Goal: Task Accomplishment & Management: Manage account settings

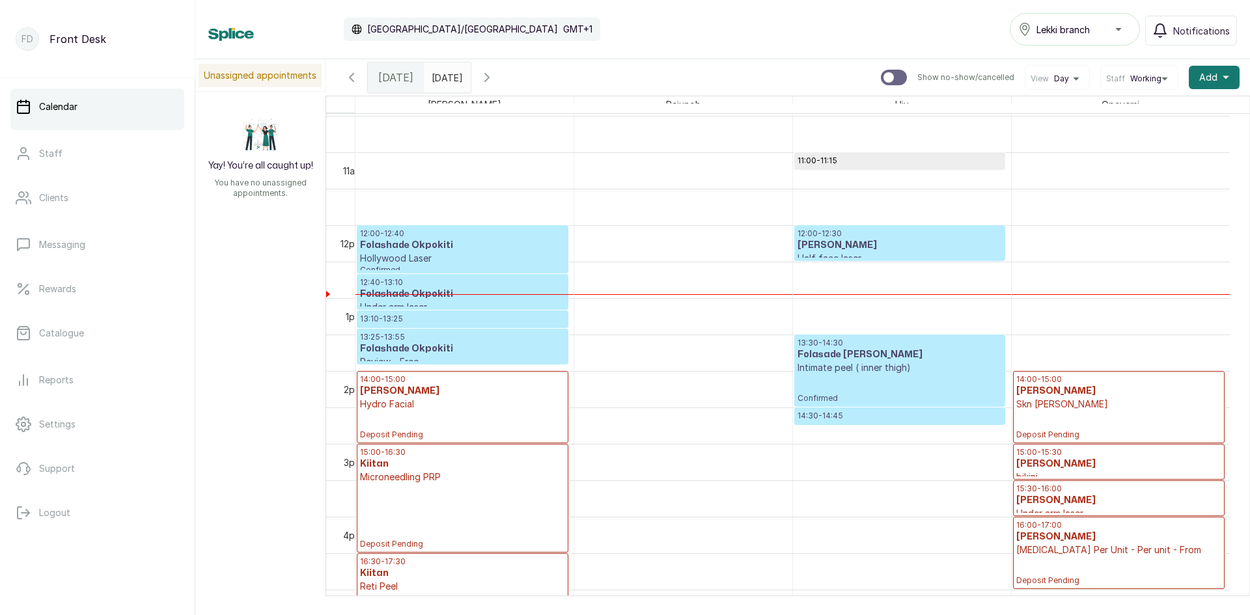
scroll to position [438, 0]
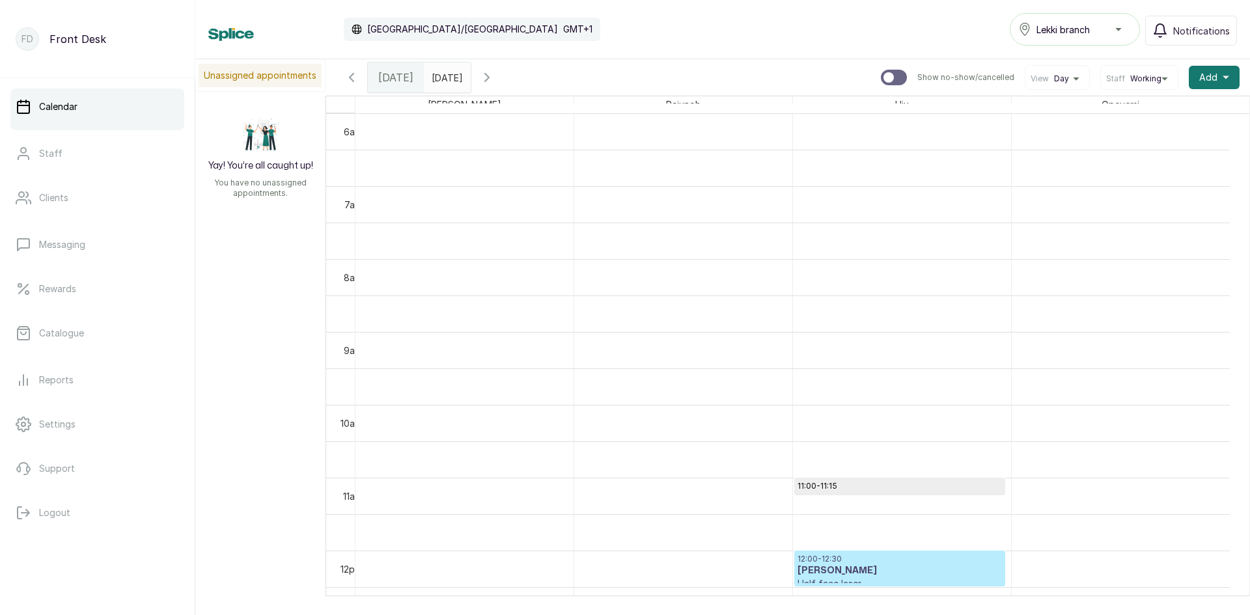
click at [355, 76] on icon "button" at bounding box center [352, 78] width 16 height 16
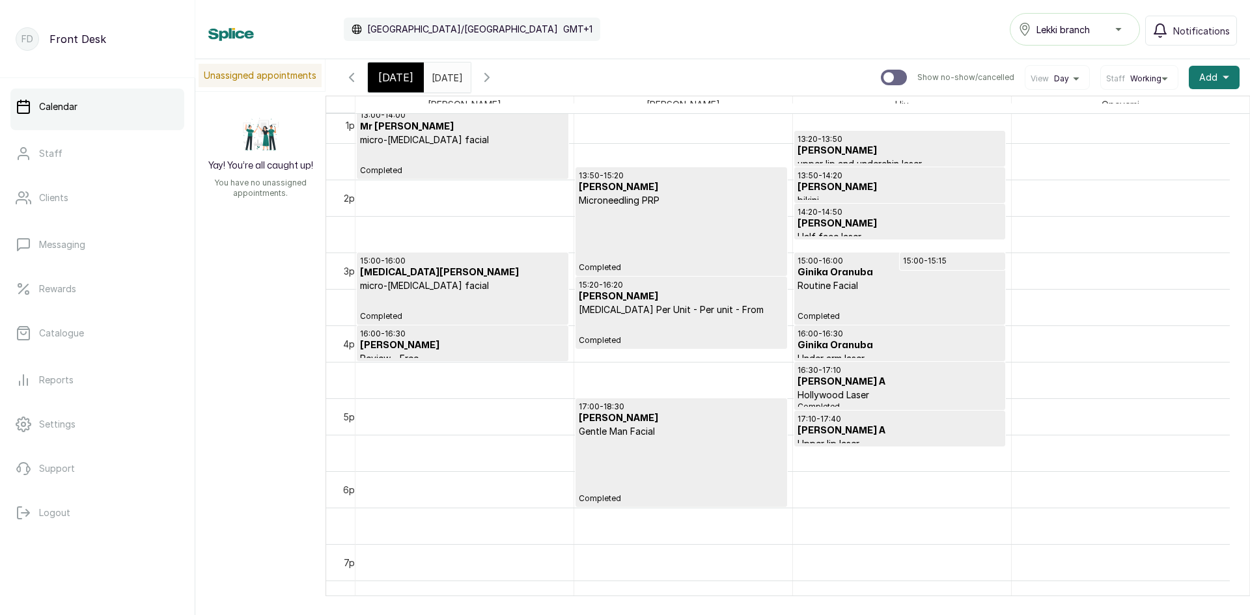
scroll to position [829, 0]
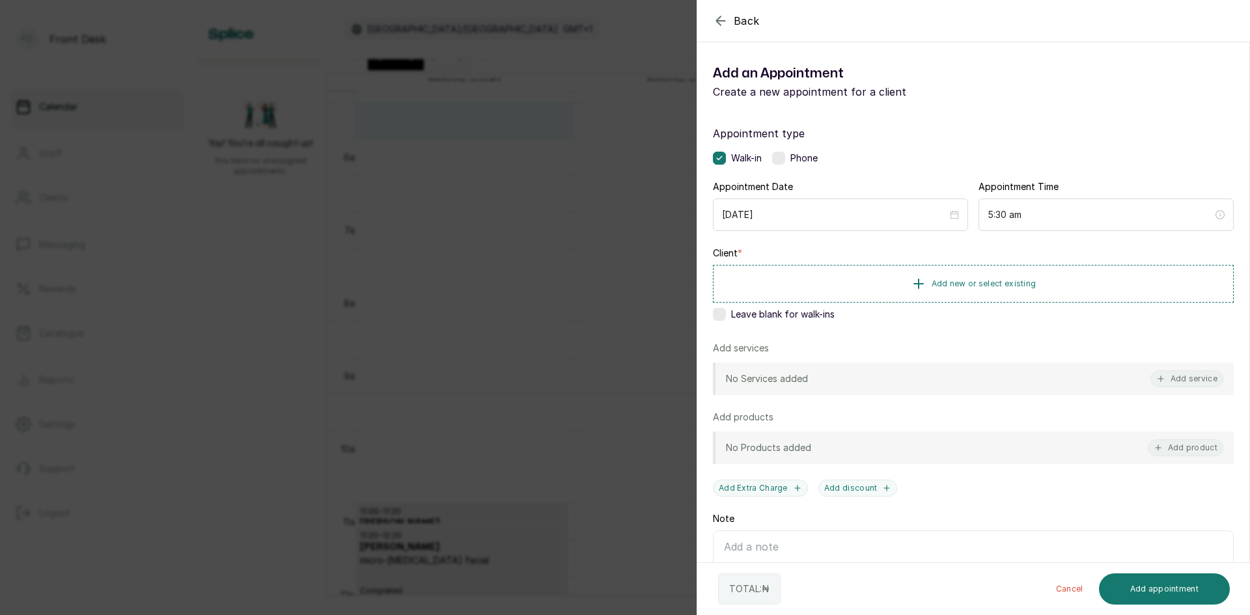
click at [601, 134] on div "Back Add Appointment Add an Appointment Create a new appointment for a client A…" at bounding box center [625, 307] width 1250 height 615
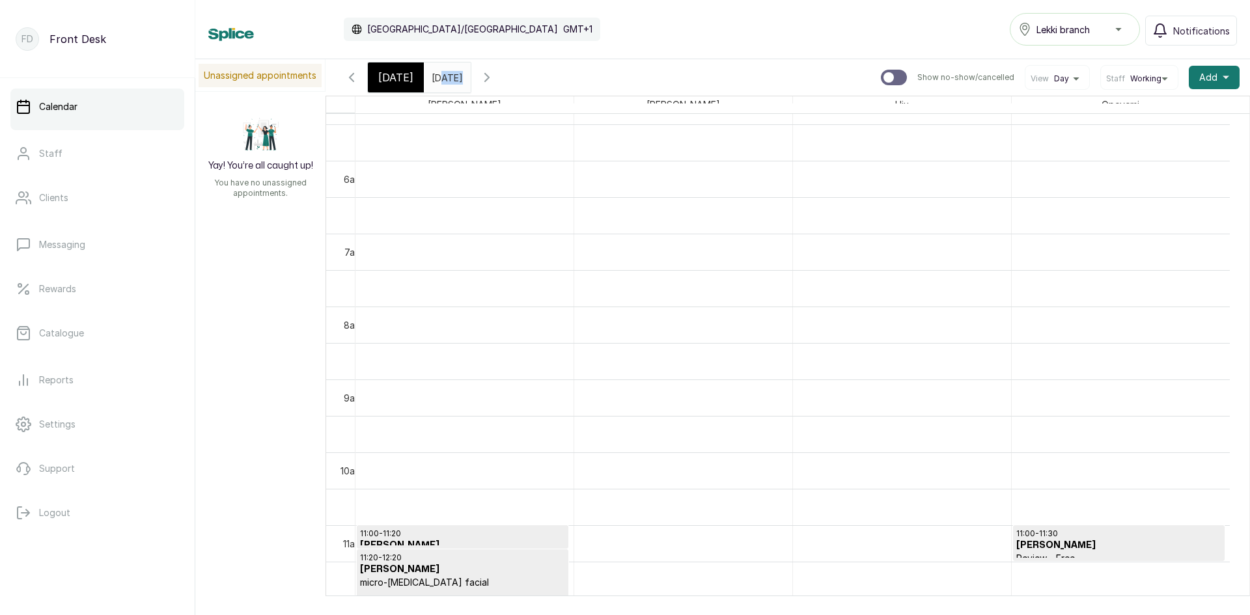
drag, startPoint x: 436, startPoint y: 66, endPoint x: 430, endPoint y: 69, distance: 7.3
click at [430, 69] on div "[DATE]" at bounding box center [447, 77] width 47 height 30
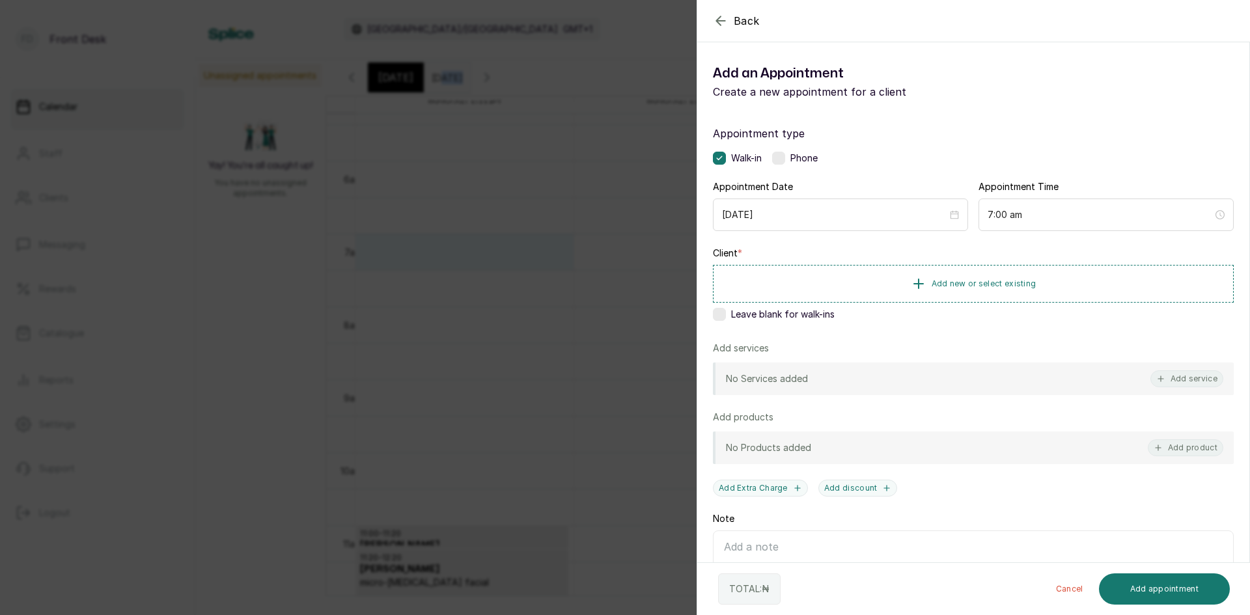
click at [521, 183] on div "Back Add Appointment Add an Appointment Create a new appointment for a client A…" at bounding box center [625, 307] width 1250 height 615
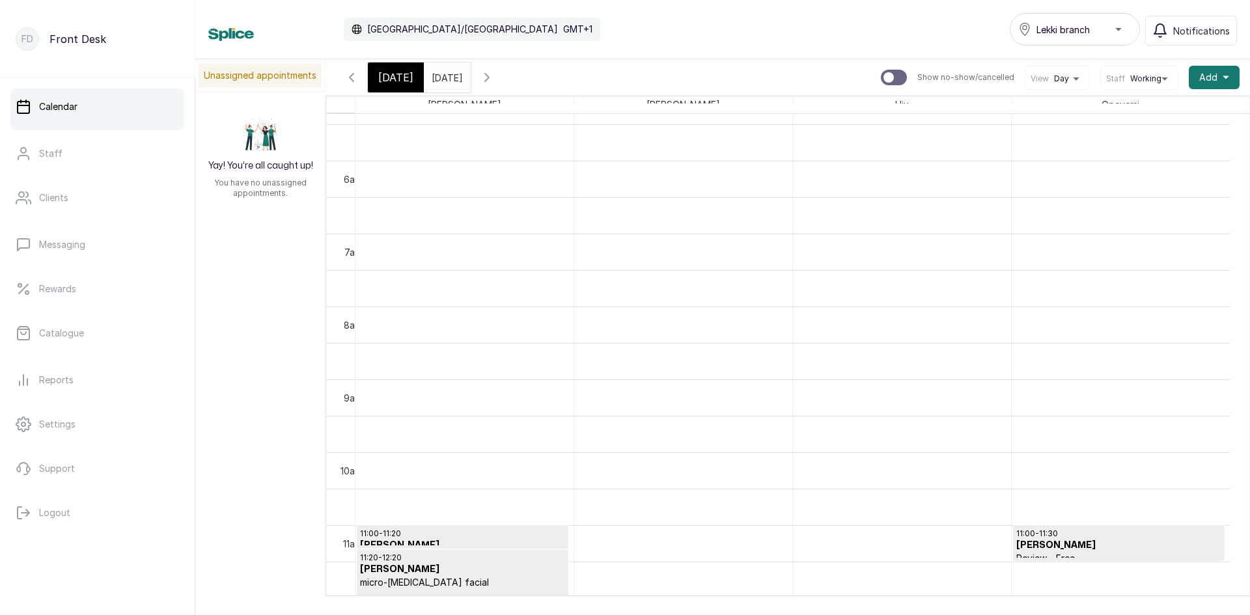
click at [495, 74] on icon "button" at bounding box center [487, 78] width 16 height 16
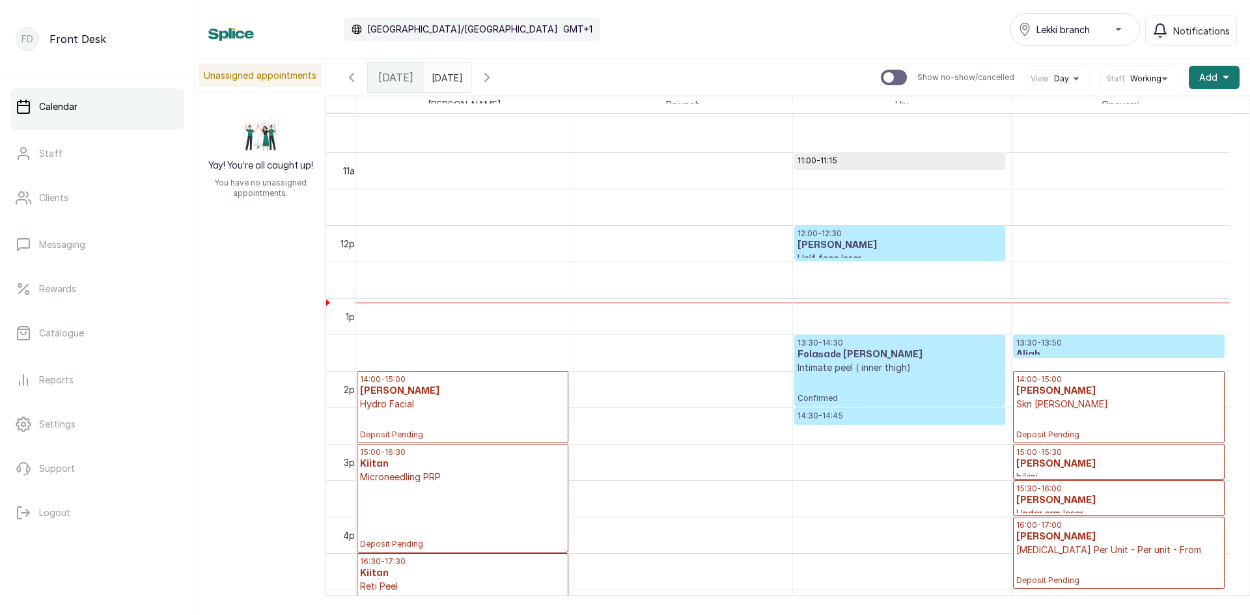
type input "dd/MM/yyyy"
click at [445, 81] on input "dd/MM/yyyy" at bounding box center [434, 74] width 21 height 22
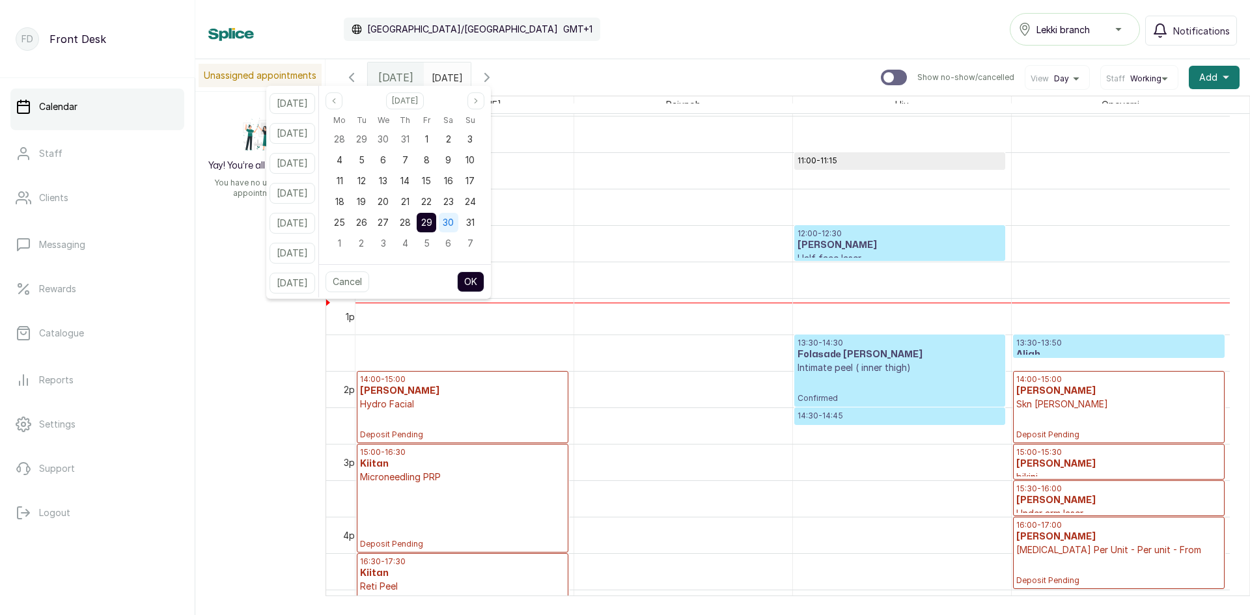
click at [454, 221] on span "30" at bounding box center [448, 222] width 11 height 11
click at [484, 280] on button "OK" at bounding box center [470, 281] width 27 height 21
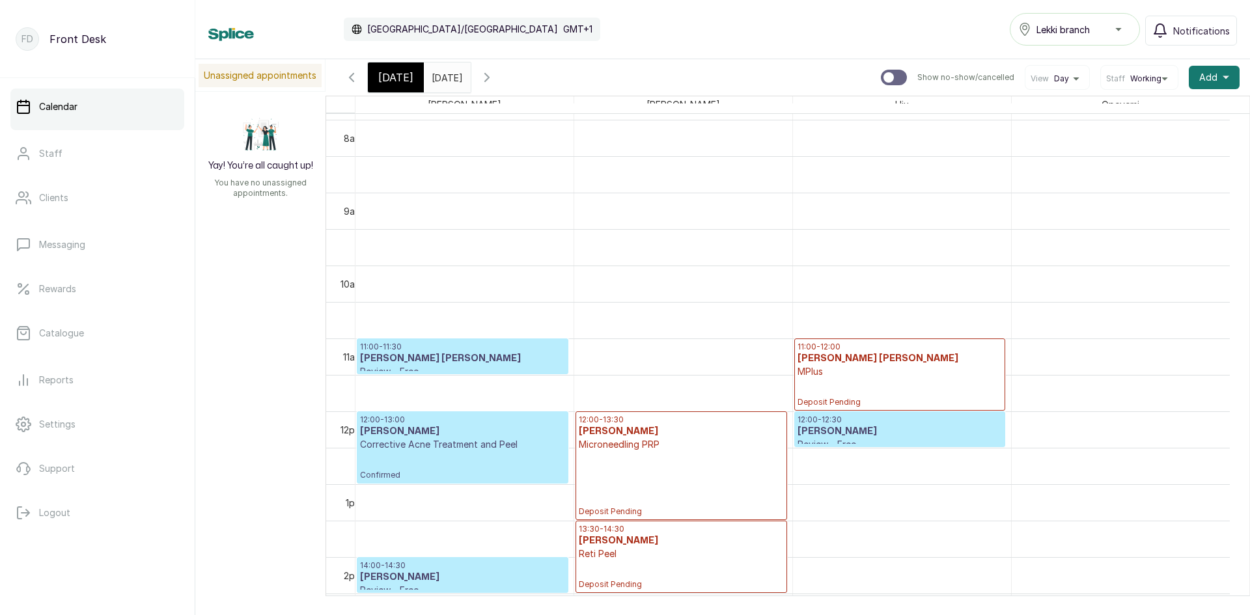
scroll to position [568, 0]
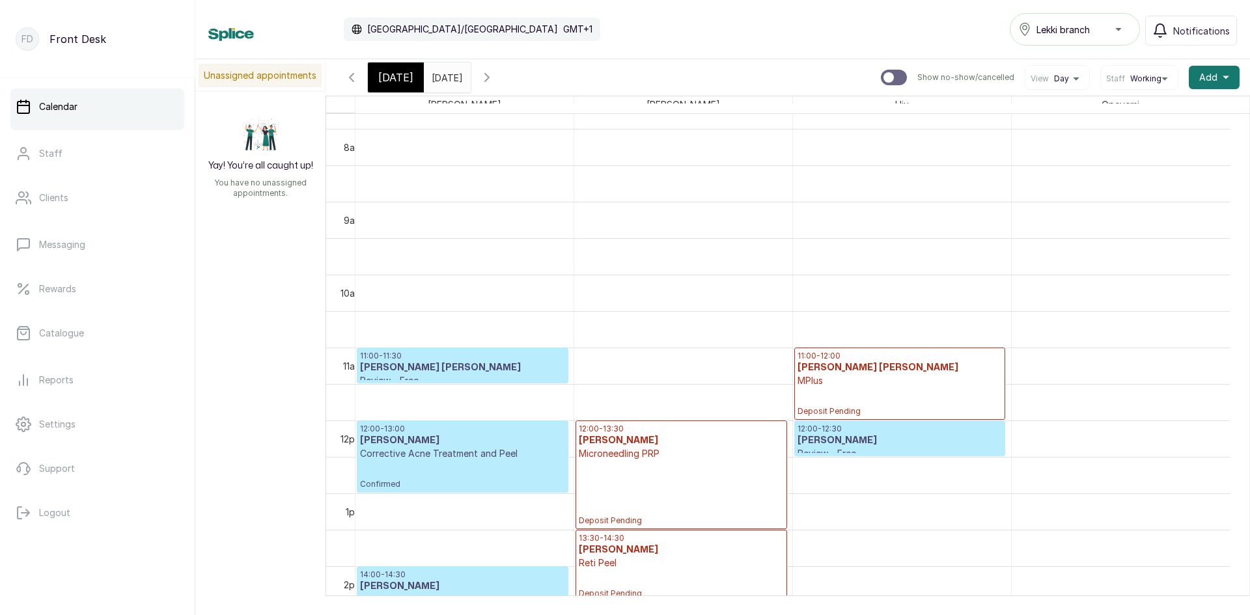
click at [445, 81] on input "[DATE]" at bounding box center [434, 74] width 21 height 22
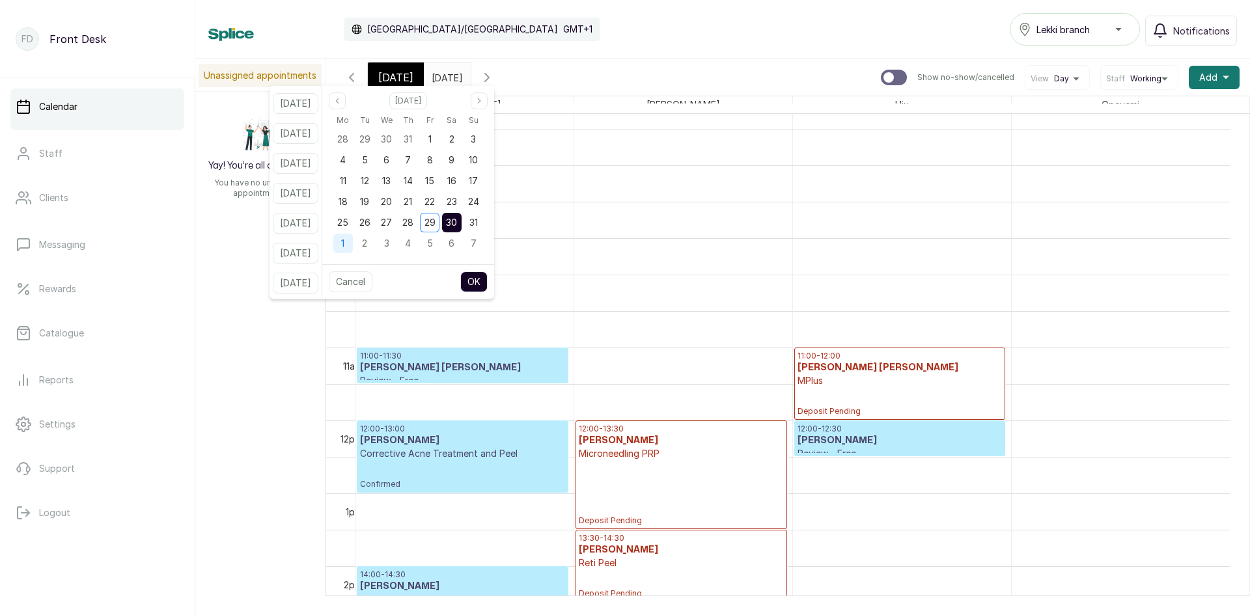
click at [353, 243] on div "1" at bounding box center [343, 244] width 20 height 20
click at [488, 281] on button "OK" at bounding box center [473, 281] width 27 height 21
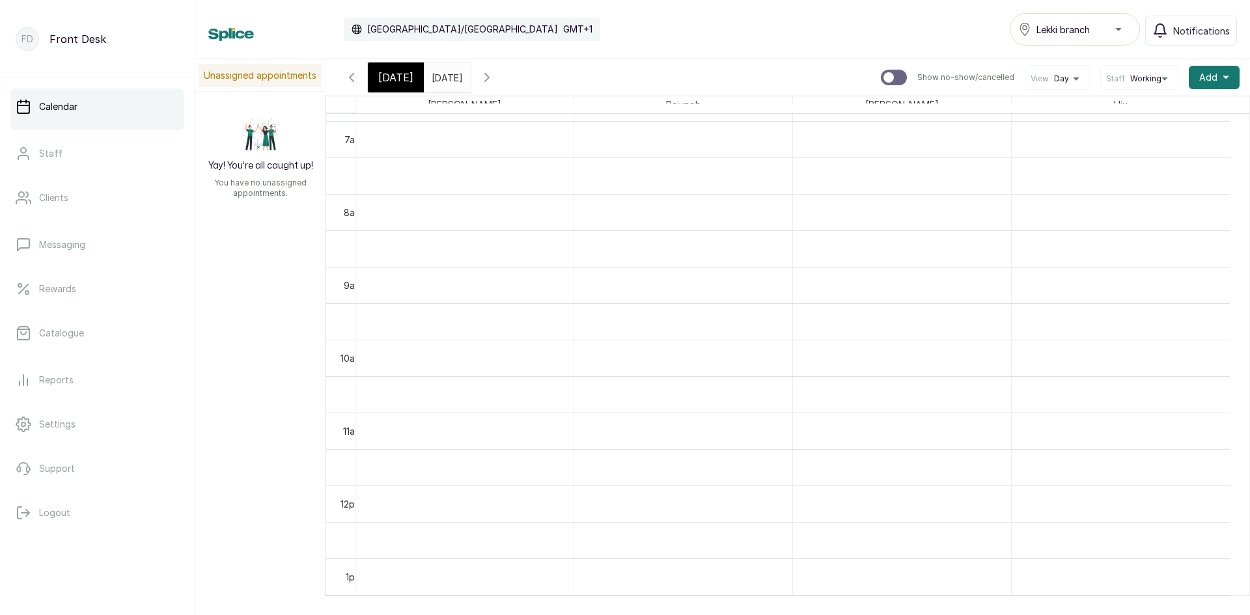
click at [404, 79] on span "[DATE]" at bounding box center [395, 78] width 35 height 16
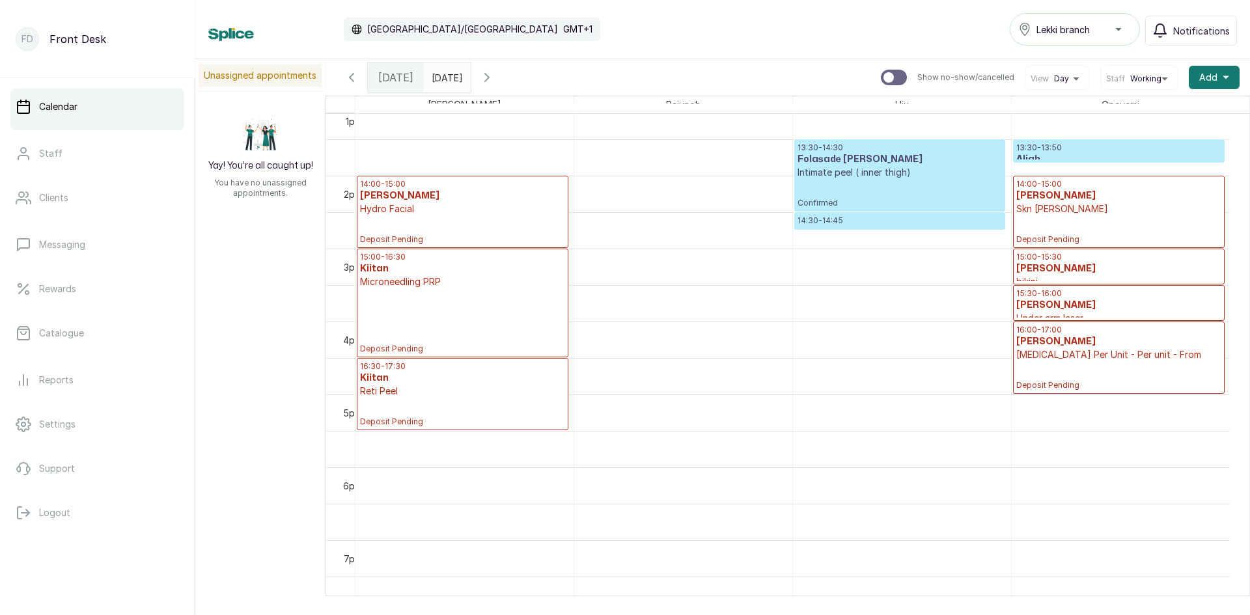
click at [445, 74] on input "[DATE]" at bounding box center [434, 74] width 21 height 22
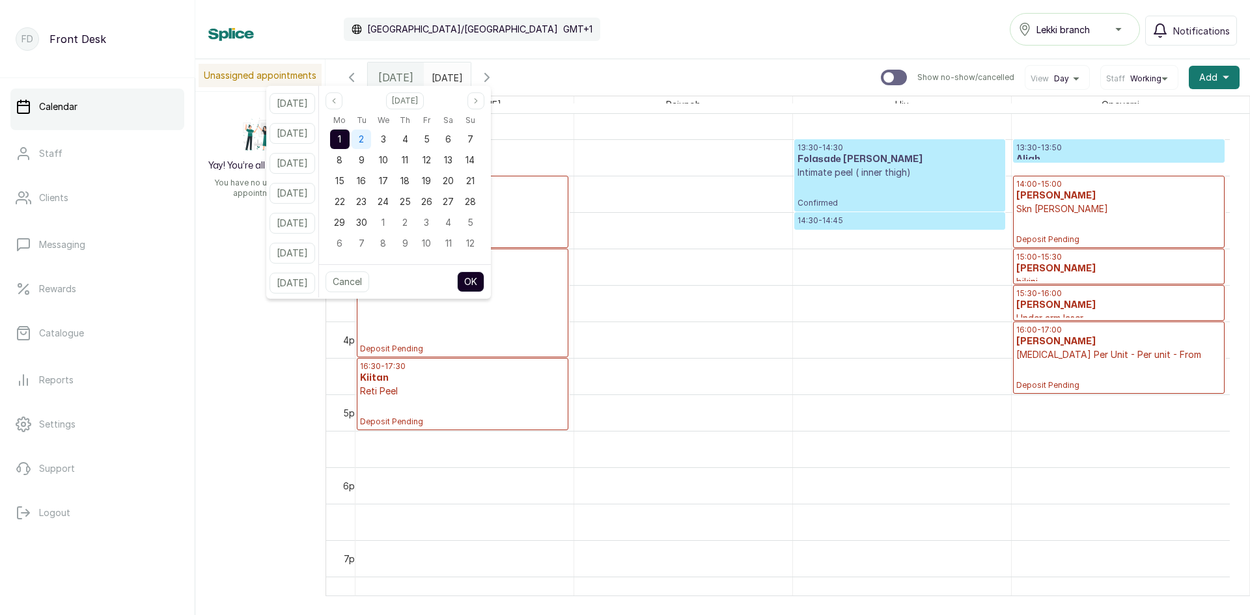
click at [371, 133] on div "2" at bounding box center [361, 140] width 20 height 20
click at [350, 137] on div "1" at bounding box center [340, 140] width 20 height 20
click at [482, 284] on button "OK" at bounding box center [470, 281] width 27 height 21
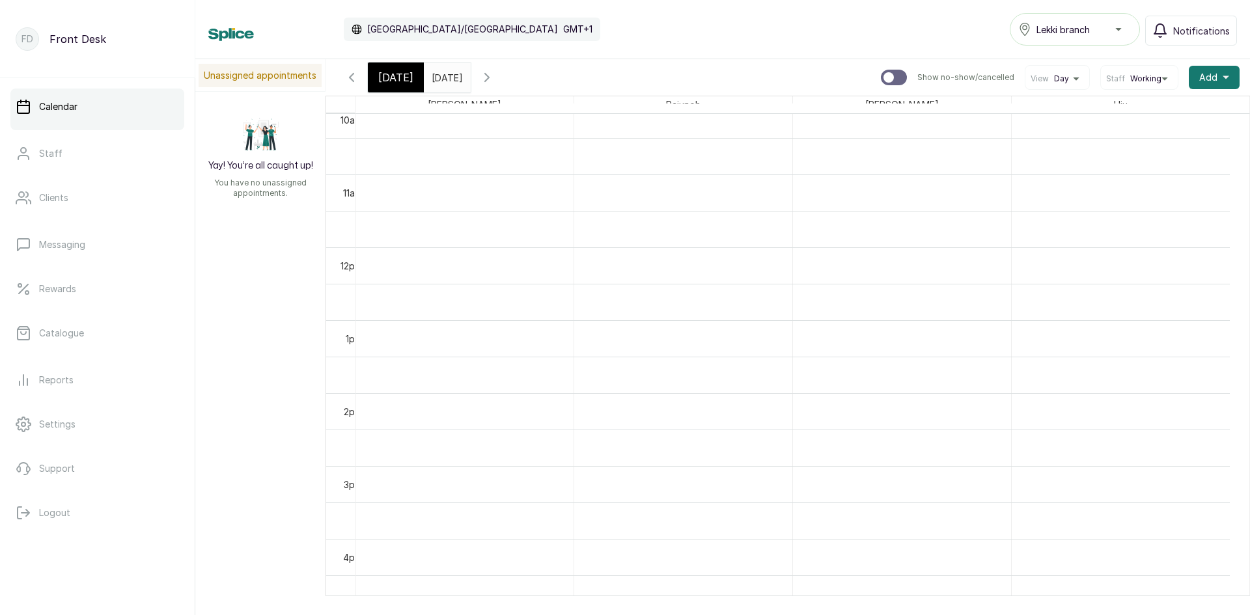
scroll to position [612, 0]
click at [445, 77] on input "[DATE]" at bounding box center [434, 74] width 21 height 22
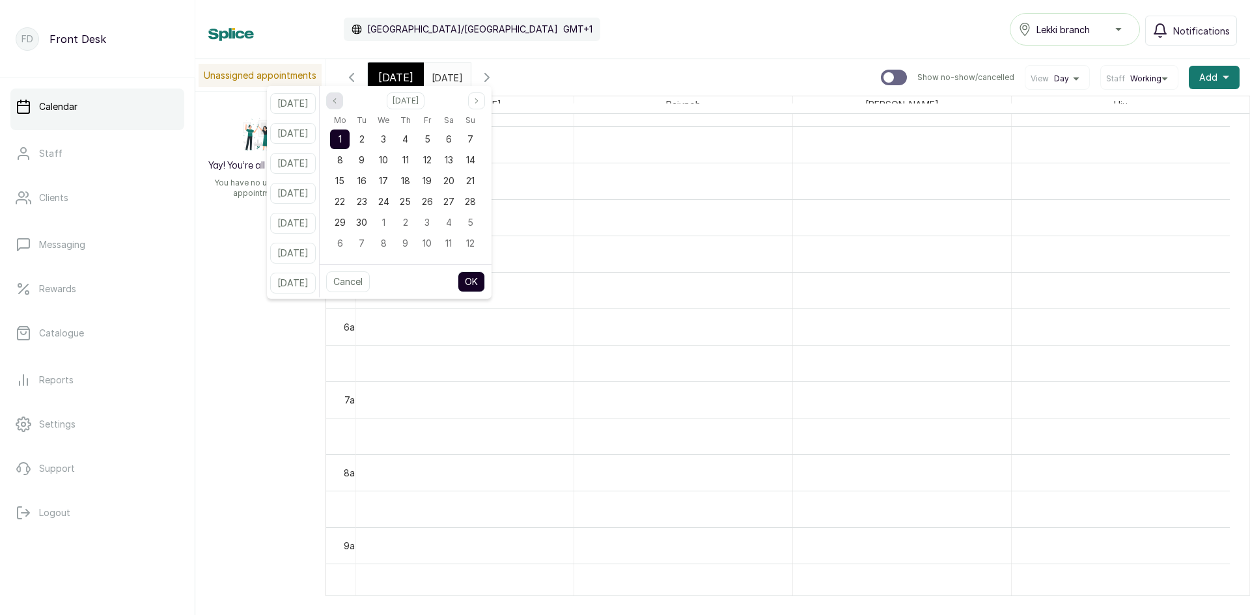
click at [343, 100] on button "Previous month" at bounding box center [334, 100] width 17 height 17
click at [454, 217] on span "30" at bounding box center [448, 222] width 11 height 11
click at [485, 283] on button "OK" at bounding box center [471, 281] width 27 height 21
type input "[DATE]"
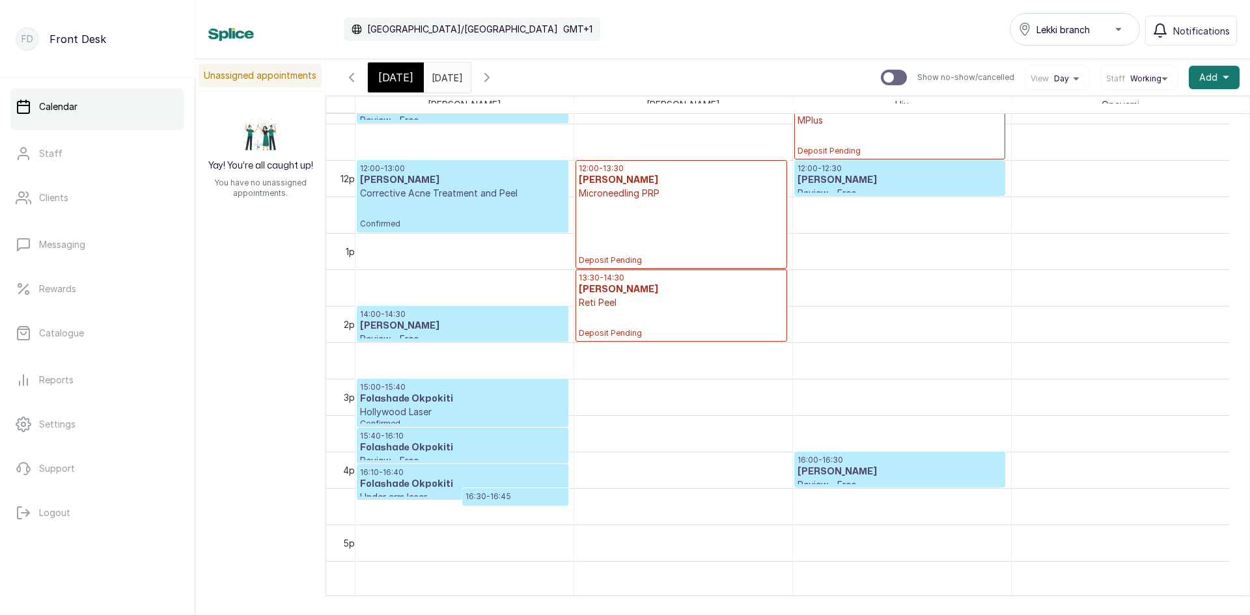
click at [853, 474] on h3 "[PERSON_NAME]" at bounding box center [899, 471] width 204 height 13
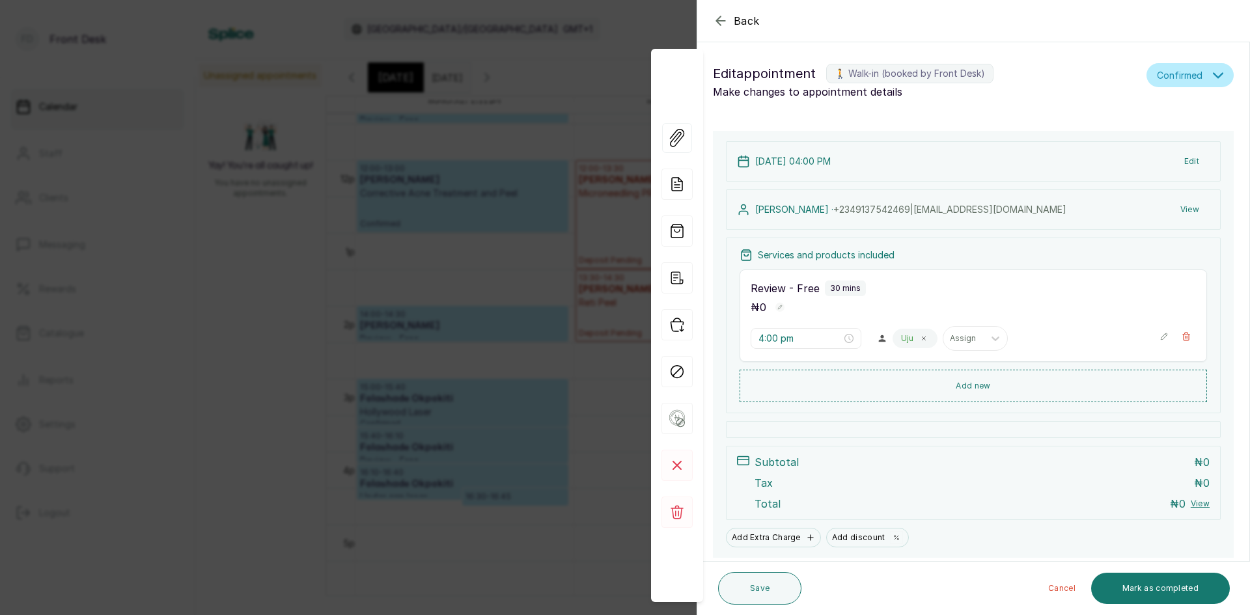
click at [1179, 166] on button "Edit" at bounding box center [1192, 161] width 36 height 23
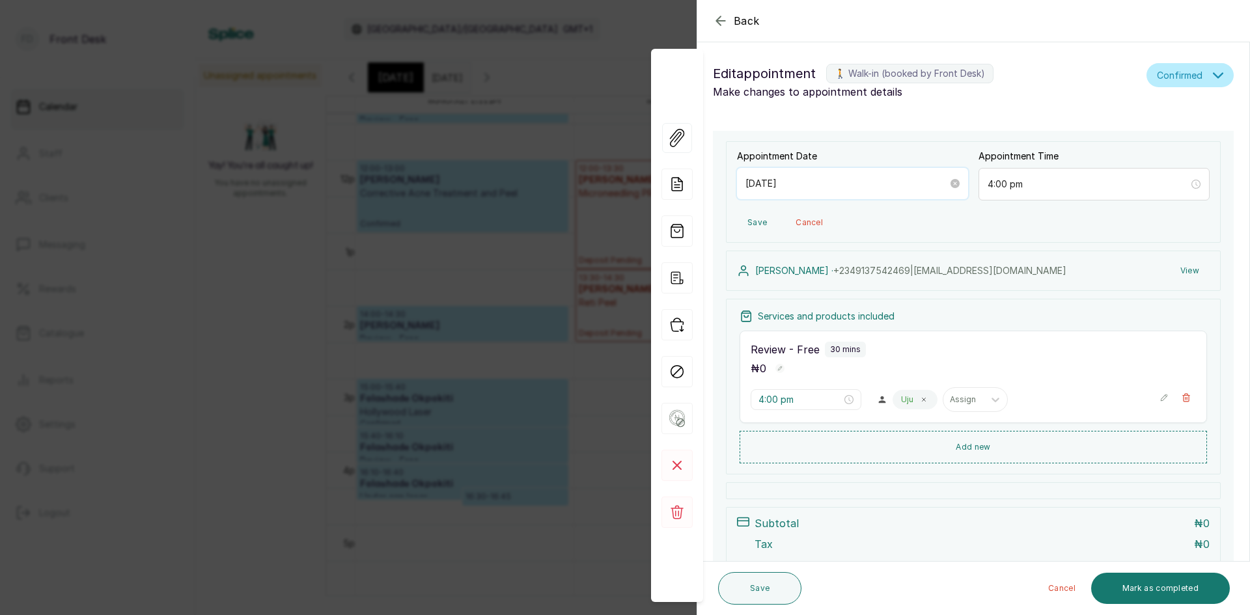
click at [902, 184] on input "[DATE]" at bounding box center [846, 183] width 202 height 14
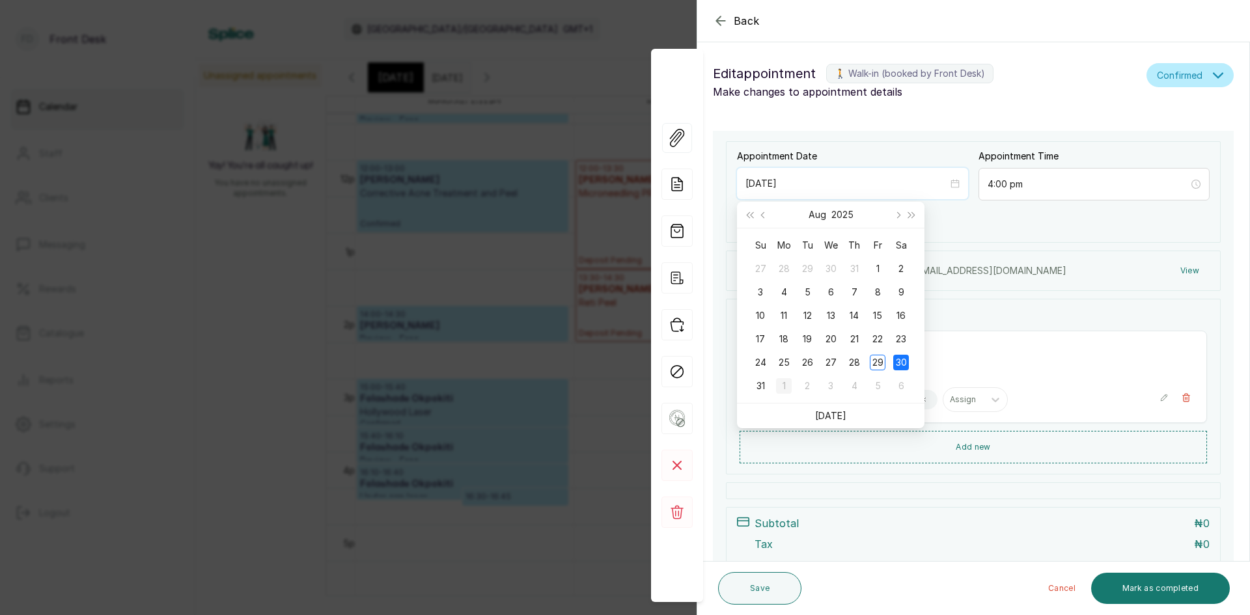
type input "[DATE]"
click at [782, 381] on div "1" at bounding box center [784, 386] width 16 height 16
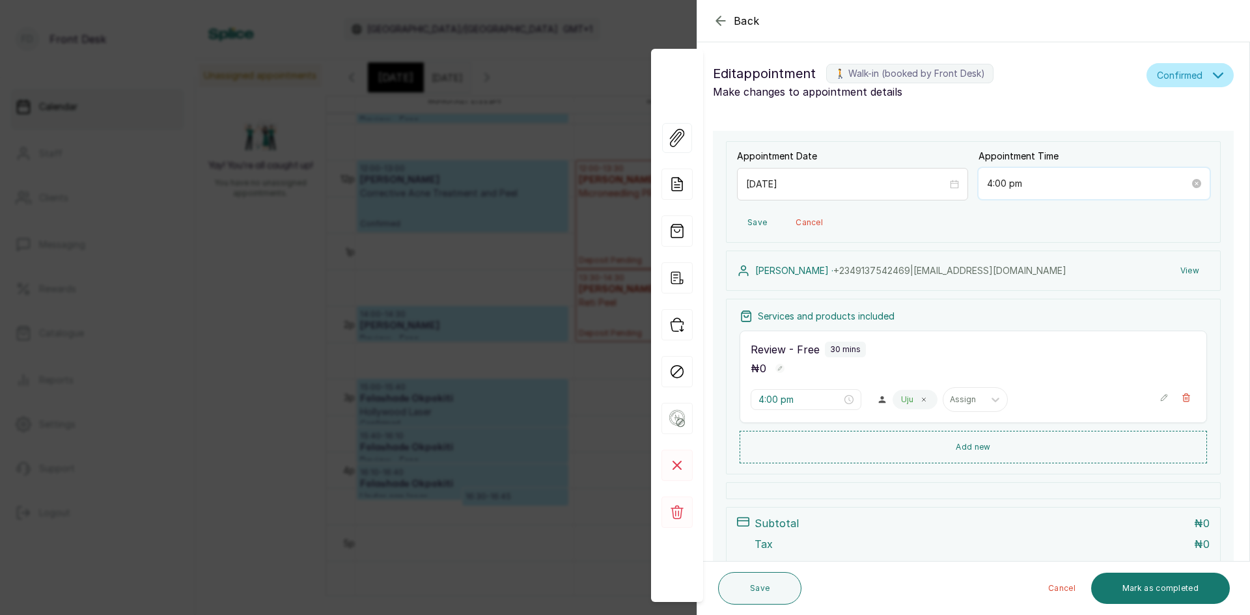
click at [1054, 188] on input "4:00 pm" at bounding box center [1088, 183] width 202 height 14
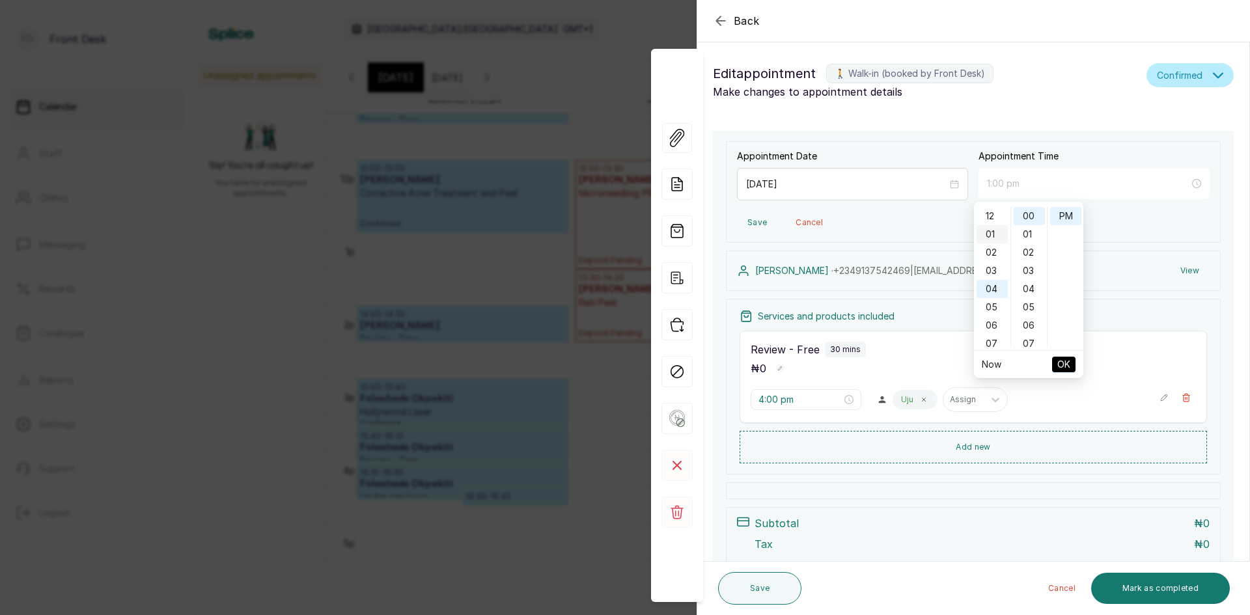
click at [988, 233] on div "01" at bounding box center [991, 234] width 31 height 18
type input "1:00 pm"
click at [1061, 365] on span "OK" at bounding box center [1063, 364] width 13 height 25
type input "1:00 pm"
click at [920, 399] on icon at bounding box center [923, 399] width 7 height 7
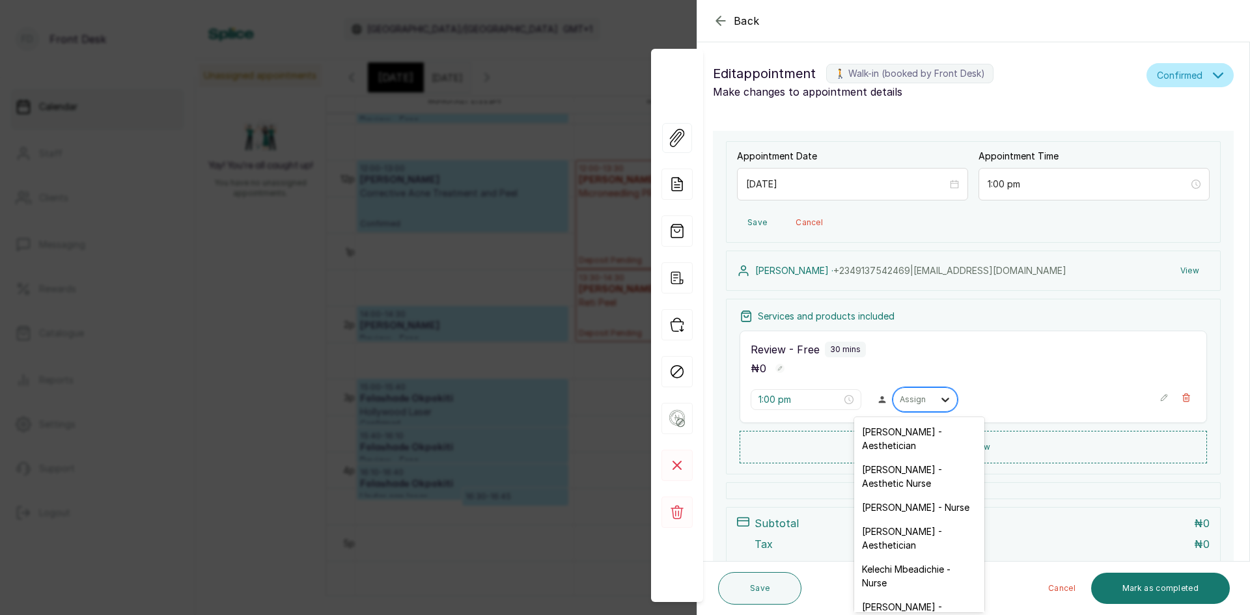
click at [939, 400] on icon at bounding box center [945, 399] width 13 height 13
click at [909, 535] on div "[PERSON_NAME] - Aesthetician" at bounding box center [919, 538] width 130 height 38
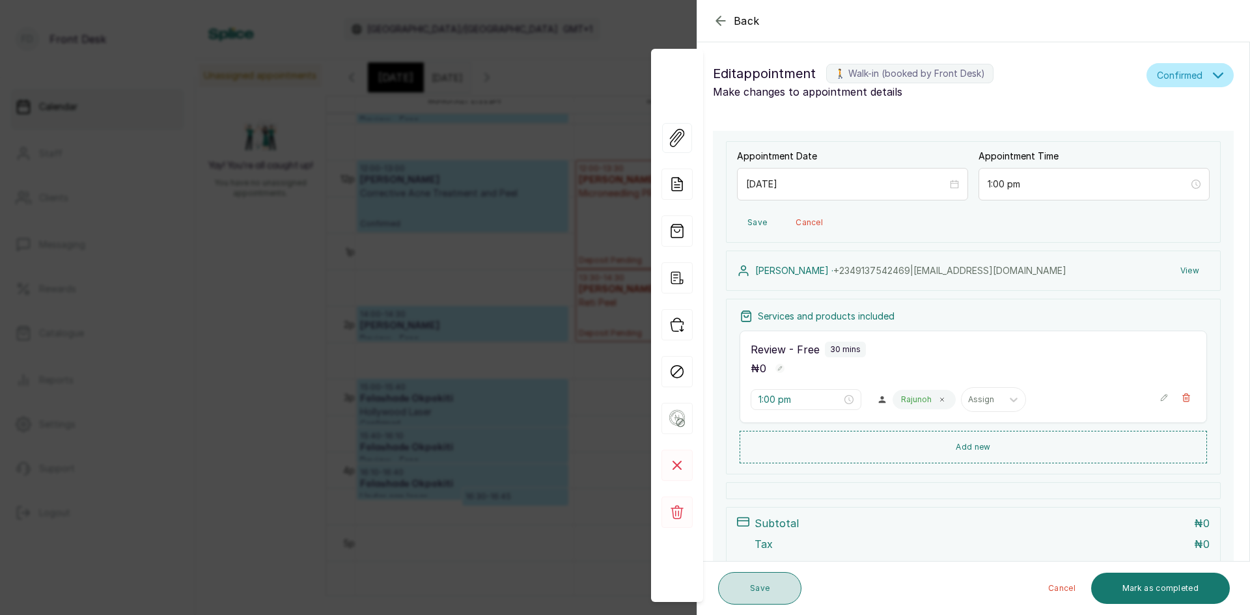
click at [767, 583] on button "Save" at bounding box center [759, 588] width 83 height 33
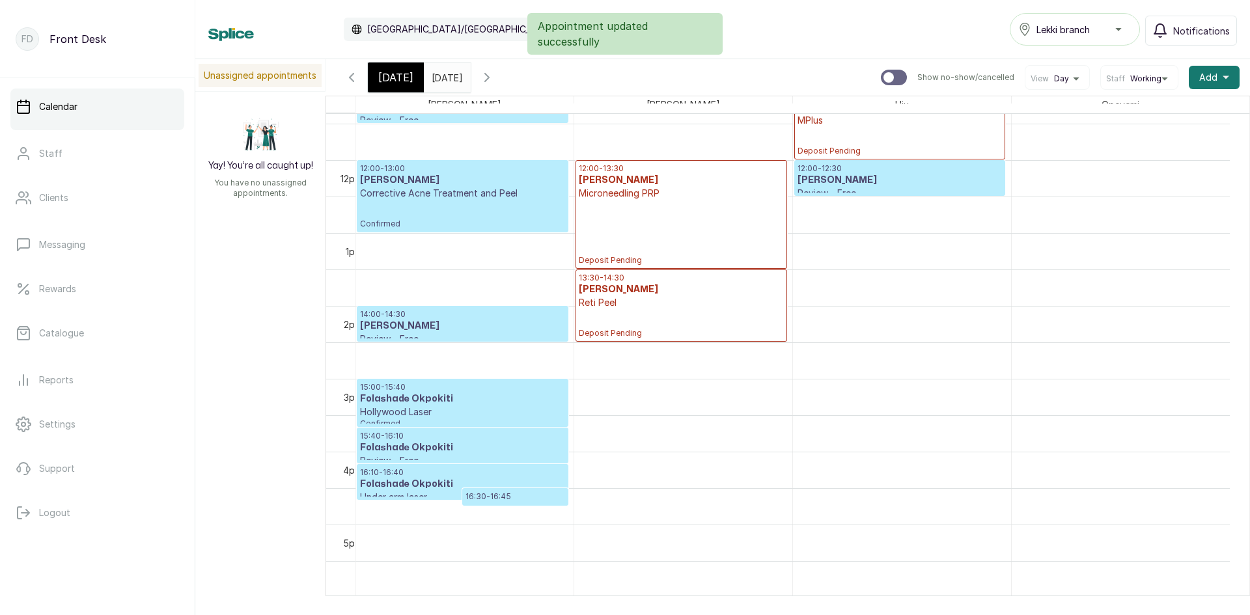
click at [407, 77] on span "[DATE]" at bounding box center [395, 78] width 35 height 16
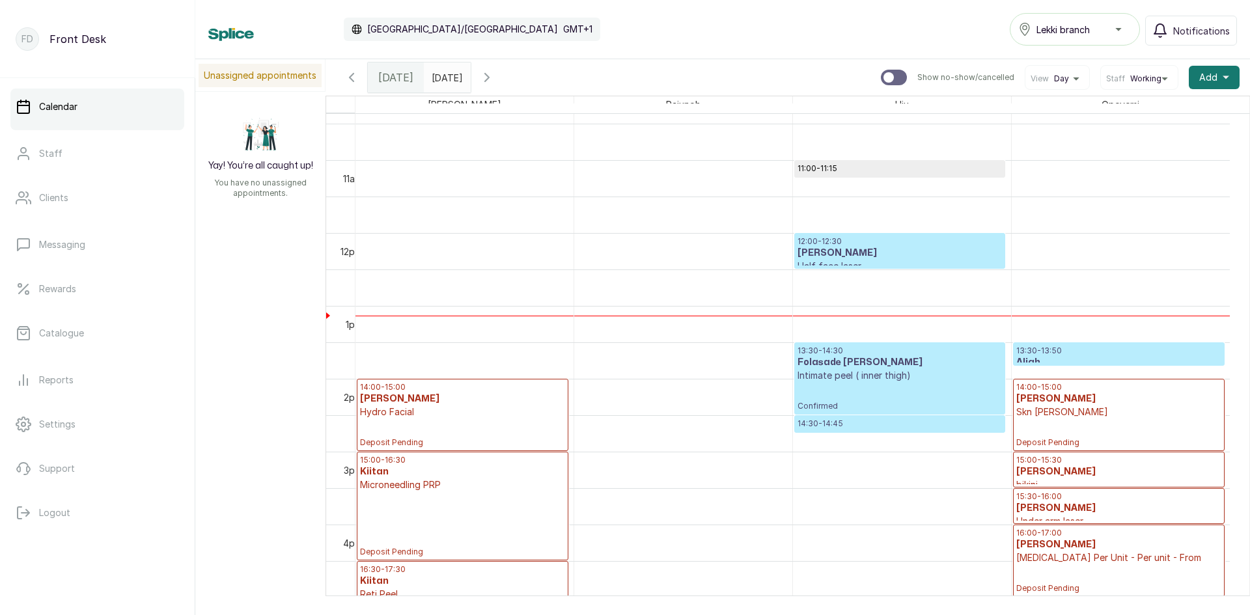
scroll to position [855, 0]
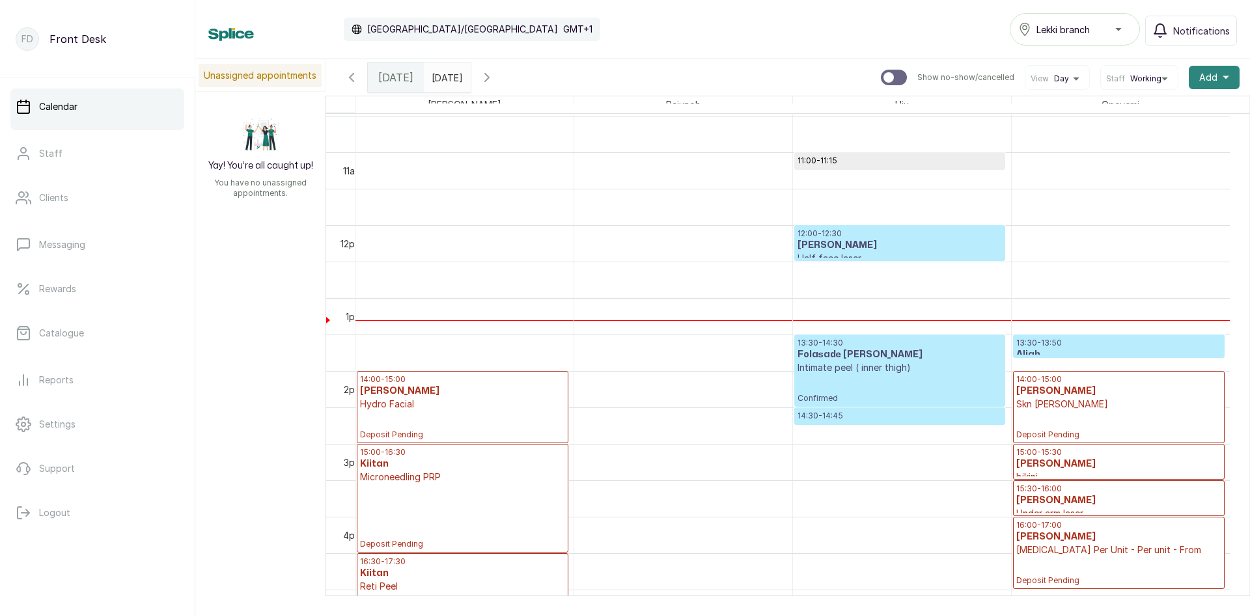
click at [1210, 77] on button "Add +" at bounding box center [1214, 77] width 51 height 23
click at [1179, 111] on span "Add Appointment" at bounding box center [1166, 113] width 125 height 16
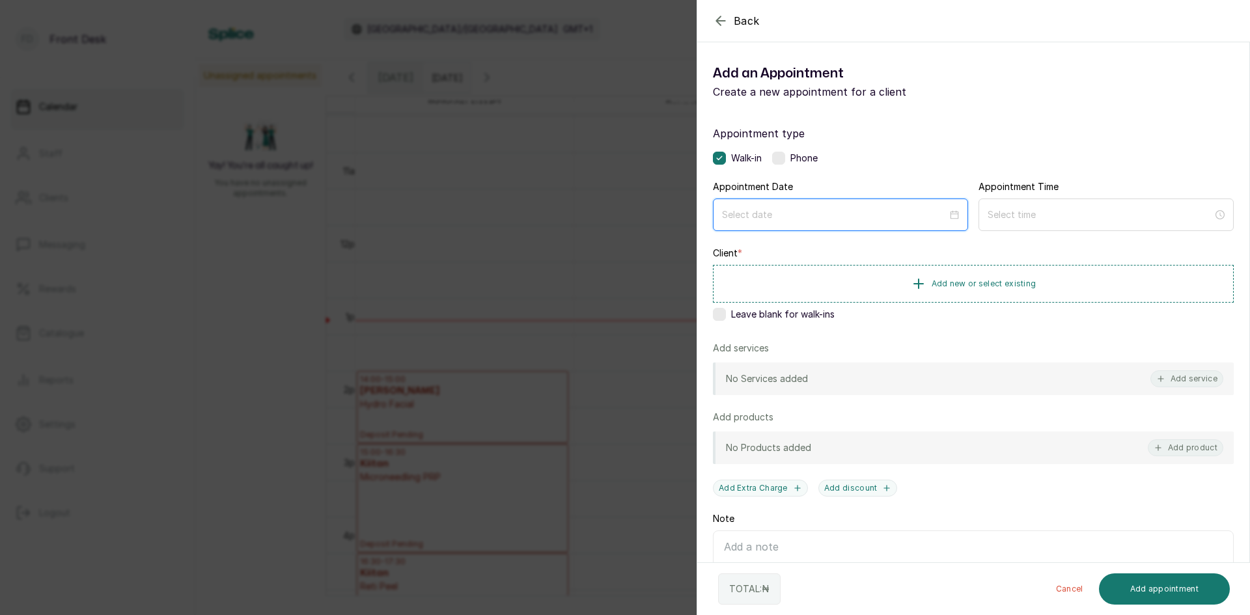
click at [847, 211] on input at bounding box center [834, 215] width 225 height 14
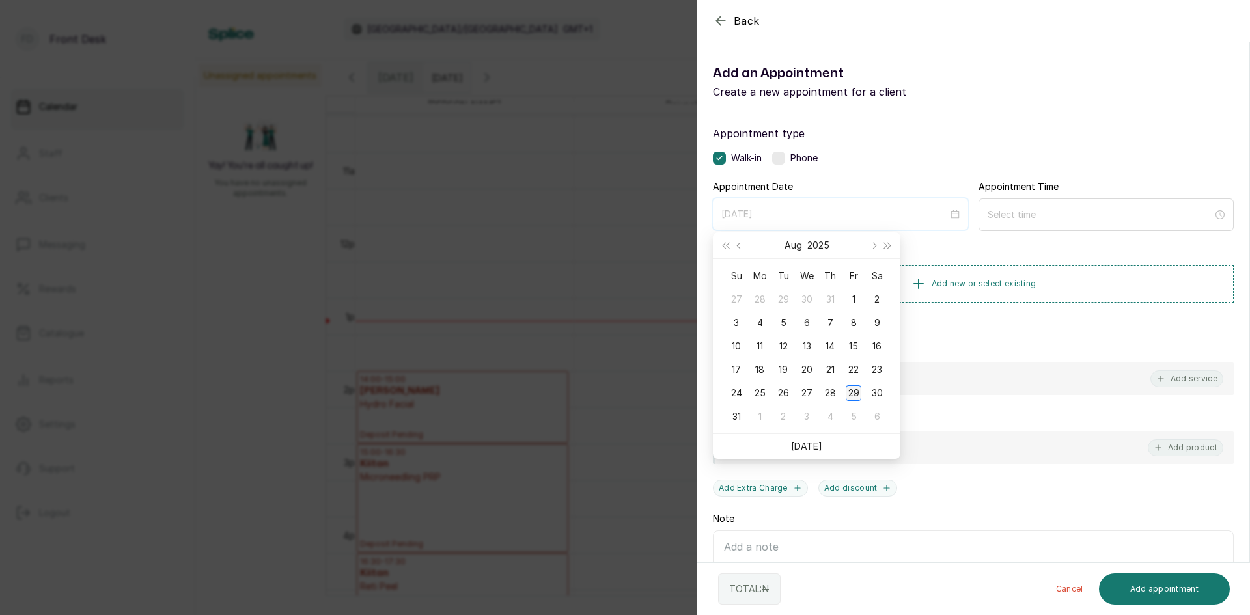
type input "[DATE]"
click at [855, 392] on div "29" at bounding box center [854, 393] width 16 height 16
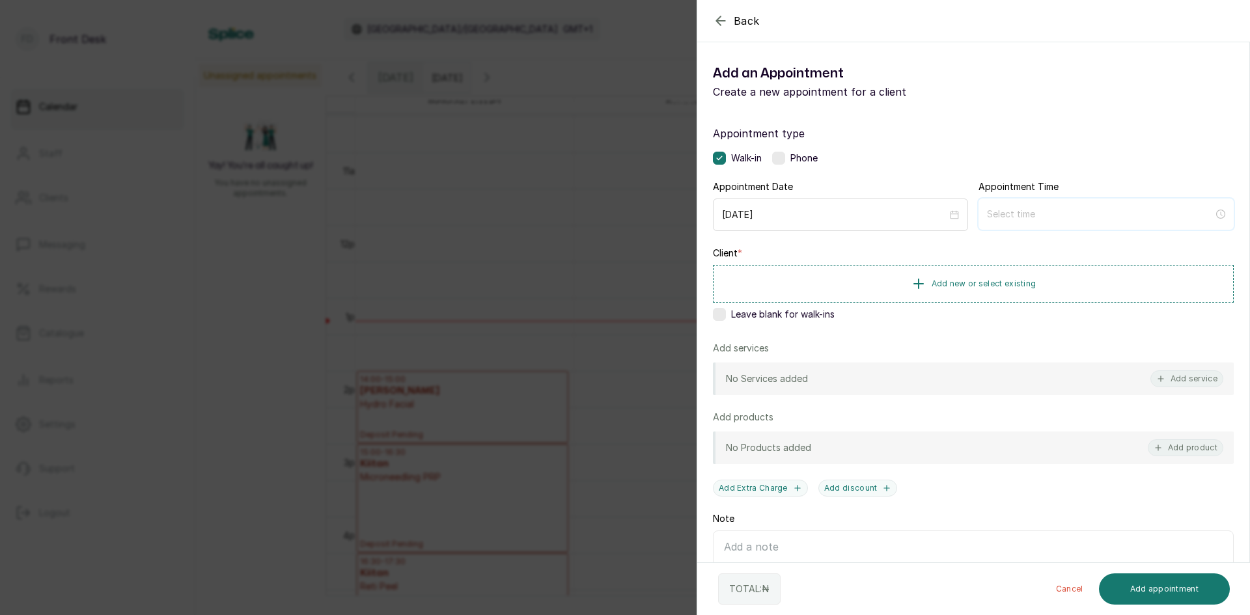
click at [1031, 212] on input at bounding box center [1100, 214] width 227 height 14
click at [983, 243] on div "12" at bounding box center [991, 247] width 31 height 18
type input "12:00 pm"
click at [1066, 264] on div "PM" at bounding box center [1065, 265] width 31 height 18
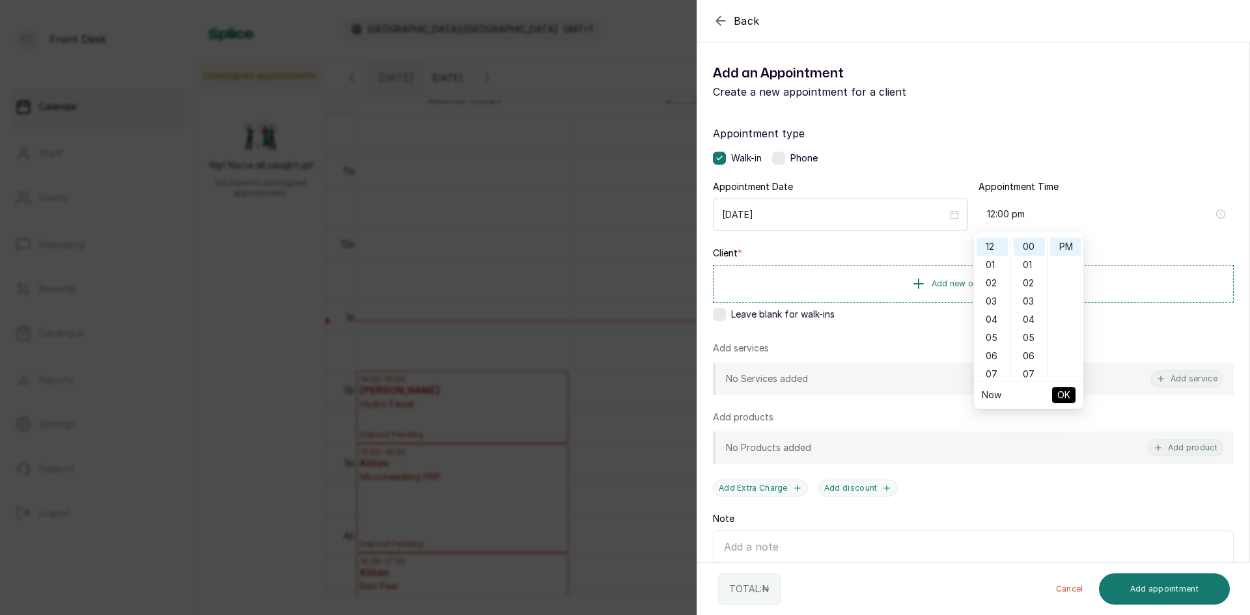
click at [1062, 393] on span "OK" at bounding box center [1063, 395] width 13 height 25
click at [931, 275] on button "Add new or select existing" at bounding box center [973, 283] width 521 height 36
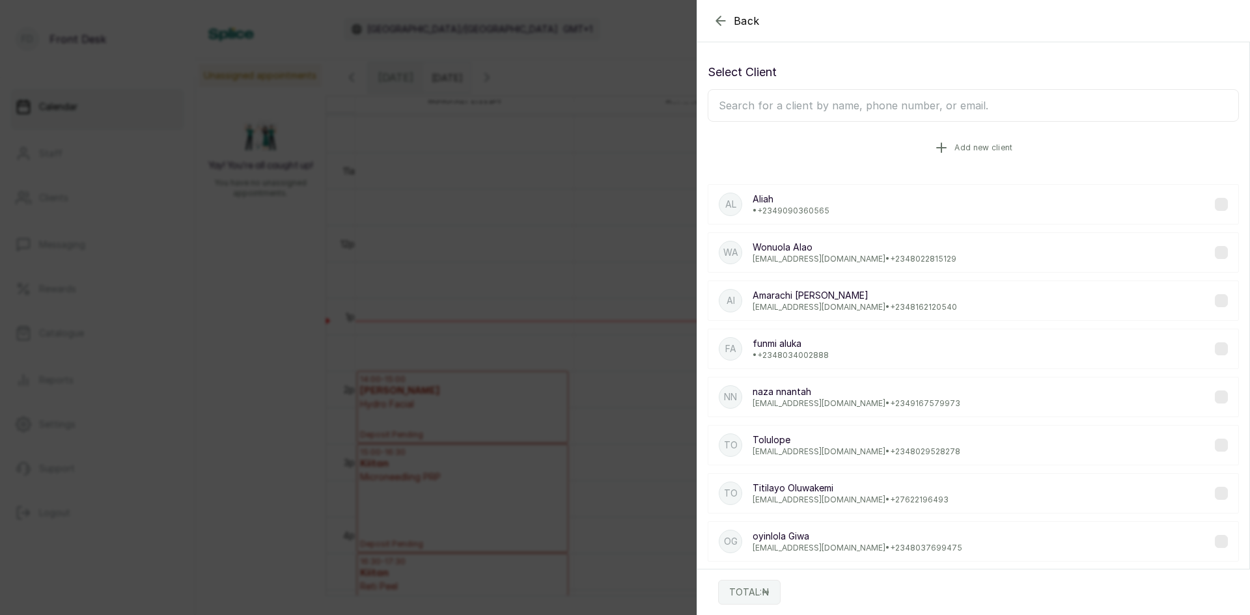
click at [938, 144] on icon "button" at bounding box center [941, 148] width 16 height 16
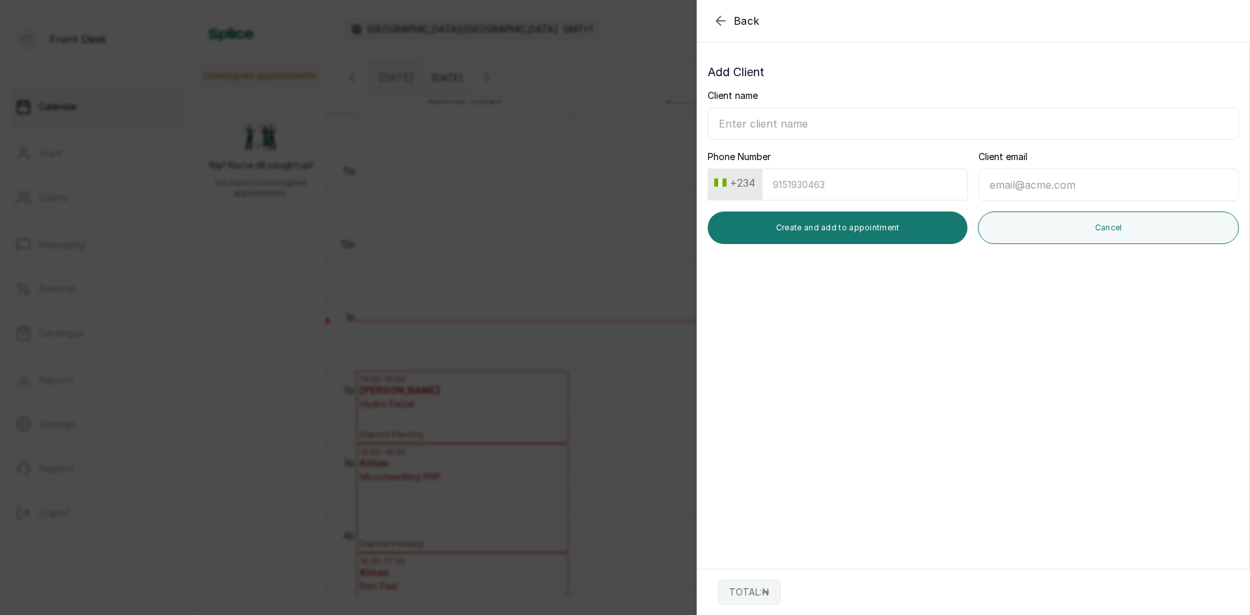
click at [883, 116] on input "Client name" at bounding box center [973, 123] width 531 height 33
click at [721, 124] on input "chidimma E" at bounding box center [973, 123] width 531 height 33
click at [724, 123] on input "chidimma E" at bounding box center [973, 123] width 531 height 33
click at [719, 123] on input "chidimma E" at bounding box center [973, 123] width 531 height 33
click at [786, 128] on input "Chidimma E" at bounding box center [973, 123] width 531 height 33
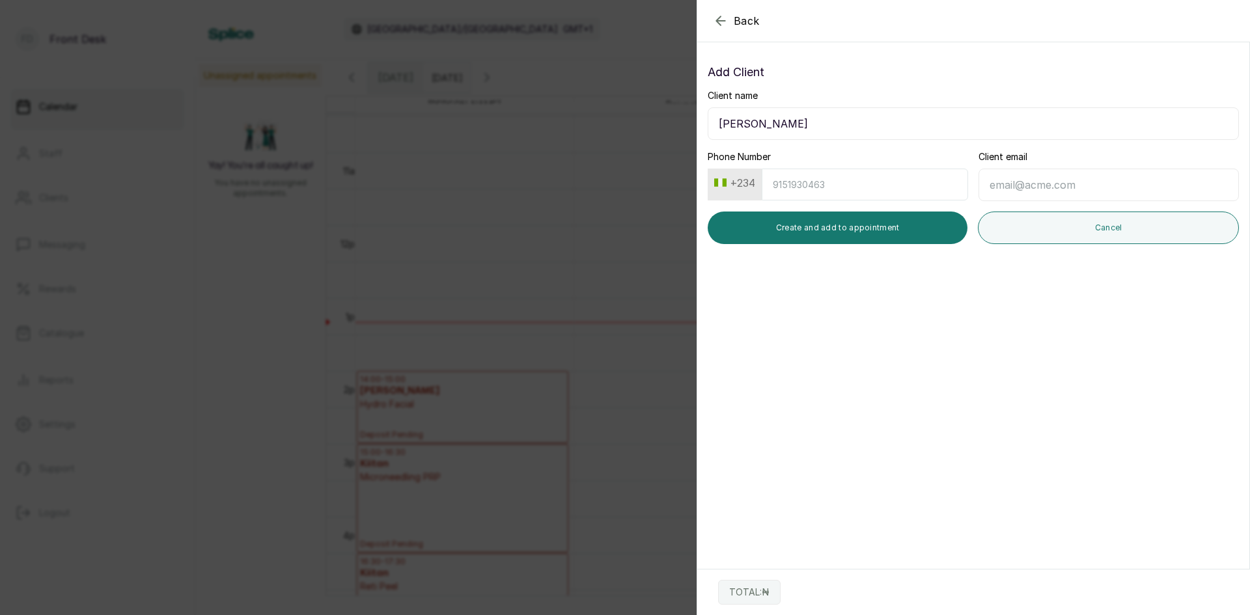
type input "[PERSON_NAME]"
click at [880, 187] on input "Phone Number" at bounding box center [865, 185] width 206 height 32
type input "8065757267"
click at [1088, 187] on input "Client email" at bounding box center [1108, 185] width 260 height 33
click at [1039, 182] on input "[EMAIL_ADDRESS][DOMAIN_NAME]" at bounding box center [1108, 185] width 260 height 33
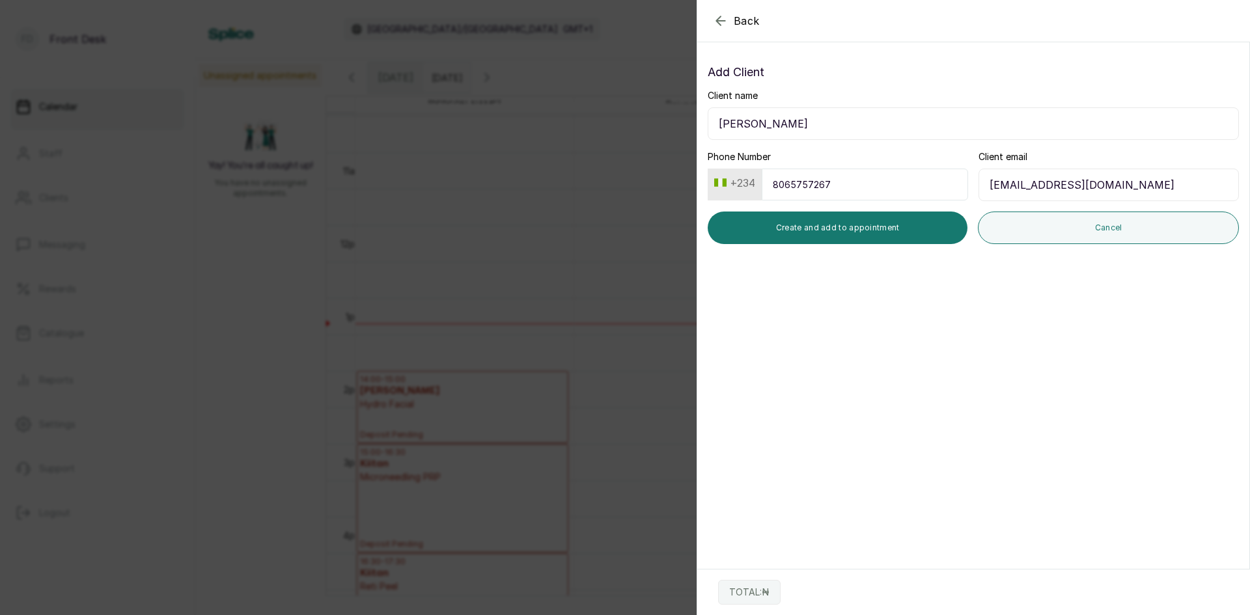
click at [1034, 184] on input "[EMAIL_ADDRESS][DOMAIN_NAME]" at bounding box center [1108, 185] width 260 height 33
click at [1039, 185] on input "[EMAIL_ADDRESS][DOMAIN_NAME]" at bounding box center [1108, 185] width 260 height 33
click at [1031, 181] on input "[EMAIL_ADDRESS][DOMAIN_NAME]" at bounding box center [1108, 185] width 260 height 33
type input "[EMAIL_ADDRESS][PERSON_NAME][DOMAIN_NAME]"
click at [838, 235] on button "Create and add to appointment" at bounding box center [838, 228] width 260 height 33
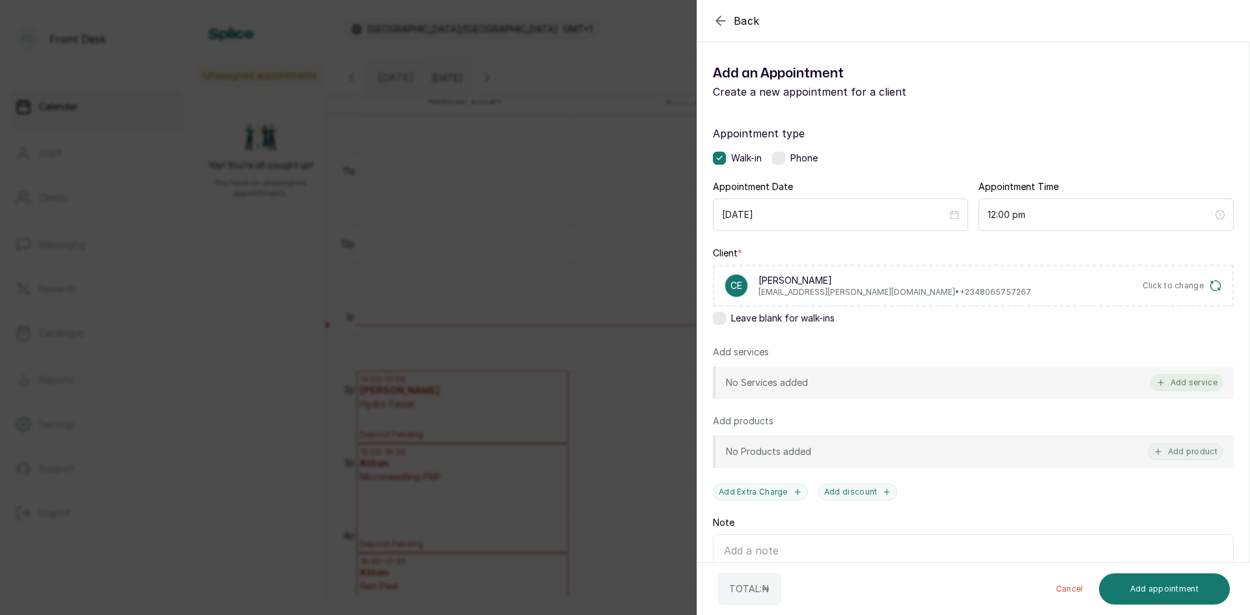
click at [1171, 386] on button "Add service" at bounding box center [1186, 382] width 73 height 17
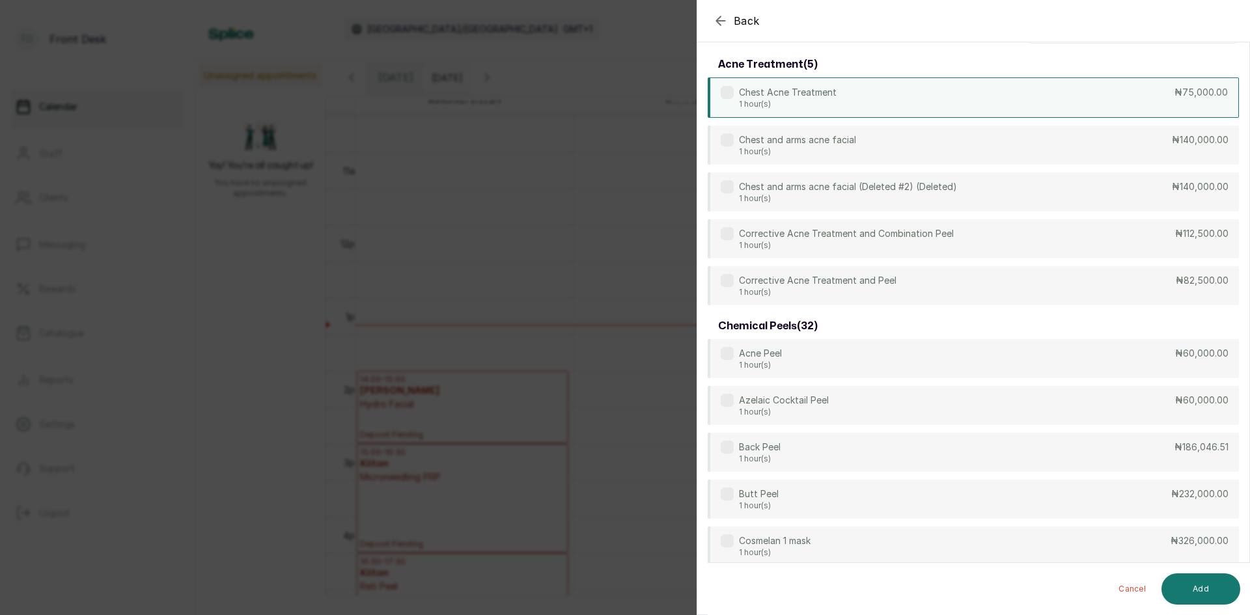
scroll to position [0, 0]
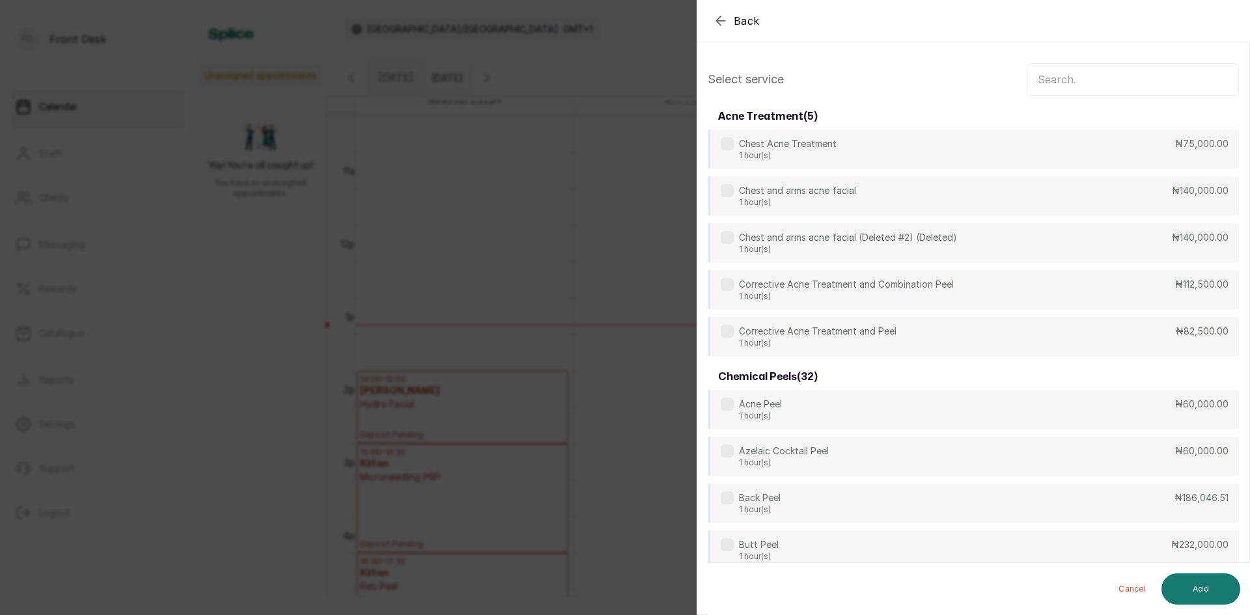
click at [1107, 78] on input "text" at bounding box center [1132, 79] width 212 height 33
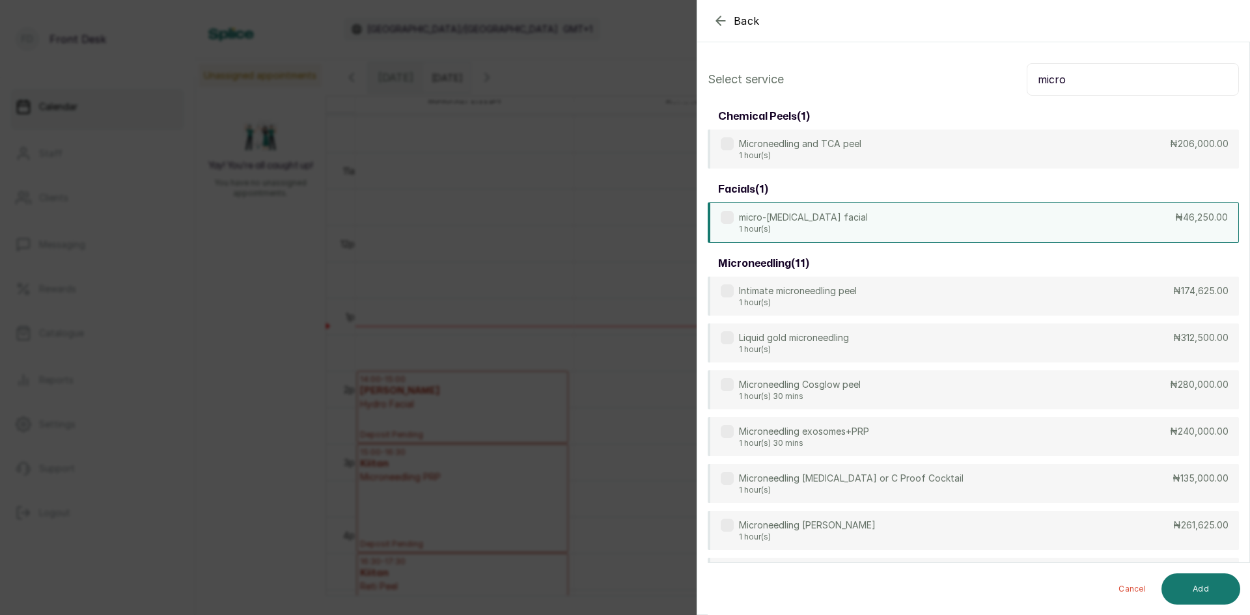
type input "micro"
click at [814, 218] on p "micro-[MEDICAL_DATA] facial" at bounding box center [803, 217] width 129 height 13
click at [1189, 583] on button "Add" at bounding box center [1200, 588] width 79 height 31
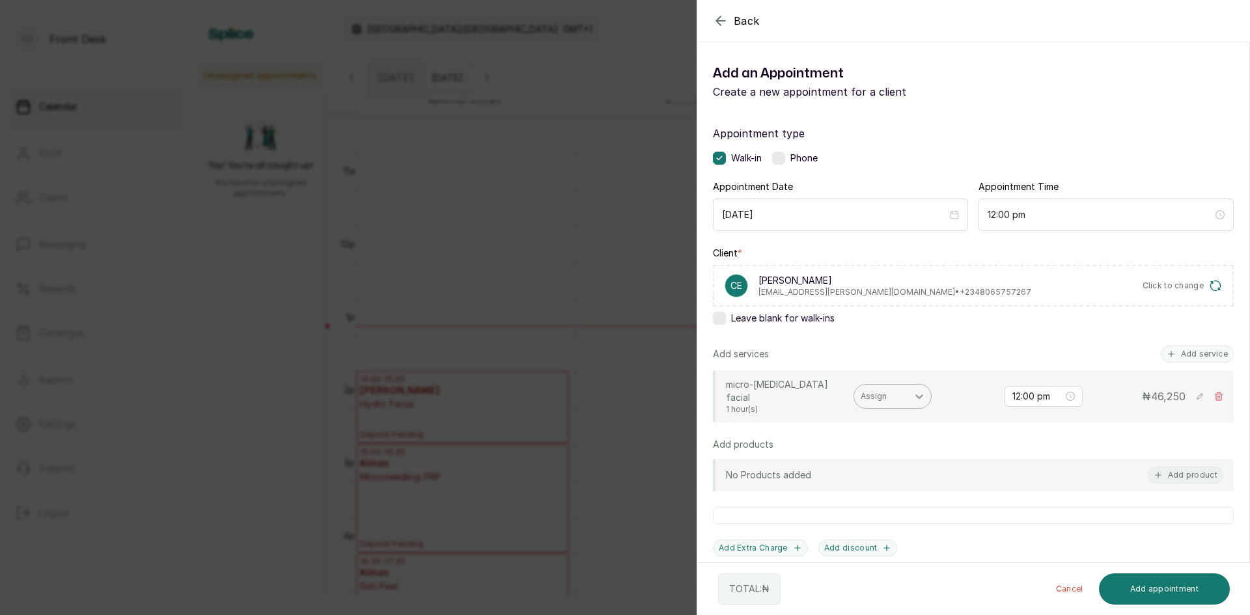
click at [917, 390] on icon at bounding box center [919, 396] width 13 height 13
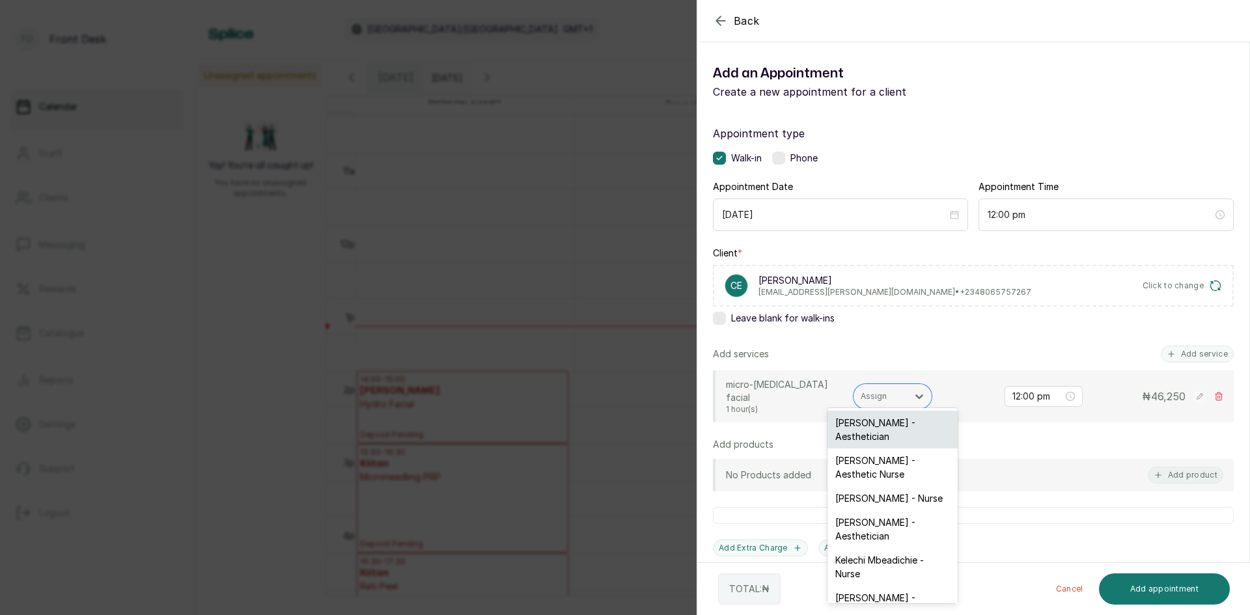
click at [872, 420] on div "[PERSON_NAME] - Aesthetician" at bounding box center [892, 430] width 130 height 38
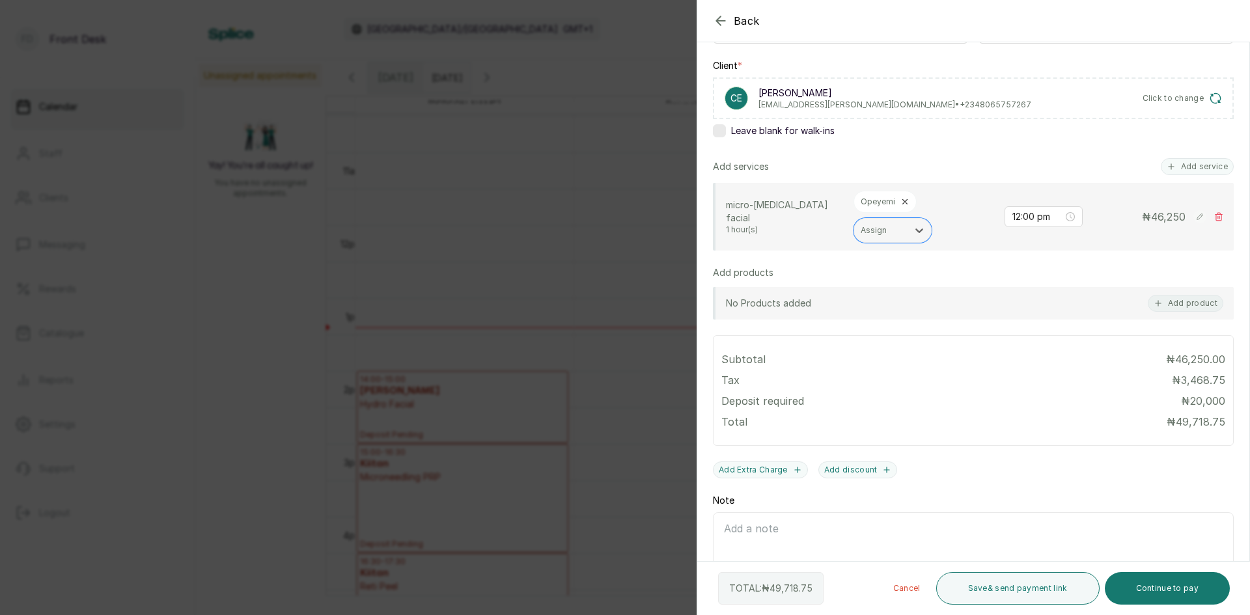
scroll to position [244, 0]
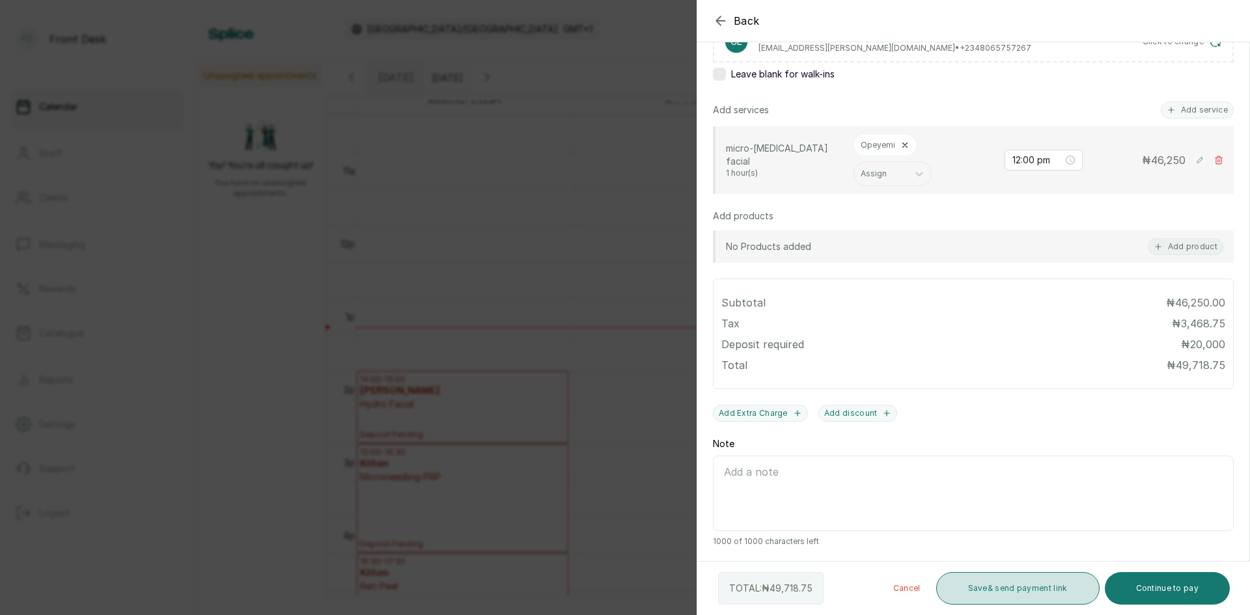
click at [994, 588] on button "Save & send payment link" at bounding box center [1017, 588] width 163 height 33
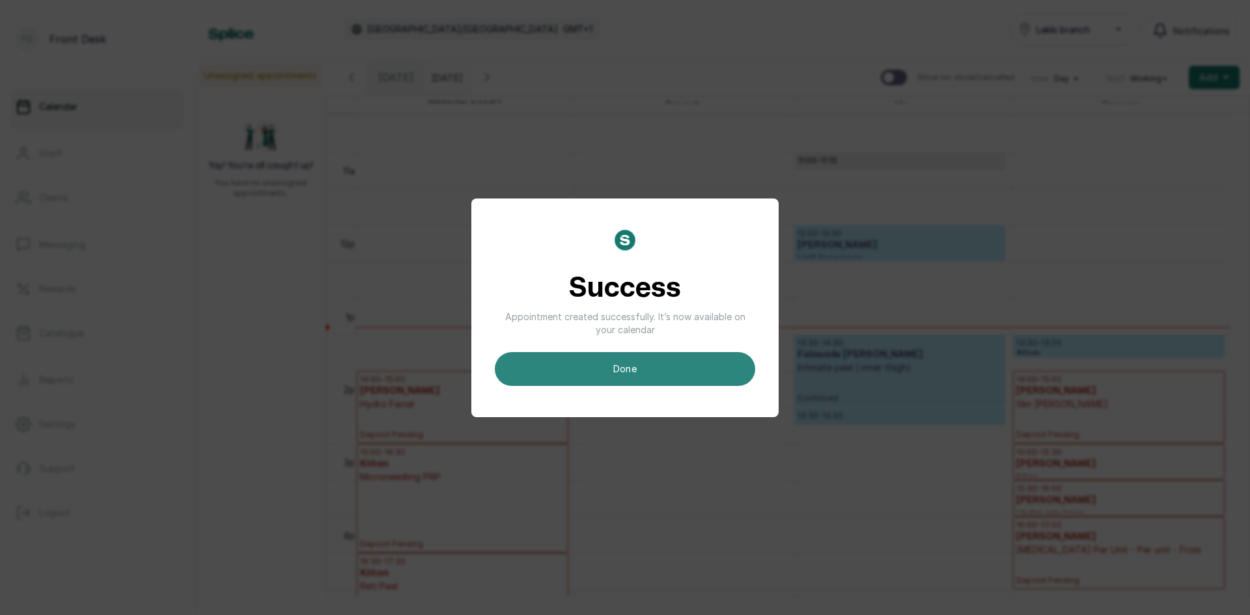
click at [651, 370] on button "done" at bounding box center [625, 369] width 260 height 34
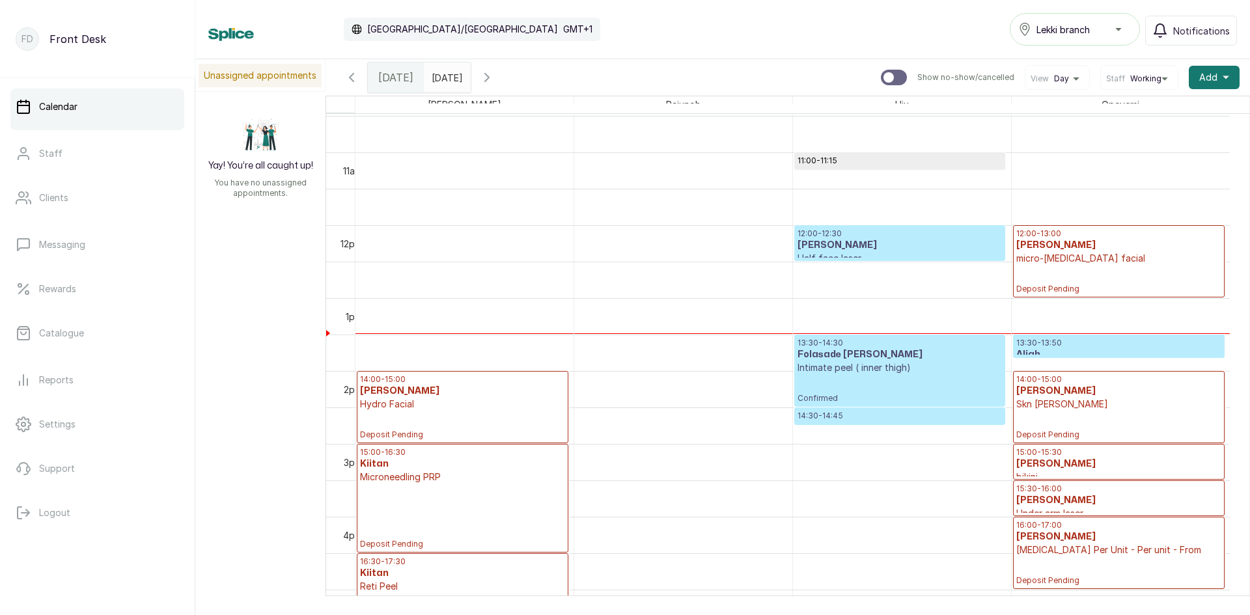
click at [1066, 339] on p "13:30 - 13:50" at bounding box center [1118, 343] width 205 height 10
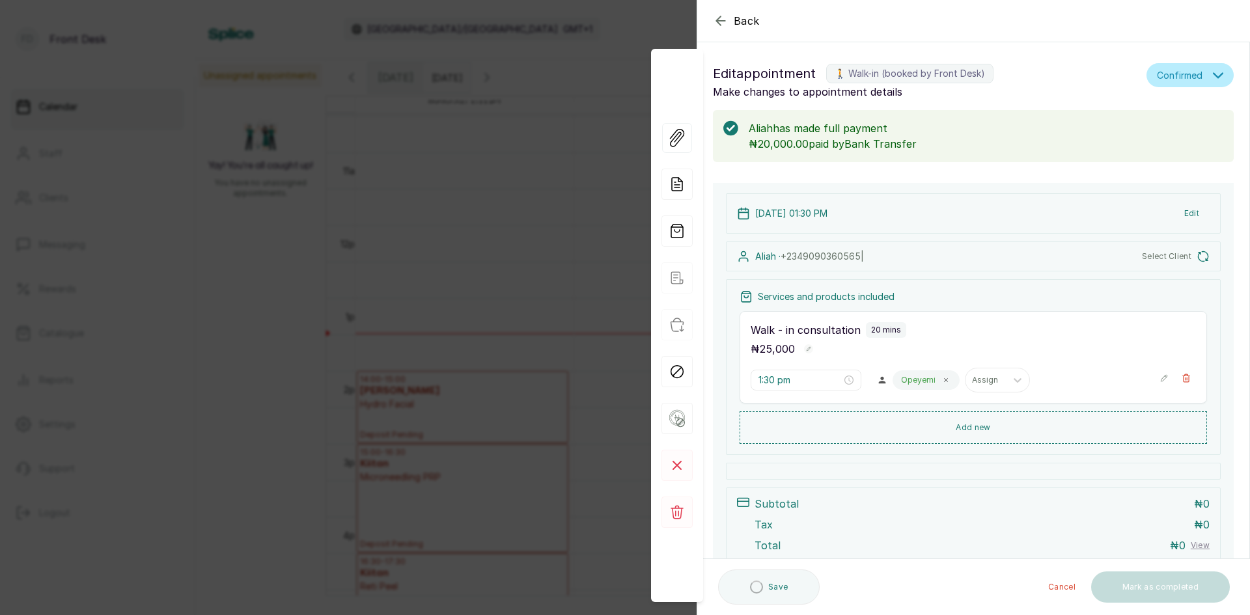
scroll to position [438, 0]
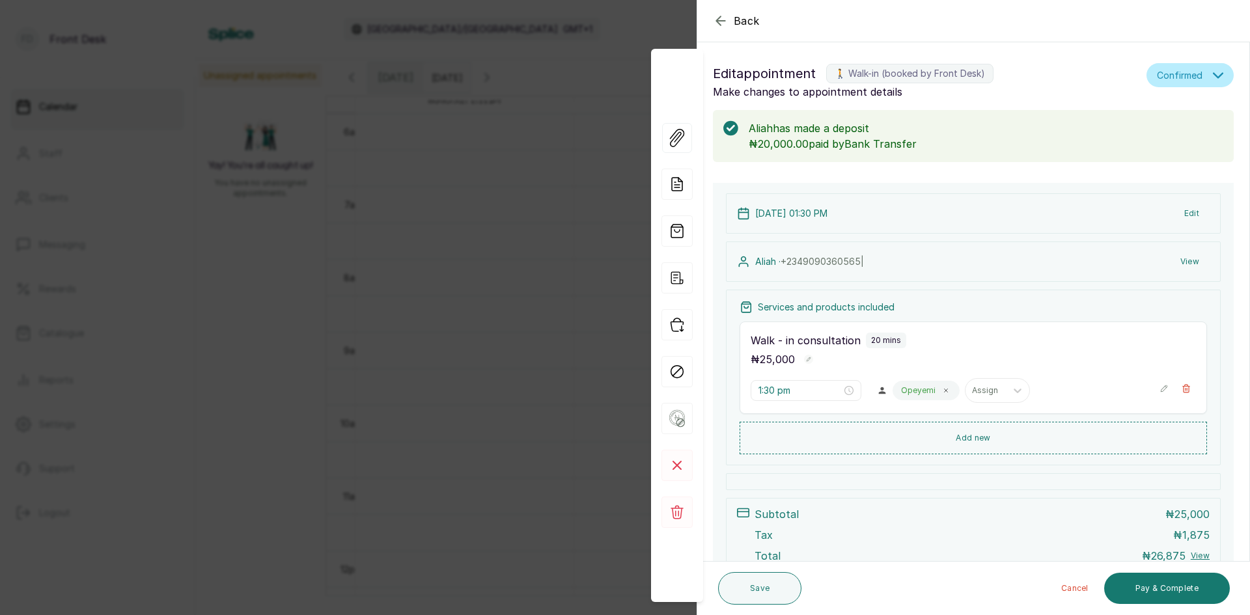
click at [560, 48] on div "Back Appointment Details Edit appointment 🚶 Walk-in (booked by Front Desk) Make…" at bounding box center [625, 307] width 1250 height 615
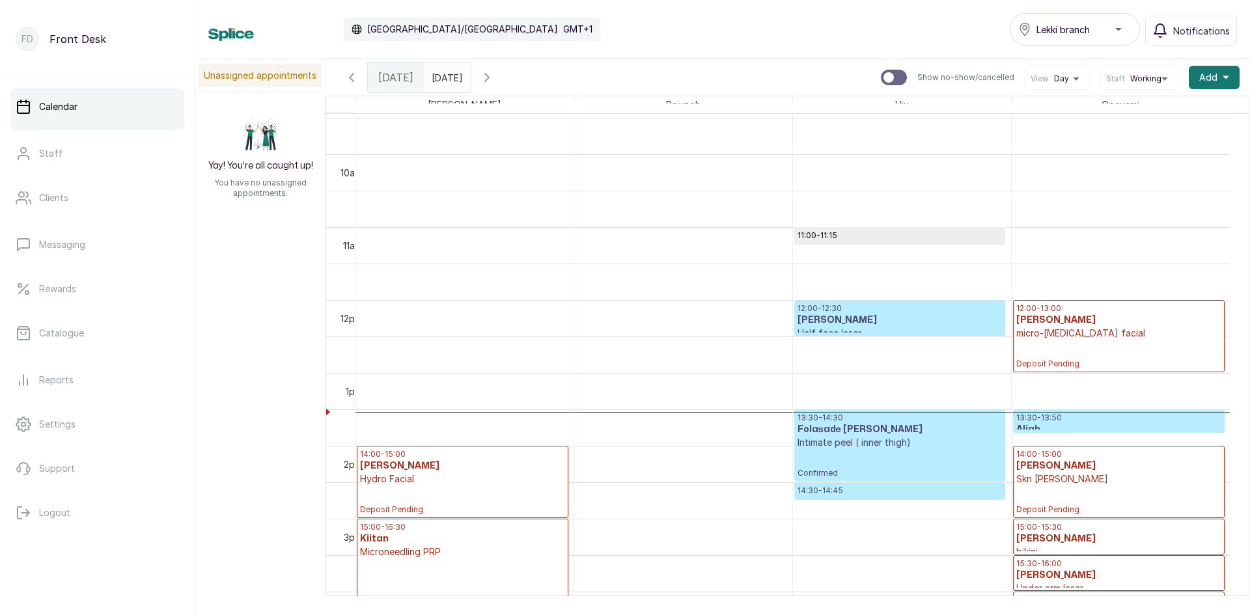
scroll to position [698, 0]
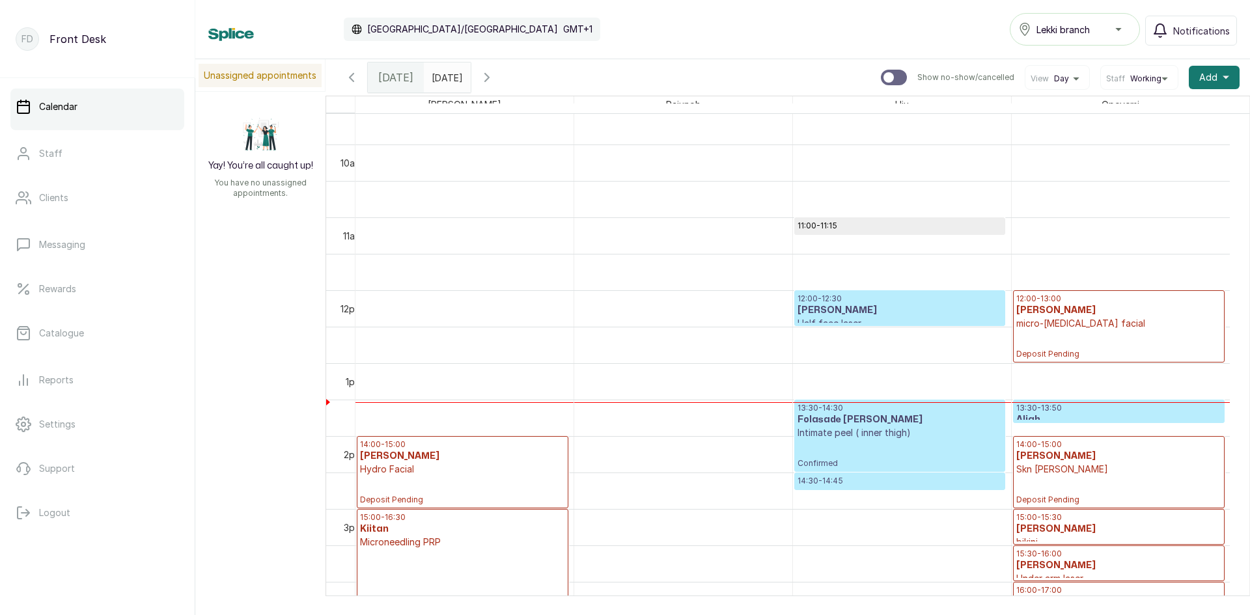
click at [1110, 318] on p "micro-[MEDICAL_DATA] facial" at bounding box center [1118, 323] width 205 height 13
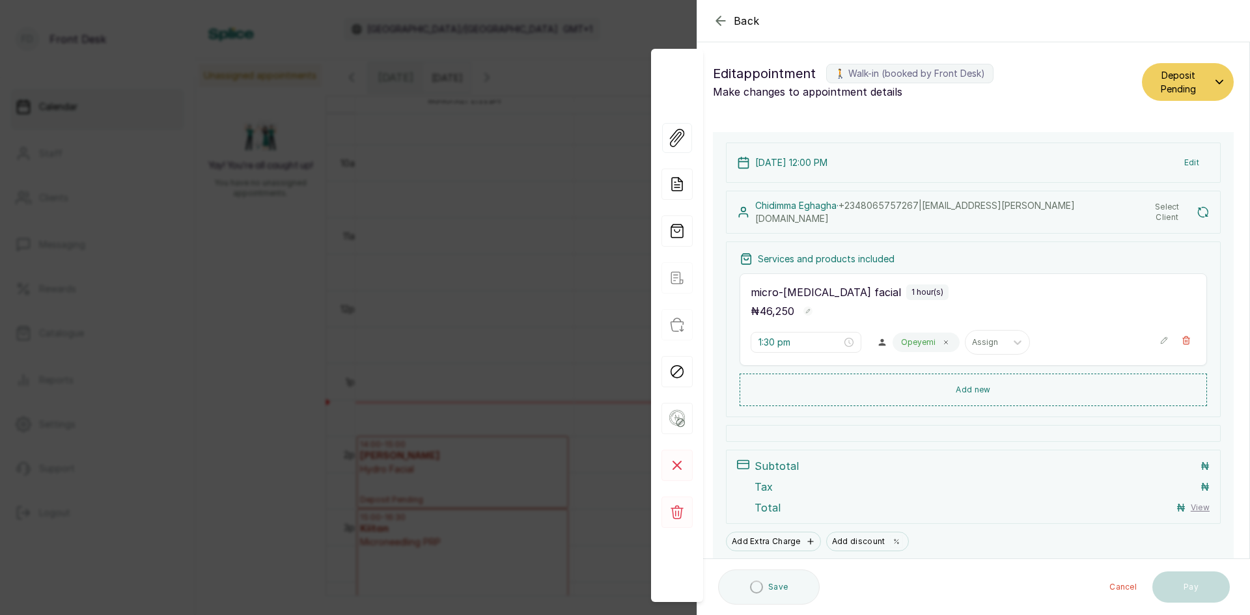
type input "12:00 pm"
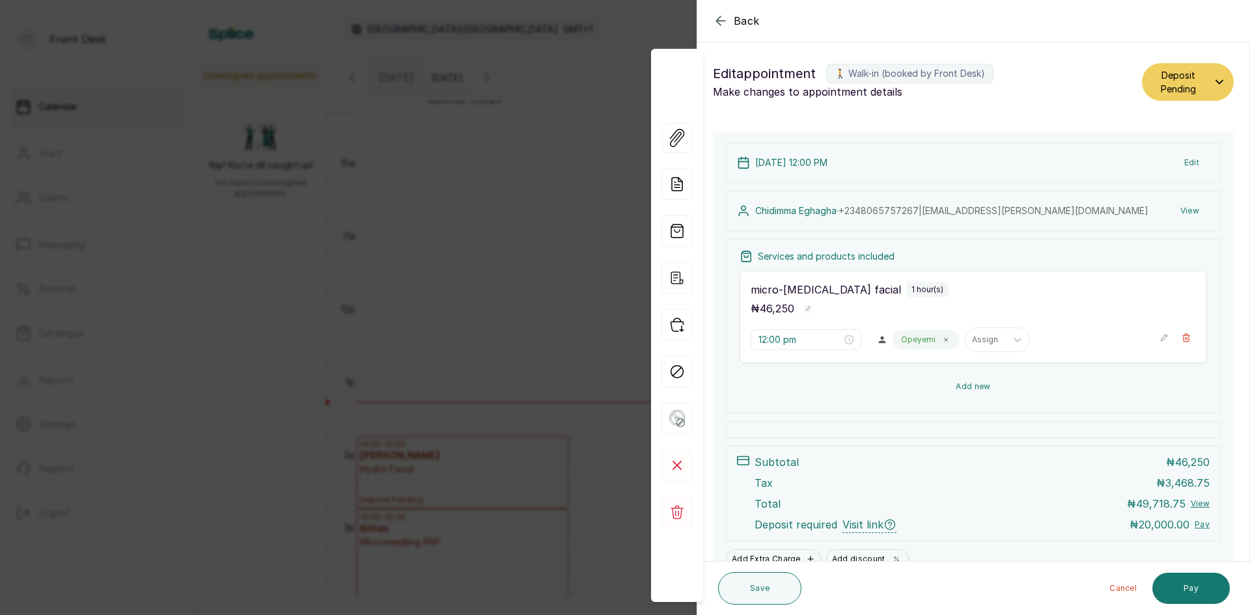
click at [957, 389] on button "Add new" at bounding box center [972, 386] width 467 height 31
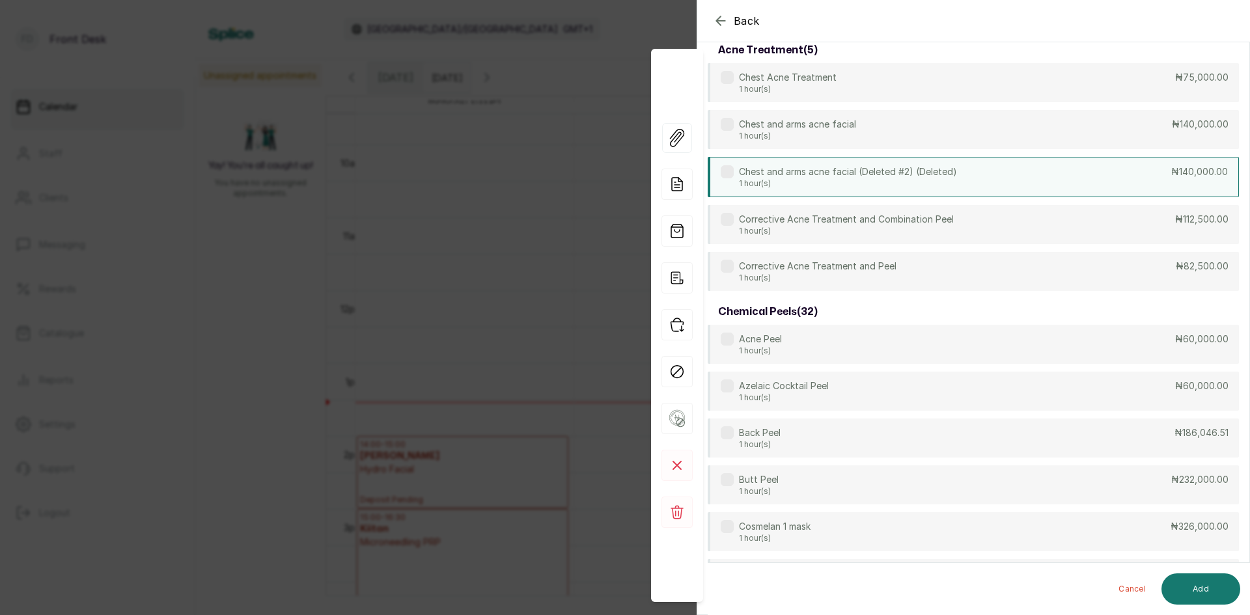
scroll to position [0, 0]
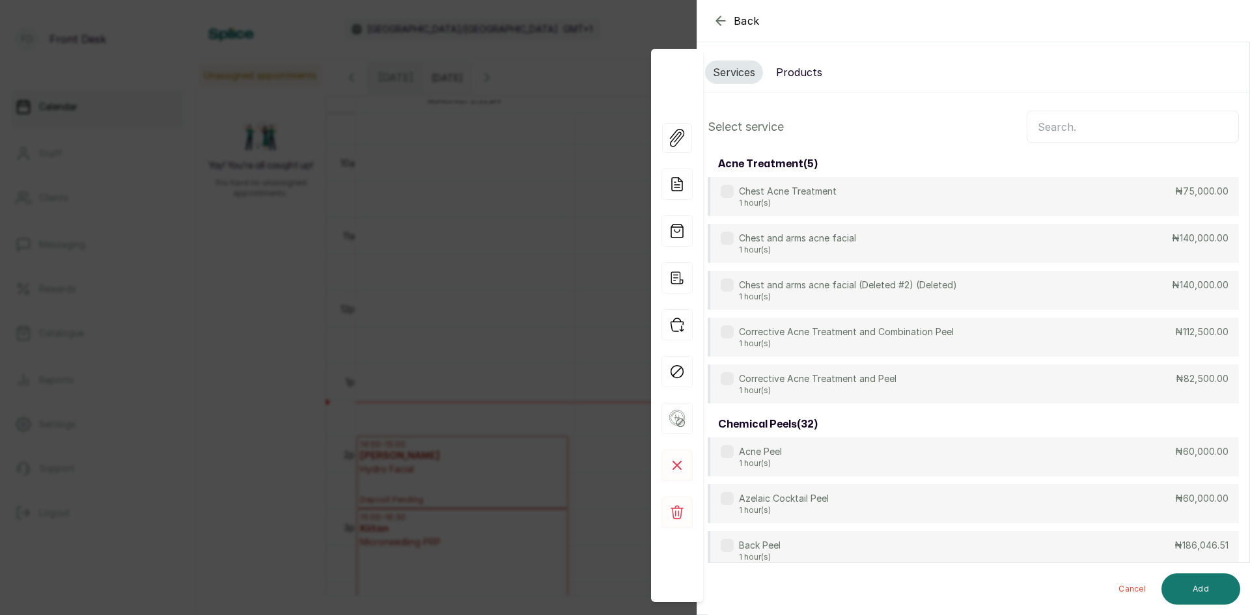
click at [788, 63] on button "Products" at bounding box center [799, 72] width 62 height 23
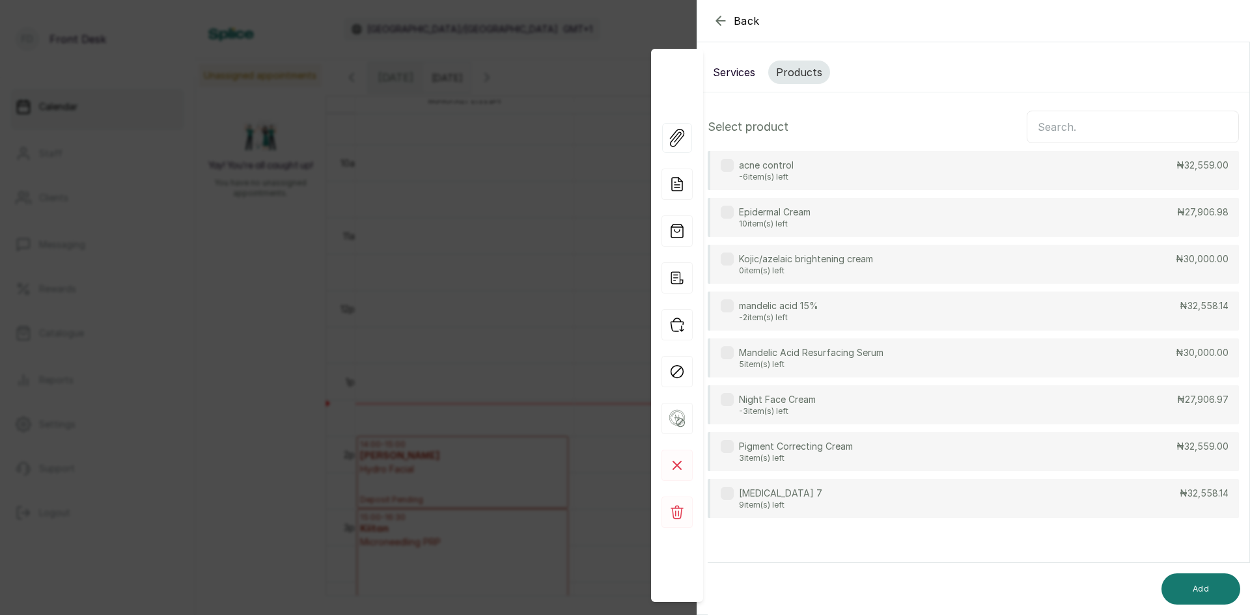
click at [769, 306] on p "mandelic acid 15%" at bounding box center [778, 305] width 79 height 13
click at [1208, 593] on button "Add" at bounding box center [1200, 588] width 79 height 31
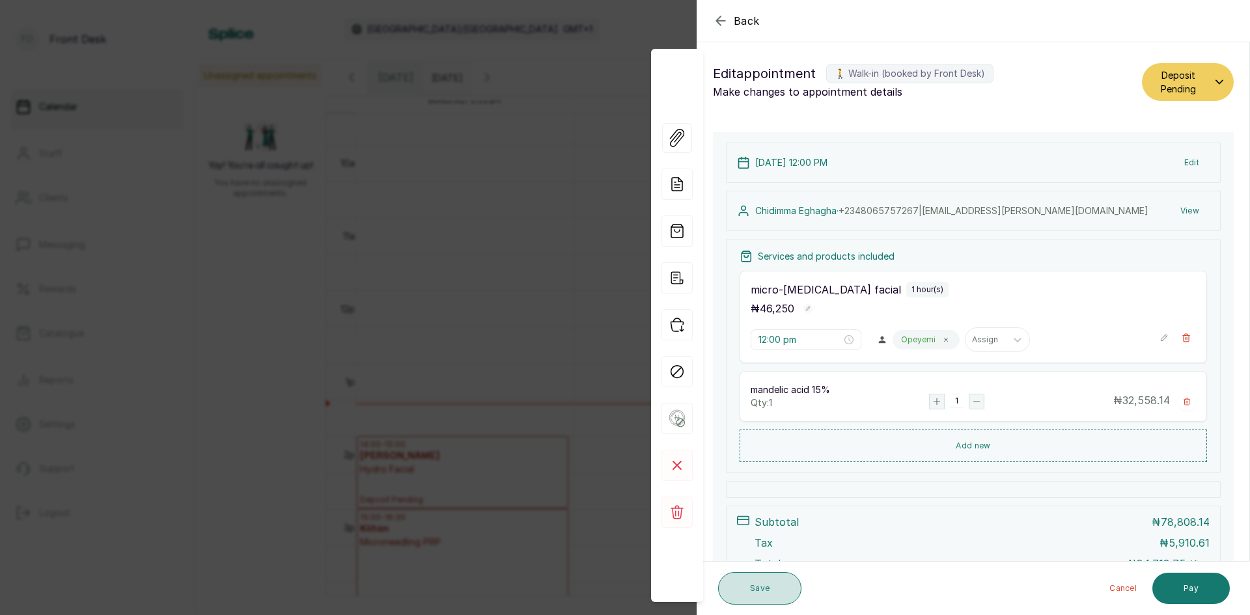
click at [760, 583] on button "Save" at bounding box center [759, 588] width 83 height 33
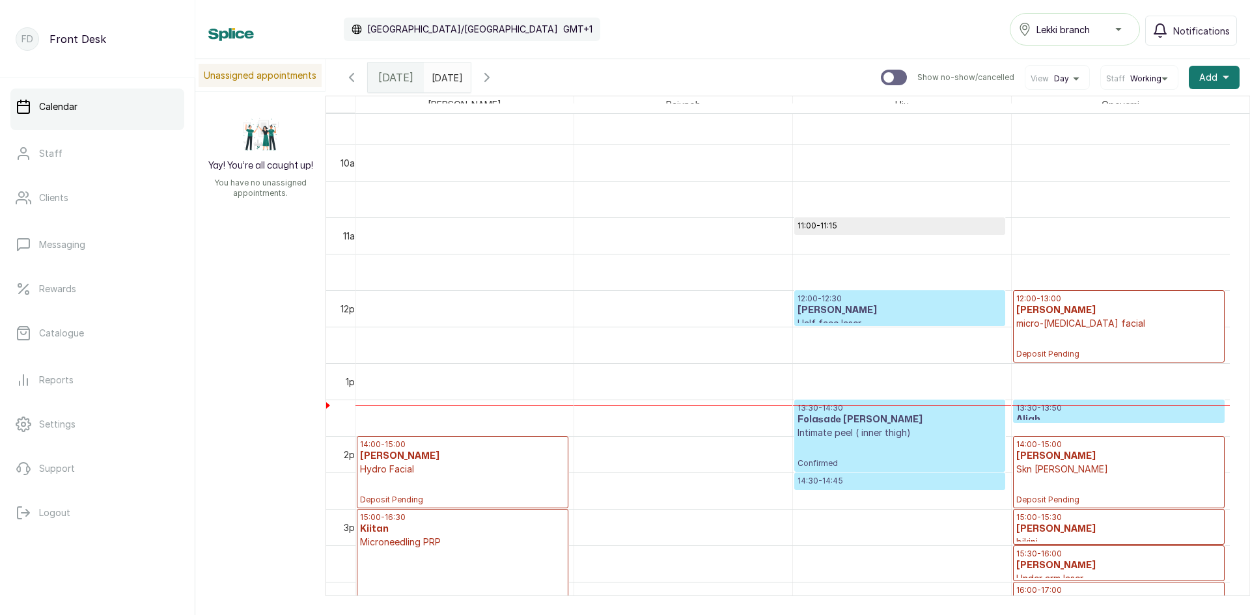
click at [916, 303] on p "12:00 - 12:30" at bounding box center [899, 299] width 204 height 10
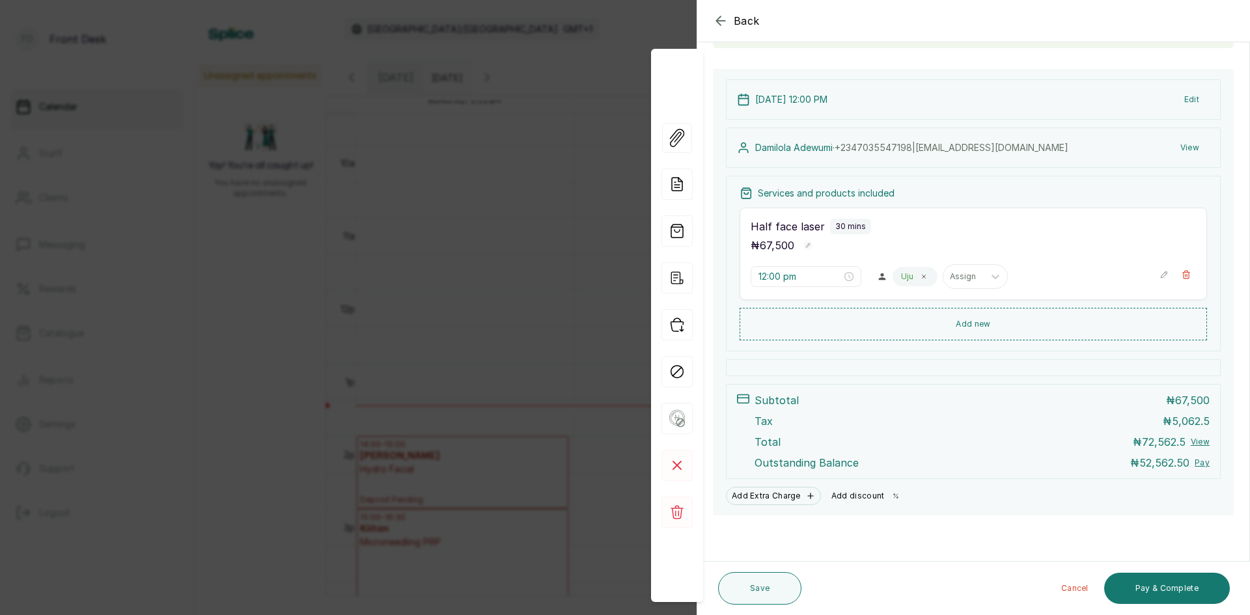
scroll to position [114, 0]
click at [870, 495] on button "Add discount" at bounding box center [867, 496] width 82 height 18
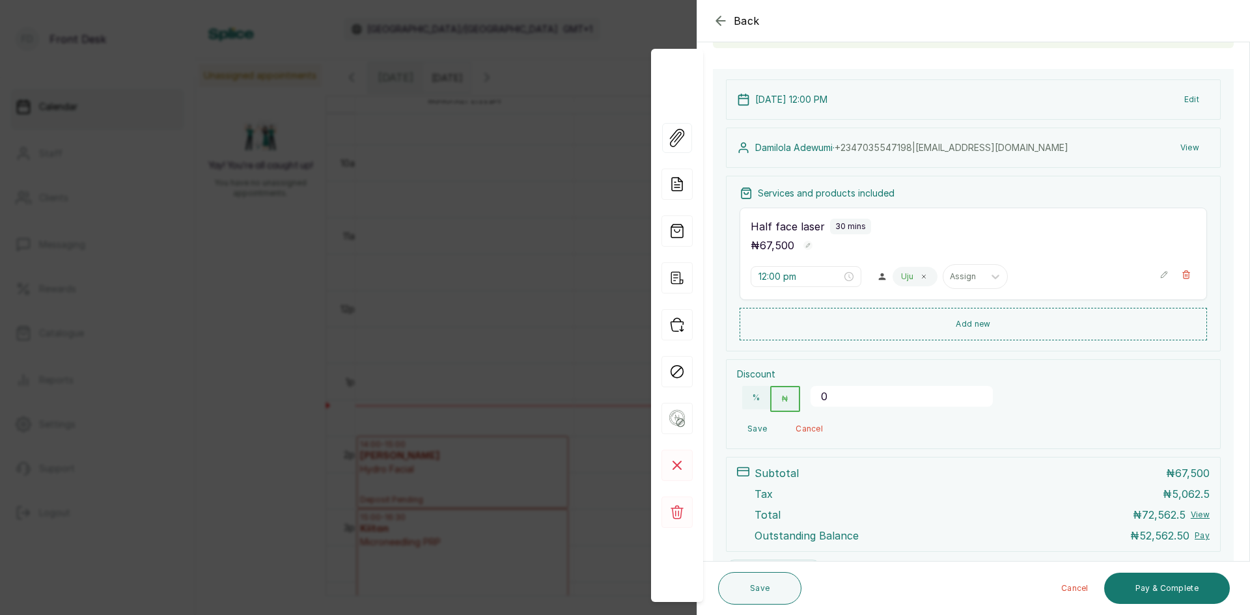
click at [834, 397] on input "0" at bounding box center [901, 396] width 182 height 21
type input "5"
click at [752, 396] on button "%" at bounding box center [756, 397] width 28 height 23
click at [756, 430] on button "Save" at bounding box center [757, 428] width 40 height 23
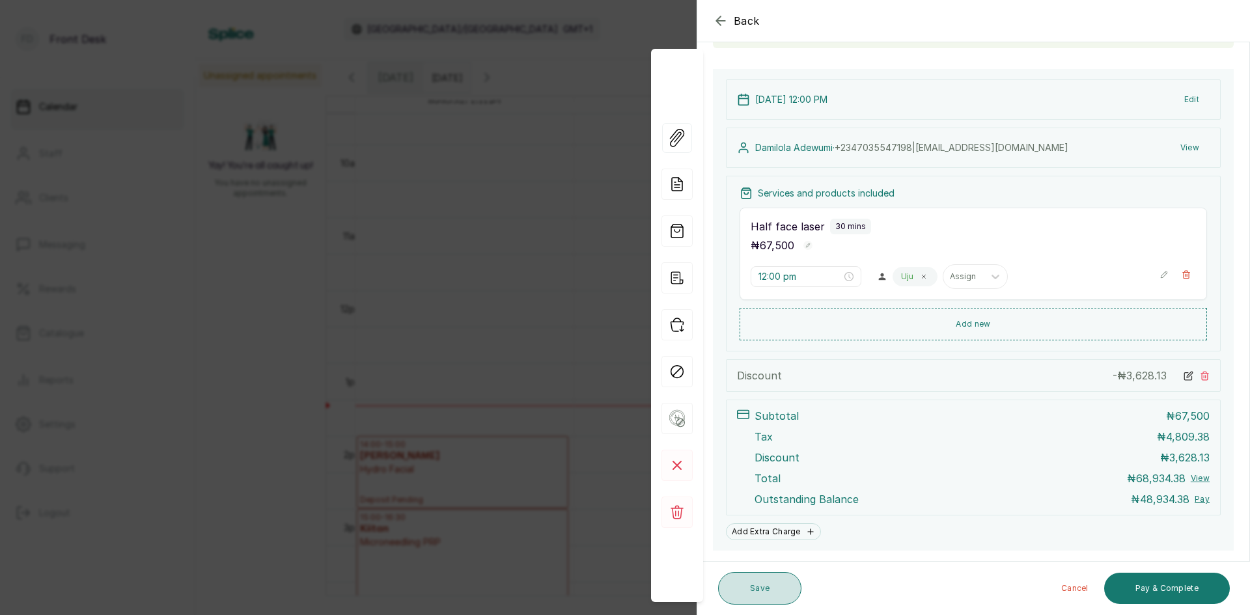
click at [754, 582] on button "Save" at bounding box center [759, 588] width 83 height 33
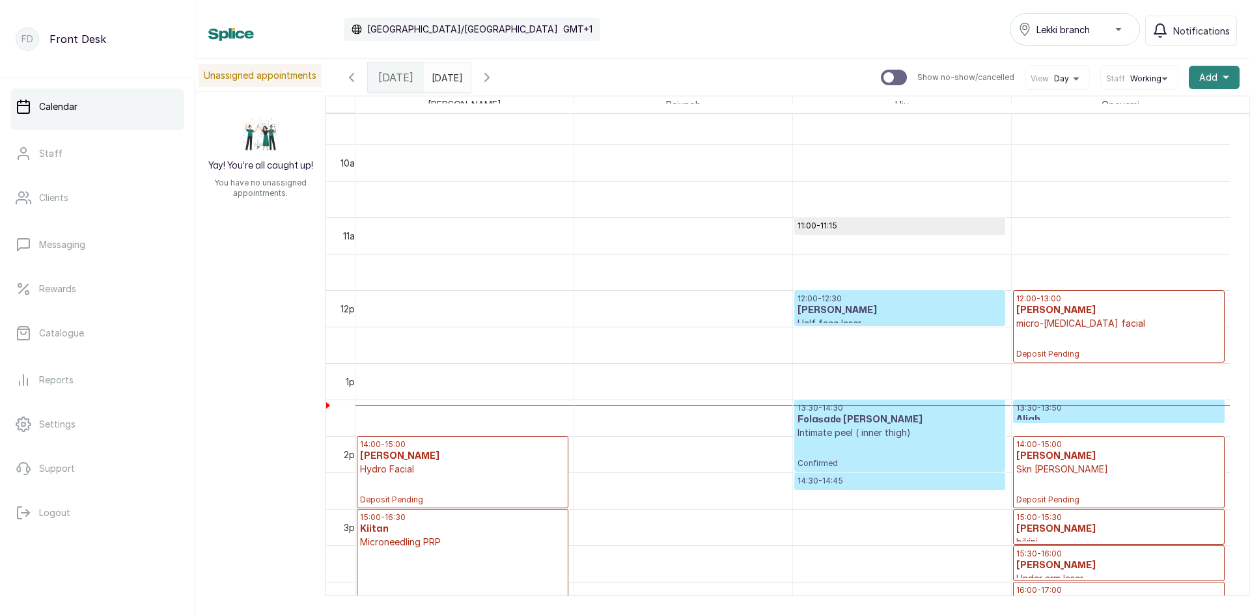
click at [1208, 72] on button "Add +" at bounding box center [1214, 77] width 51 height 23
click at [1122, 113] on span "Add Appointment" at bounding box center [1166, 113] width 125 height 16
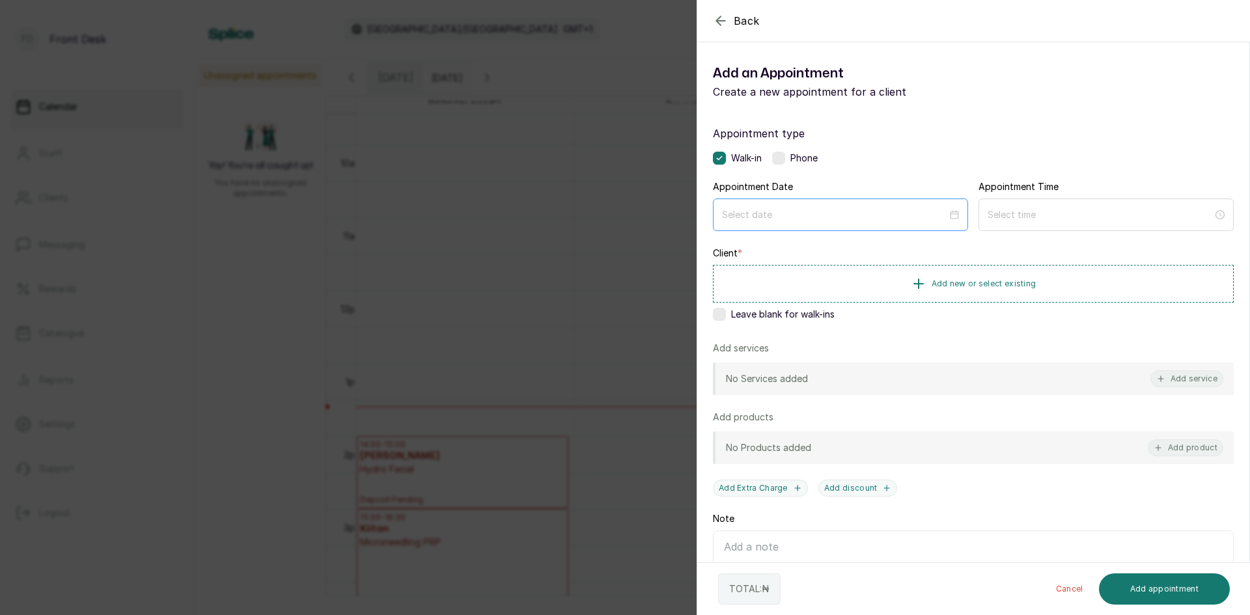
click at [900, 202] on div at bounding box center [840, 215] width 255 height 33
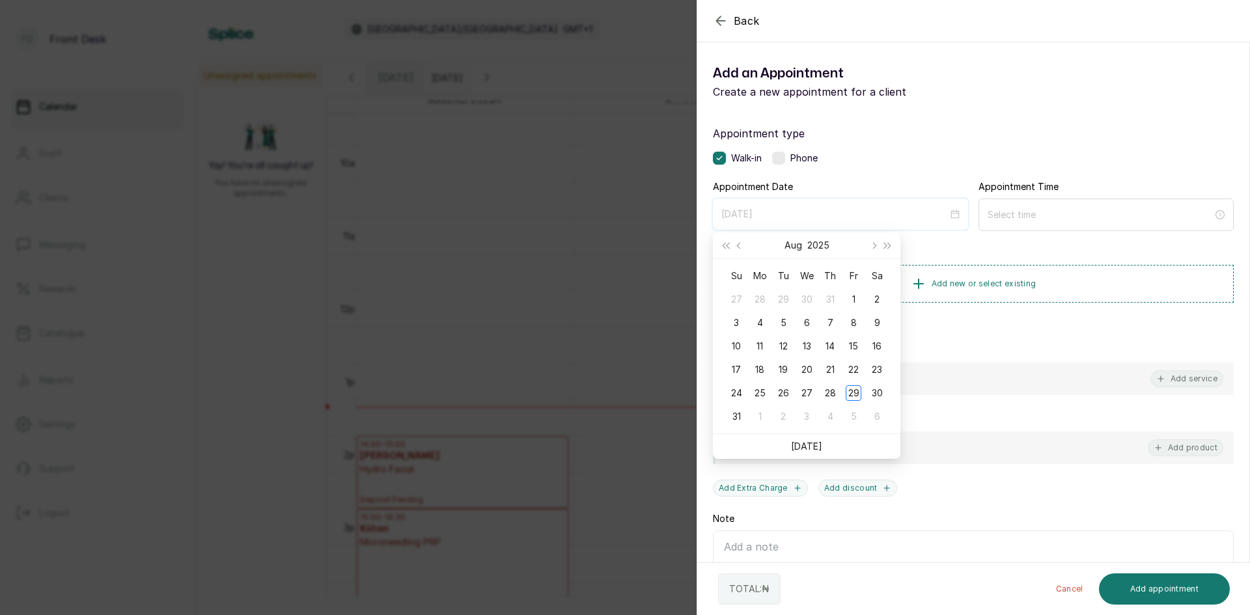
type input "[DATE]"
click at [876, 243] on button "Next month (PageDown)" at bounding box center [873, 245] width 14 height 26
type input "[DATE]"
click at [756, 392] on div "29" at bounding box center [760, 393] width 16 height 16
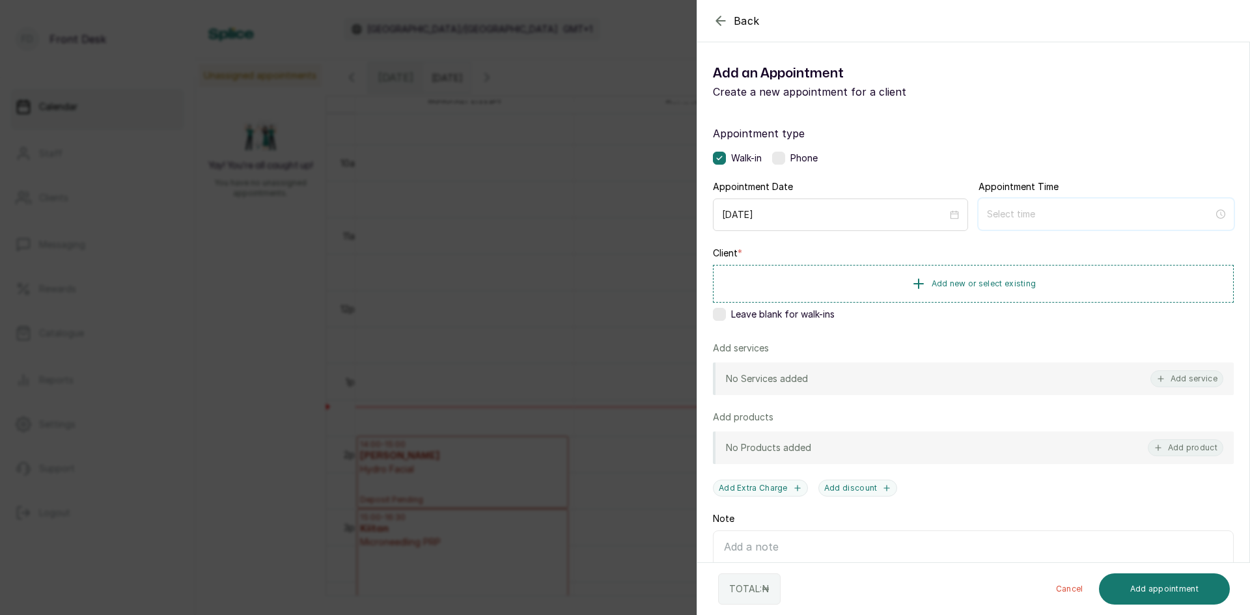
click at [1046, 217] on input at bounding box center [1100, 214] width 227 height 14
type input "12:00 am"
type input "5:00 am"
click at [987, 336] on div "05" at bounding box center [991, 338] width 31 height 18
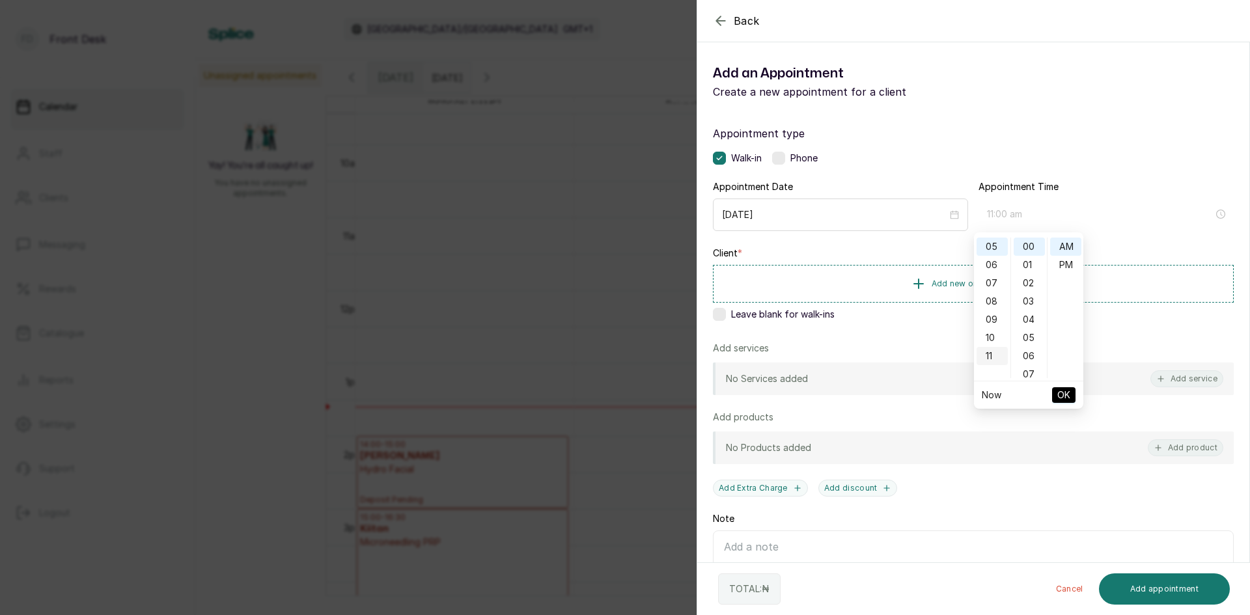
click at [995, 355] on div "11" at bounding box center [991, 356] width 31 height 18
type input "11:00 am"
click at [1059, 396] on span "OK" at bounding box center [1063, 395] width 13 height 25
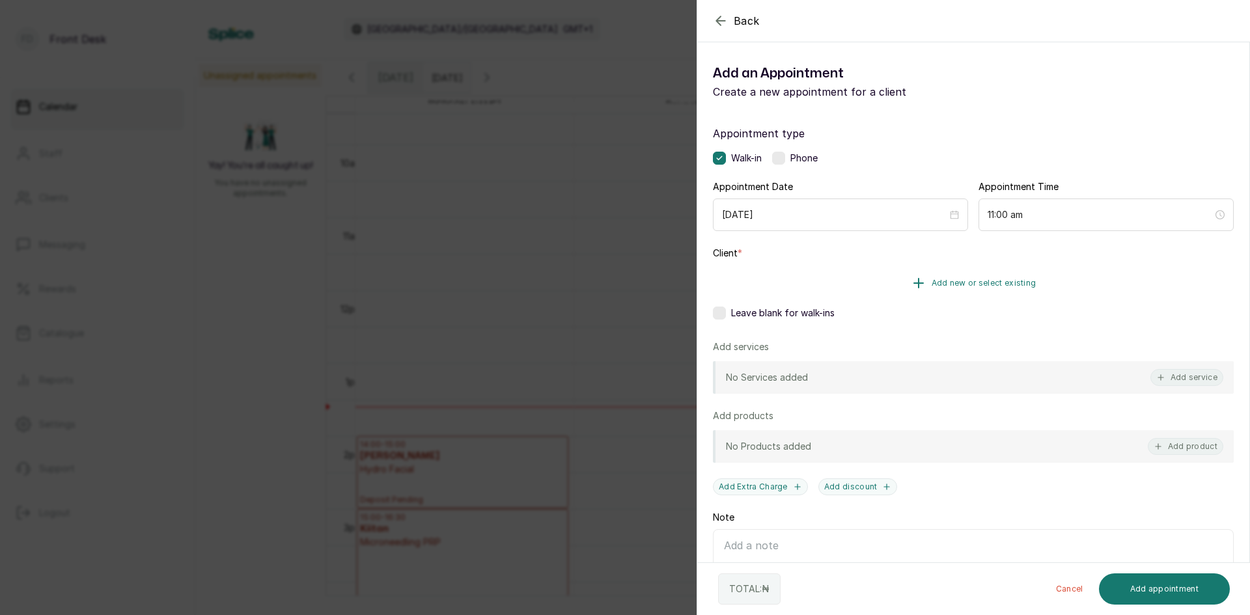
click at [956, 279] on span "Add new or select existing" at bounding box center [983, 283] width 105 height 10
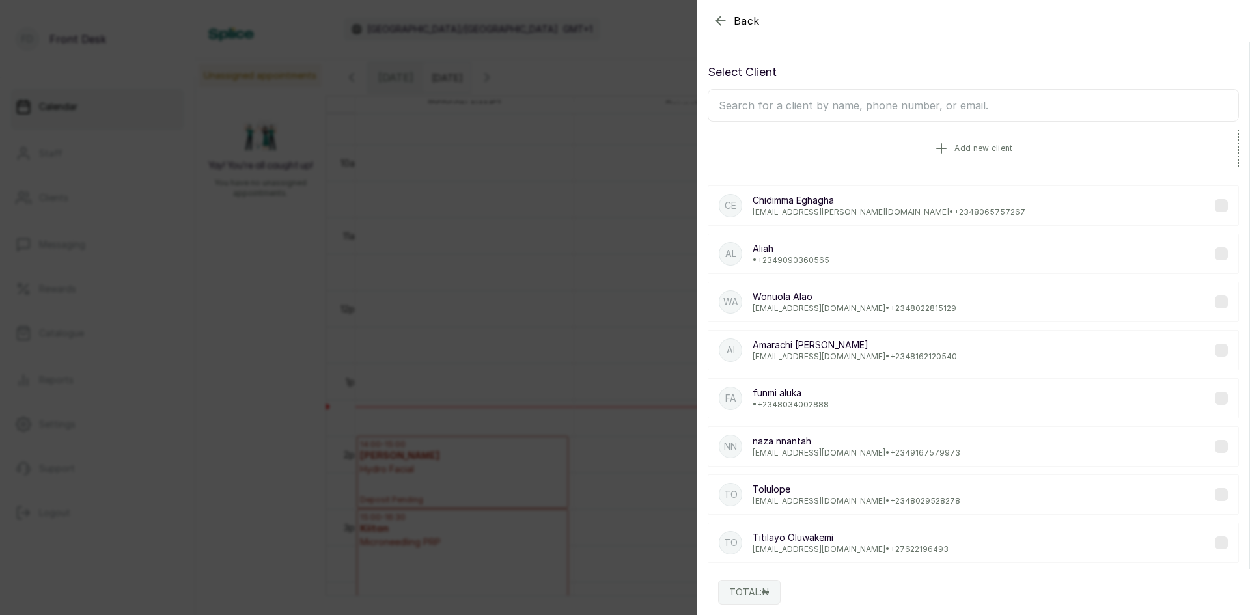
click at [860, 109] on input "text" at bounding box center [973, 105] width 531 height 33
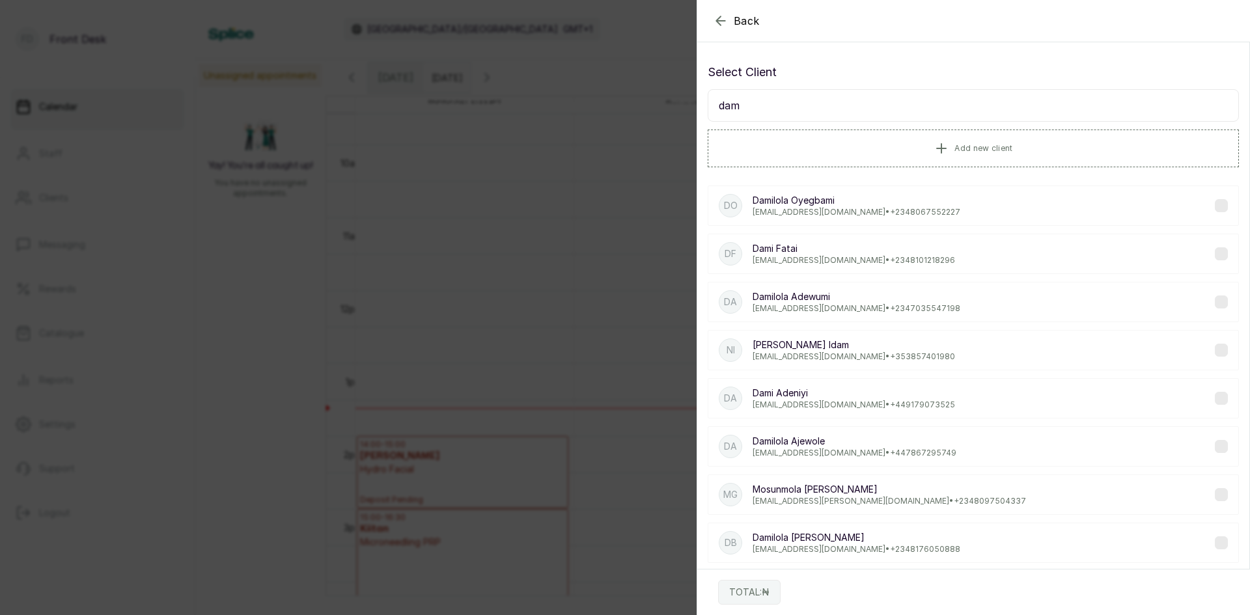
type input "dam"
click at [799, 297] on p "[PERSON_NAME]" at bounding box center [856, 296] width 208 height 13
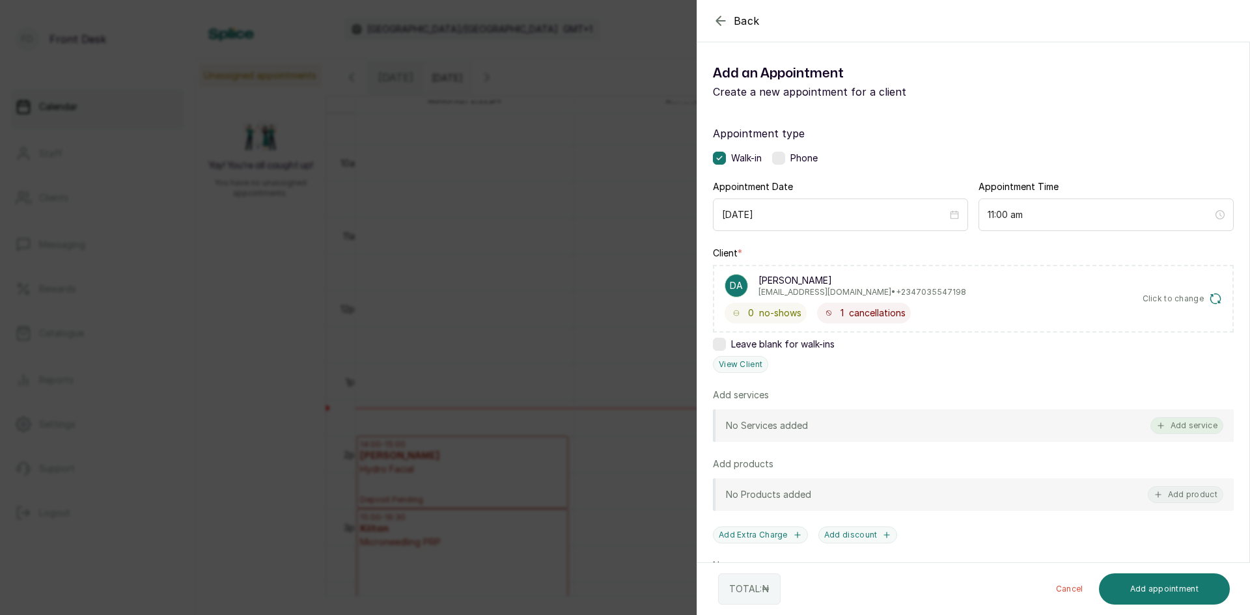
click at [1177, 425] on button "Add service" at bounding box center [1186, 425] width 73 height 17
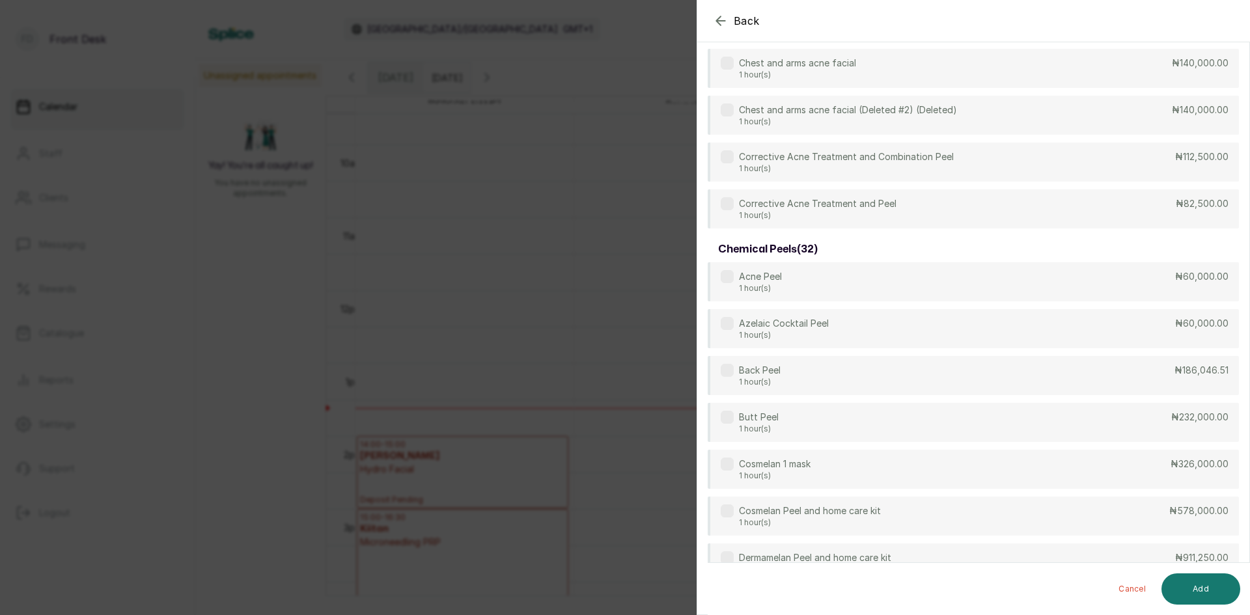
scroll to position [0, 0]
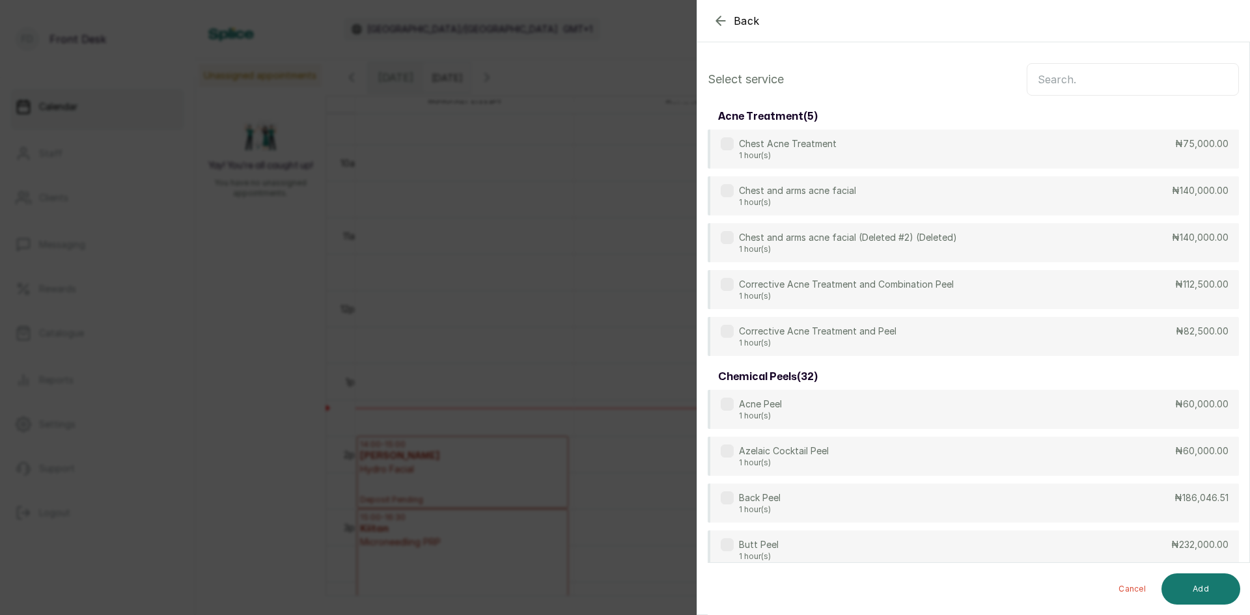
click at [1067, 73] on input "text" at bounding box center [1132, 79] width 212 height 33
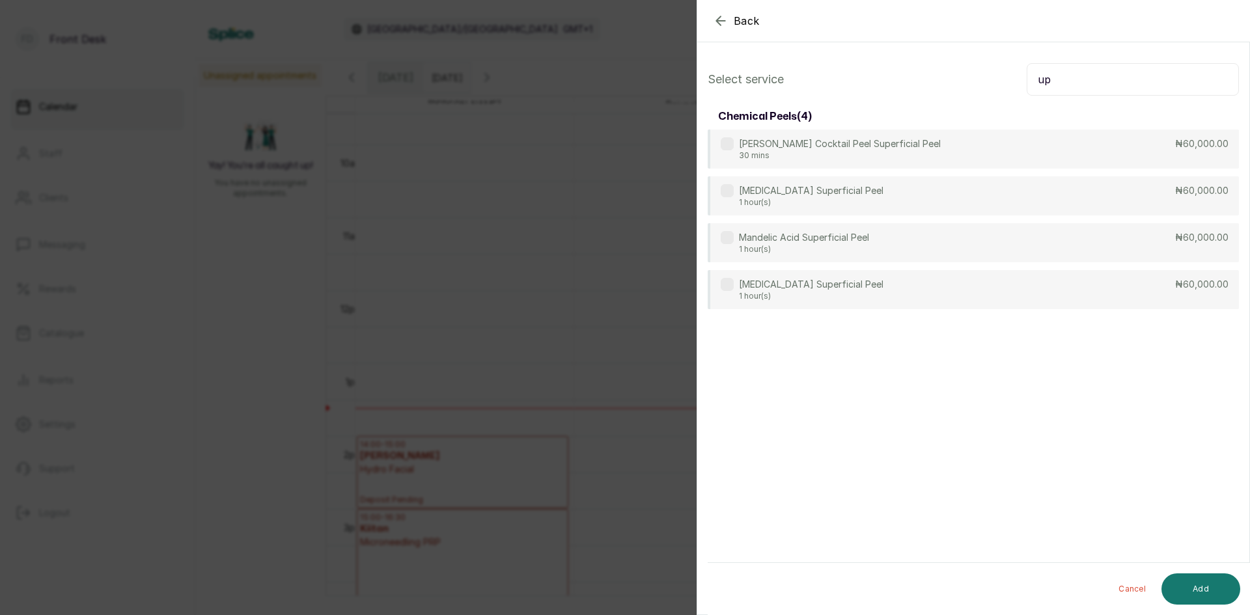
type input "u"
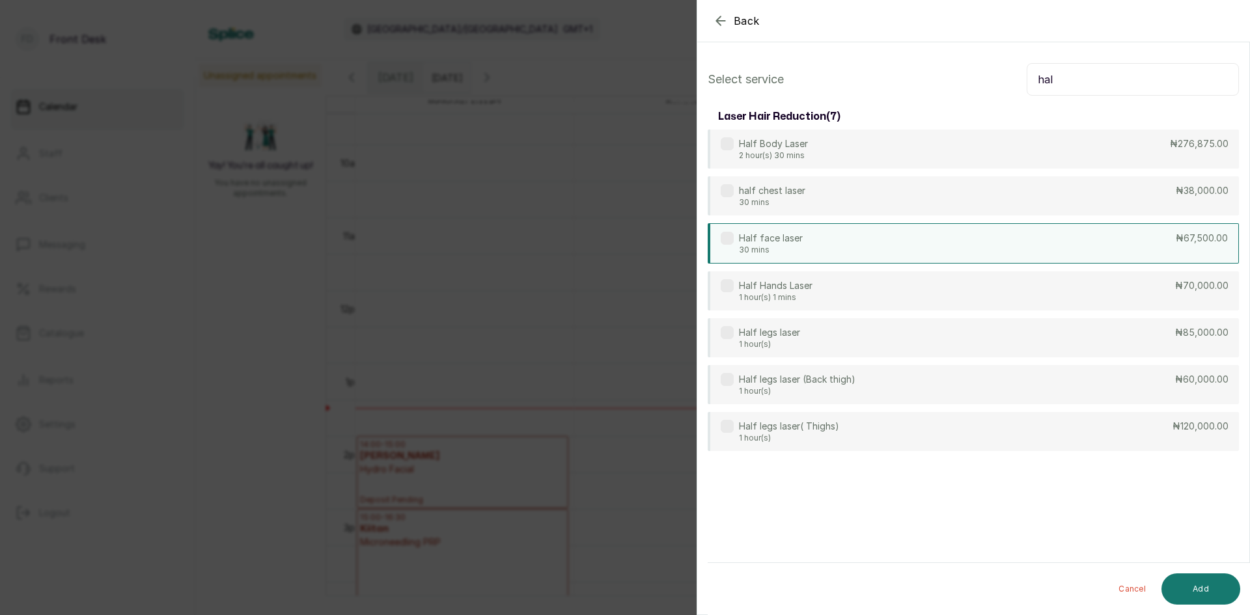
type input "hal"
click at [839, 238] on div "Half face laser 30 mins ₦67,500.00" at bounding box center [973, 243] width 531 height 40
click at [1213, 586] on button "Add" at bounding box center [1200, 588] width 79 height 31
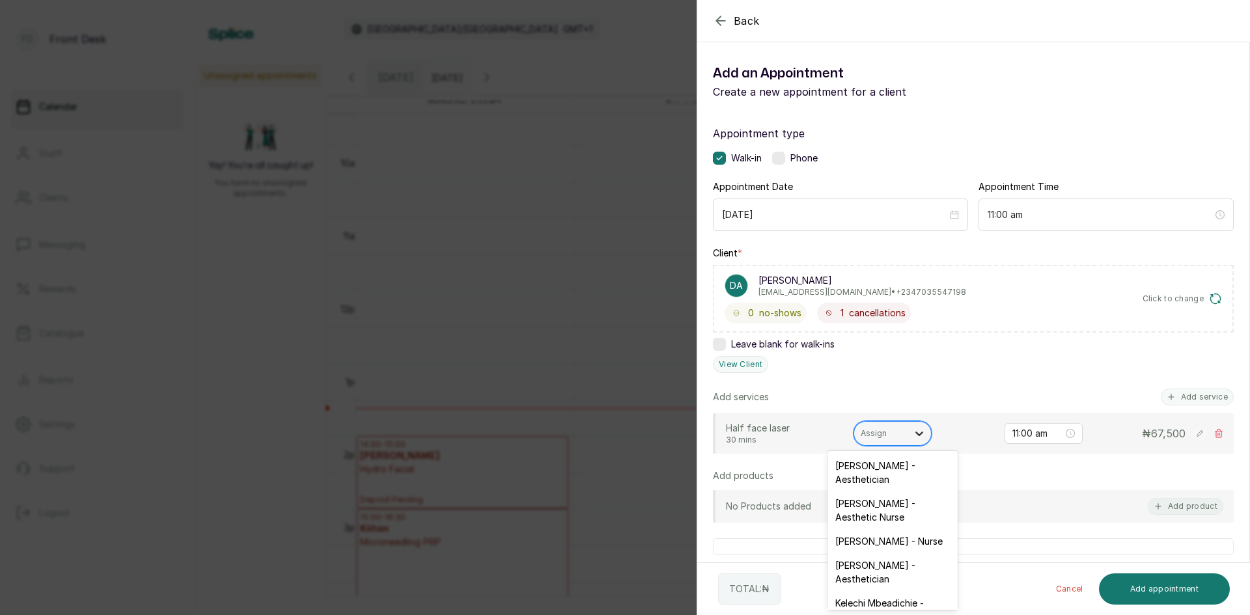
click at [908, 431] on div at bounding box center [918, 433] width 23 height 23
click at [855, 510] on div "[PERSON_NAME] - Aesthetic Nurse" at bounding box center [892, 510] width 130 height 38
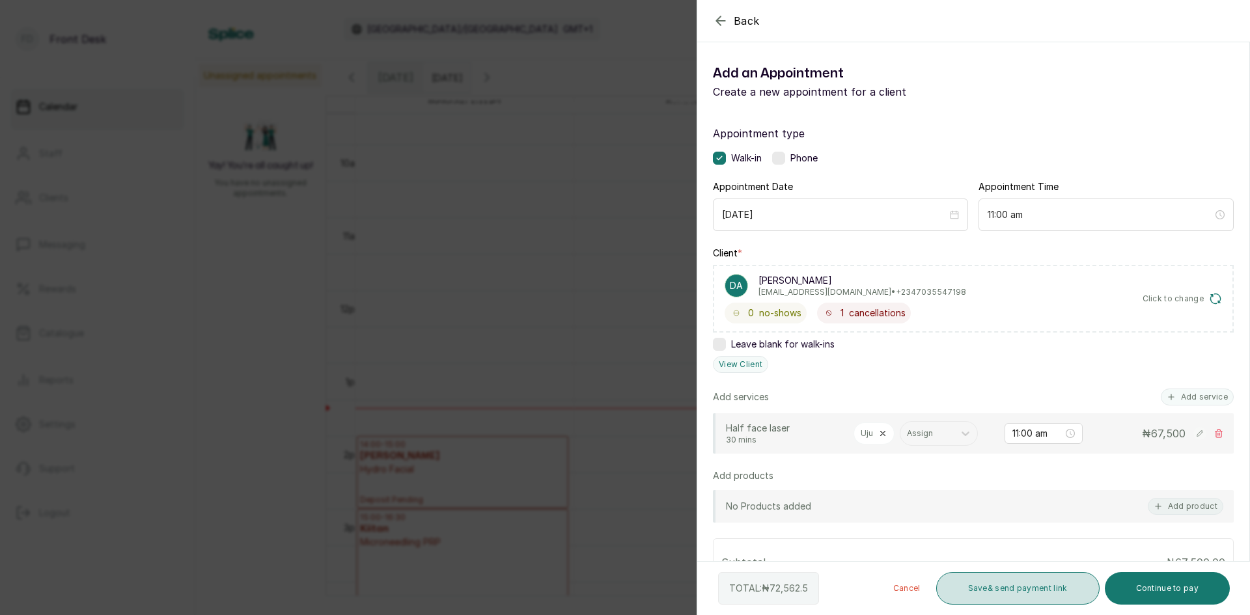
click at [1028, 584] on button "Save & send payment link" at bounding box center [1017, 588] width 163 height 33
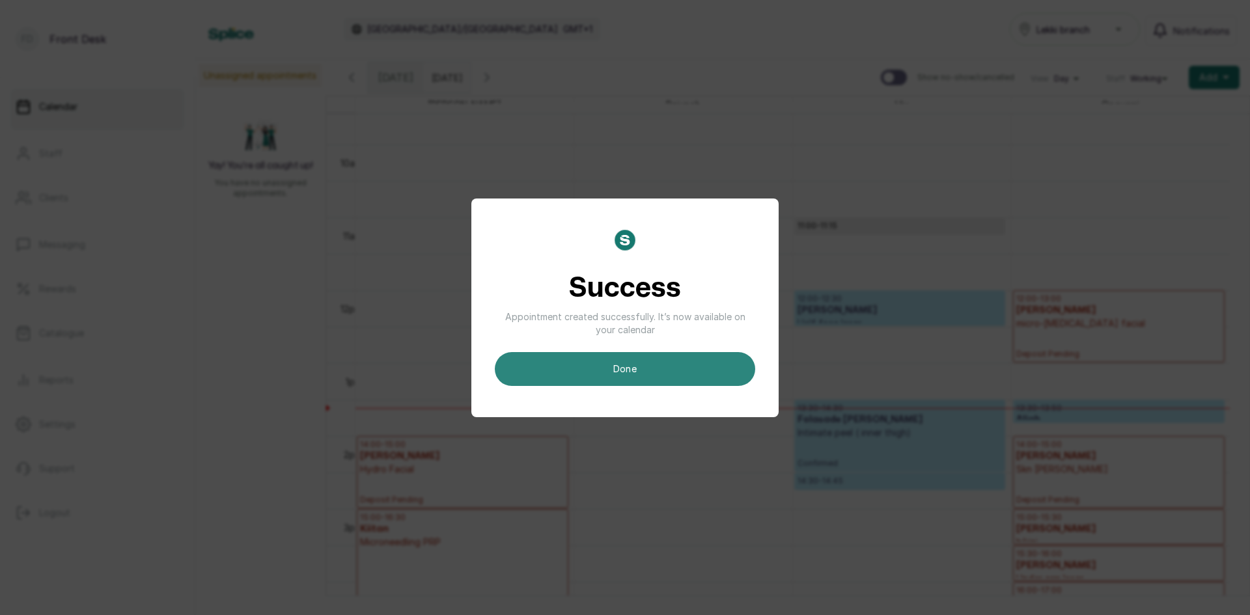
click at [685, 359] on button "done" at bounding box center [625, 369] width 260 height 34
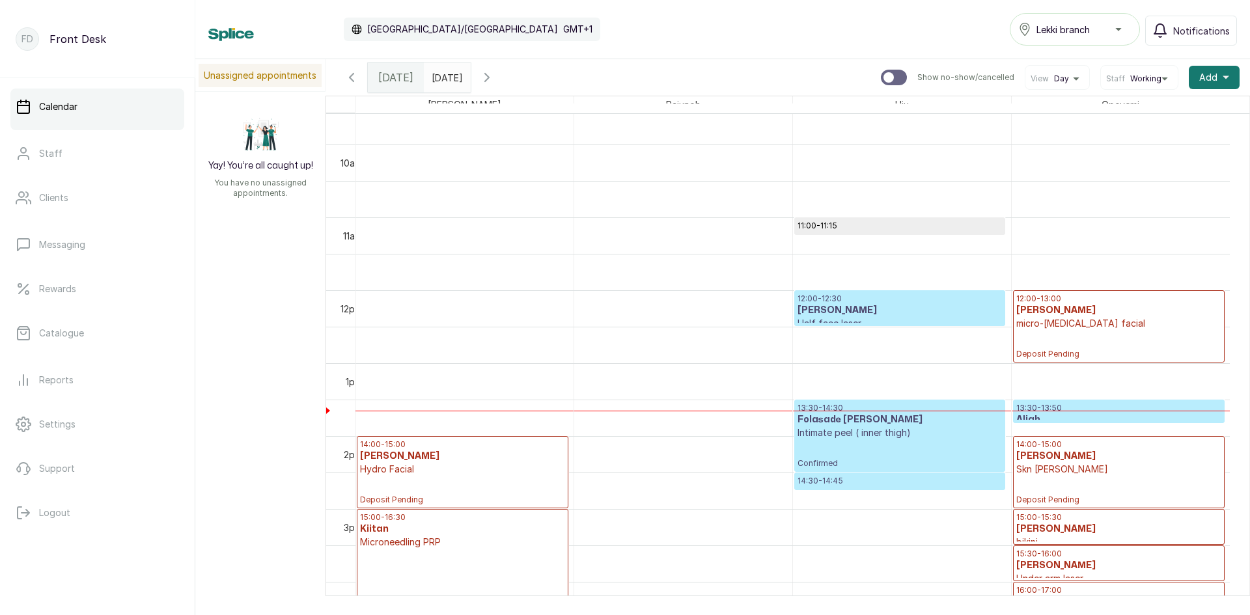
click at [1114, 337] on div "12:00 - 13:00 Chidimma Eghagha micro-[MEDICAL_DATA] facial Deposit Pending" at bounding box center [1118, 327] width 205 height 66
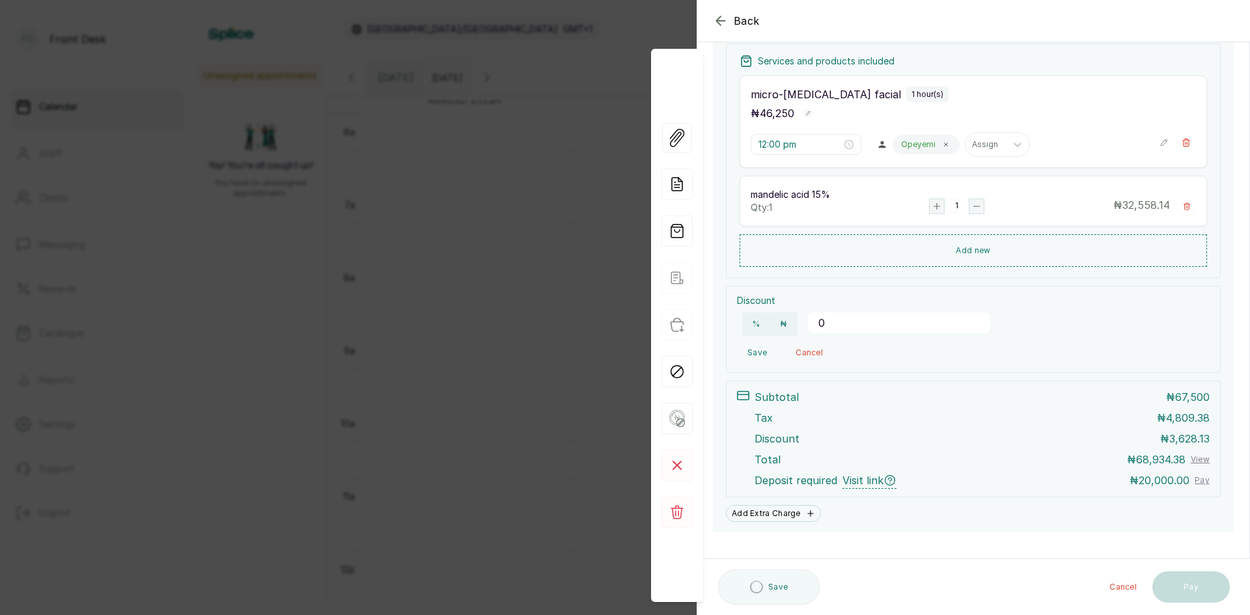
scroll to position [191, 0]
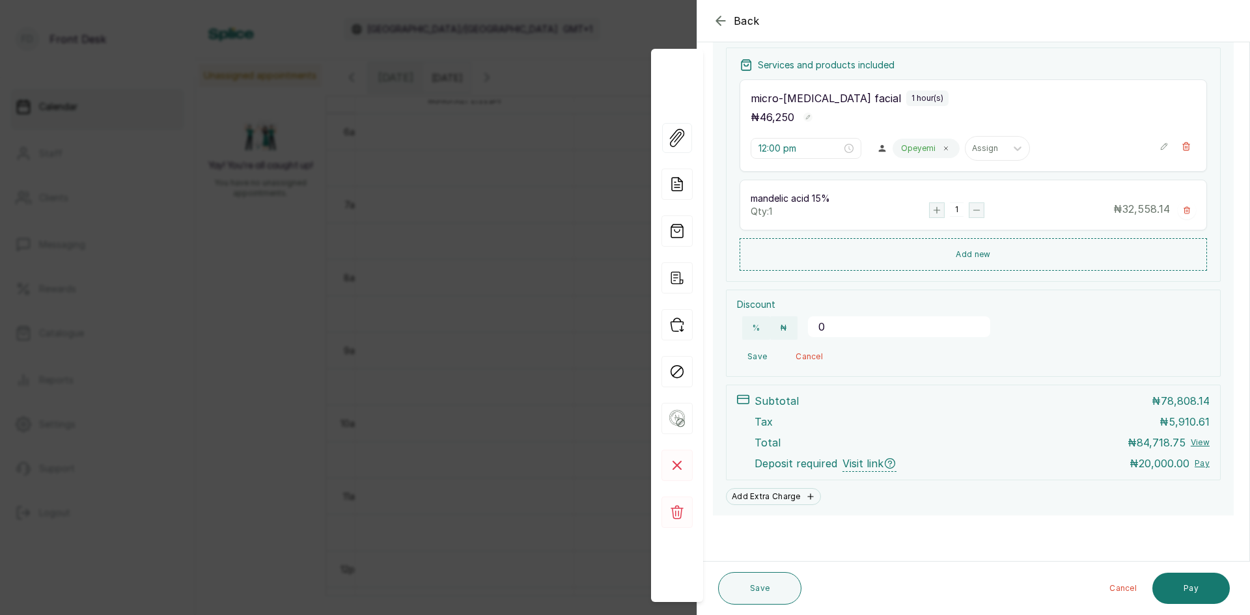
click at [533, 301] on div "Back Appointment Details Edit appointment 🚶 Walk-in (booked by Front Desk) Make…" at bounding box center [625, 307] width 1250 height 615
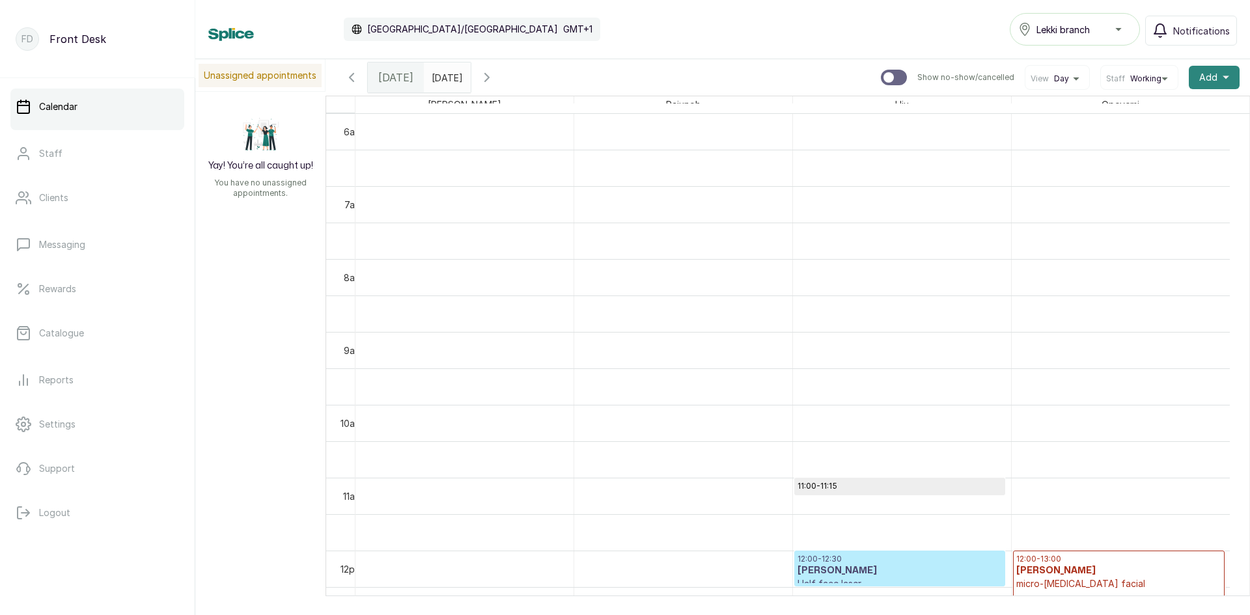
click at [1189, 76] on button "Add +" at bounding box center [1214, 77] width 51 height 23
click at [1145, 116] on span "Add Appointment" at bounding box center [1166, 113] width 125 height 16
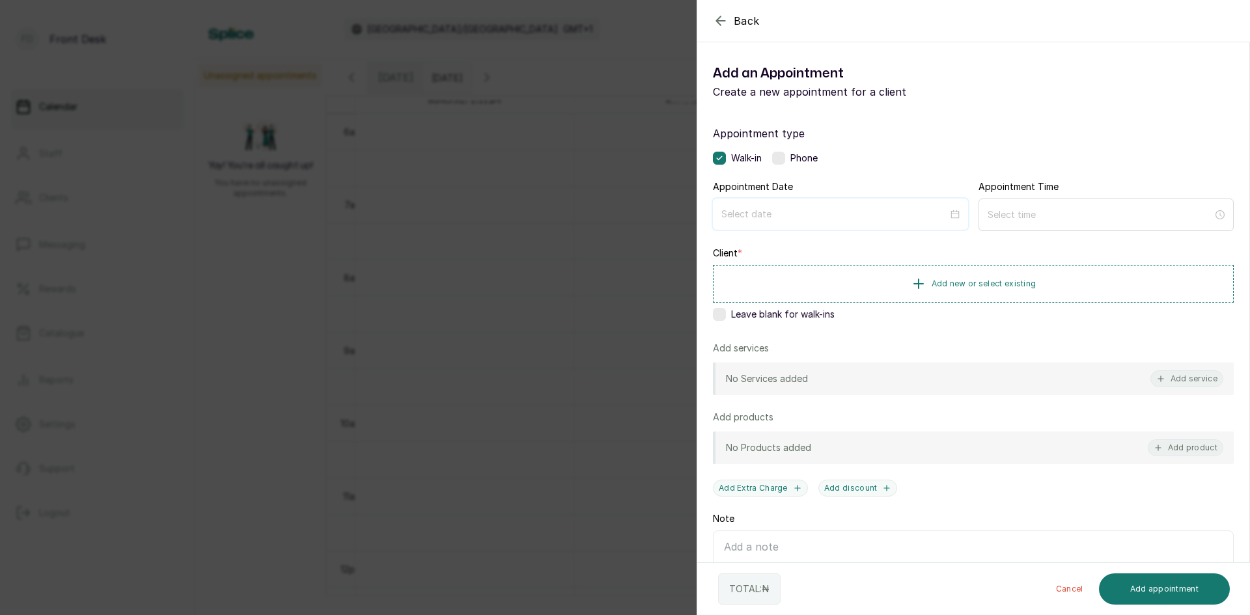
click at [868, 220] on input at bounding box center [834, 214] width 227 height 14
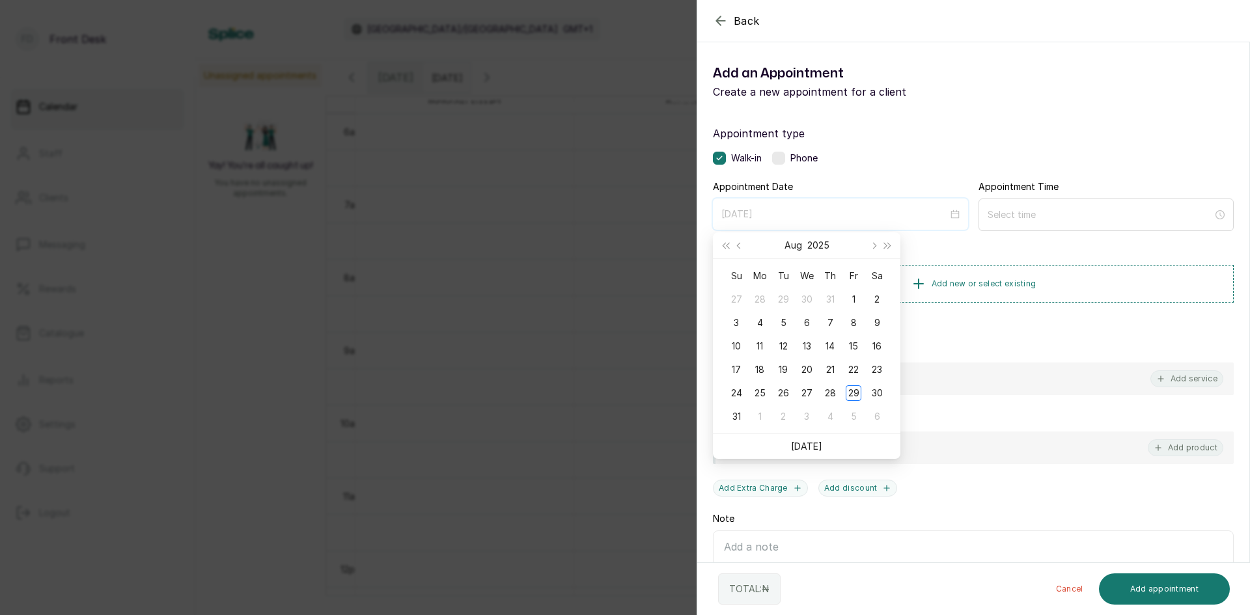
type input "[DATE]"
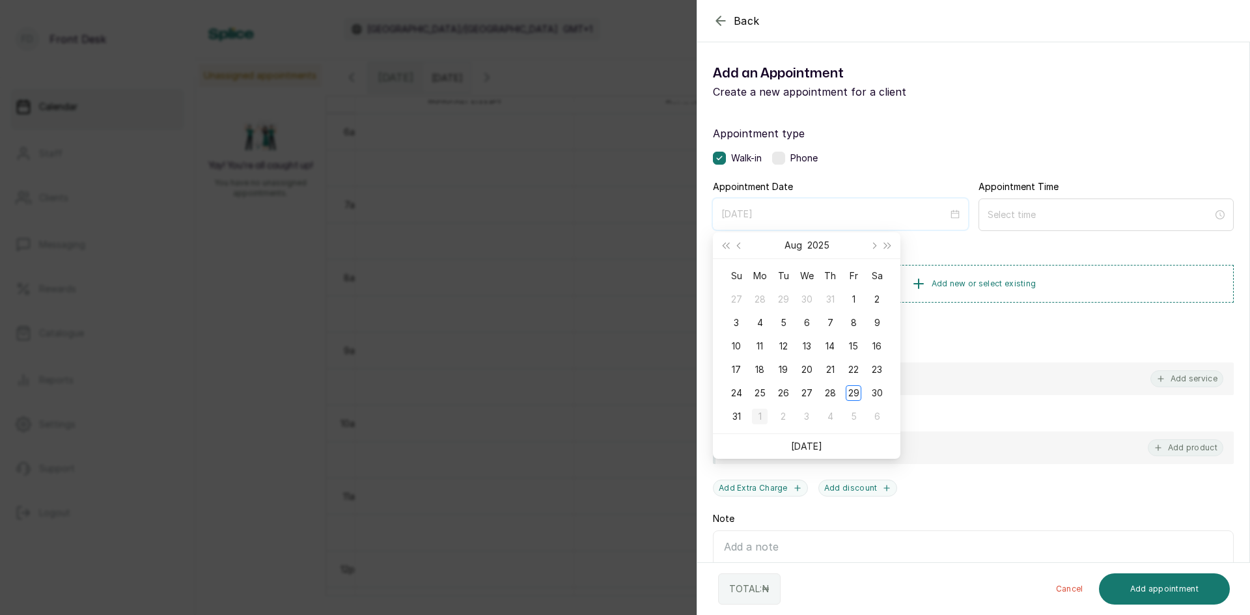
type input "[DATE]"
click at [760, 417] on div "1" at bounding box center [760, 417] width 16 height 16
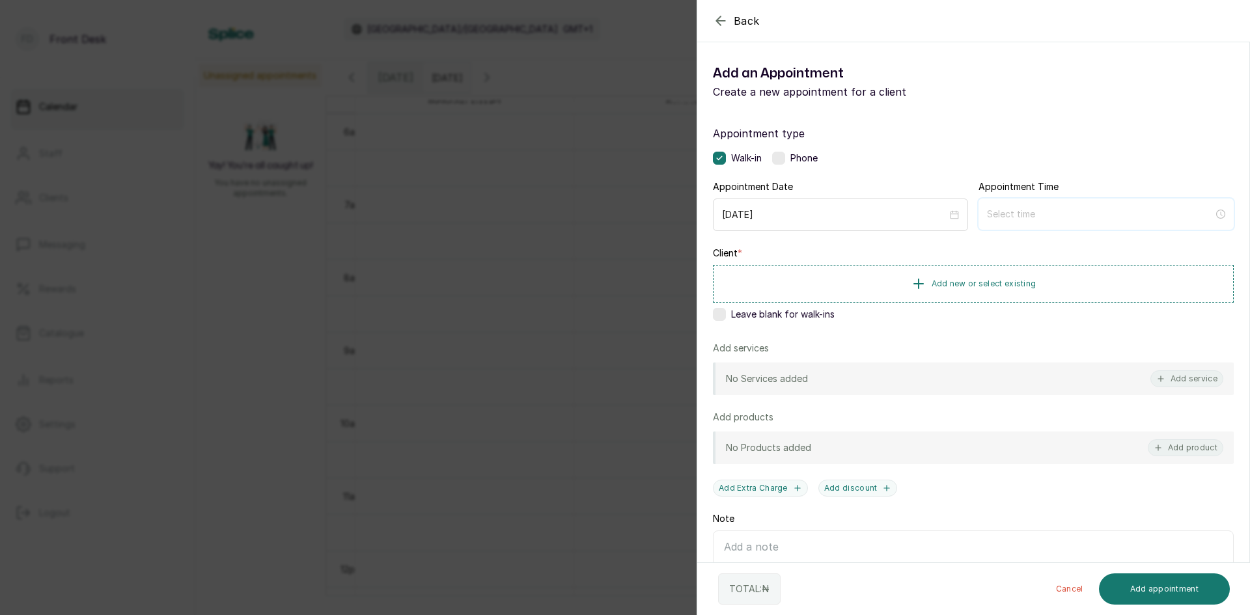
click at [1060, 217] on input at bounding box center [1100, 214] width 227 height 14
type input "12:00 am"
type input "2:00 am"
type input "4:00 am"
type input "3:00 am"
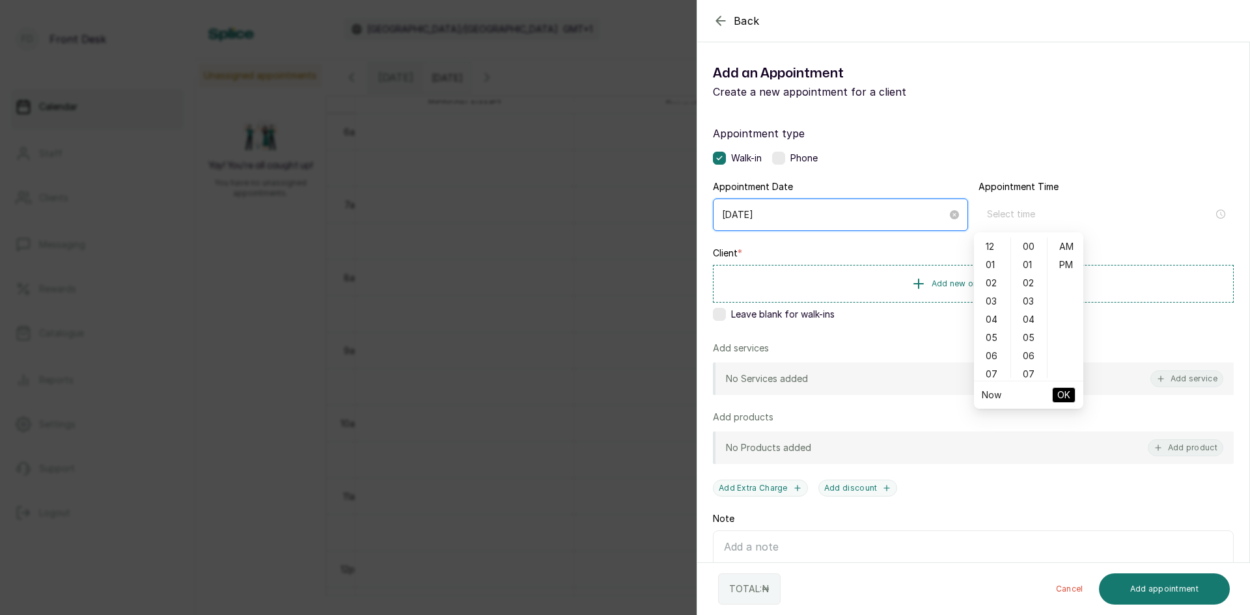
click at [937, 217] on input "[DATE]" at bounding box center [834, 215] width 225 height 14
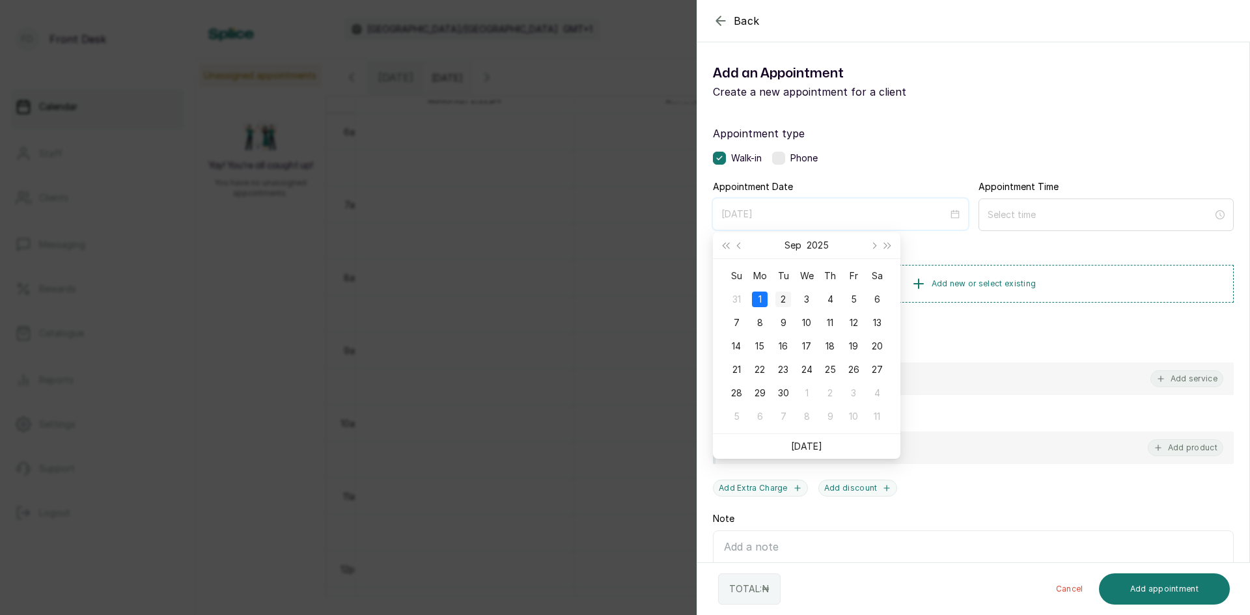
type input "[DATE]"
click at [788, 298] on div "2" at bounding box center [783, 300] width 16 height 16
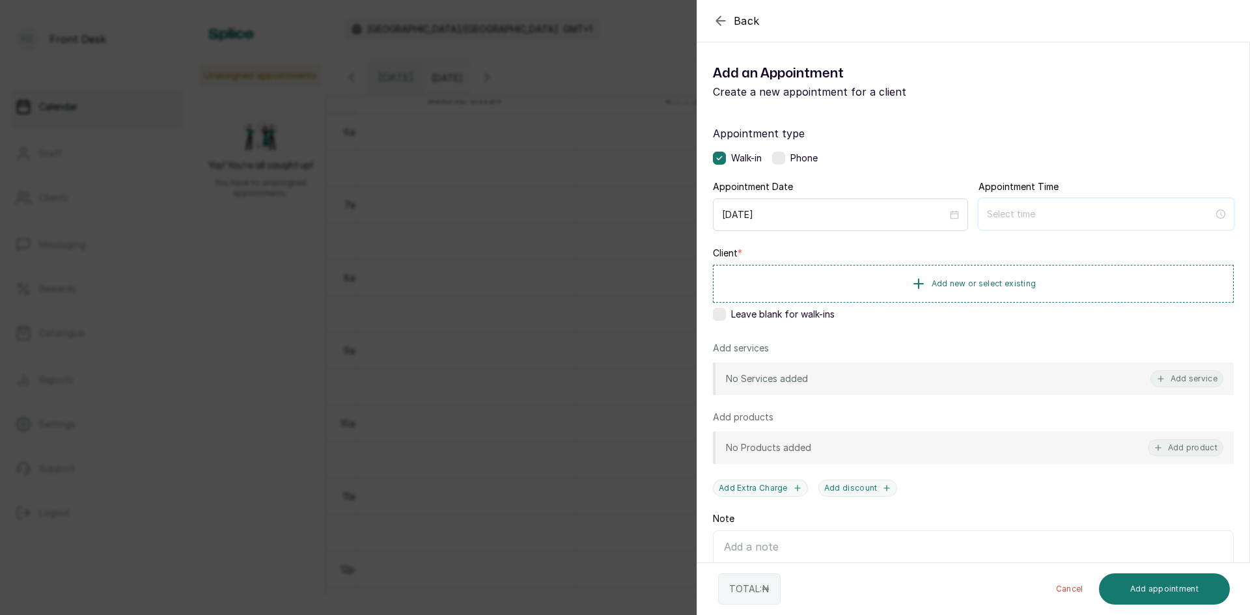
click at [1021, 213] on input at bounding box center [1100, 214] width 227 height 14
type input "6:00 am"
type input "12:07 am"
type input "12:05 am"
type input "12:01 am"
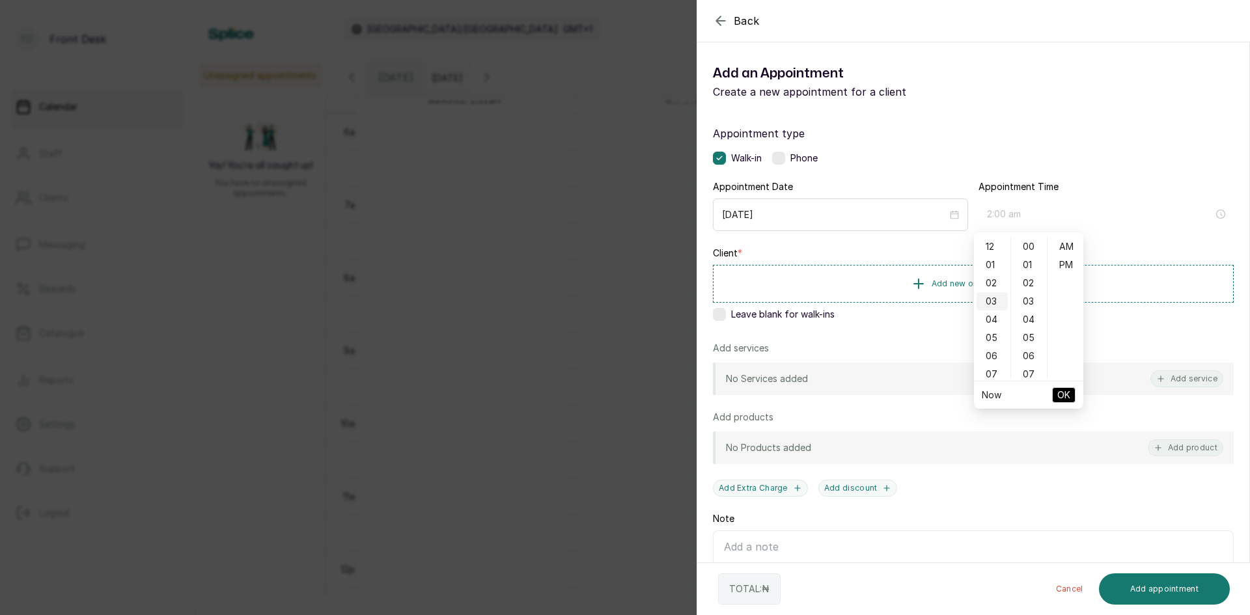
click at [991, 285] on div "02" at bounding box center [991, 283] width 31 height 18
click at [992, 283] on div "11" at bounding box center [991, 280] width 31 height 18
click at [1034, 272] on div "30" at bounding box center [1028, 273] width 31 height 18
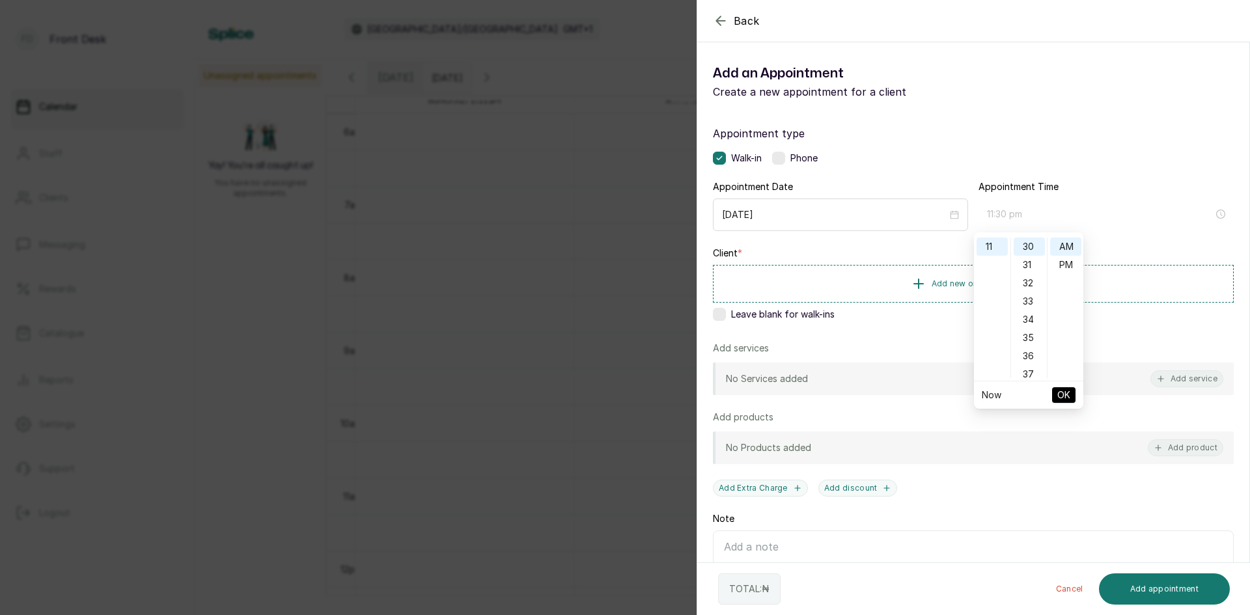
type input "11:30 am"
click at [1063, 394] on span "OK" at bounding box center [1063, 395] width 13 height 25
click at [969, 282] on span "Add new or select existing" at bounding box center [983, 283] width 105 height 10
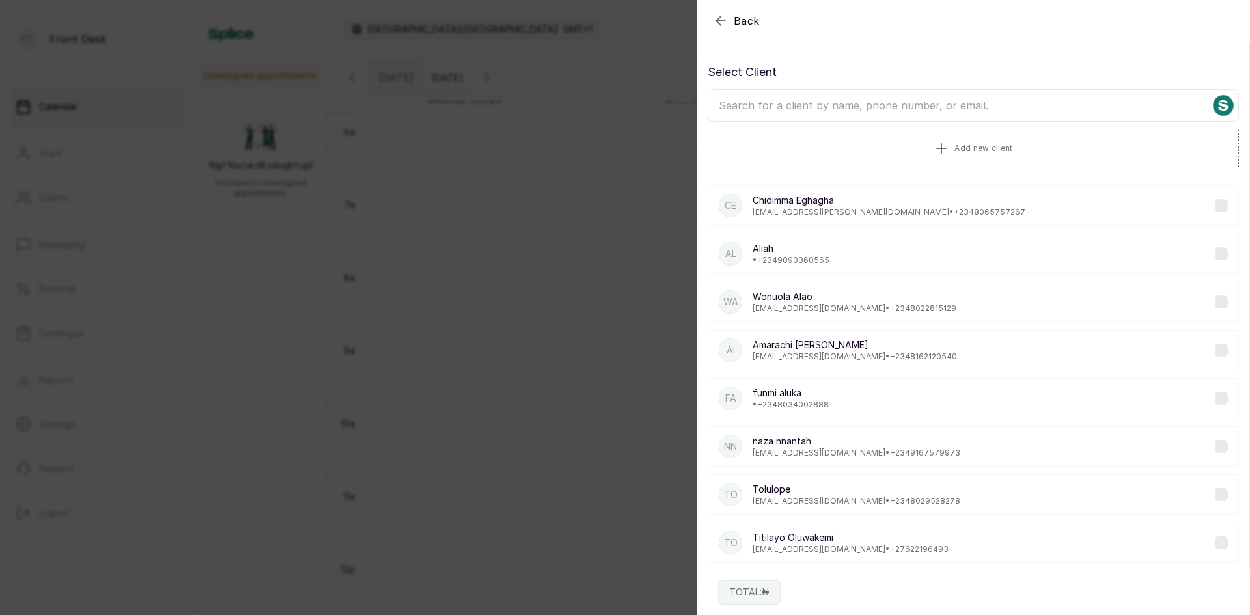
click at [998, 106] on input "text" at bounding box center [973, 105] width 531 height 33
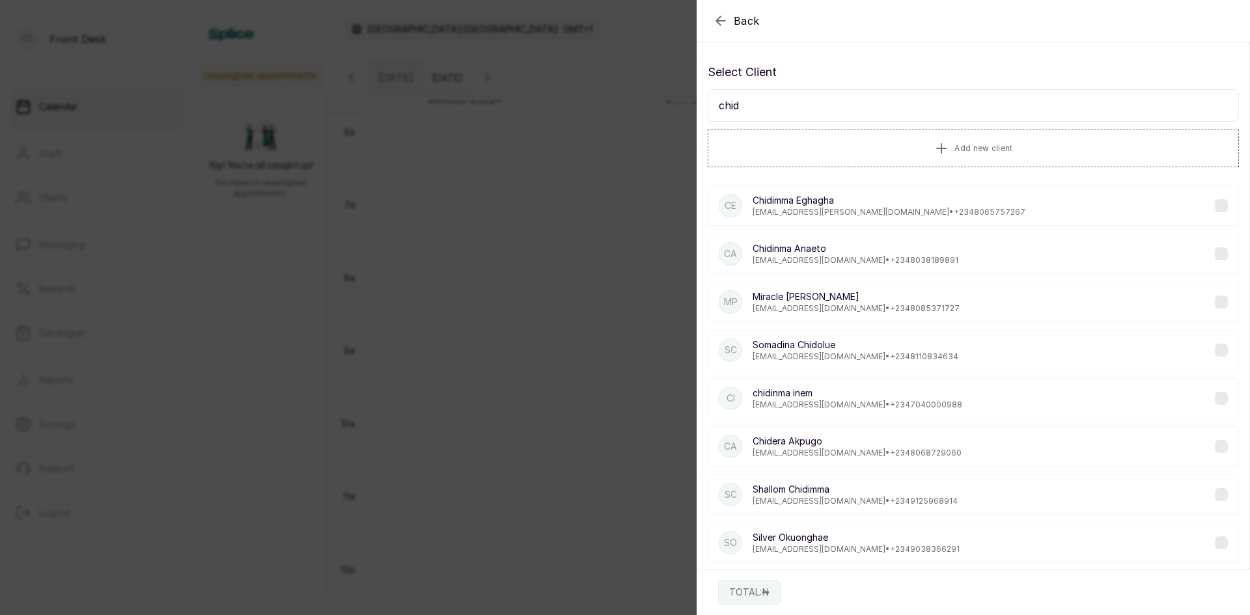
type input "chid"
click at [839, 204] on p "[PERSON_NAME]" at bounding box center [888, 200] width 273 height 13
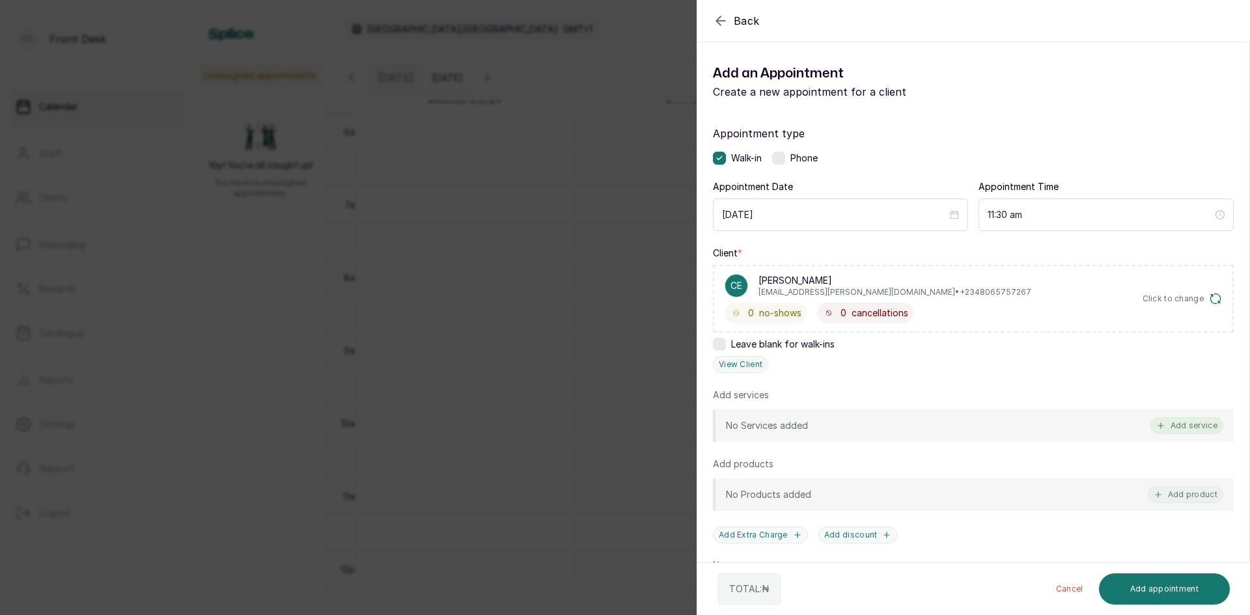
click at [1158, 428] on button "Add service" at bounding box center [1186, 425] width 73 height 17
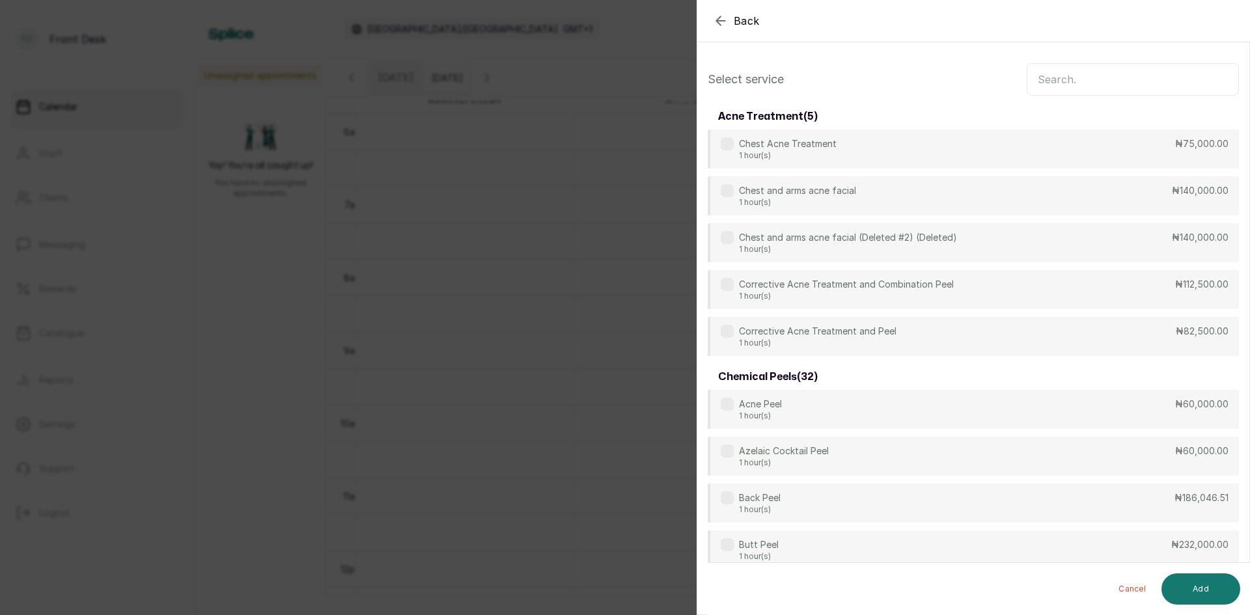
click at [1080, 79] on input "text" at bounding box center [1132, 79] width 212 height 33
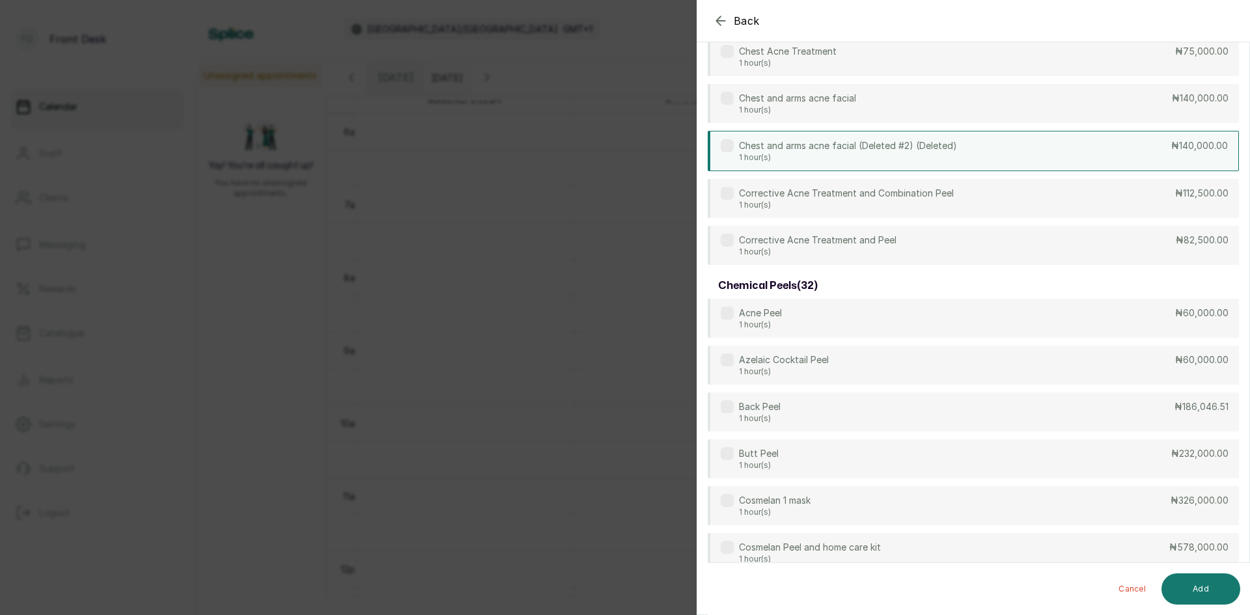
scroll to position [0, 0]
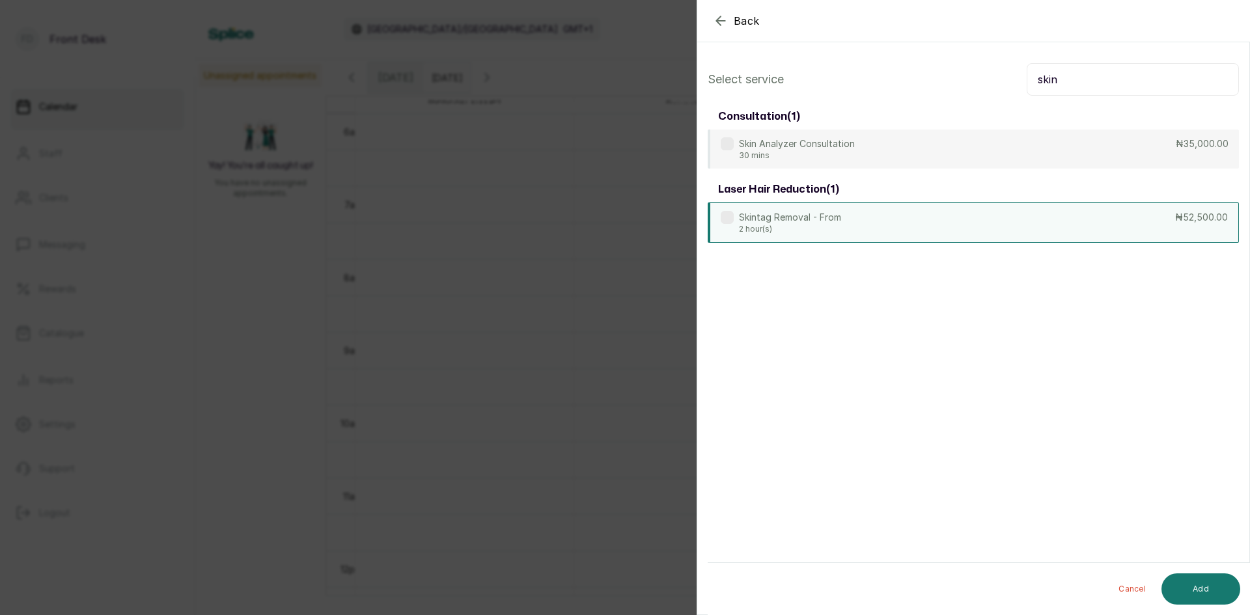
type input "skin"
click at [829, 221] on p "Skintag Removal - From" at bounding box center [790, 217] width 102 height 13
click at [1193, 596] on button "Add" at bounding box center [1200, 588] width 79 height 31
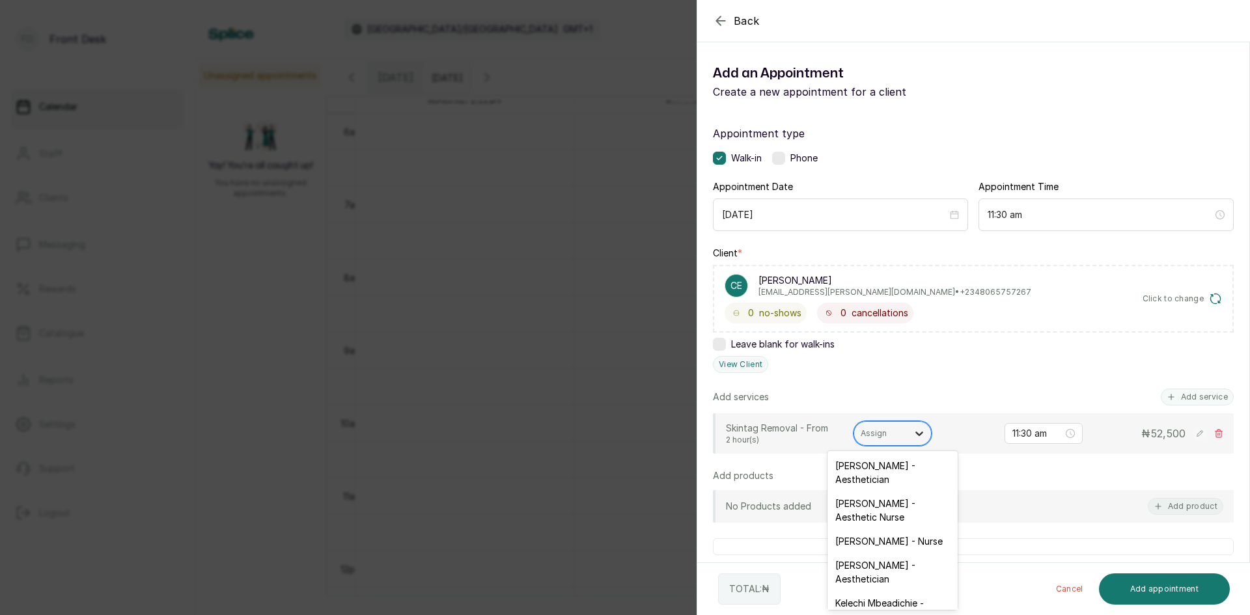
click at [911, 430] on div at bounding box center [918, 433] width 23 height 23
click at [898, 478] on div "[PERSON_NAME] - Aesthetician" at bounding box center [892, 473] width 130 height 38
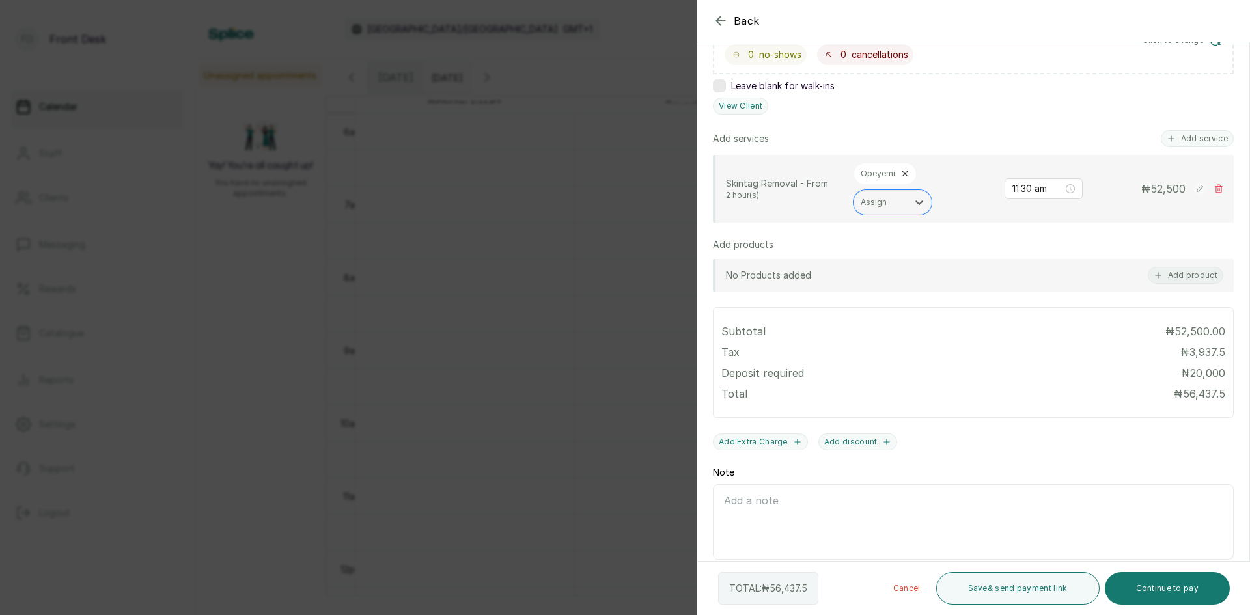
scroll to position [287, 0]
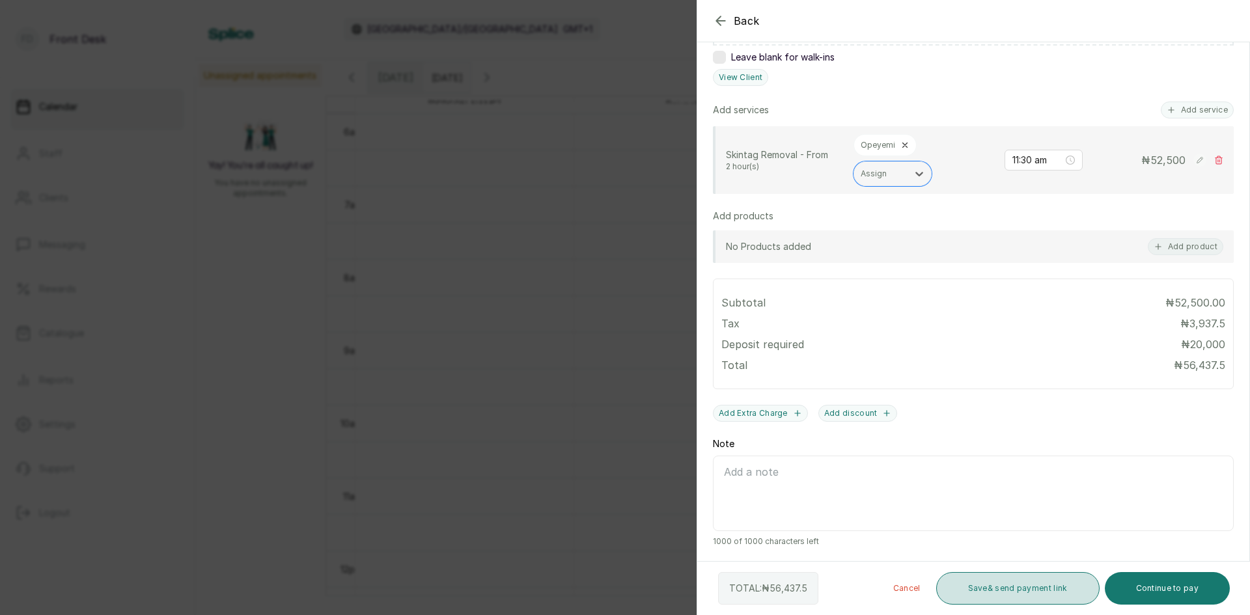
click at [1038, 594] on button "Save & send payment link" at bounding box center [1017, 588] width 163 height 33
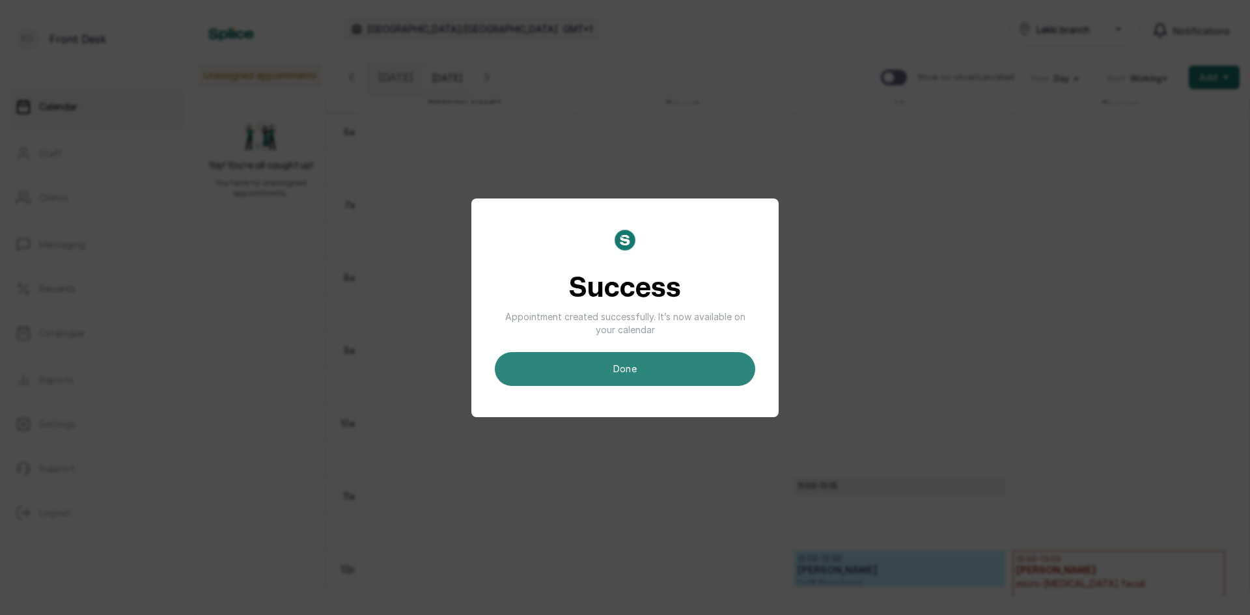
click at [693, 373] on button "done" at bounding box center [625, 369] width 260 height 34
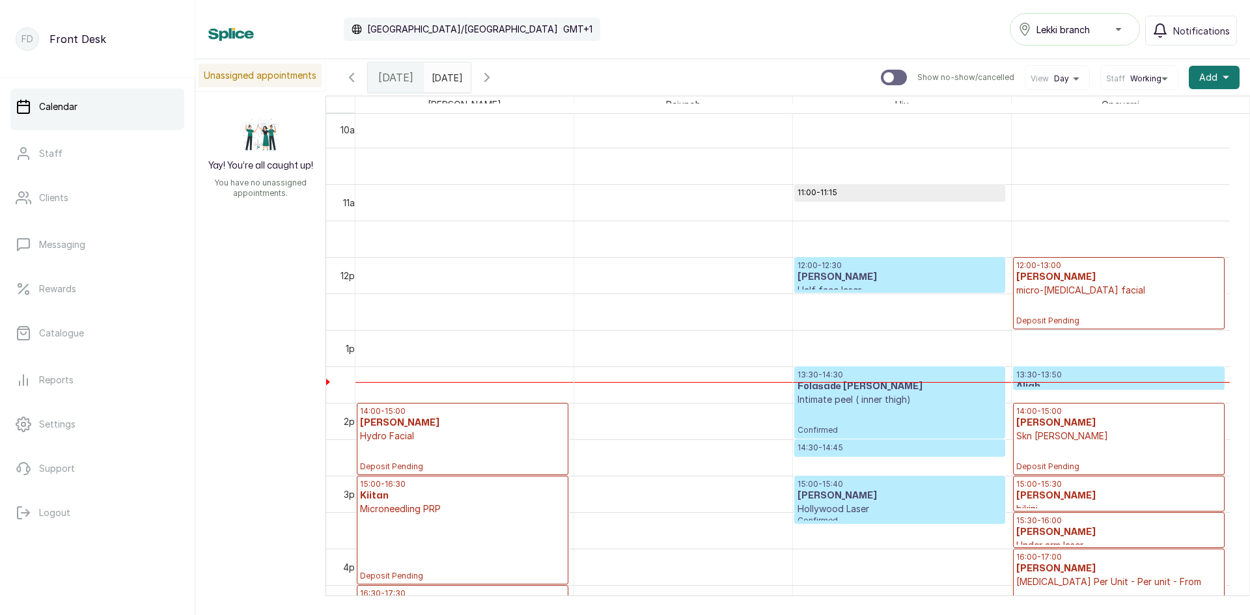
scroll to position [764, 0]
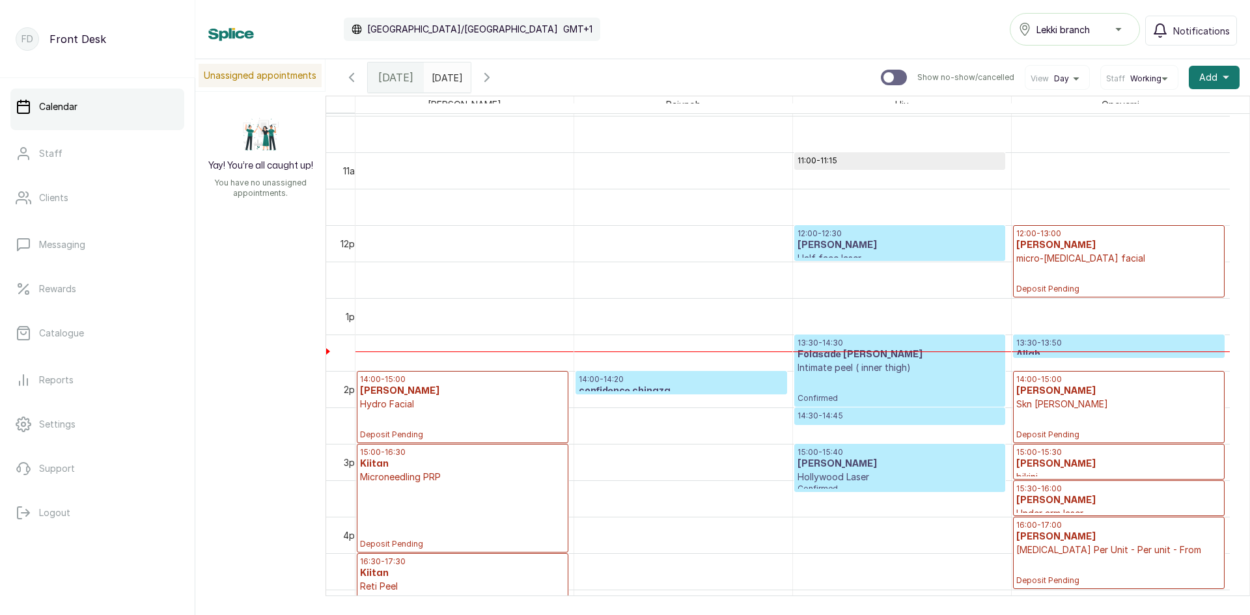
click at [1073, 278] on div "12:00 - 13:00 Chidimma Eghagha micro-[MEDICAL_DATA] facial Deposit Pending" at bounding box center [1118, 261] width 205 height 66
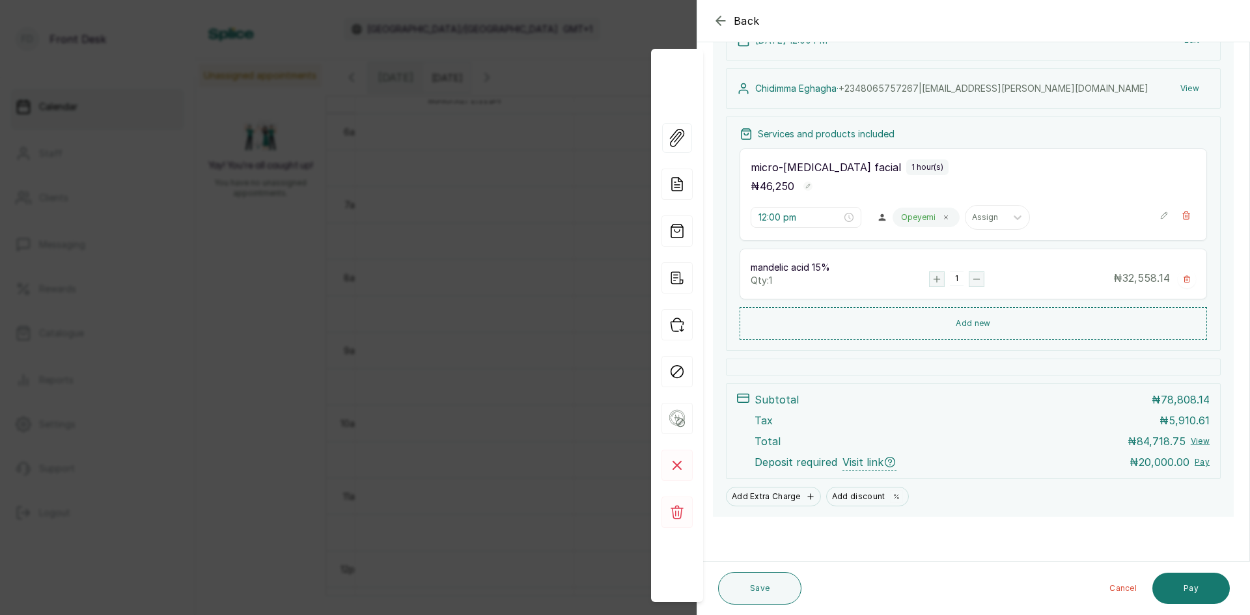
scroll to position [124, 0]
click at [752, 21] on span "Back" at bounding box center [747, 21] width 26 height 16
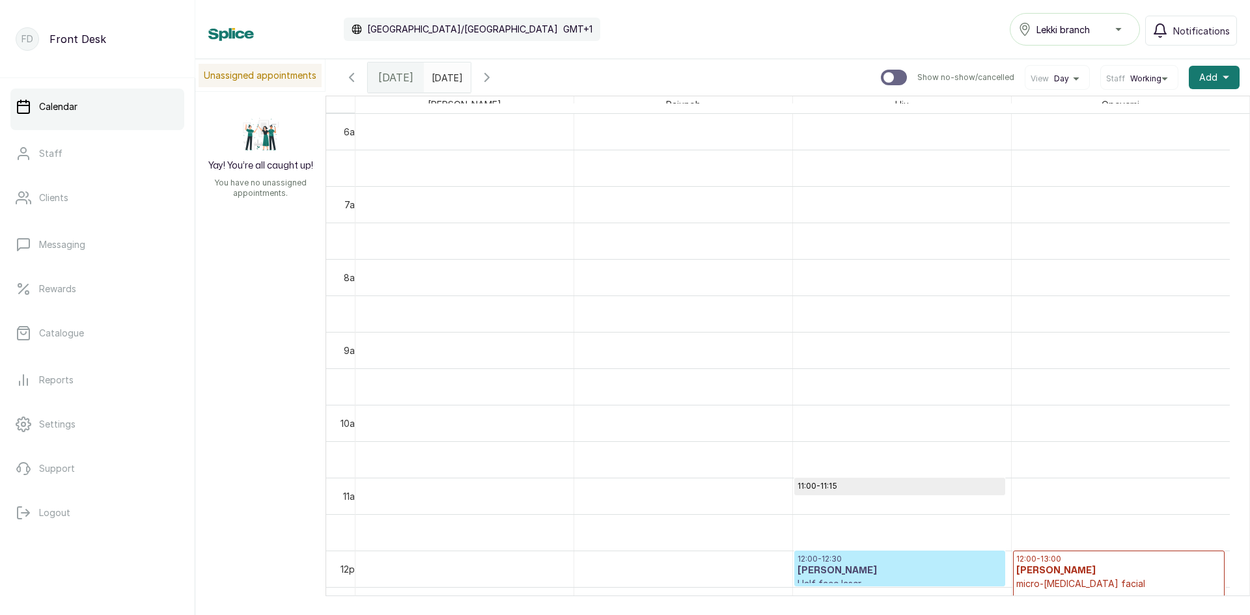
click at [965, 571] on h3 "[PERSON_NAME]" at bounding box center [899, 570] width 204 height 13
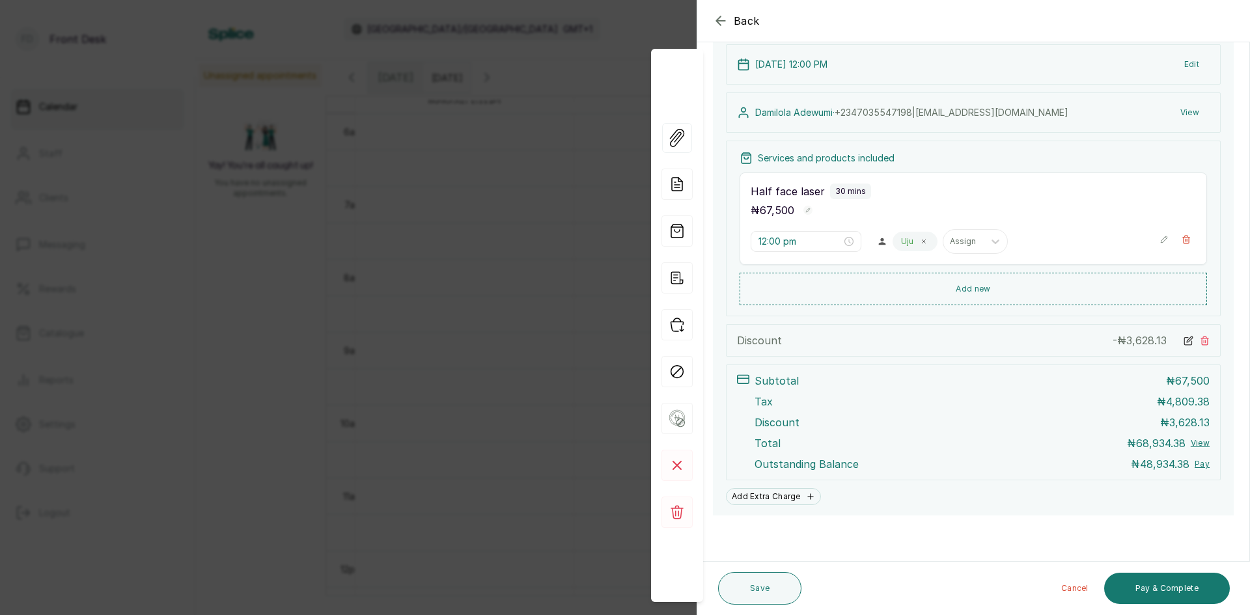
scroll to position [149, 0]
click at [751, 21] on span "Back" at bounding box center [747, 21] width 26 height 16
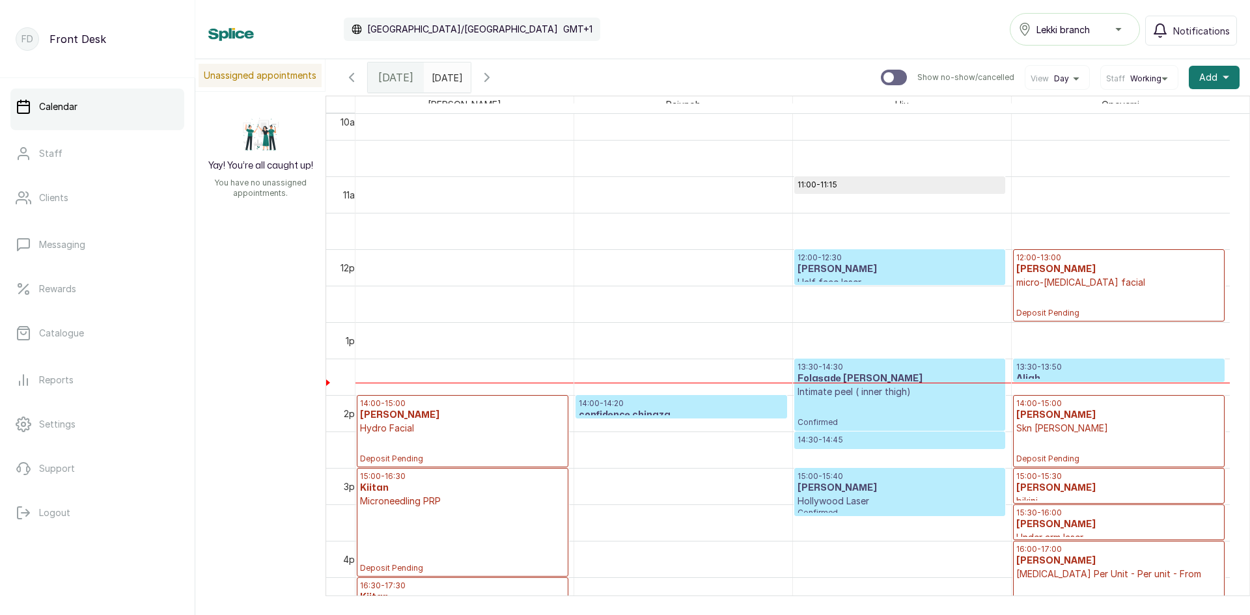
scroll to position [764, 0]
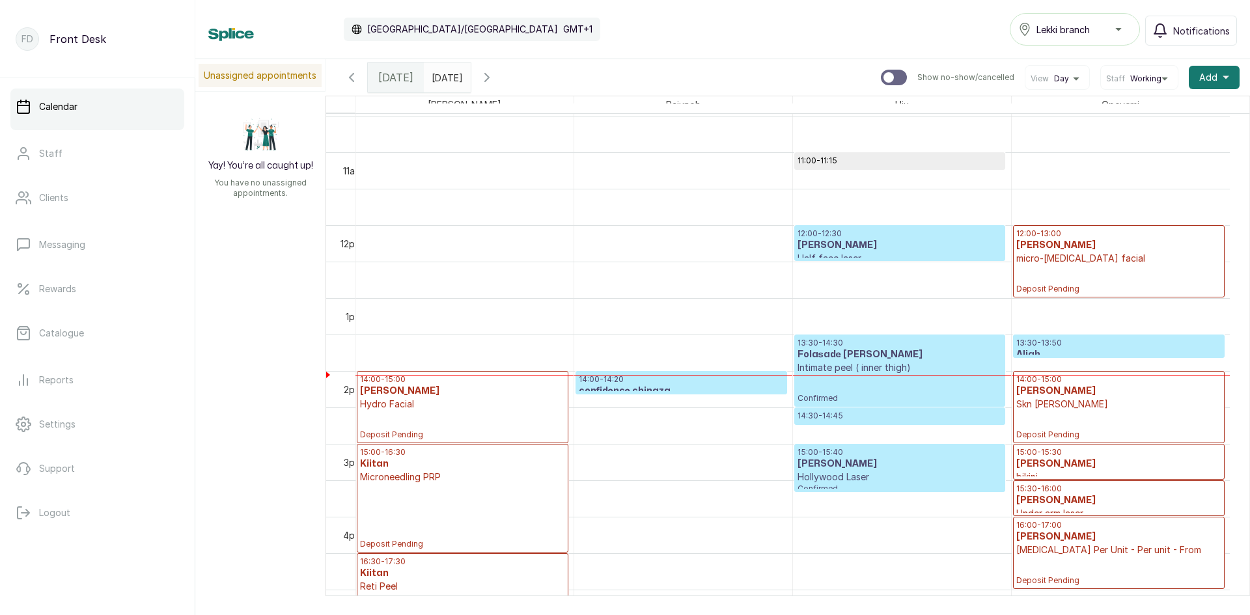
click at [1120, 259] on p "micro-[MEDICAL_DATA] facial" at bounding box center [1118, 258] width 205 height 13
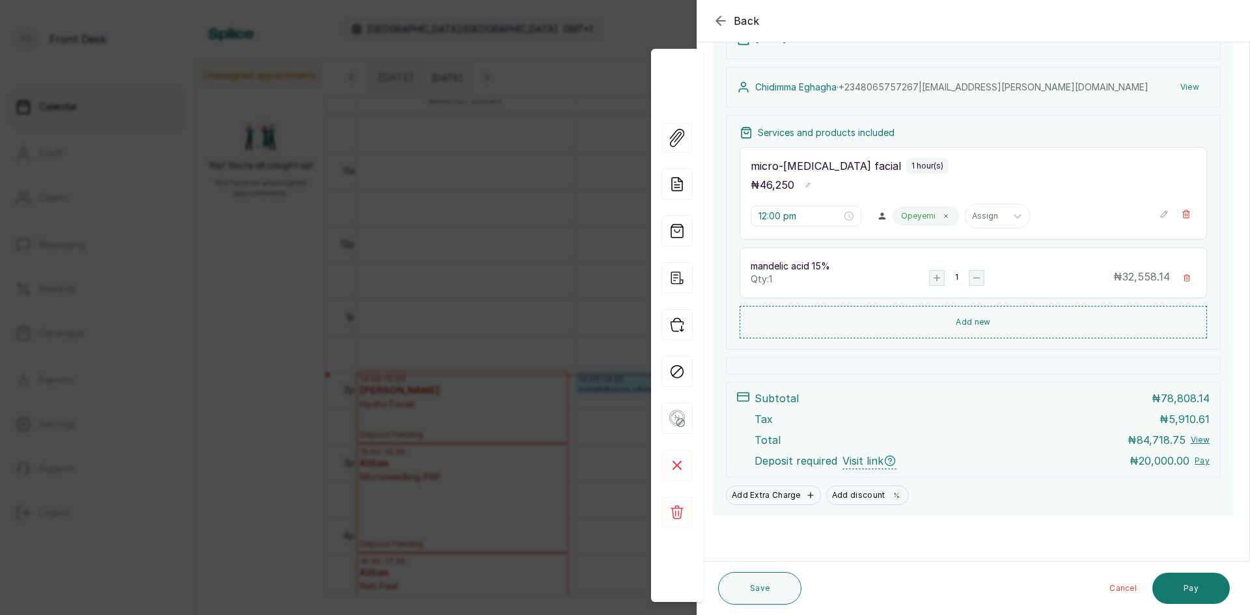
scroll to position [0, 0]
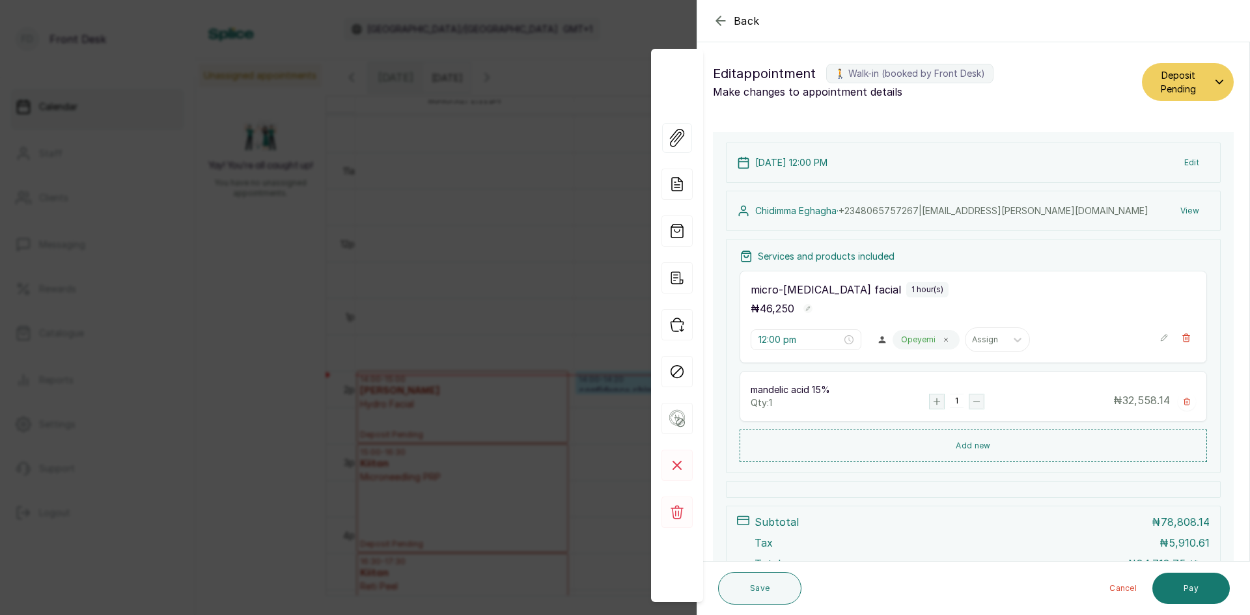
click at [1179, 208] on button "View" at bounding box center [1190, 210] width 40 height 23
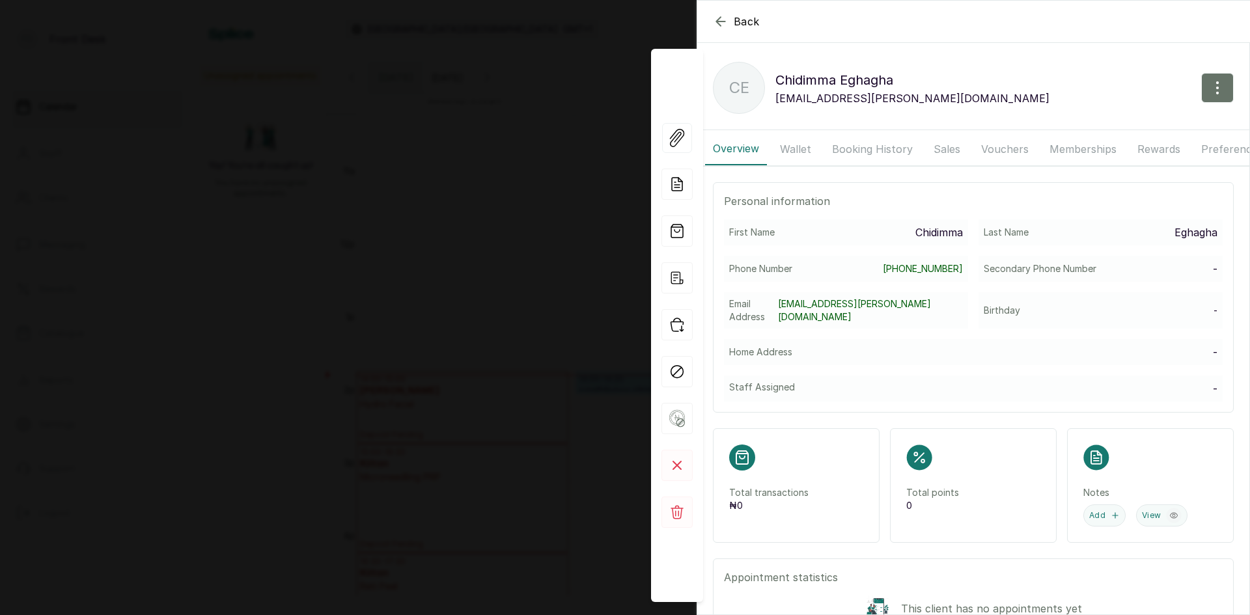
click at [900, 146] on button "Booking History" at bounding box center [872, 149] width 96 height 33
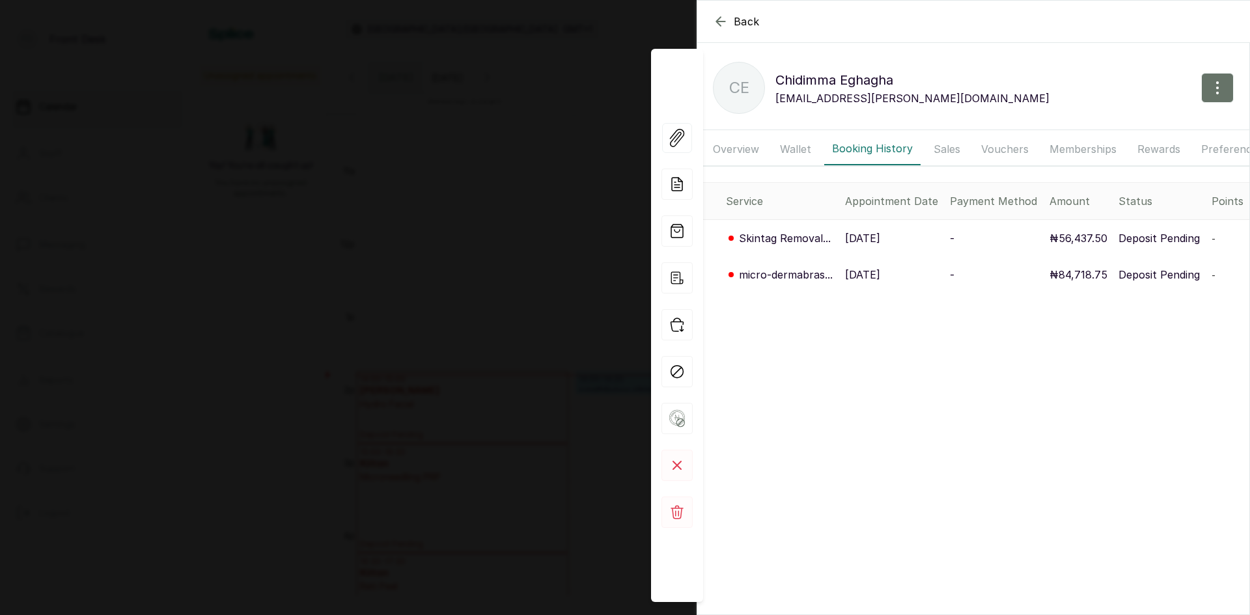
click at [880, 246] on p "[DATE]" at bounding box center [862, 238] width 35 height 16
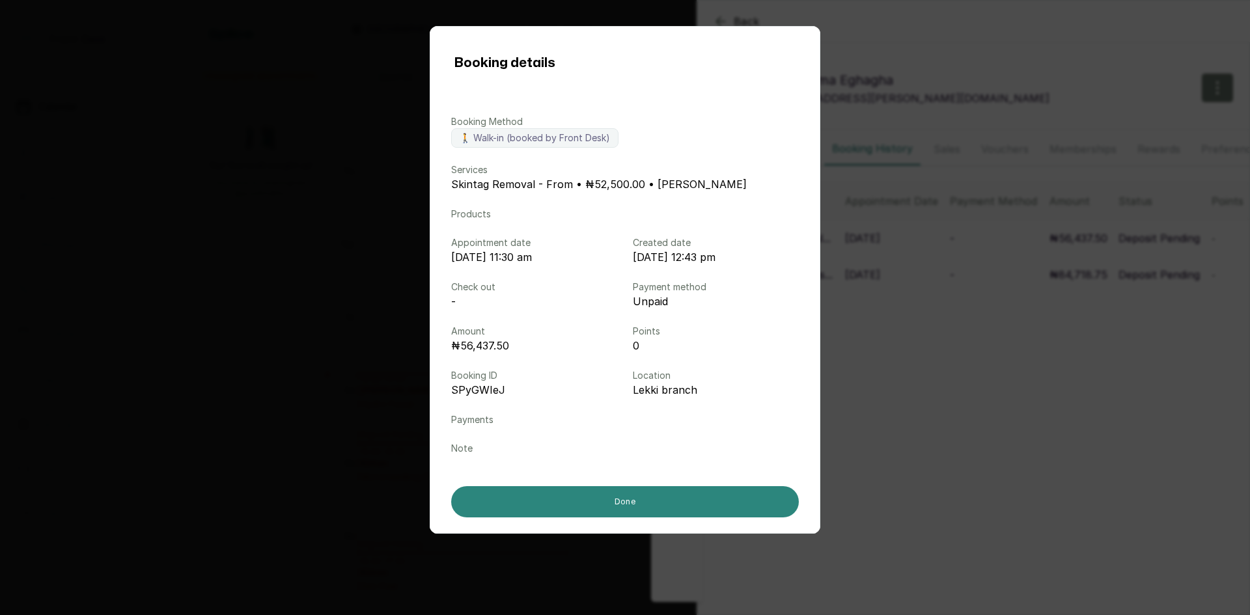
click at [673, 502] on button "Done" at bounding box center [625, 501] width 348 height 31
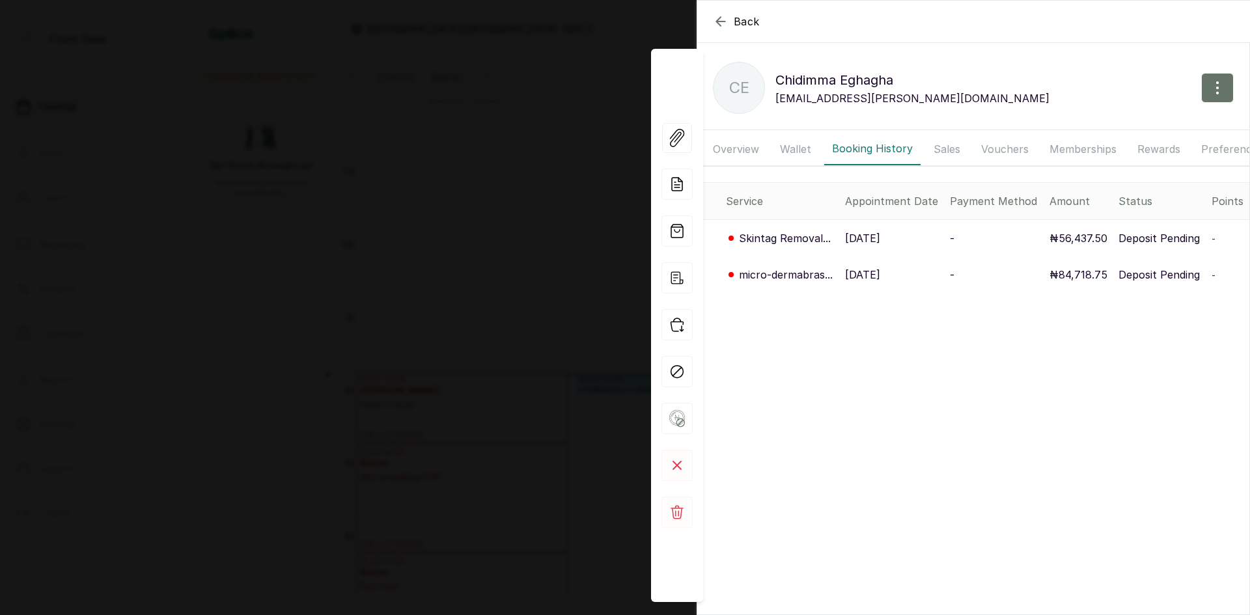
click at [430, 184] on div "Back Chidimma Eghagha CE Chidimma Eghagha [EMAIL_ADDRESS][PERSON_NAME][DOMAIN_N…" at bounding box center [625, 307] width 1250 height 615
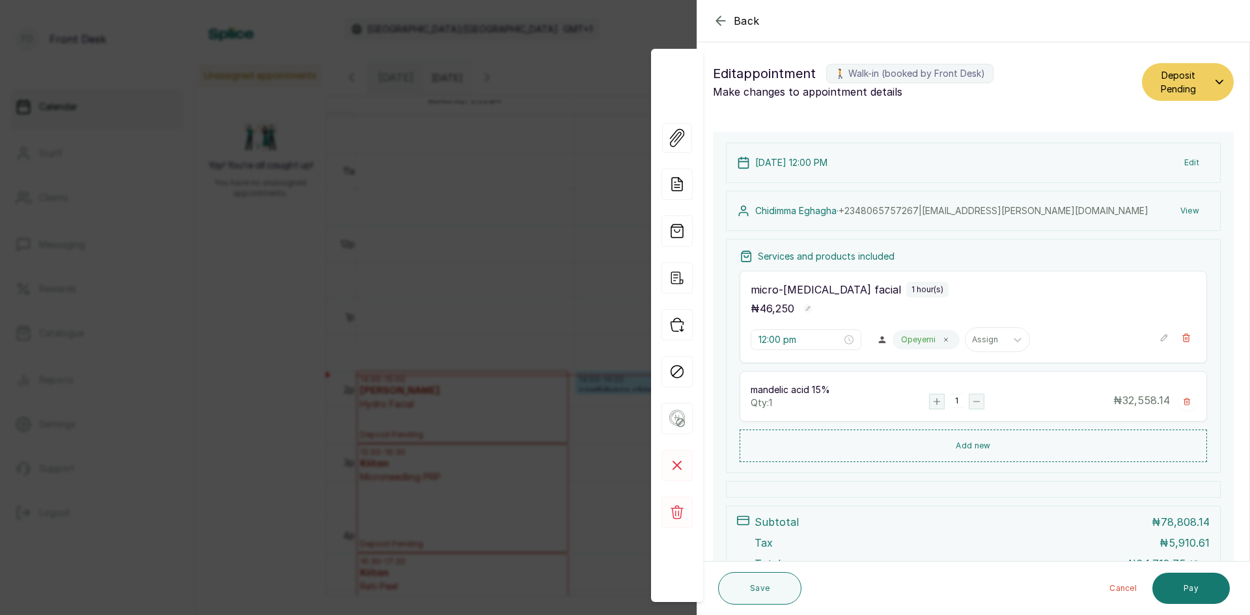
click at [426, 187] on div "Back Appointment Details Edit appointment 🚶 Walk-in (booked by Front Desk) Make…" at bounding box center [625, 307] width 1250 height 615
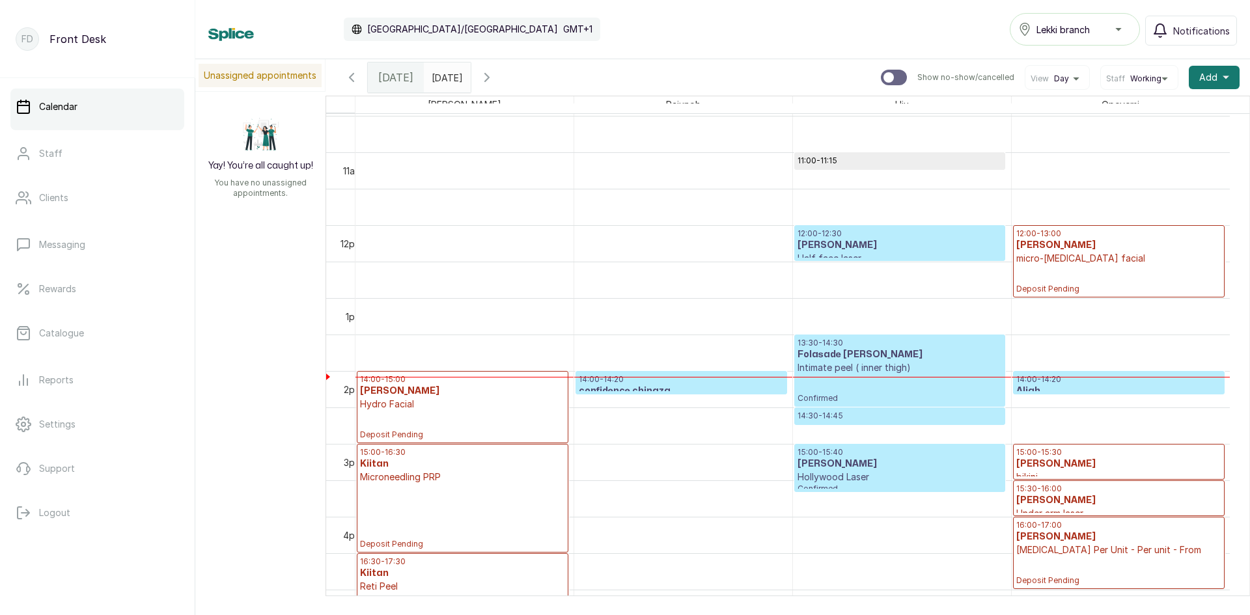
click at [1134, 284] on span "Deposit Pending" at bounding box center [1118, 289] width 205 height 10
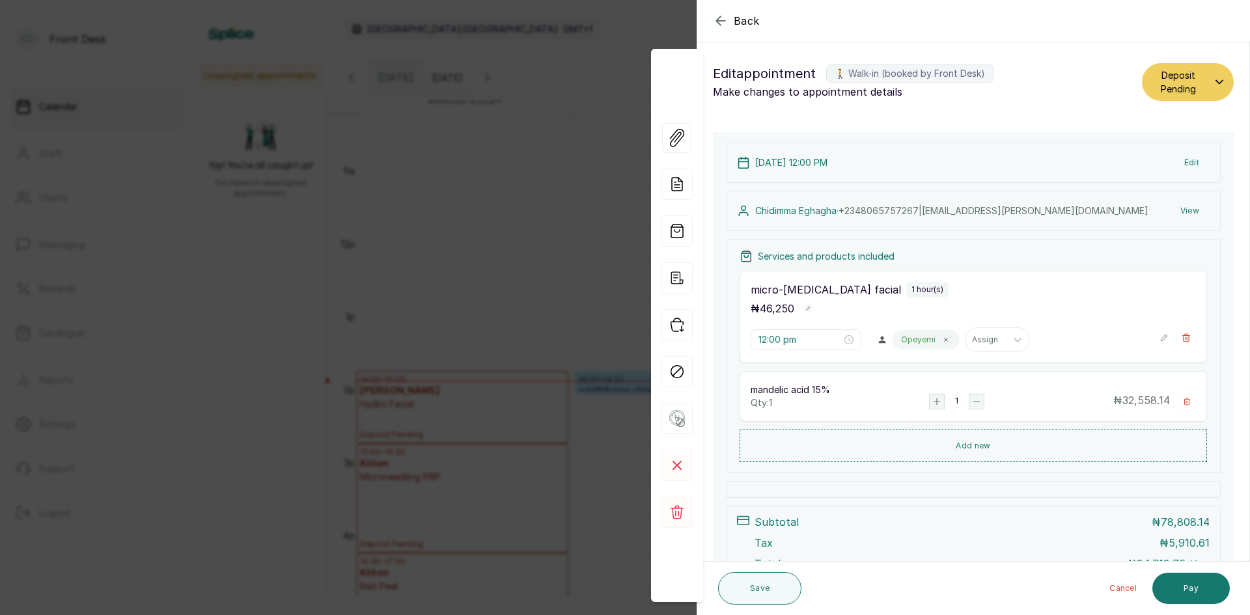
click at [1176, 209] on button "View" at bounding box center [1190, 210] width 40 height 23
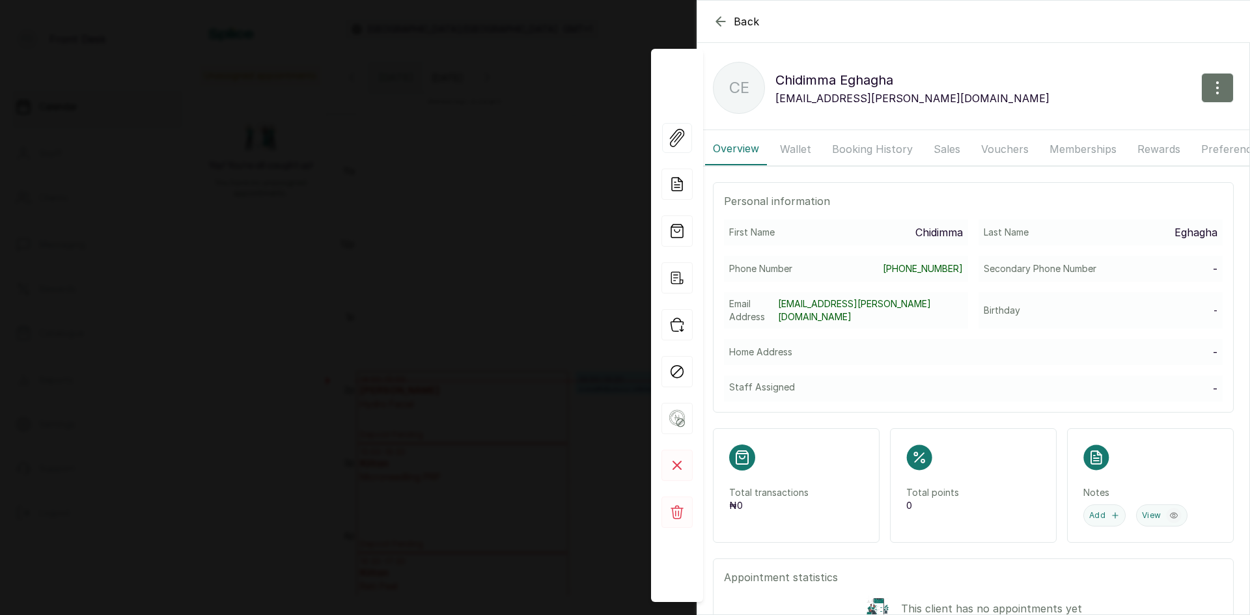
click at [868, 145] on button "Booking History" at bounding box center [872, 149] width 96 height 33
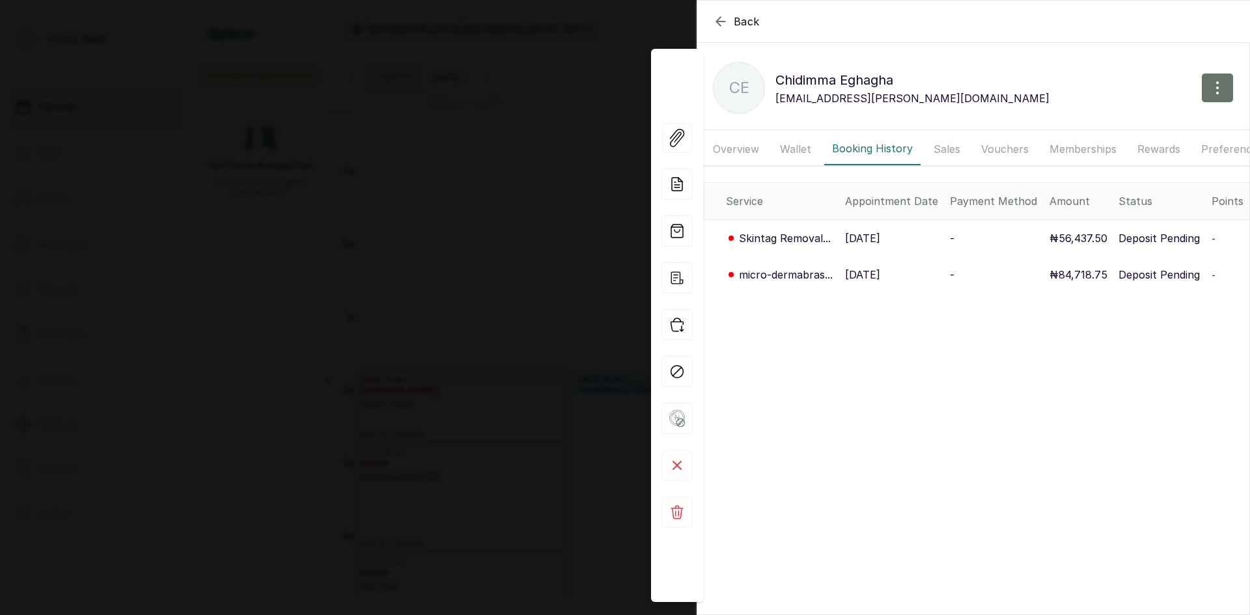
click at [844, 248] on td "[DATE]" at bounding box center [892, 238] width 105 height 37
click at [855, 246] on p "[DATE]" at bounding box center [862, 238] width 35 height 16
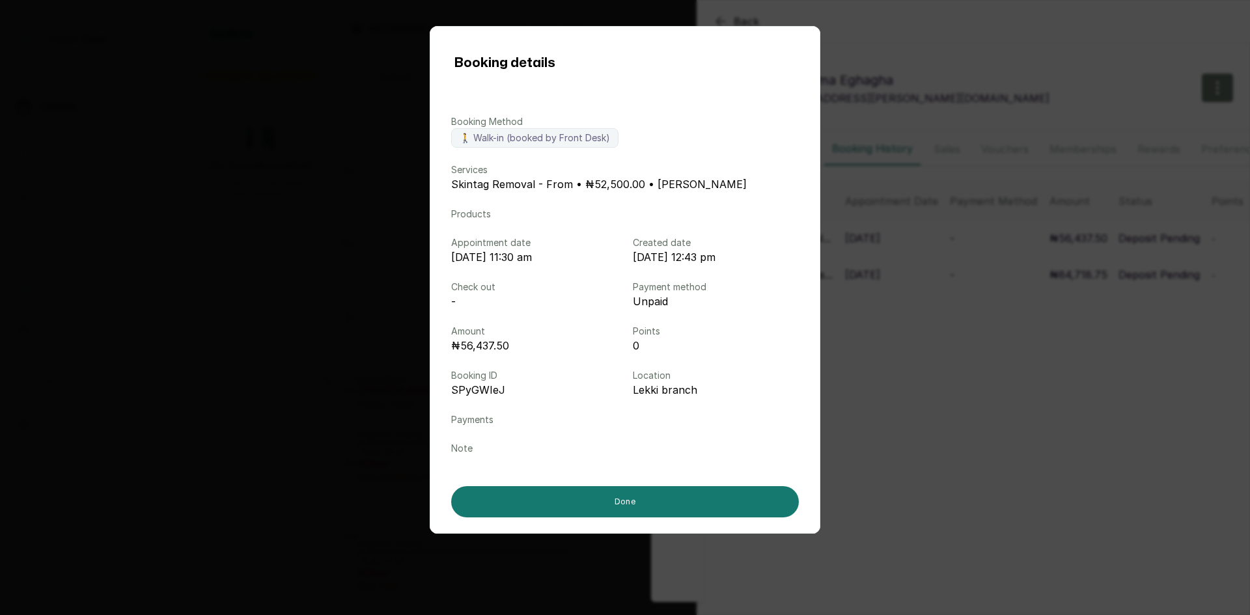
click at [292, 58] on div "Booking details Booking Method 🚶 Walk-in (booked by Front Desk) Services Skinta…" at bounding box center [625, 307] width 1250 height 615
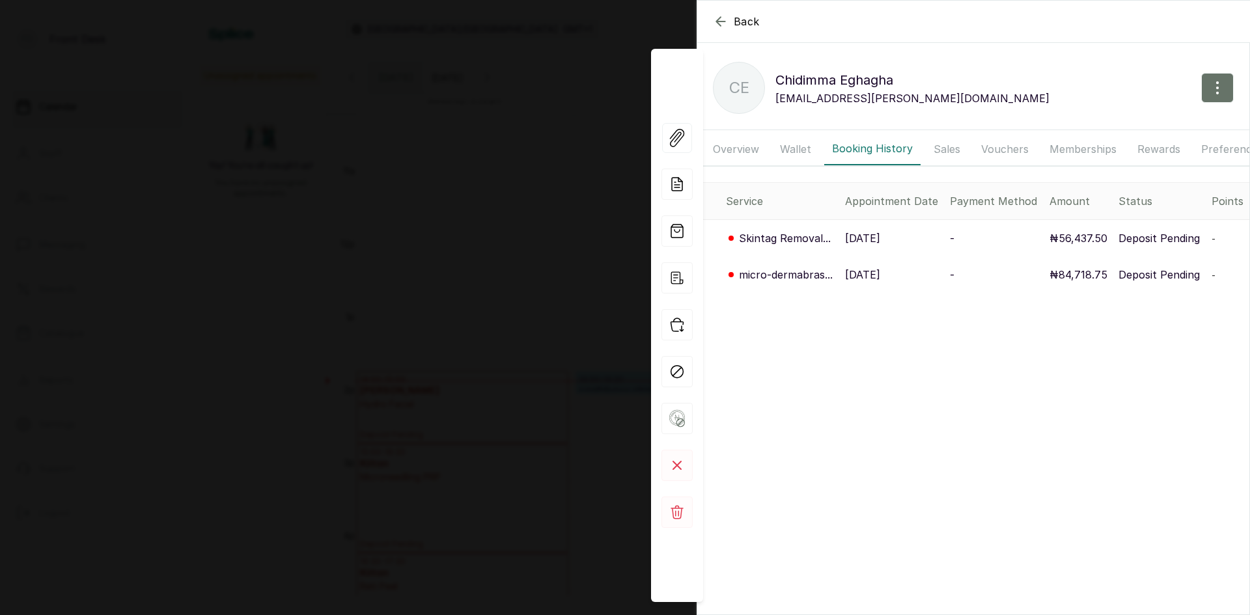
drag, startPoint x: 295, startPoint y: 59, endPoint x: 305, endPoint y: 70, distance: 14.3
click at [304, 69] on div "Back Chidimma Eghagha CE Chidimma Eghagha [EMAIL_ADDRESS][PERSON_NAME][DOMAIN_N…" at bounding box center [625, 307] width 1250 height 615
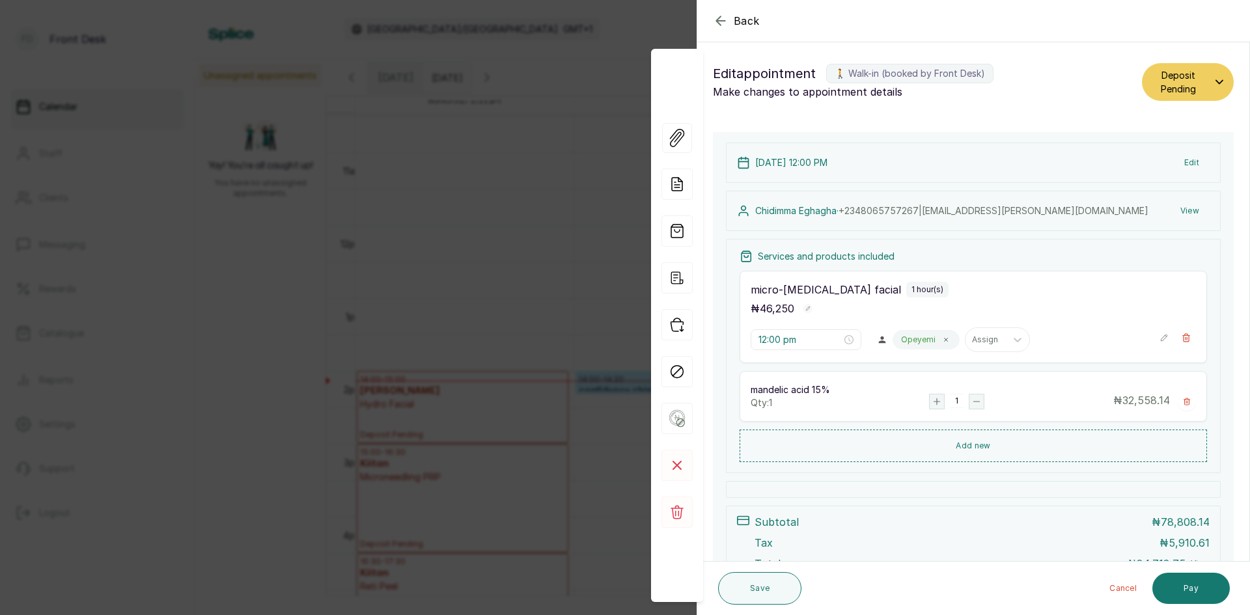
drag, startPoint x: 305, startPoint y: 70, endPoint x: 320, endPoint y: 89, distance: 24.1
click at [318, 87] on div "Back Appointment Details Edit appointment 🚶 Walk-in (booked by Front Desk) Make…" at bounding box center [625, 307] width 1250 height 615
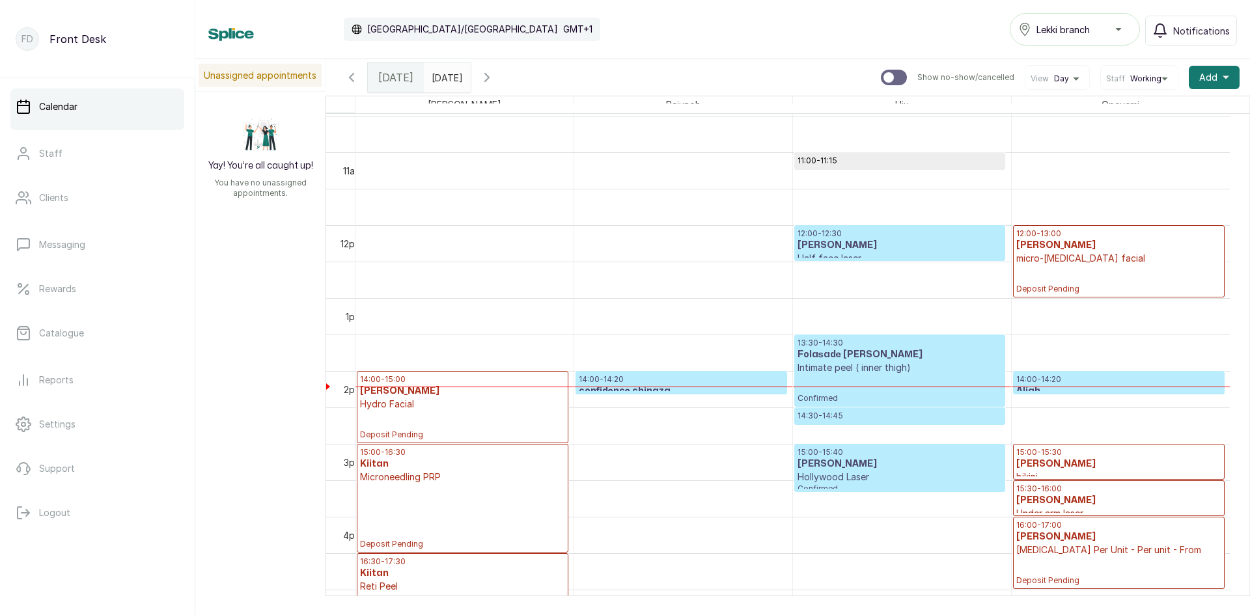
click at [926, 236] on p "12:00 - 12:30" at bounding box center [899, 233] width 204 height 10
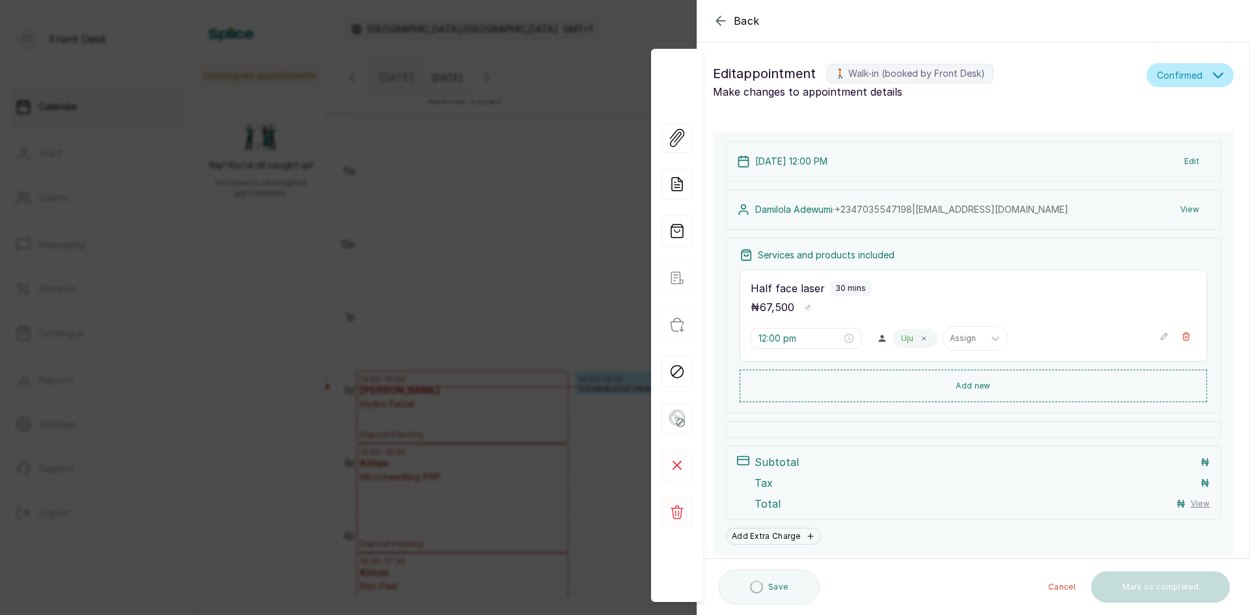
click at [1176, 211] on button "View" at bounding box center [1190, 209] width 40 height 23
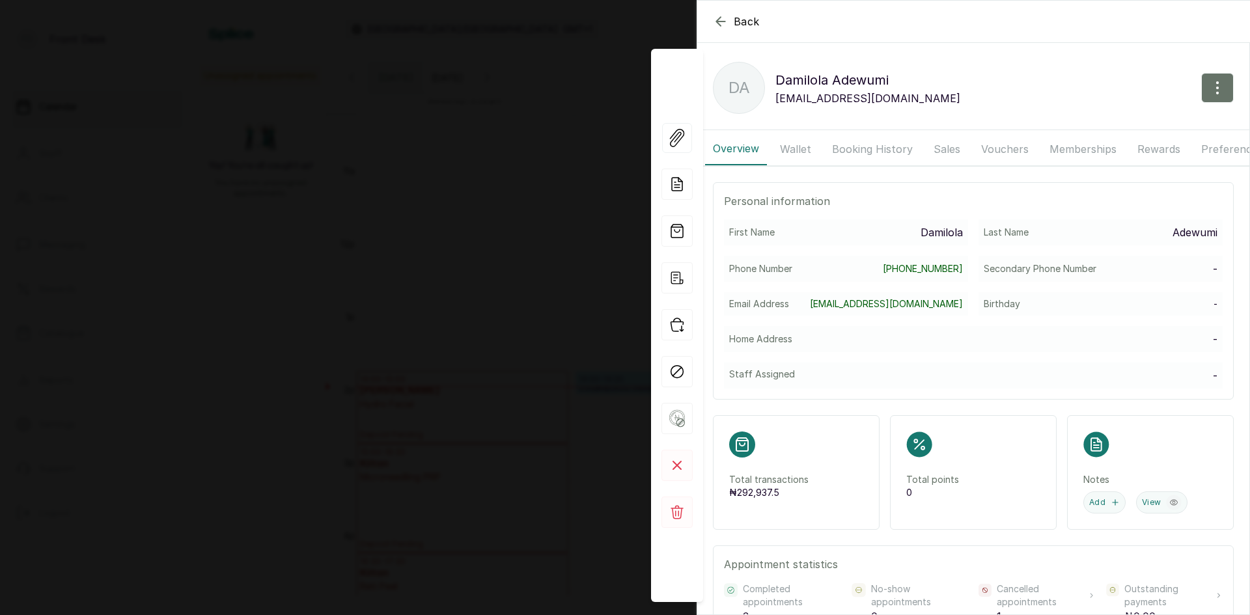
click at [868, 148] on button "Booking History" at bounding box center [872, 149] width 96 height 33
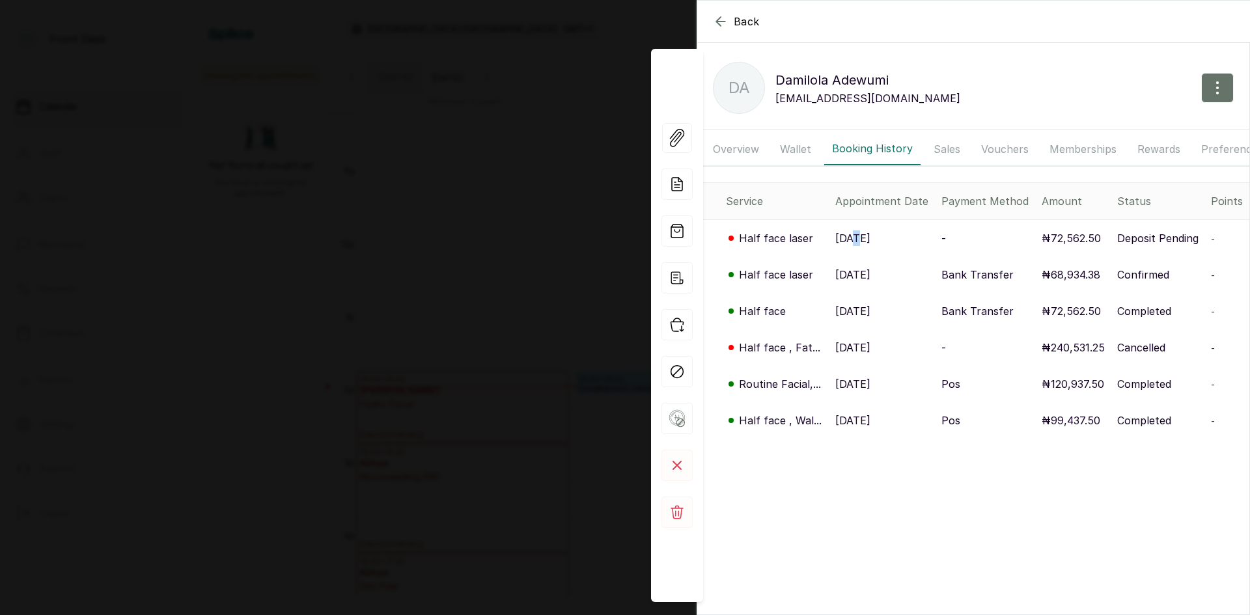
click at [854, 246] on p "[DATE]" at bounding box center [852, 238] width 35 height 16
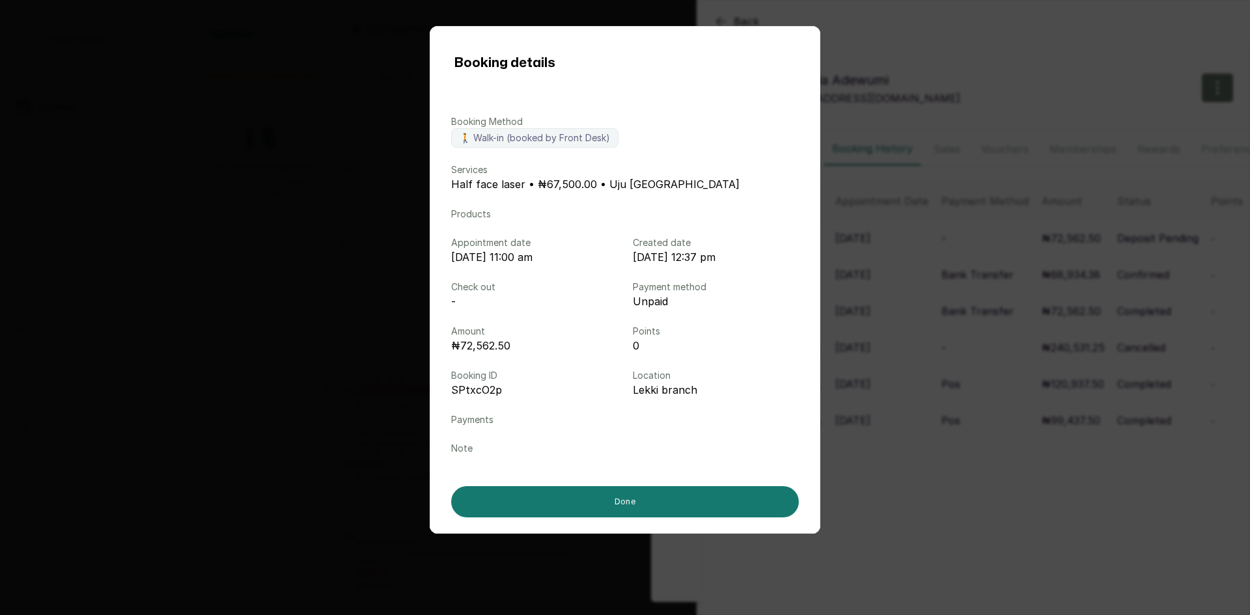
click at [322, 130] on div "Booking details Booking Method 🚶 Walk-in (booked by Front Desk) Services Half f…" at bounding box center [625, 307] width 1250 height 615
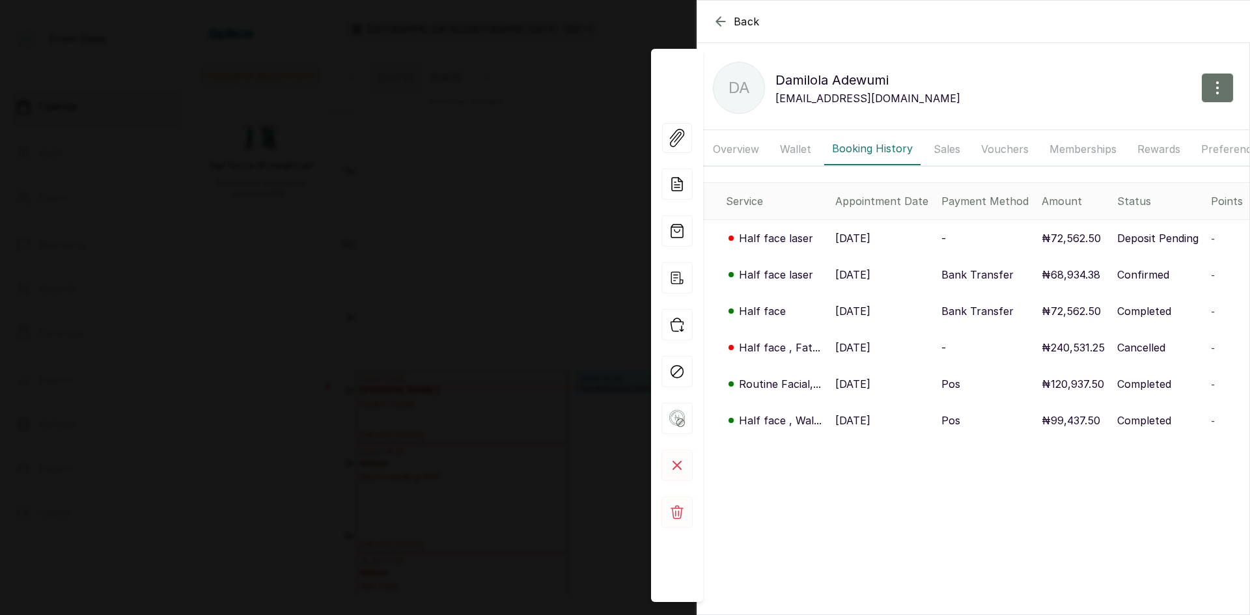
click at [330, 131] on div "Back [PERSON_NAME] DA [PERSON_NAME] [EMAIL_ADDRESS][DOMAIN_NAME] Overview Walle…" at bounding box center [625, 307] width 1250 height 615
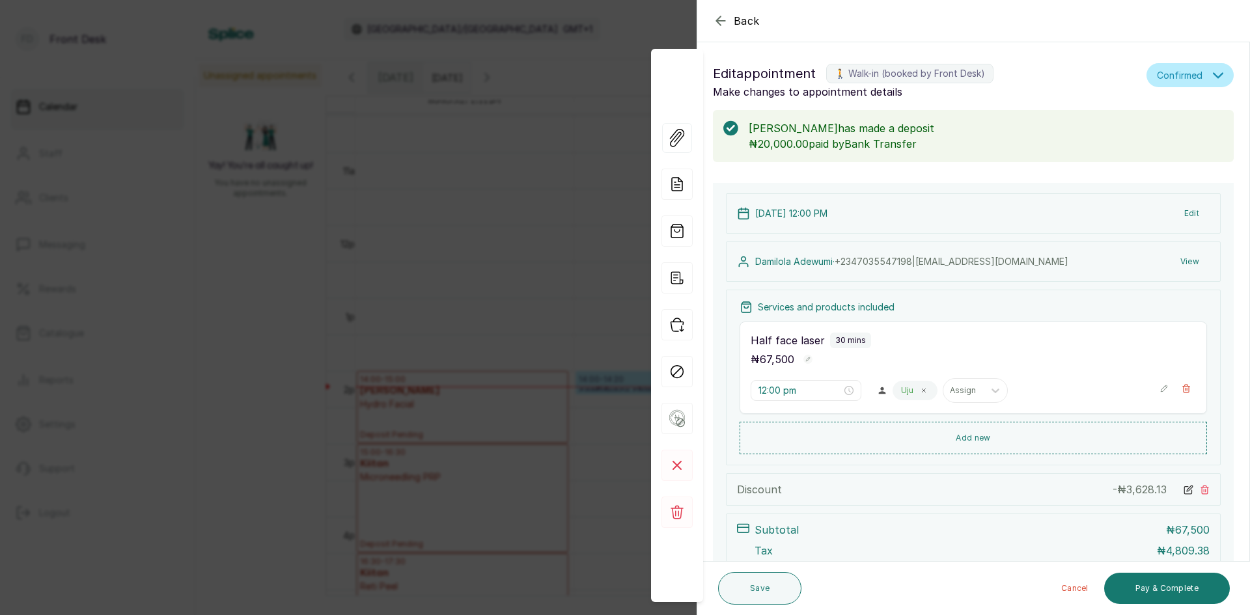
click at [377, 137] on div "Back Appointment Details Edit appointment 🚶 Walk-in (booked by Front Desk) Make…" at bounding box center [625, 307] width 1250 height 615
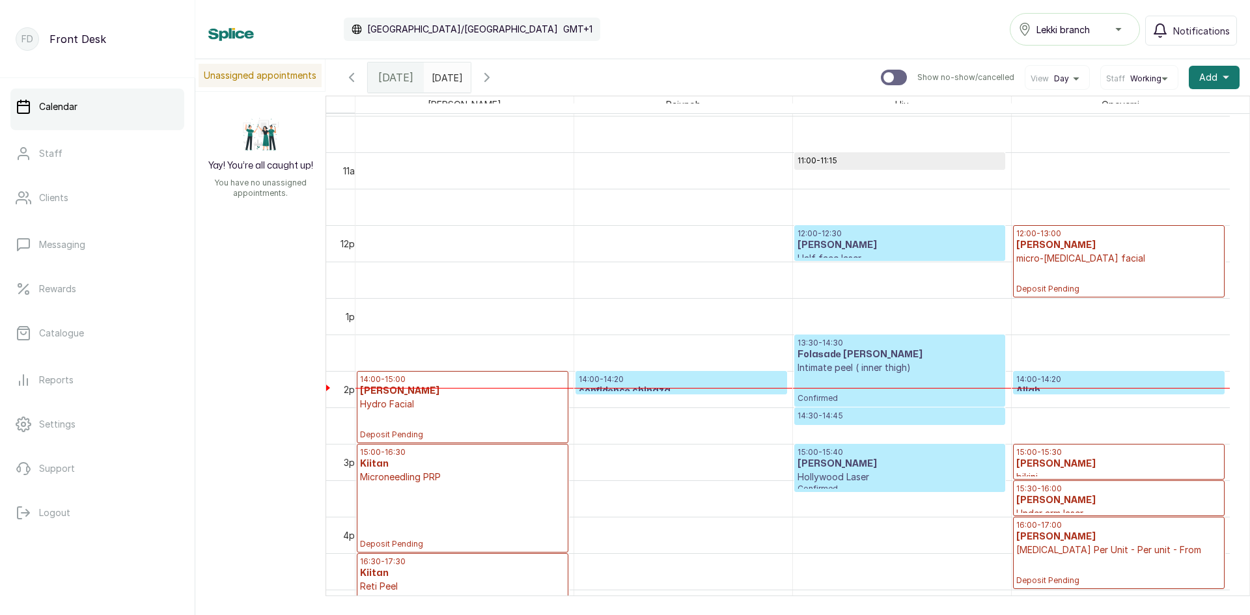
click at [1062, 259] on p "micro-[MEDICAL_DATA] facial" at bounding box center [1118, 258] width 205 height 13
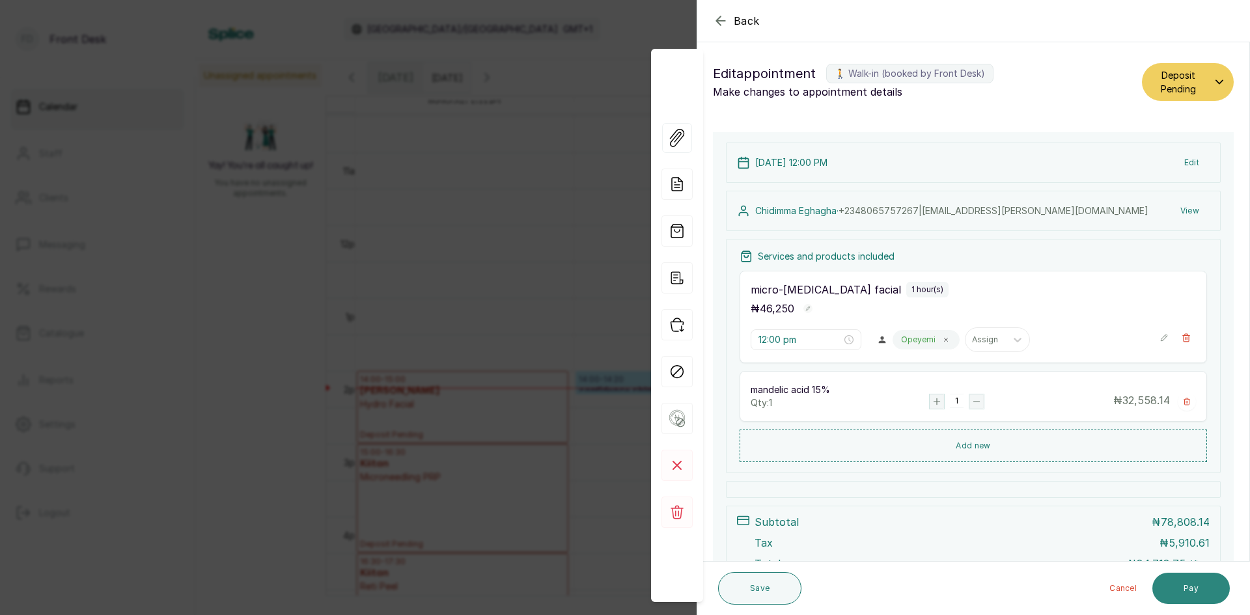
click at [1181, 593] on button "Pay" at bounding box center [1190, 588] width 77 height 31
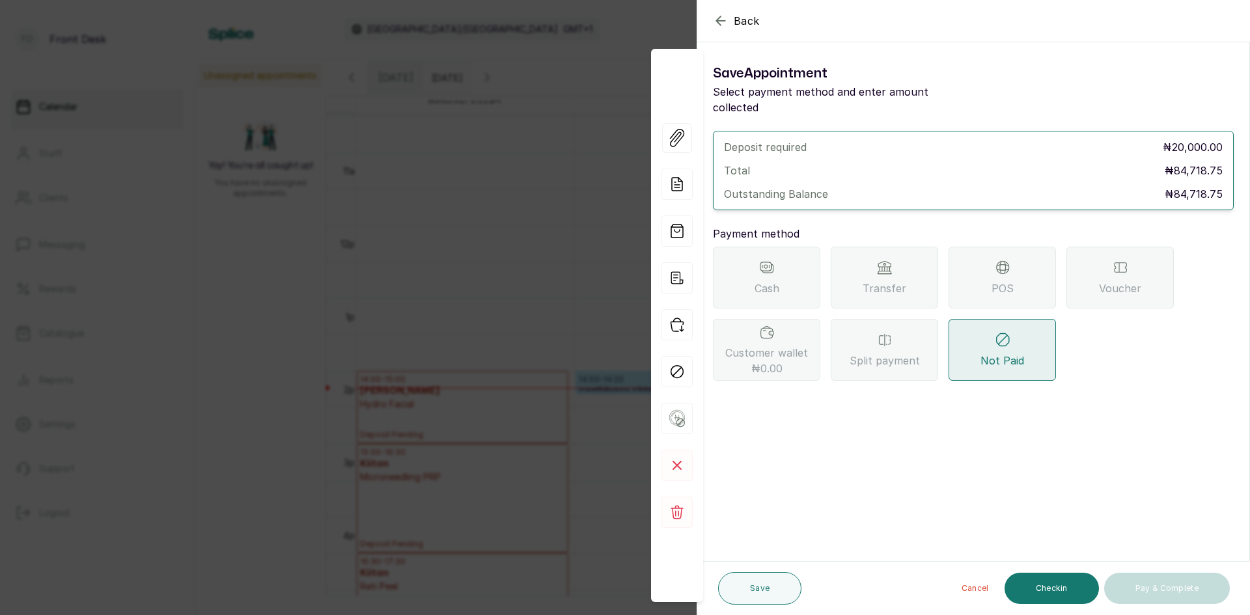
click at [875, 260] on div "Transfer" at bounding box center [884, 278] width 107 height 62
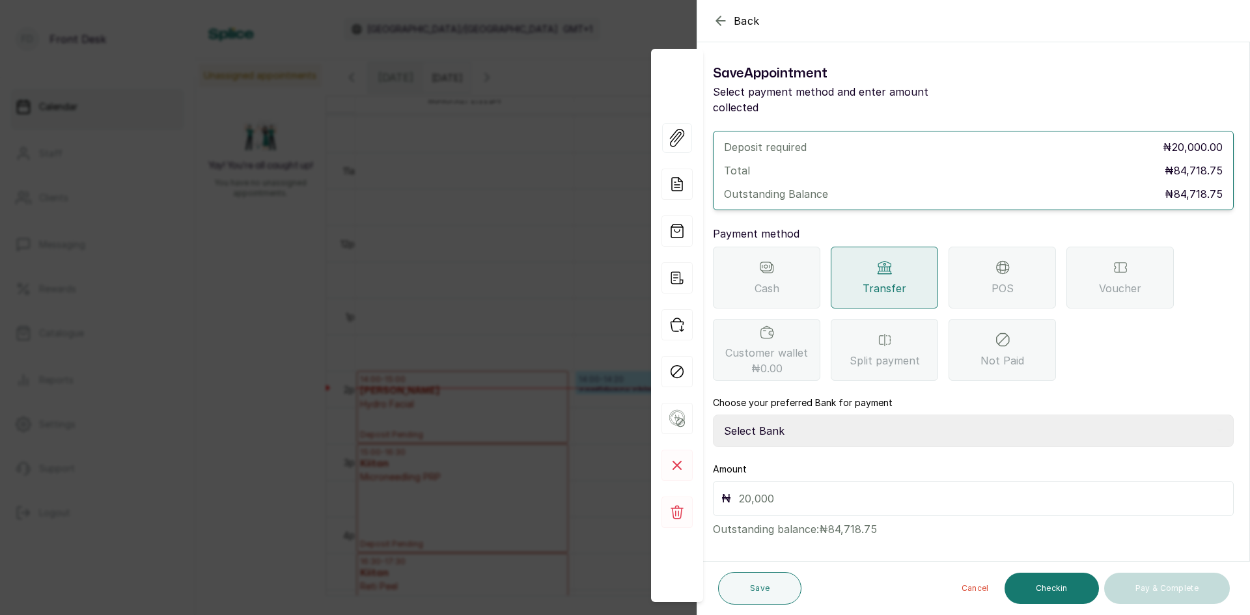
click at [807, 415] on select "Select Bank [PERSON_NAME] Fairmoney Microfinance Bank SKN ANALYTICS MED AESTH. …" at bounding box center [973, 431] width 521 height 33
select select "43272bc0-21c6-4b19-b9fb-c2093b8603c2"
click at [713, 415] on select "Select Bank [PERSON_NAME] Fairmoney Microfinance Bank SKN ANALYTICS MED AESTH. …" at bounding box center [973, 431] width 521 height 33
click at [771, 586] on button "Save" at bounding box center [759, 588] width 83 height 33
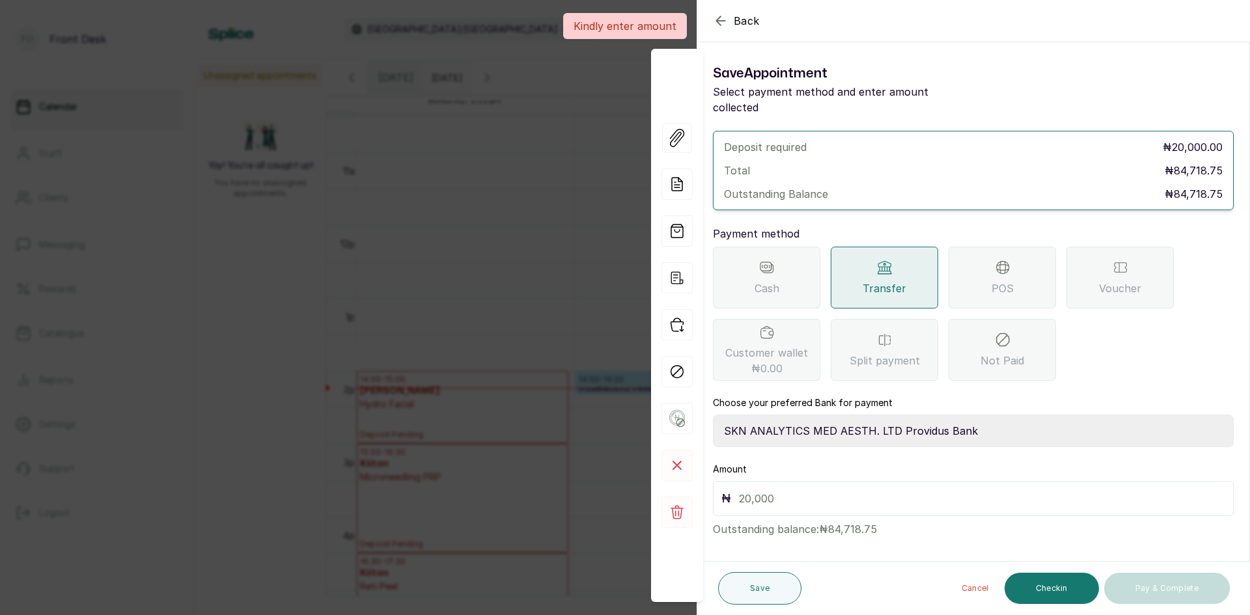
click at [835, 489] on input "text" at bounding box center [982, 498] width 486 height 18
type input "20,000"
click at [750, 582] on button "Save" at bounding box center [759, 588] width 83 height 33
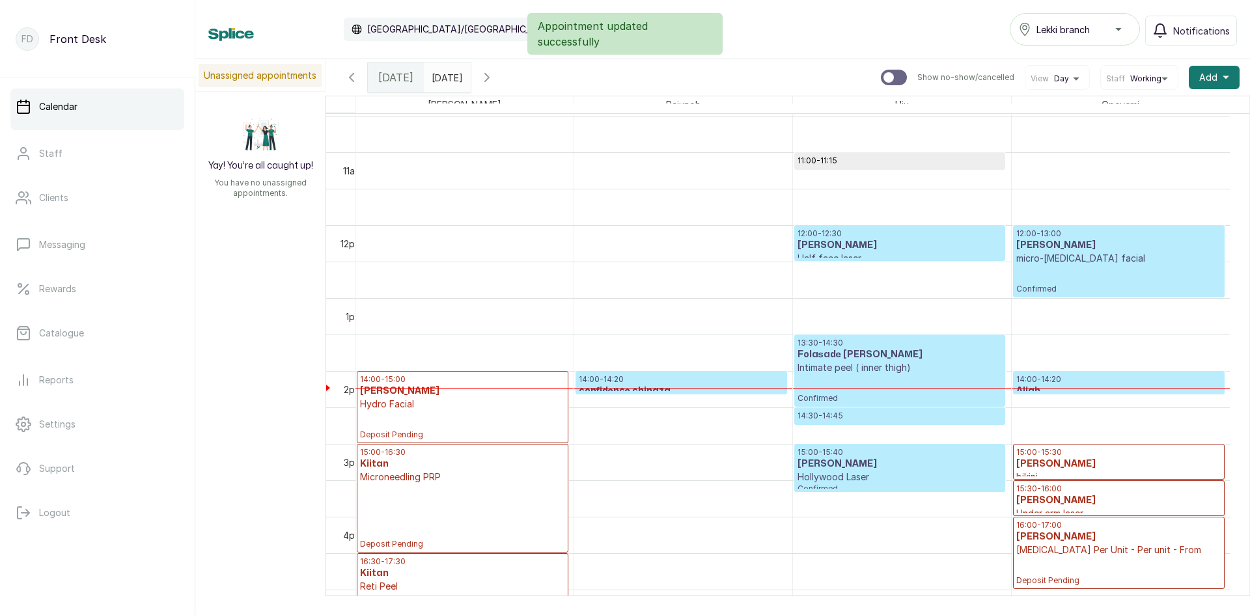
click at [980, 254] on p "Half face laser" at bounding box center [899, 258] width 204 height 13
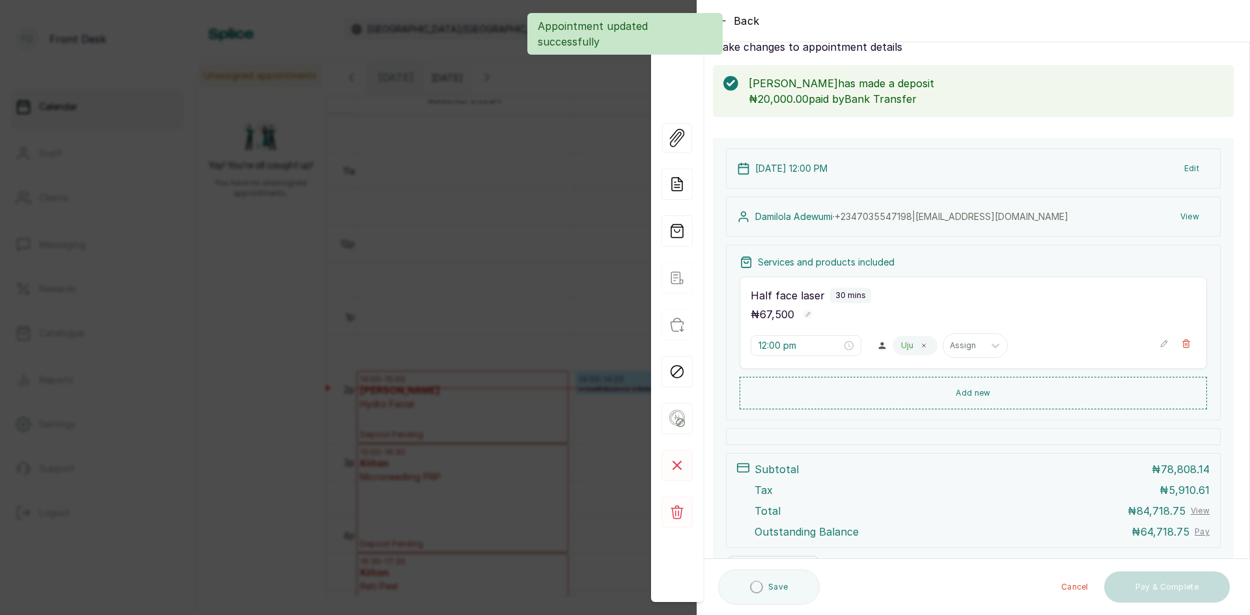
scroll to position [113, 0]
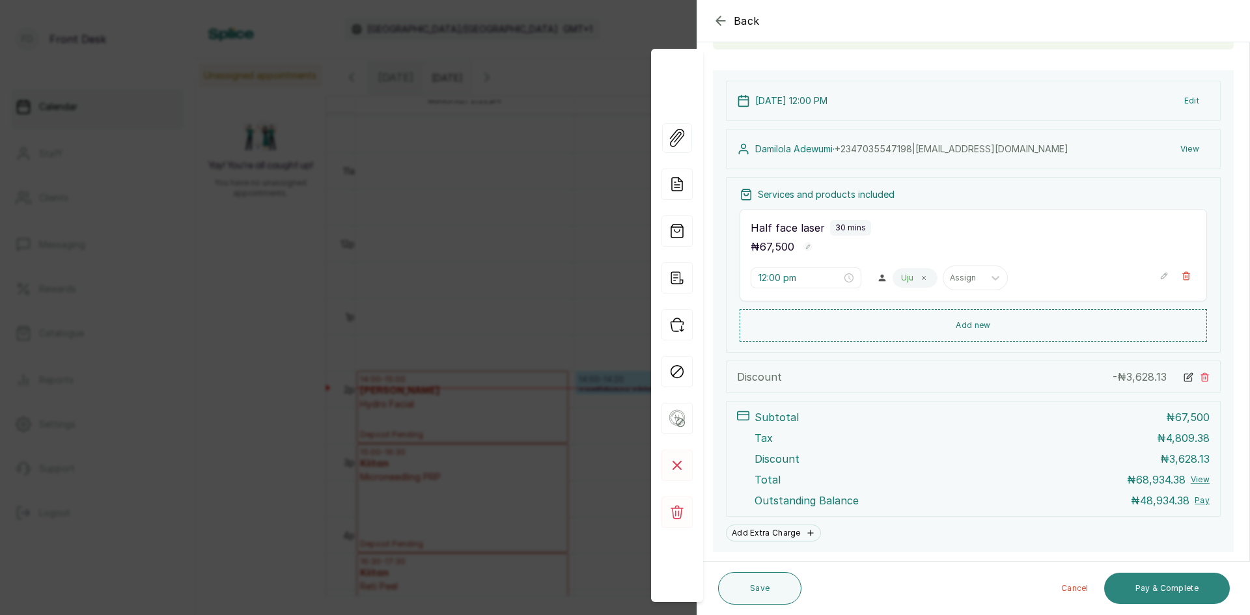
click at [1134, 591] on button "Pay & Complete" at bounding box center [1167, 588] width 126 height 31
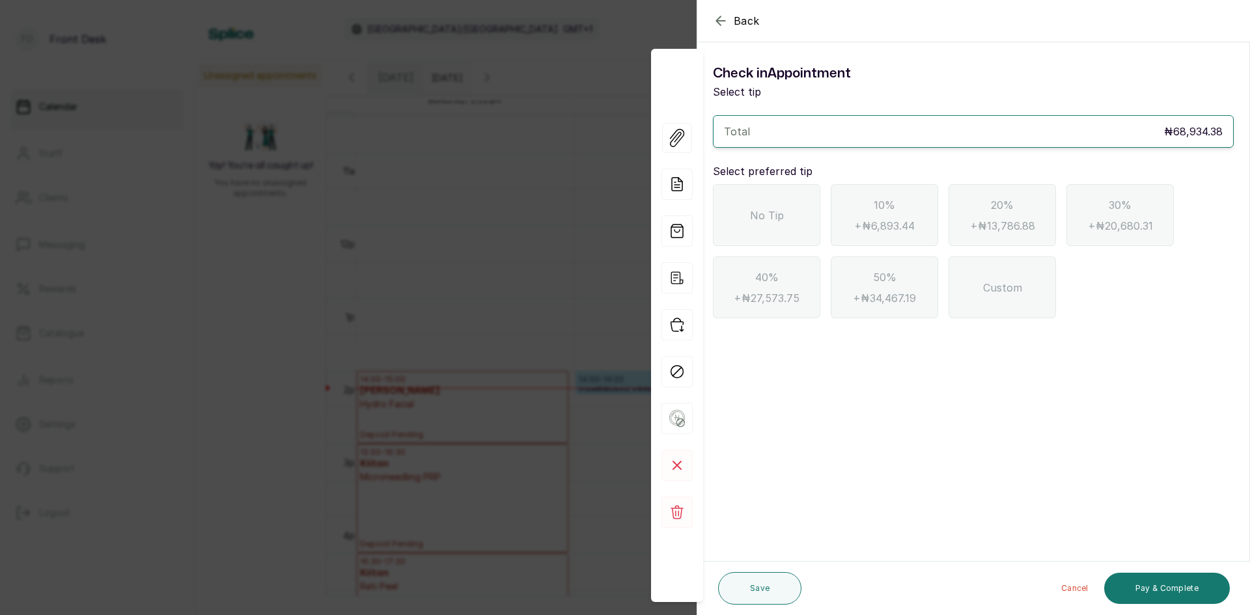
click at [752, 216] on span "No Tip" at bounding box center [767, 216] width 34 height 16
click at [1174, 590] on button "Pay & Complete" at bounding box center [1167, 588] width 126 height 31
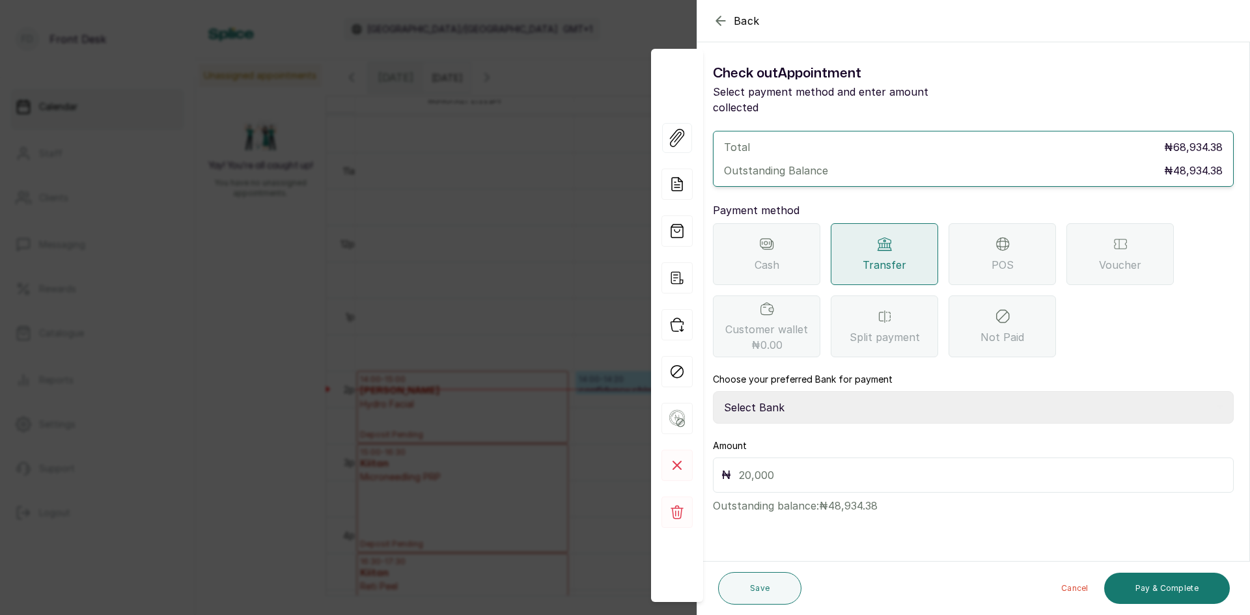
click at [1019, 230] on div "POS" at bounding box center [1001, 254] width 107 height 62
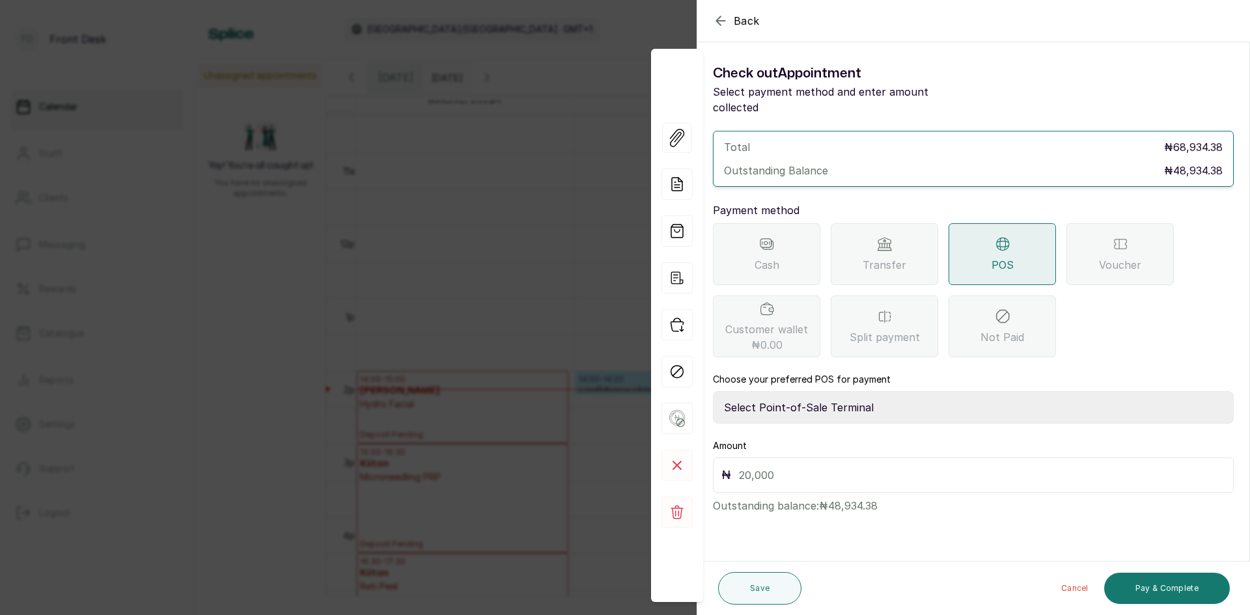
click at [882, 391] on select "Select Point-of-Sale Terminal SKN ANALYTICS MED AESTHETIC LIMITED Fairmoney Mic…" at bounding box center [973, 407] width 521 height 33
select select "43129536-bd7e-4b6d-8e8c-ab2c46322d67"
click at [713, 391] on select "Select Point-of-Sale Terminal SKN ANALYTICS MED AESTHETIC LIMITED Fairmoney Mic…" at bounding box center [973, 407] width 521 height 33
click at [870, 466] on input "text" at bounding box center [982, 475] width 486 height 18
click at [1140, 586] on button "Pay & Complete" at bounding box center [1167, 588] width 126 height 31
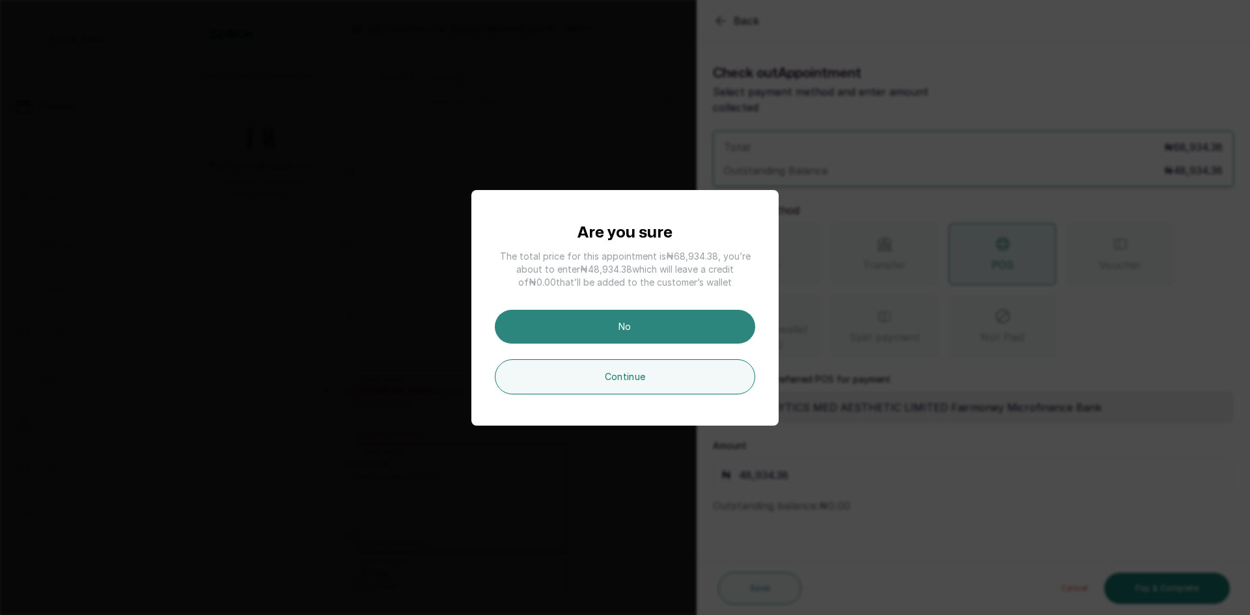
click at [671, 329] on button "No" at bounding box center [625, 327] width 260 height 34
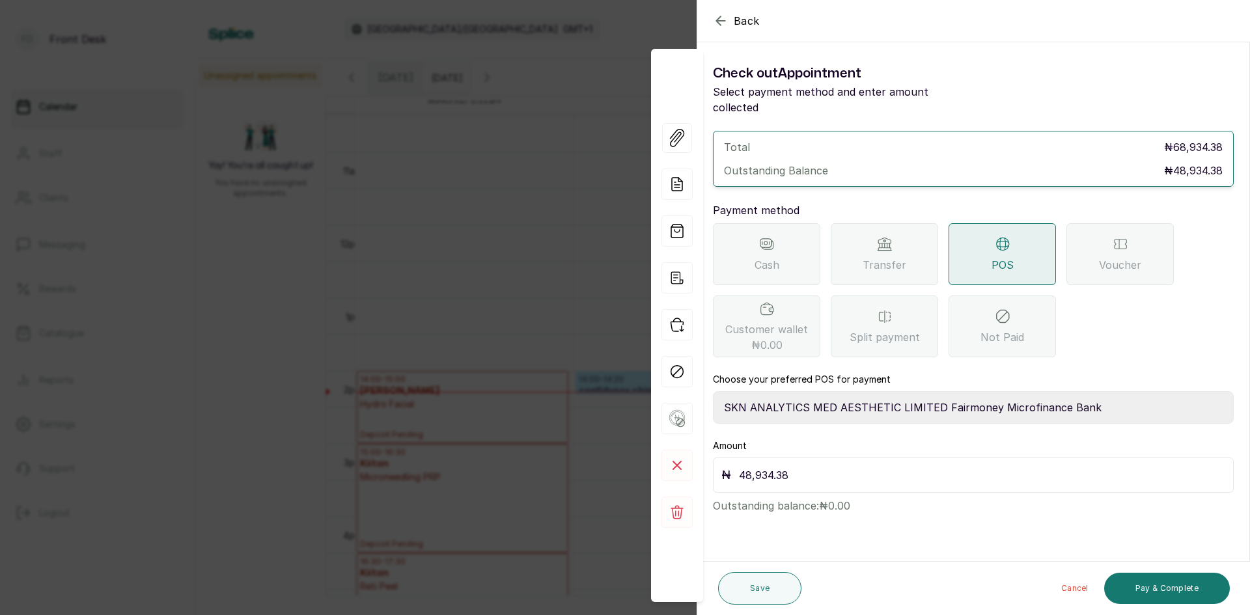
click at [826, 466] on input "48,934.38" at bounding box center [982, 475] width 486 height 18
drag, startPoint x: 765, startPoint y: 458, endPoint x: 797, endPoint y: 463, distance: 31.7
click at [793, 466] on input "48,934.38" at bounding box center [982, 475] width 486 height 18
click at [1155, 581] on button "Pay & Complete" at bounding box center [1167, 588] width 126 height 31
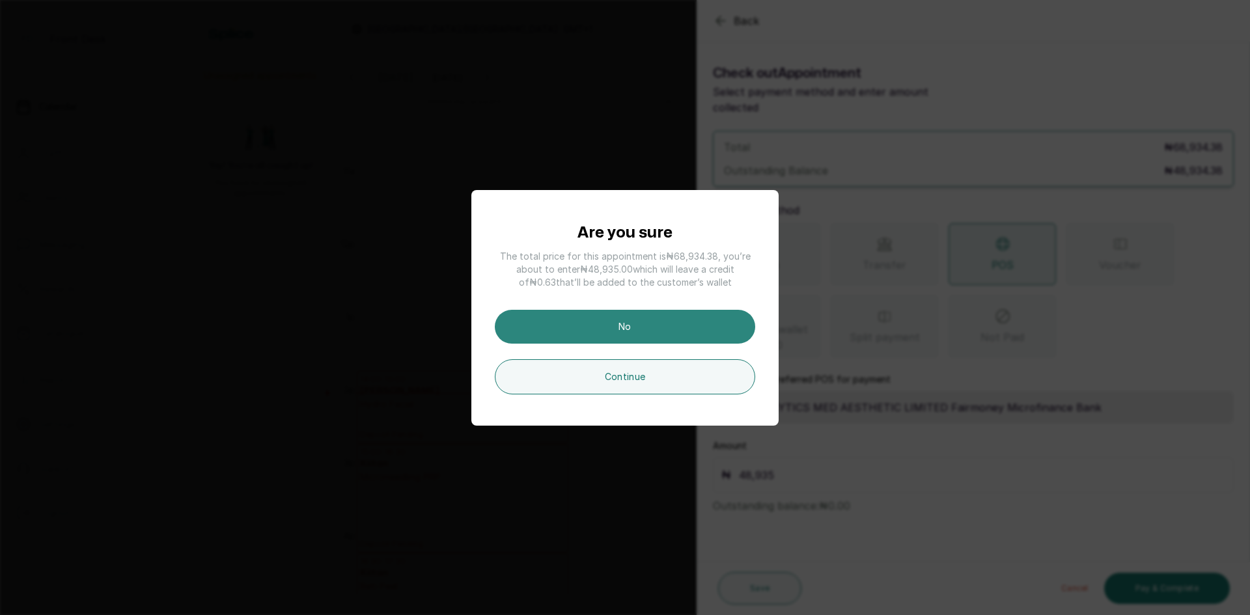
click at [687, 329] on button "No" at bounding box center [625, 327] width 260 height 34
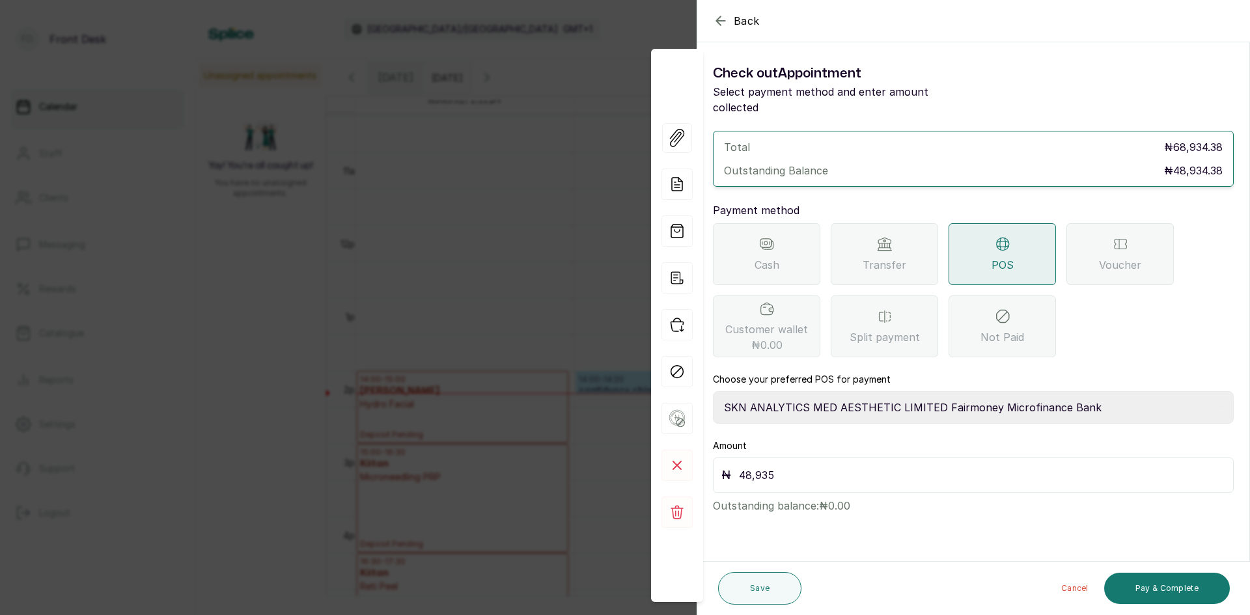
click at [862, 466] on input "48,935" at bounding box center [982, 475] width 486 height 18
drag, startPoint x: 767, startPoint y: 459, endPoint x: 782, endPoint y: 460, distance: 15.0
click at [782, 466] on input "48,935" at bounding box center [982, 475] width 486 height 18
type input "48,934.38"
click at [1159, 581] on button "Pay & Complete" at bounding box center [1167, 588] width 126 height 31
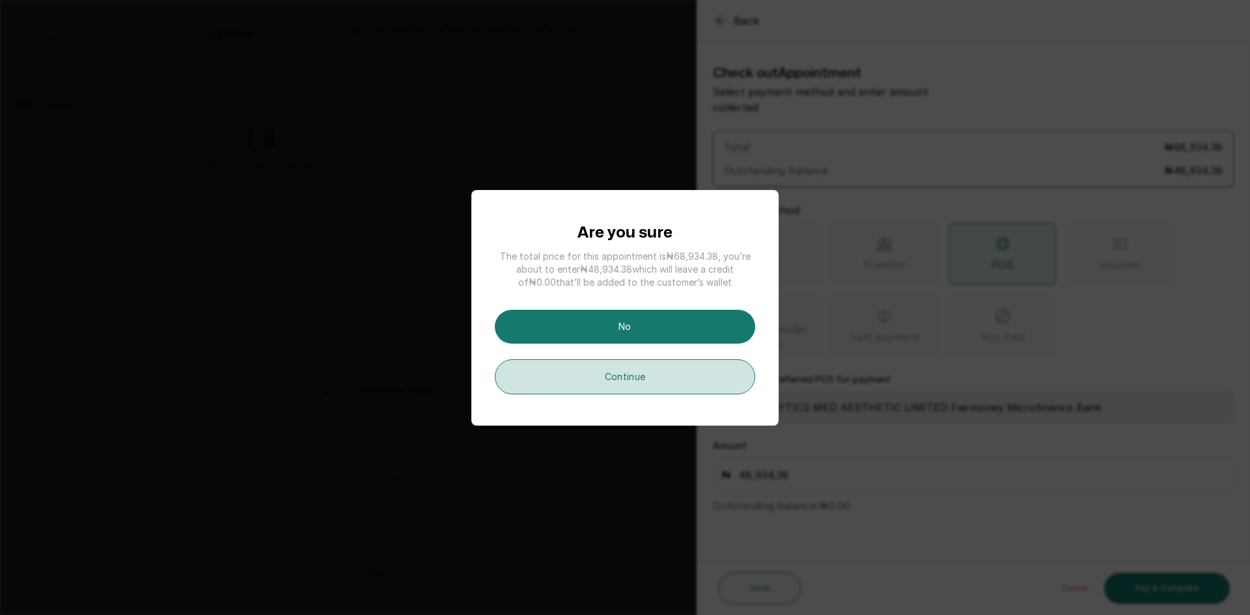
click at [589, 365] on button "Continue" at bounding box center [625, 376] width 260 height 35
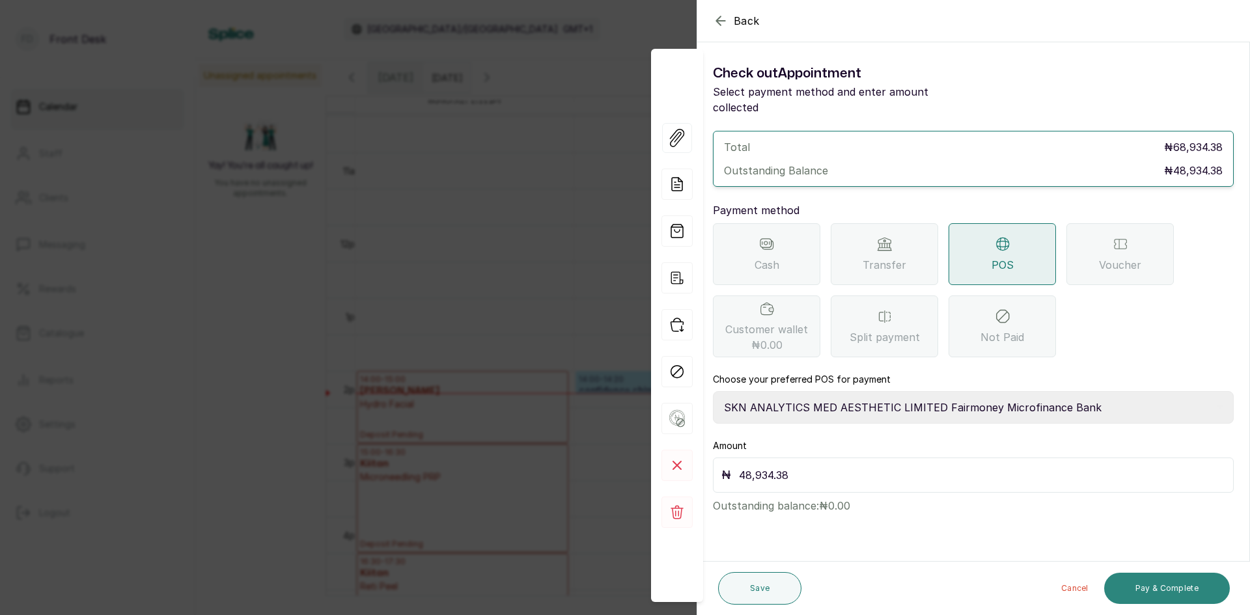
click at [1128, 582] on button "Pay & Complete" at bounding box center [1167, 588] width 126 height 31
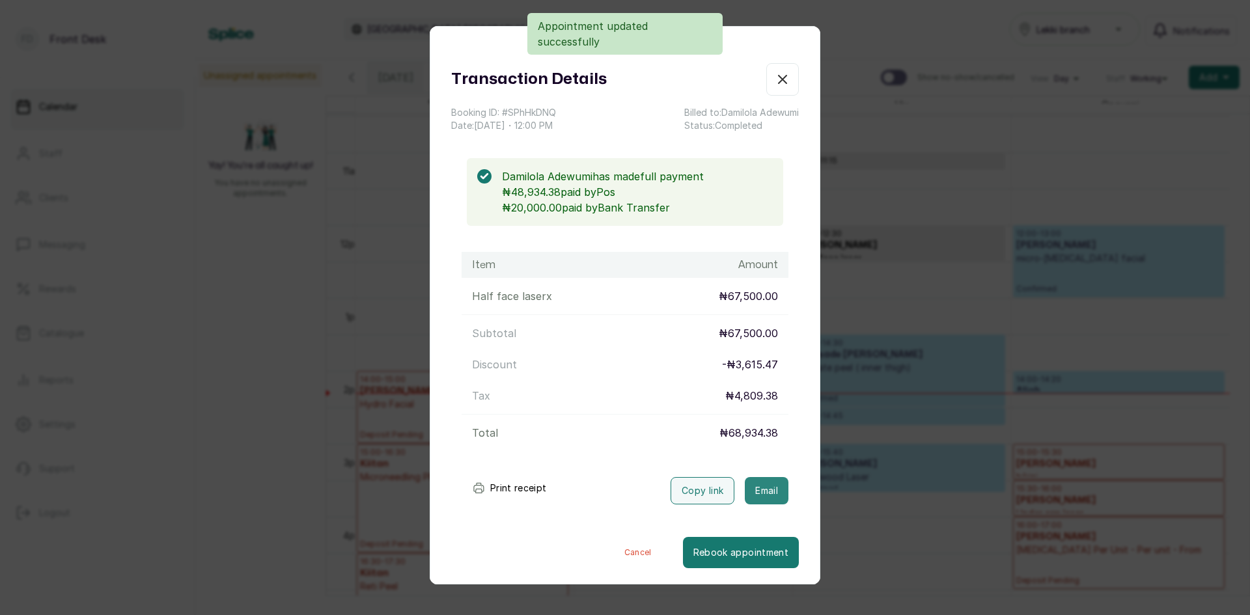
click at [763, 489] on button "Email" at bounding box center [767, 490] width 44 height 27
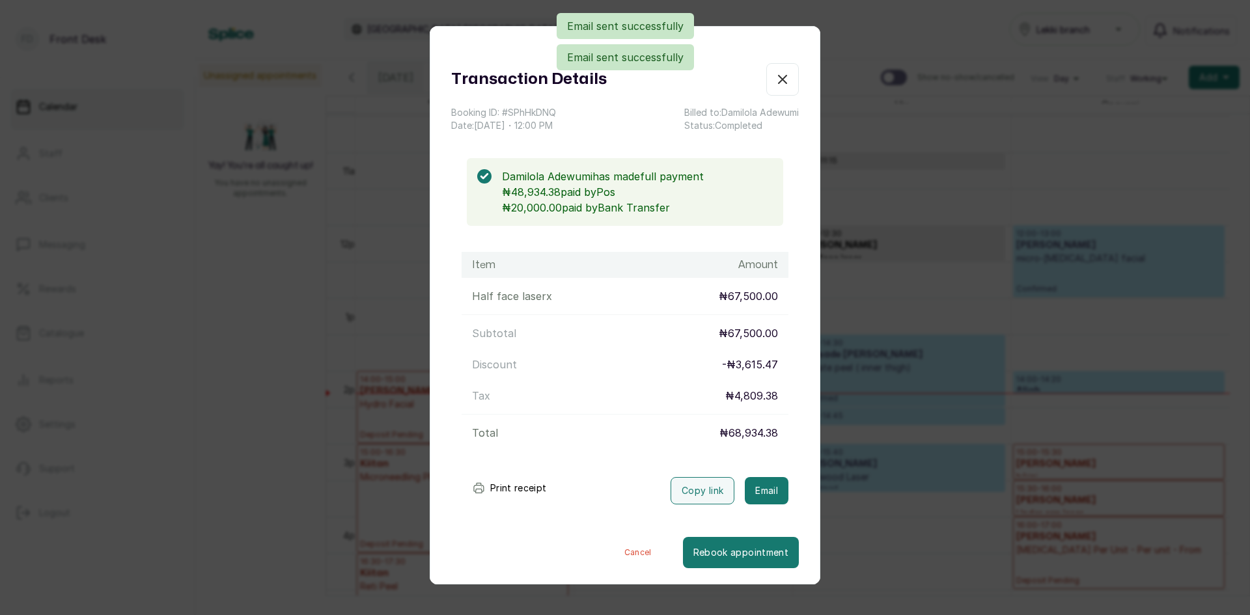
click at [916, 266] on div "Transaction Details Booking ID: # SPhHkDNQ Date: [DATE] ・ 12:00 PM Billed to: […" at bounding box center [625, 307] width 1250 height 615
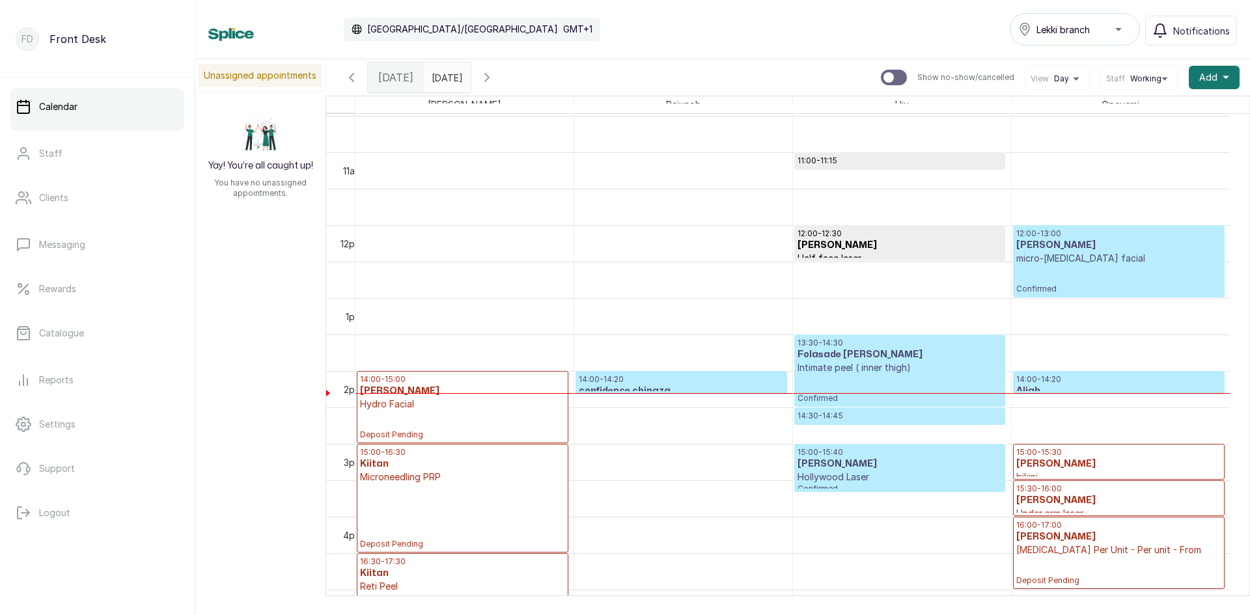
click at [1076, 274] on div "12:00 - 13:00 Chidimma Eghagha micro-[MEDICAL_DATA] facial Confirmed" at bounding box center [1118, 261] width 205 height 66
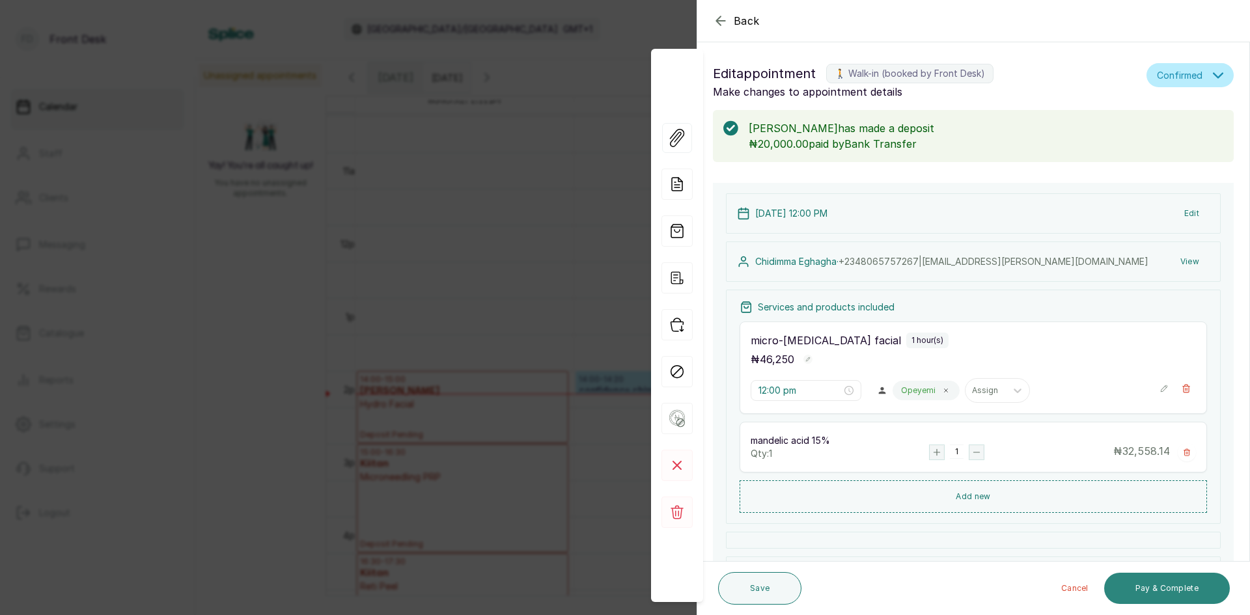
click at [1144, 587] on button "Pay & Complete" at bounding box center [1167, 588] width 126 height 31
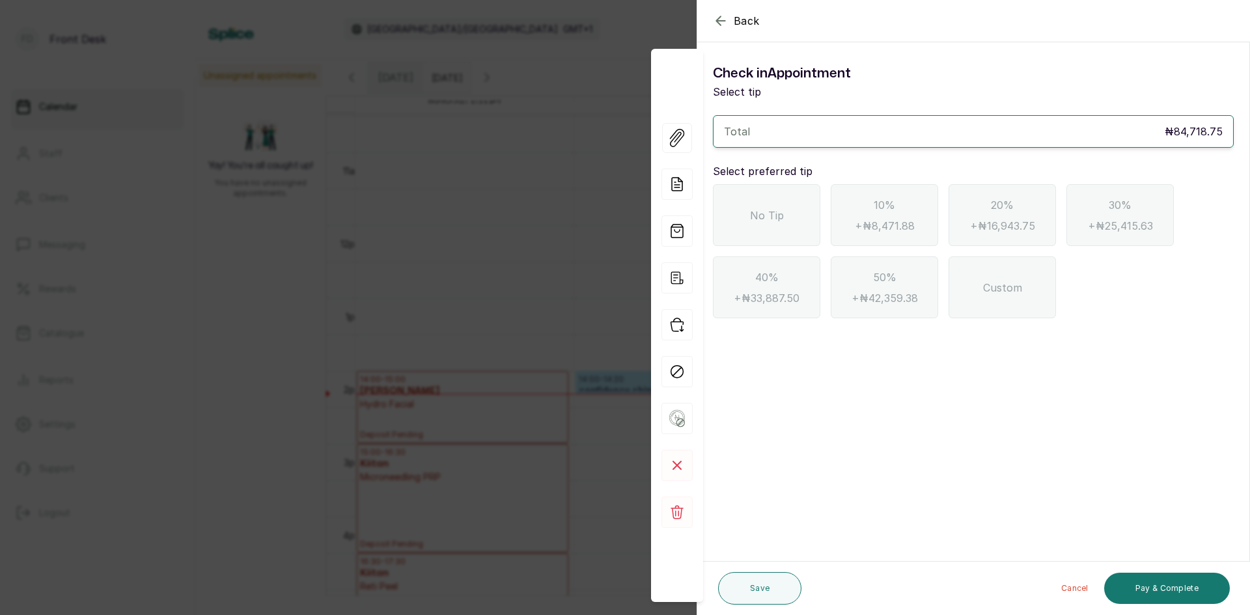
click at [775, 217] on span "No Tip" at bounding box center [767, 216] width 34 height 16
click at [1150, 582] on button "Pay & Complete" at bounding box center [1167, 588] width 126 height 31
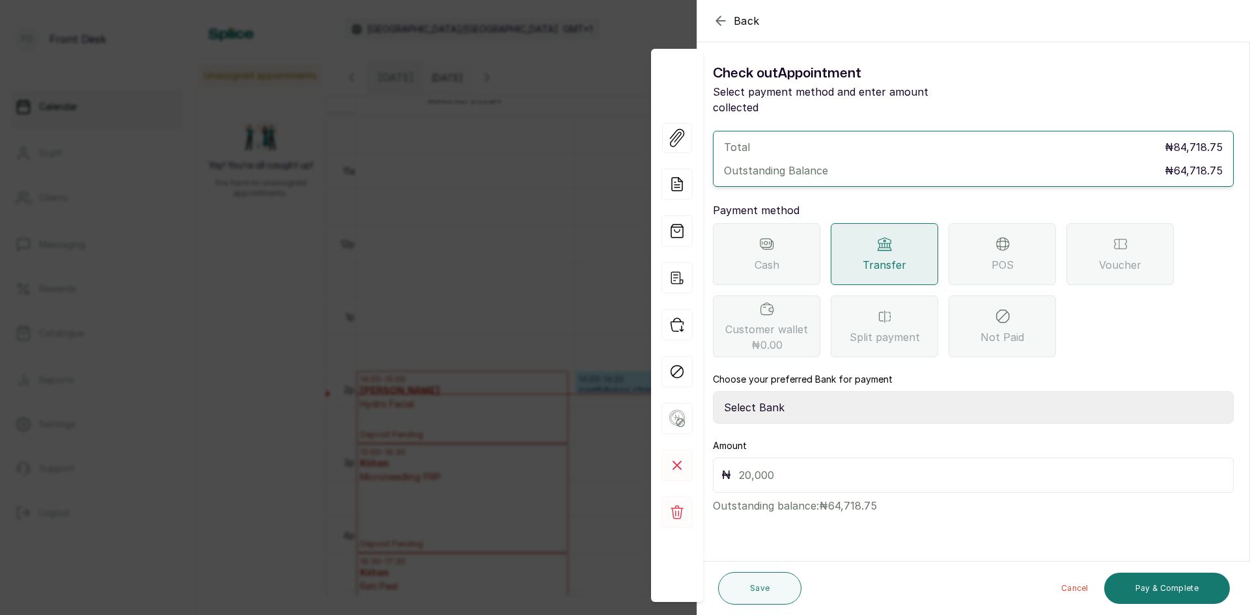
click at [877, 237] on div "Transfer" at bounding box center [884, 254] width 107 height 62
click at [883, 391] on select "Select Bank [PERSON_NAME] Fairmoney Microfinance Bank SKN ANALYTICS MED AESTH. …" at bounding box center [973, 407] width 521 height 33
select select "43272bc0-21c6-4b19-b9fb-c2093b8603c2"
click at [713, 391] on select "Select Bank [PERSON_NAME] Fairmoney Microfinance Bank SKN ANALYTICS MED AESTH. …" at bounding box center [973, 407] width 521 height 33
click at [872, 466] on input "text" at bounding box center [982, 475] width 486 height 18
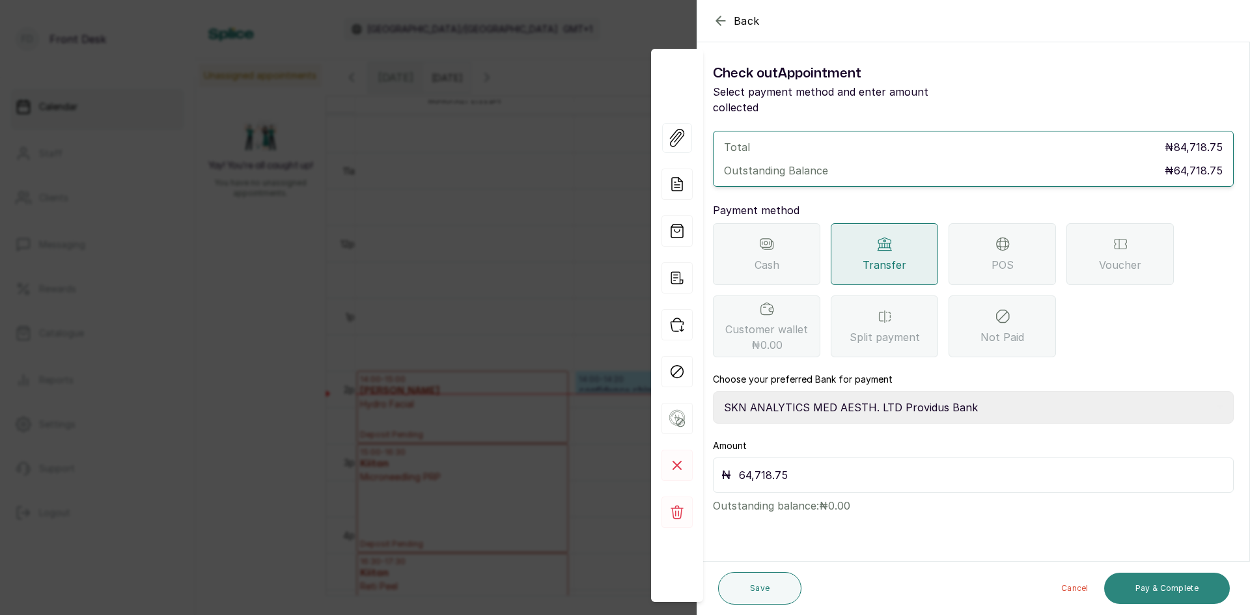
type input "64,718.75"
click at [1144, 577] on button "Pay & Complete" at bounding box center [1167, 588] width 126 height 31
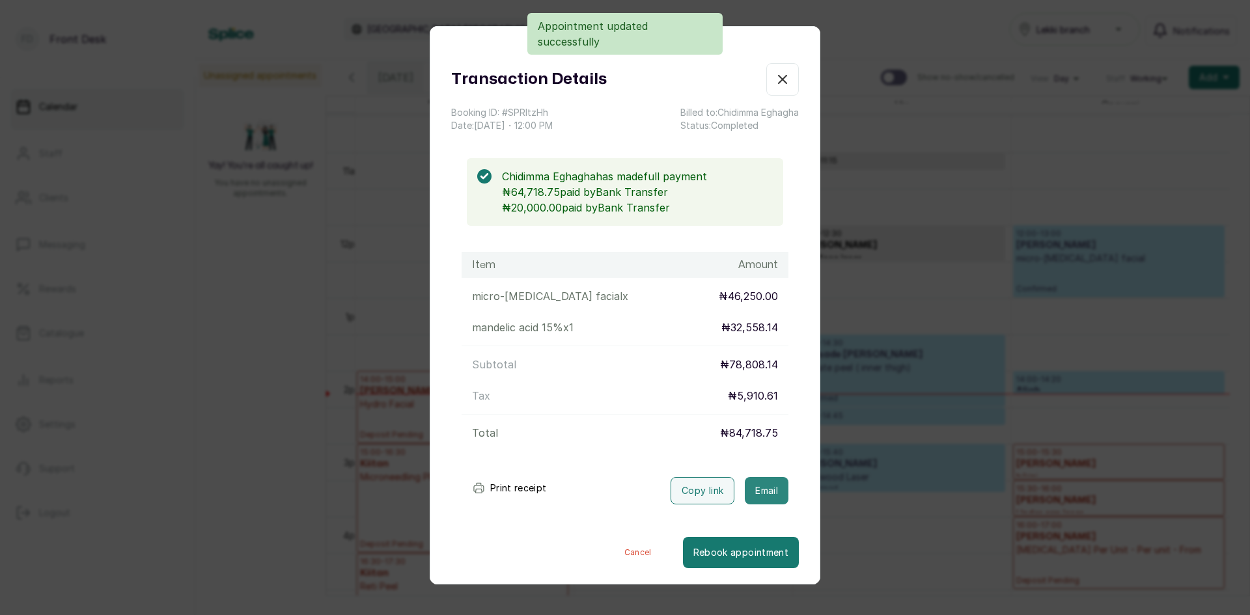
click at [758, 488] on button "Email" at bounding box center [767, 490] width 44 height 27
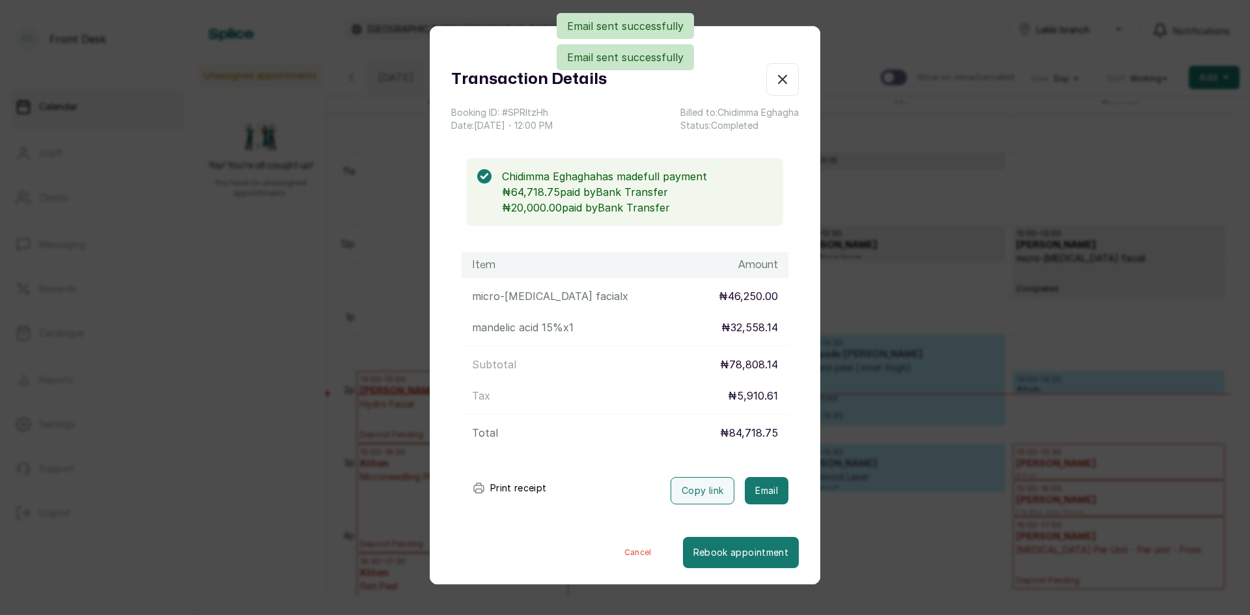
click at [893, 396] on div "Transaction Details Booking ID: # SPRItzHh Date: [DATE] ・ 12:00 PM Billed to: […" at bounding box center [625, 307] width 1250 height 615
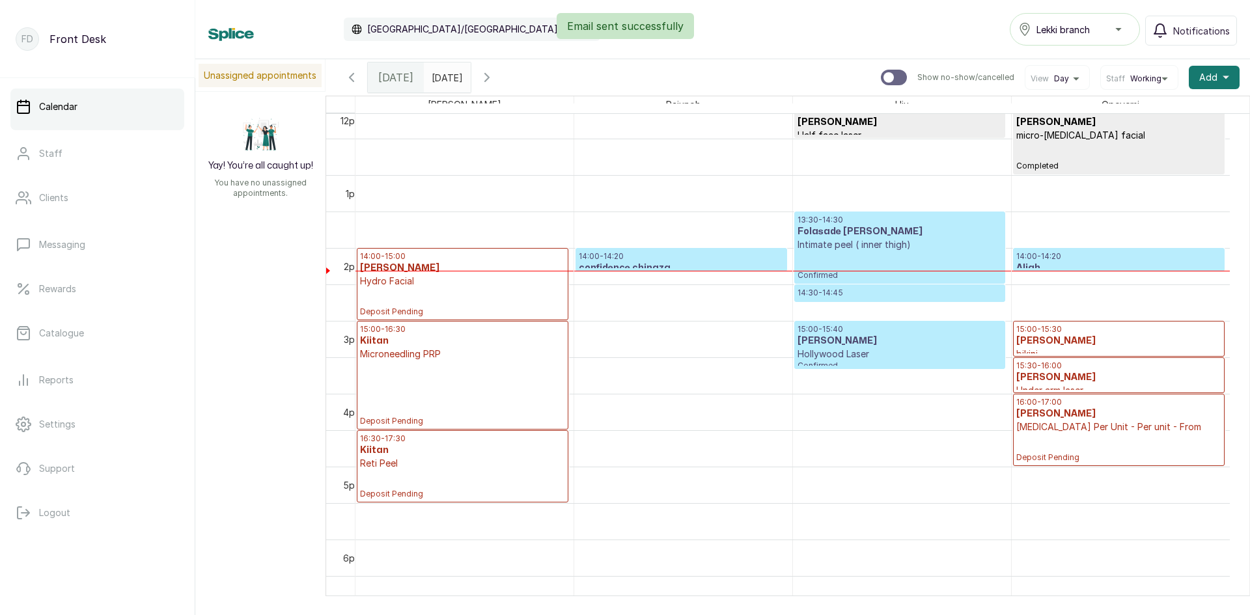
scroll to position [894, 0]
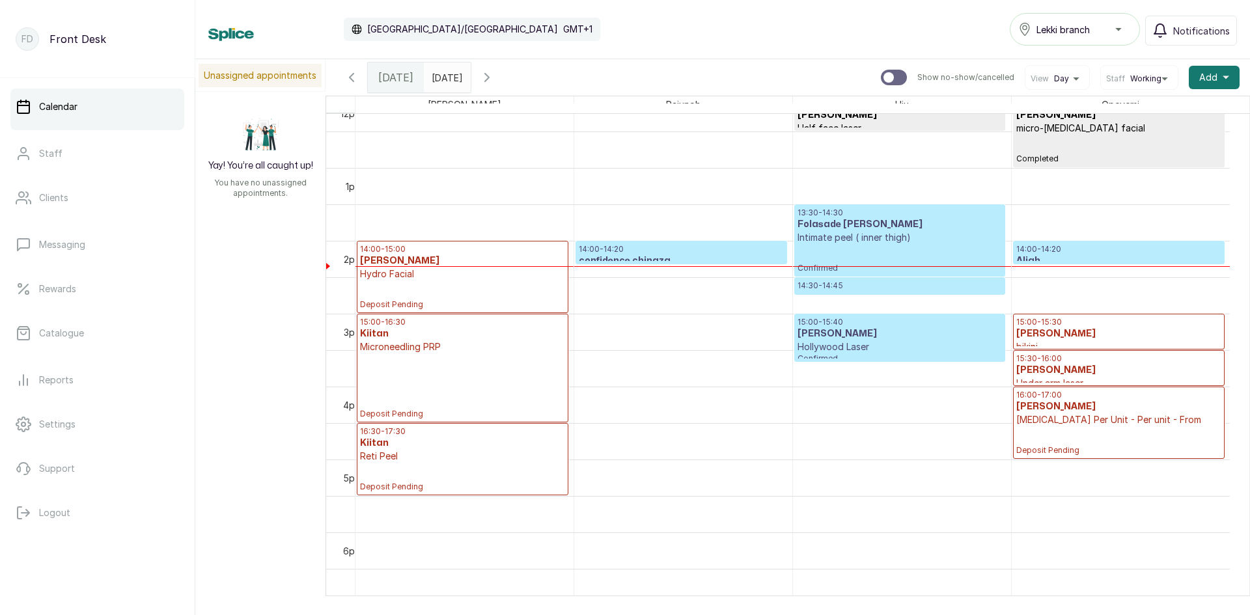
click at [716, 252] on p "14:00 - 14:20" at bounding box center [681, 249] width 204 height 10
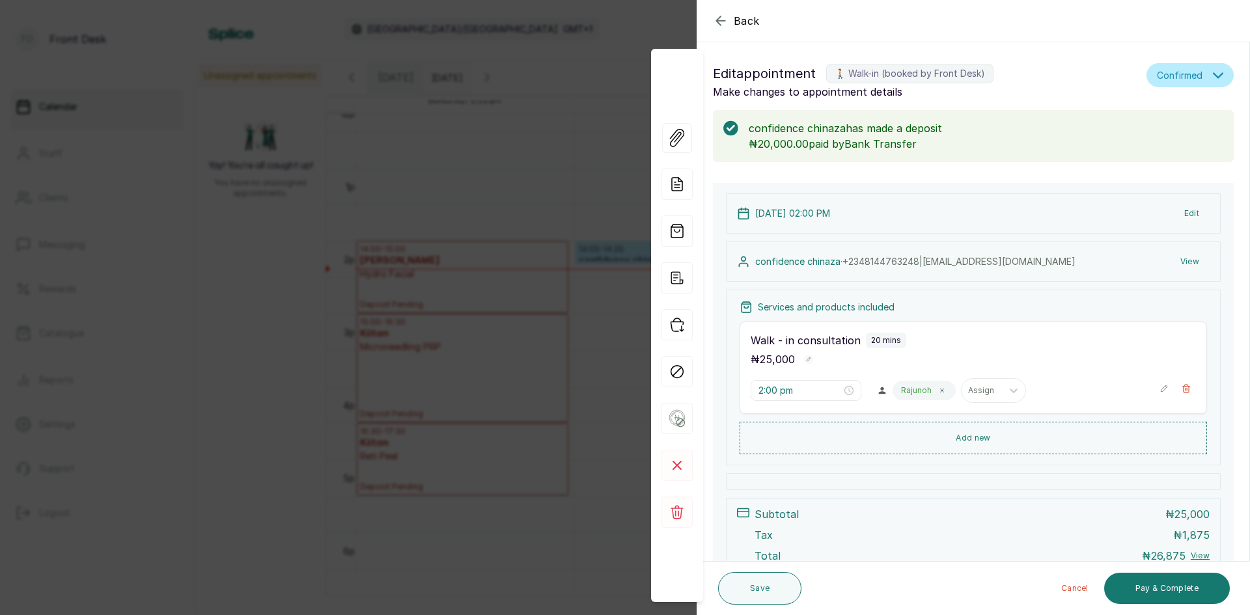
click at [359, 96] on div "Back Appointment Details Edit appointment 🚶 Walk-in (booked by Front Desk) Make…" at bounding box center [625, 307] width 1250 height 615
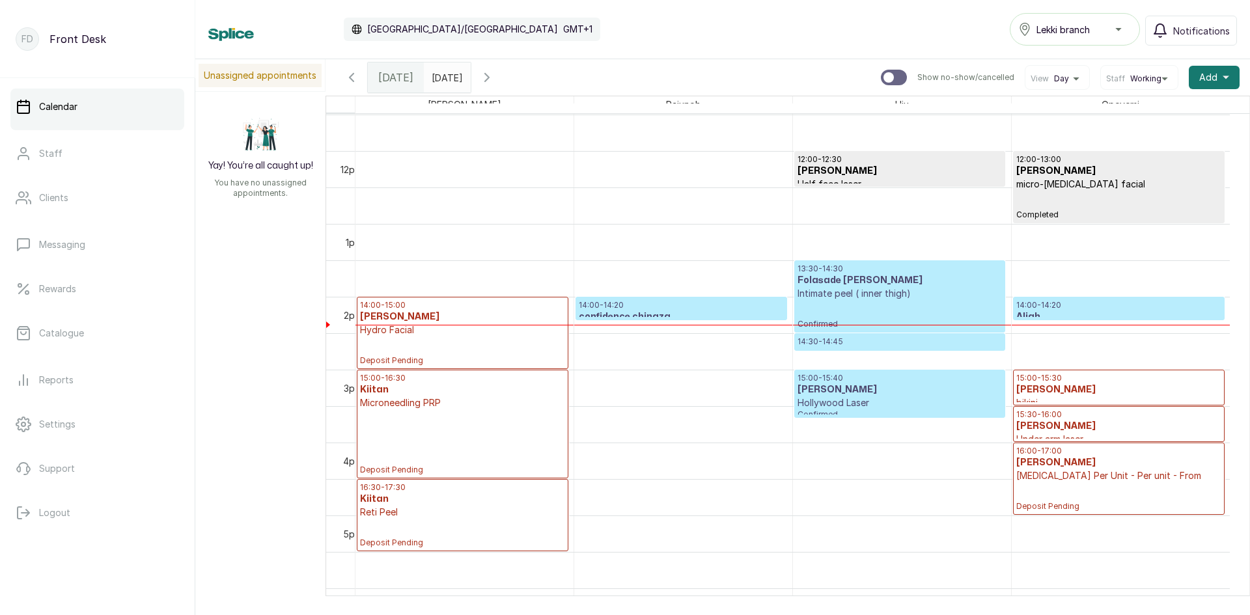
scroll to position [698, 0]
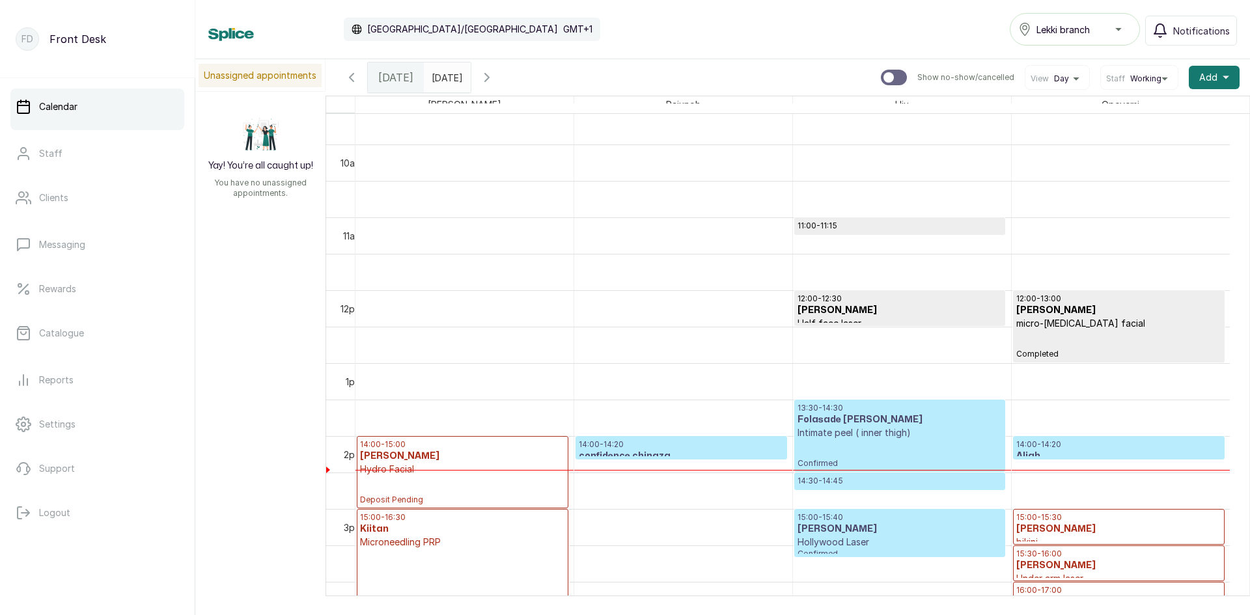
click at [445, 74] on input "[DATE]" at bounding box center [434, 74] width 21 height 22
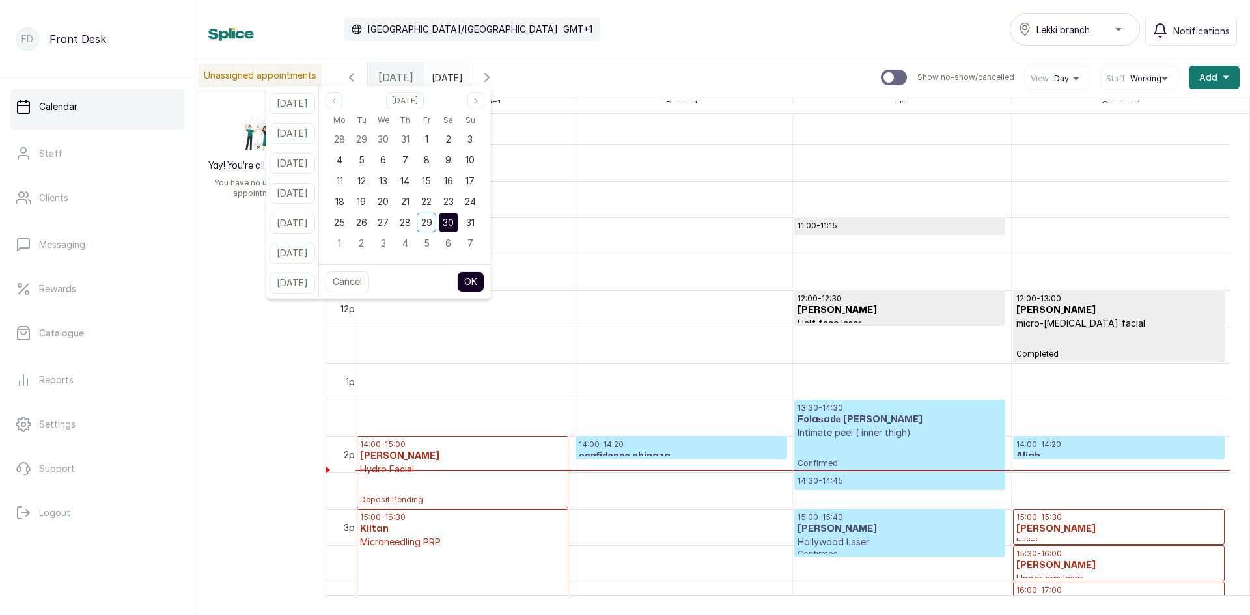
click at [454, 223] on span "30" at bounding box center [448, 222] width 11 height 11
click at [480, 217] on div "31" at bounding box center [470, 223] width 20 height 20
click at [458, 215] on div "30" at bounding box center [449, 223] width 20 height 20
click at [484, 275] on button "OK" at bounding box center [470, 281] width 27 height 21
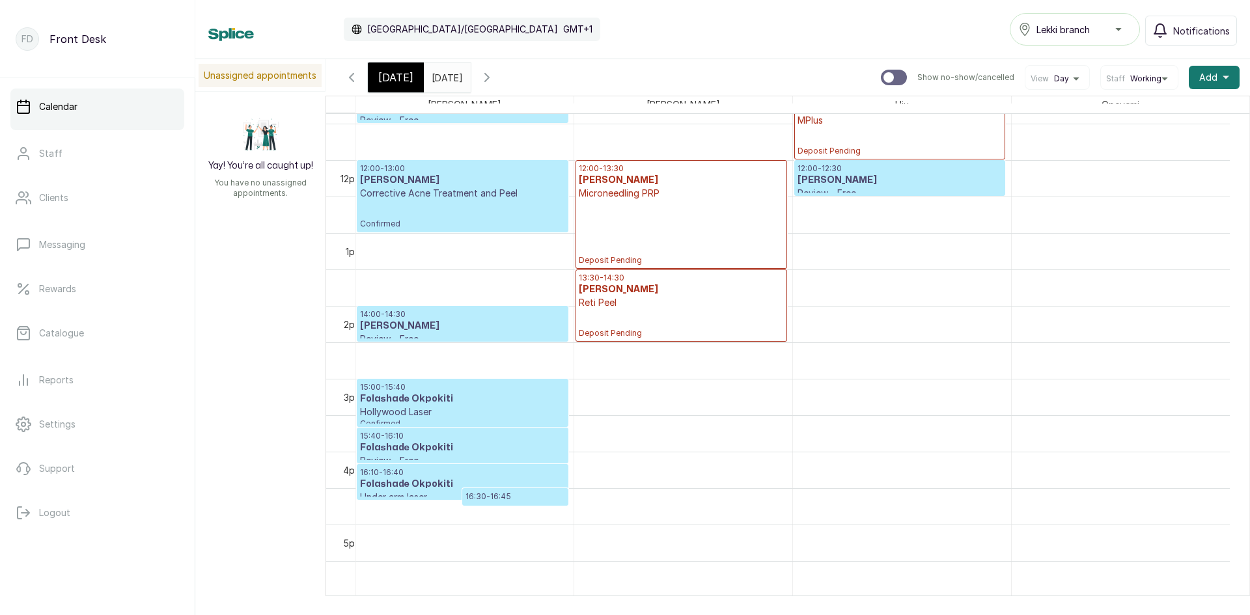
scroll to position [764, 0]
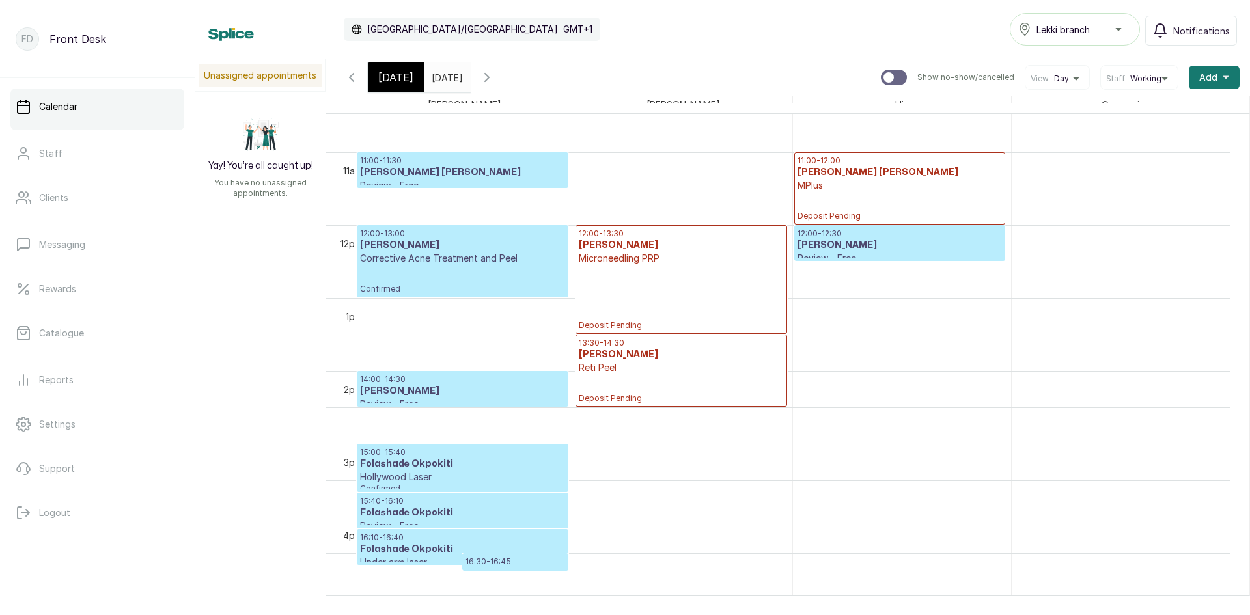
click at [409, 85] on div "[DATE]" at bounding box center [396, 77] width 56 height 30
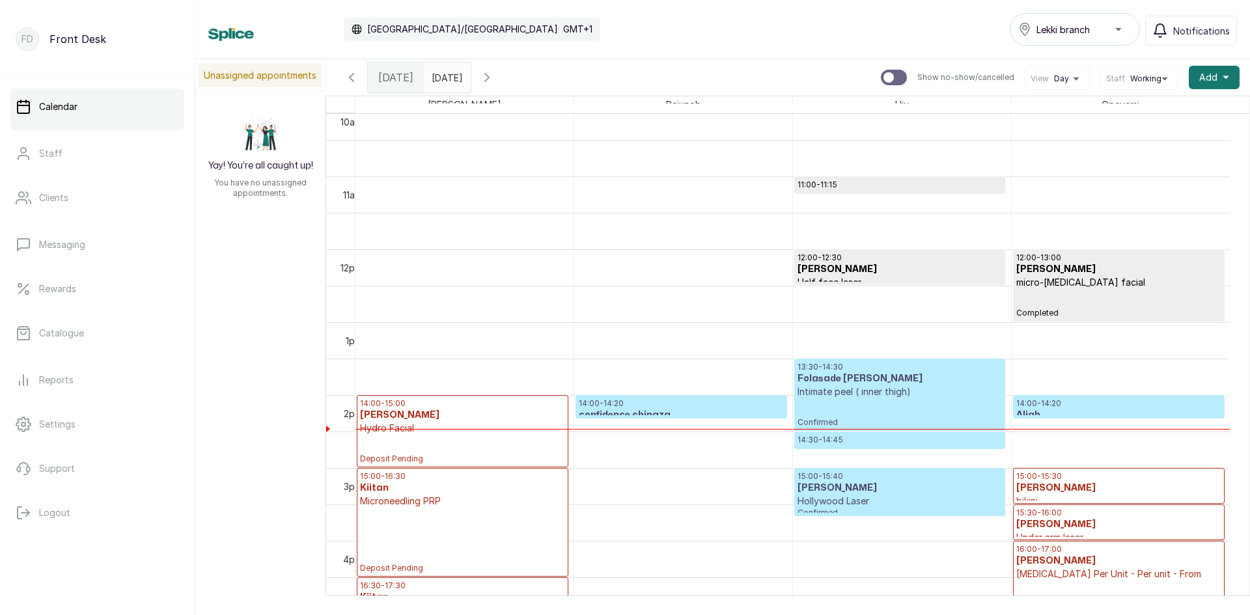
scroll to position [829, 0]
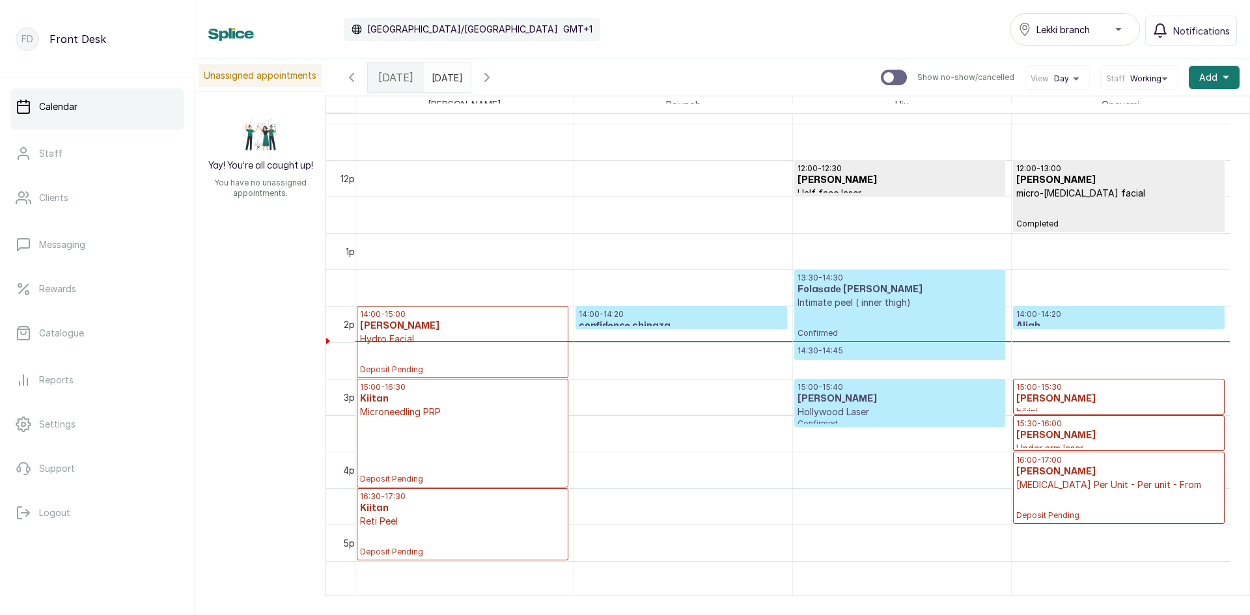
click at [1051, 313] on p "14:00 - 14:20" at bounding box center [1118, 314] width 205 height 10
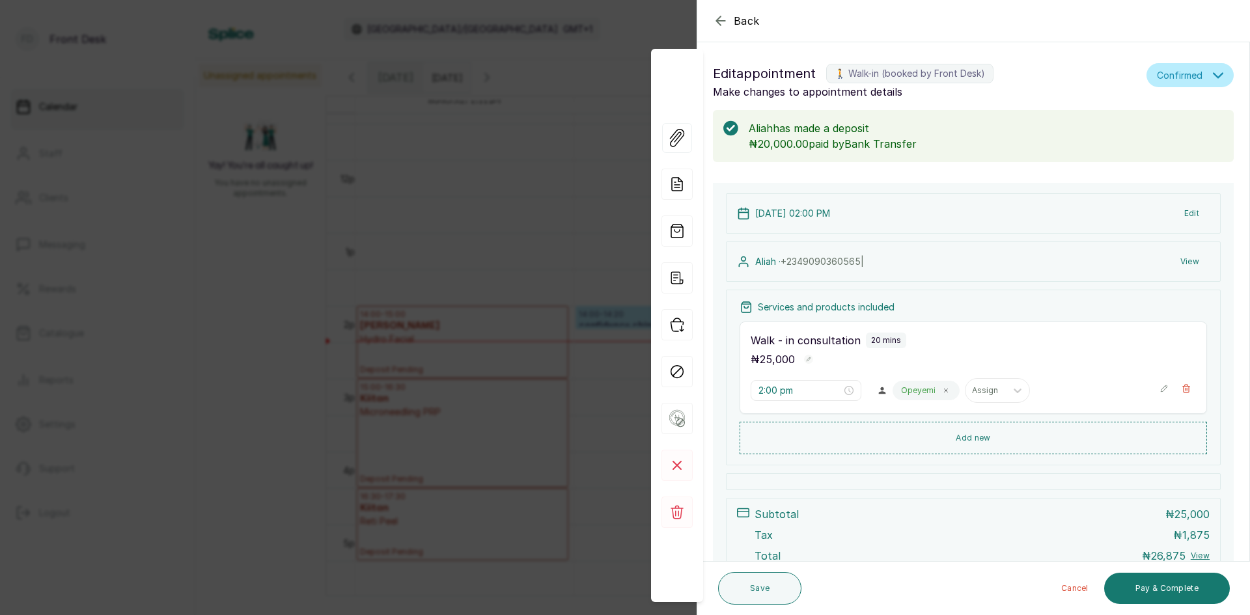
click at [457, 320] on div "Back Appointment Details Edit appointment 🚶 Walk-in (booked by Front Desk) Make…" at bounding box center [625, 307] width 1250 height 615
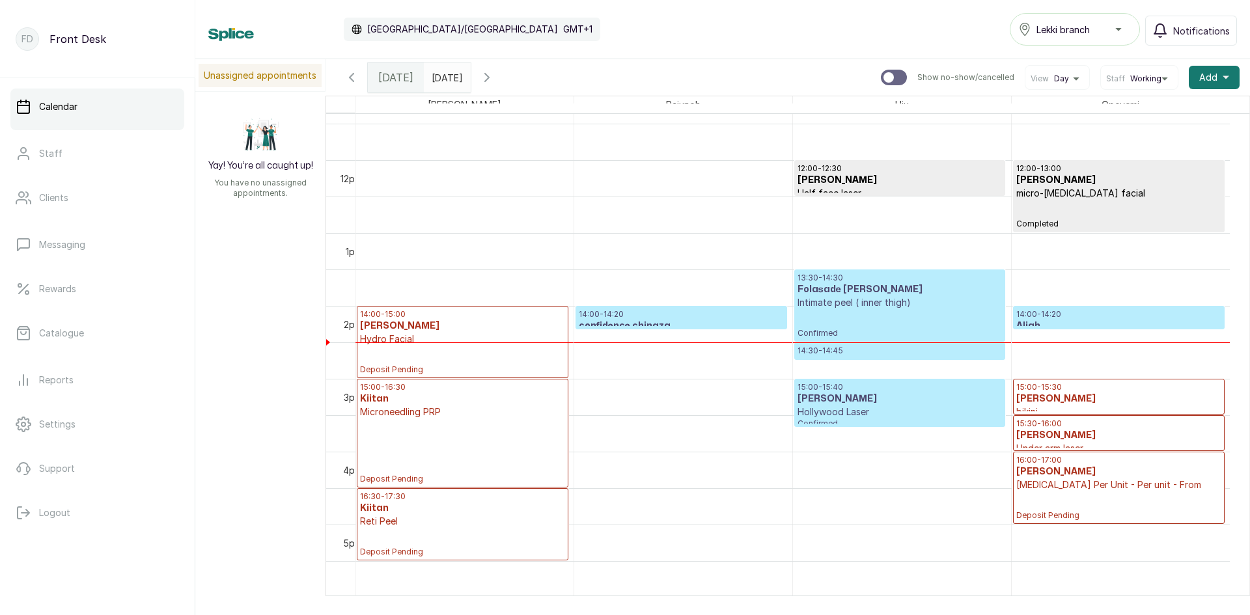
click at [855, 288] on h3 "Folasade [PERSON_NAME]" at bounding box center [899, 289] width 204 height 13
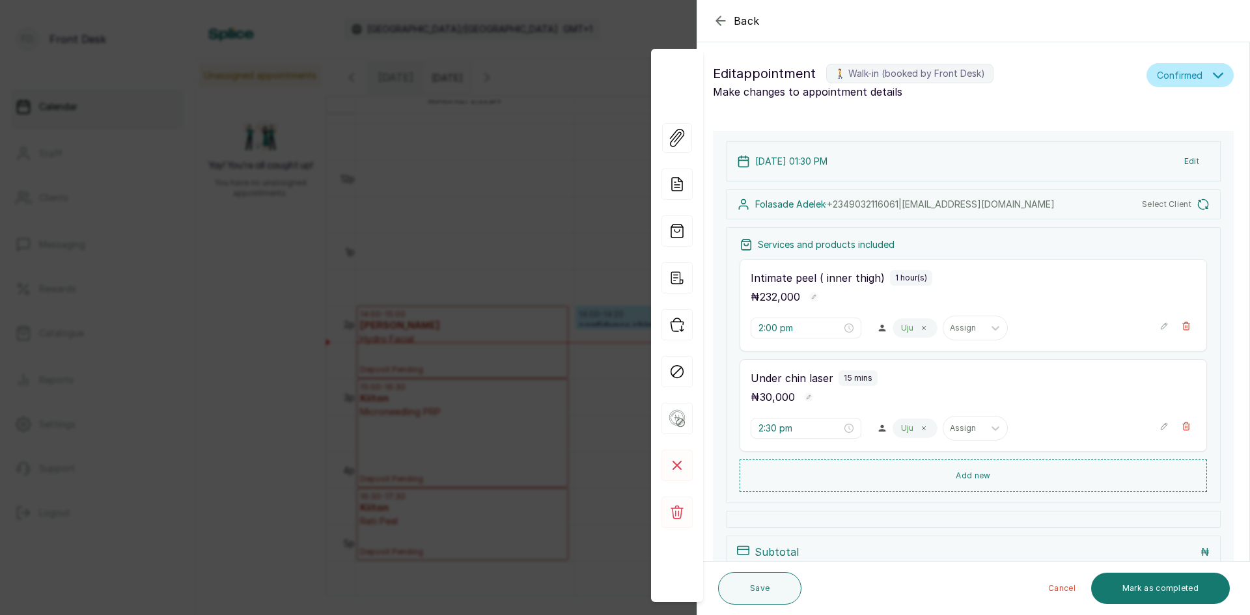
type input "1:30 pm"
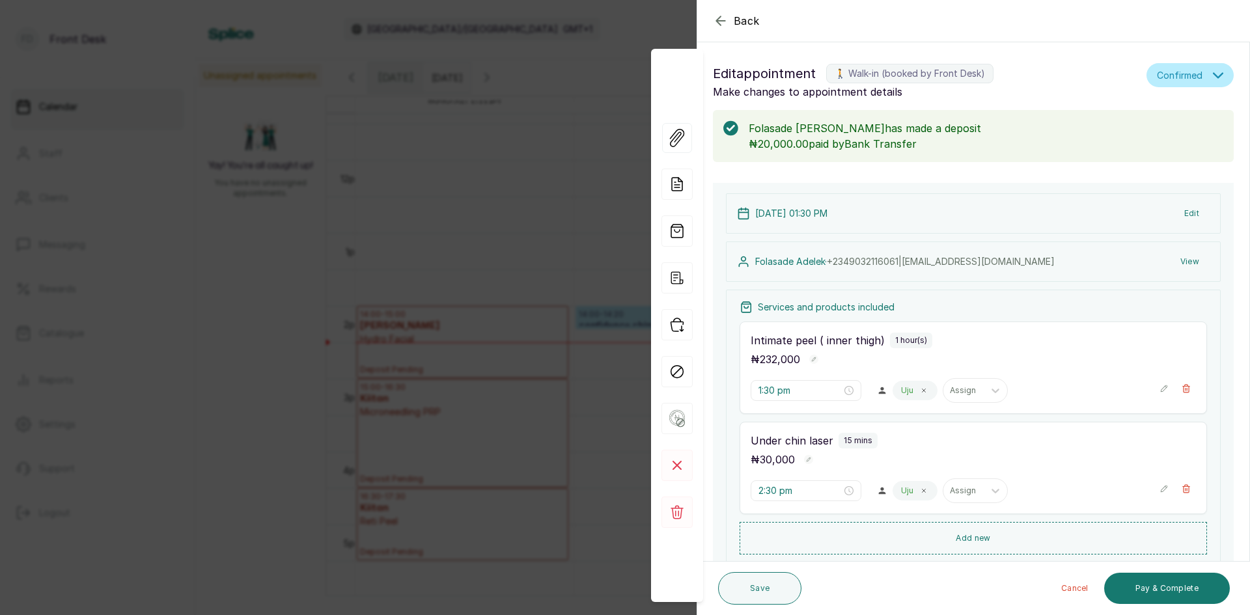
click at [1180, 216] on button "Edit" at bounding box center [1192, 213] width 36 height 23
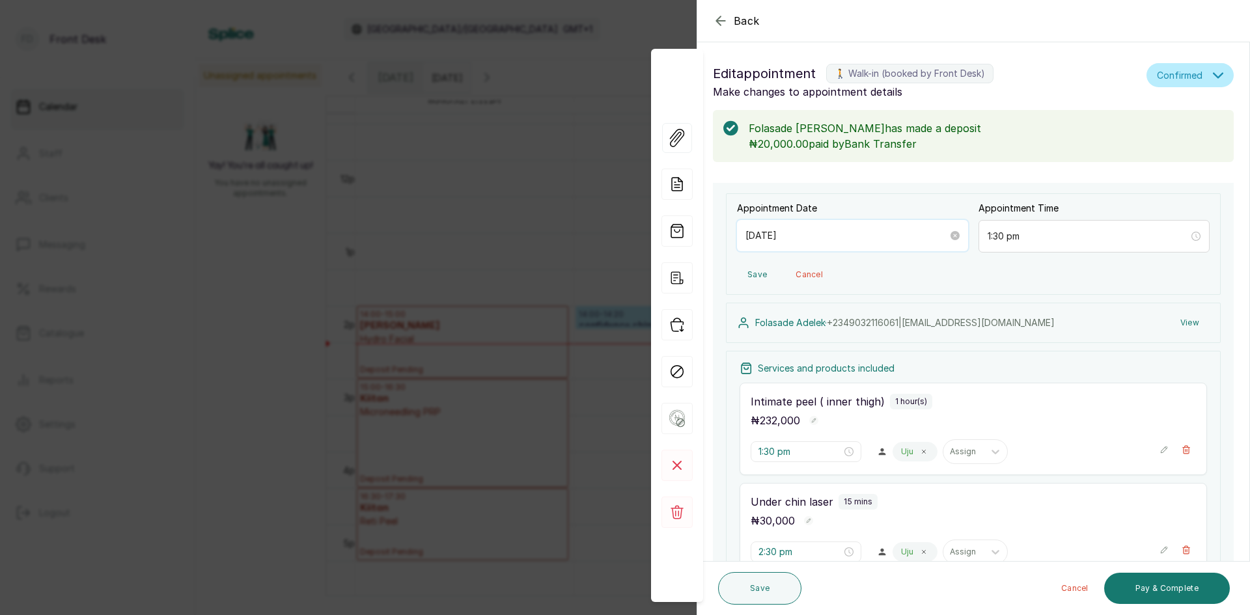
click at [916, 236] on input "[DATE]" at bounding box center [846, 235] width 202 height 14
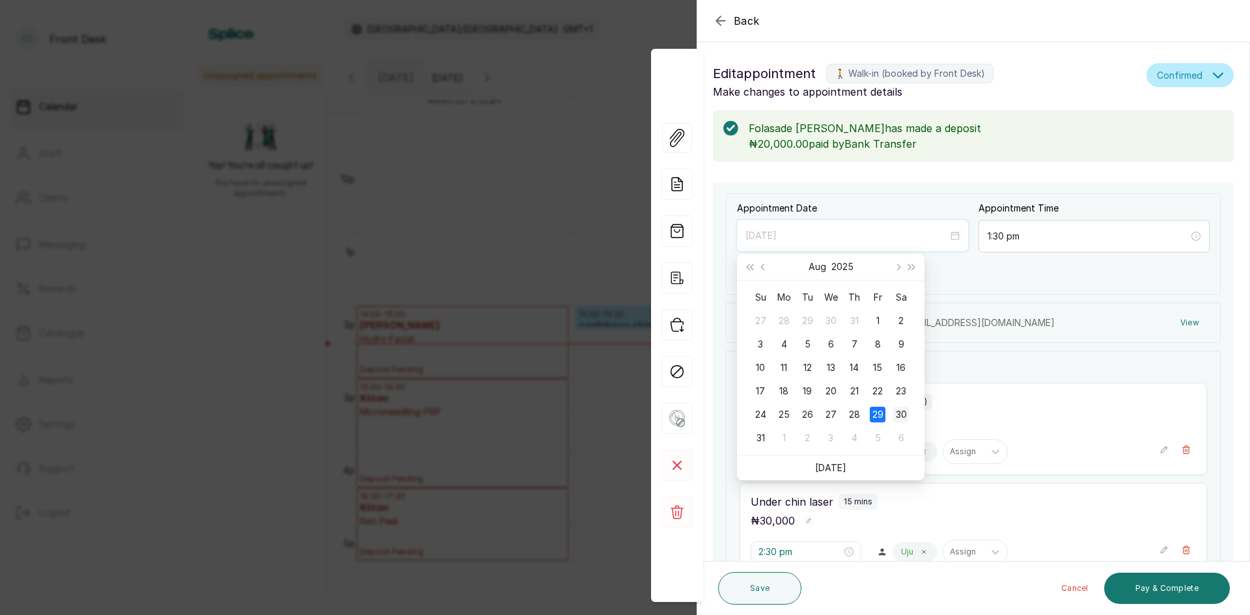
type input "[DATE]"
click at [899, 413] on div "30" at bounding box center [901, 415] width 16 height 16
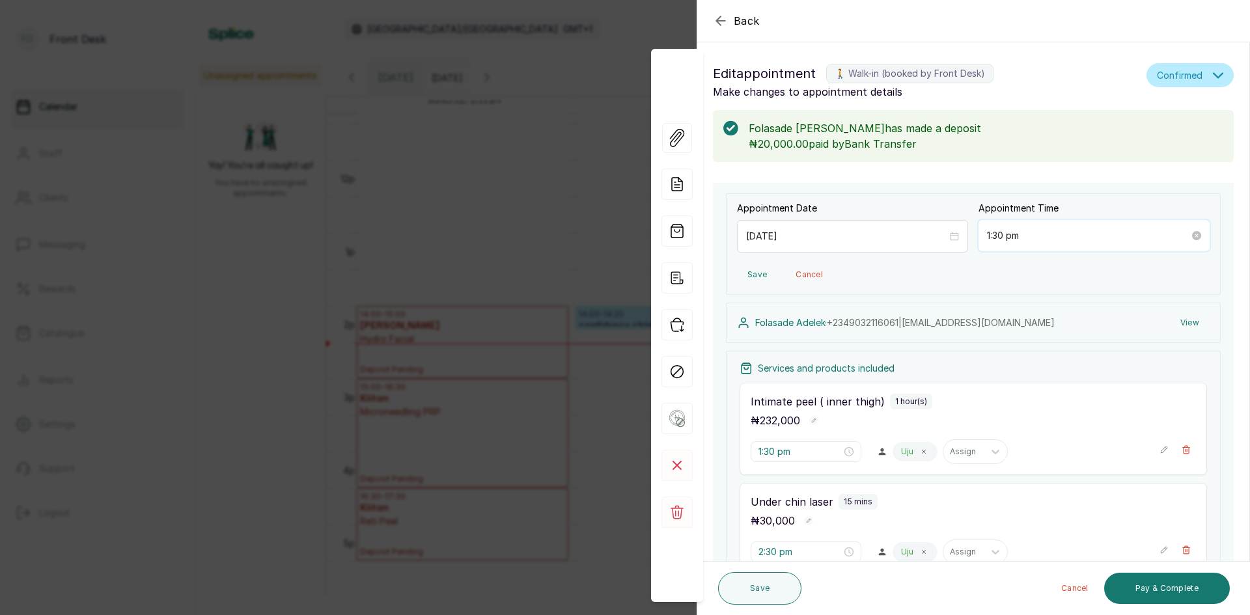
click at [1016, 232] on input "1:30 pm" at bounding box center [1088, 235] width 202 height 14
click at [1025, 269] on div "00" at bounding box center [1028, 268] width 31 height 18
type input "1:00 pm"
click at [1067, 417] on span "OK" at bounding box center [1063, 416] width 13 height 25
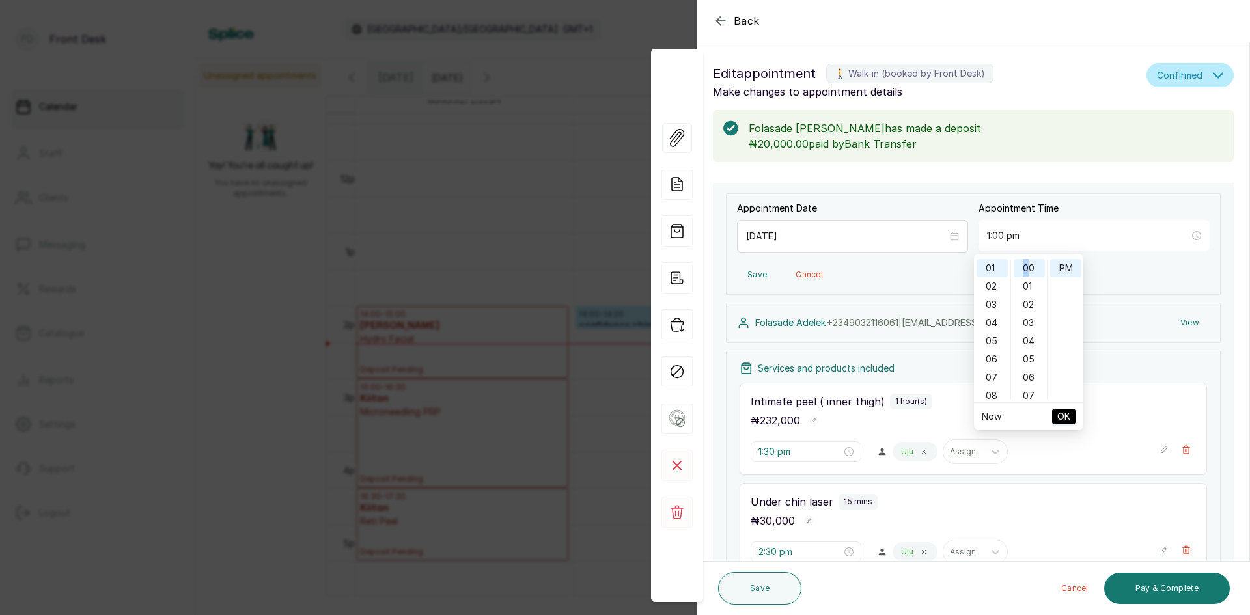
type input "1:00 pm"
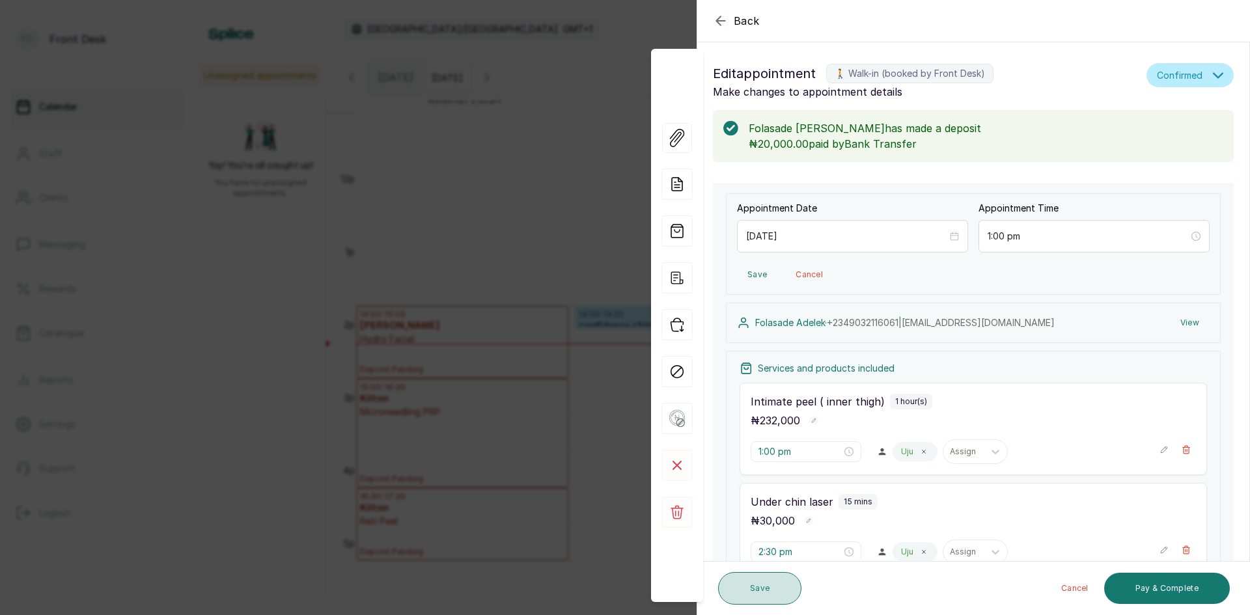
click at [777, 586] on button "Save" at bounding box center [759, 588] width 83 height 33
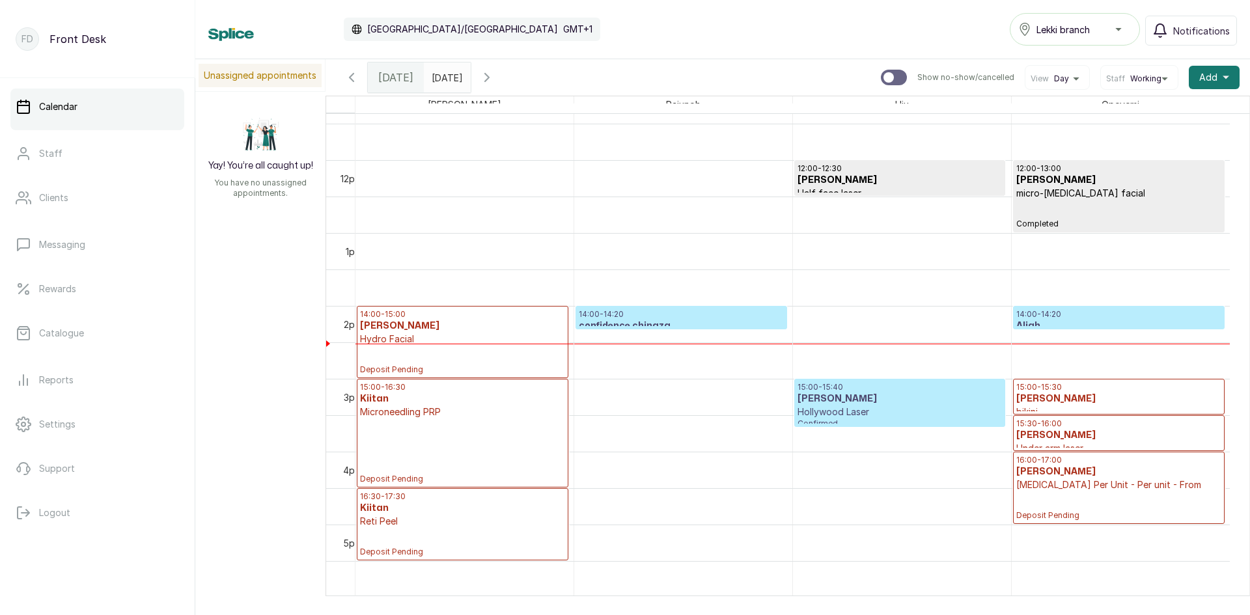
click at [445, 81] on input "[DATE]" at bounding box center [434, 74] width 21 height 22
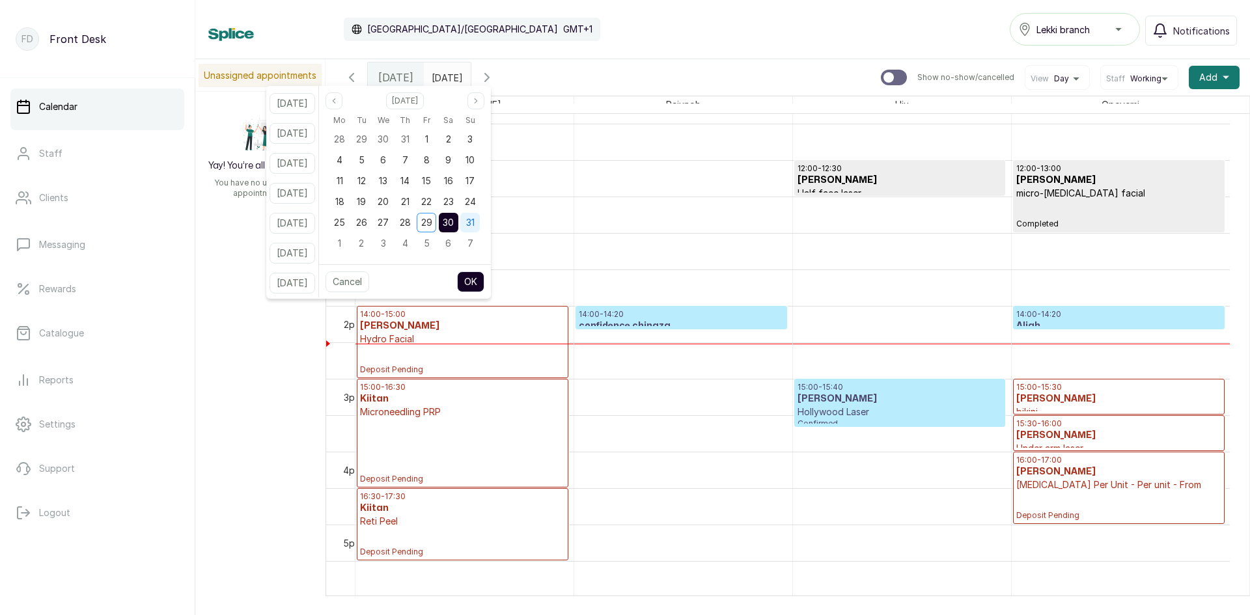
click at [475, 223] on span "31" at bounding box center [470, 222] width 8 height 11
click at [454, 226] on span "30" at bounding box center [448, 222] width 11 height 11
click at [484, 278] on button "OK" at bounding box center [470, 281] width 27 height 21
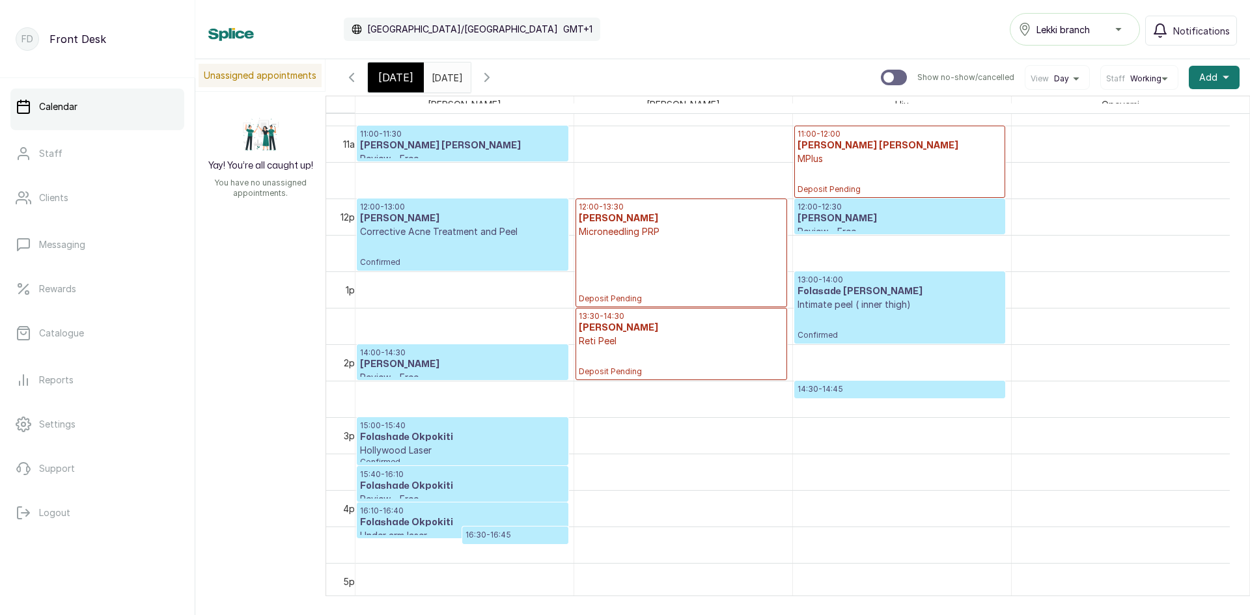
scroll to position [658, 0]
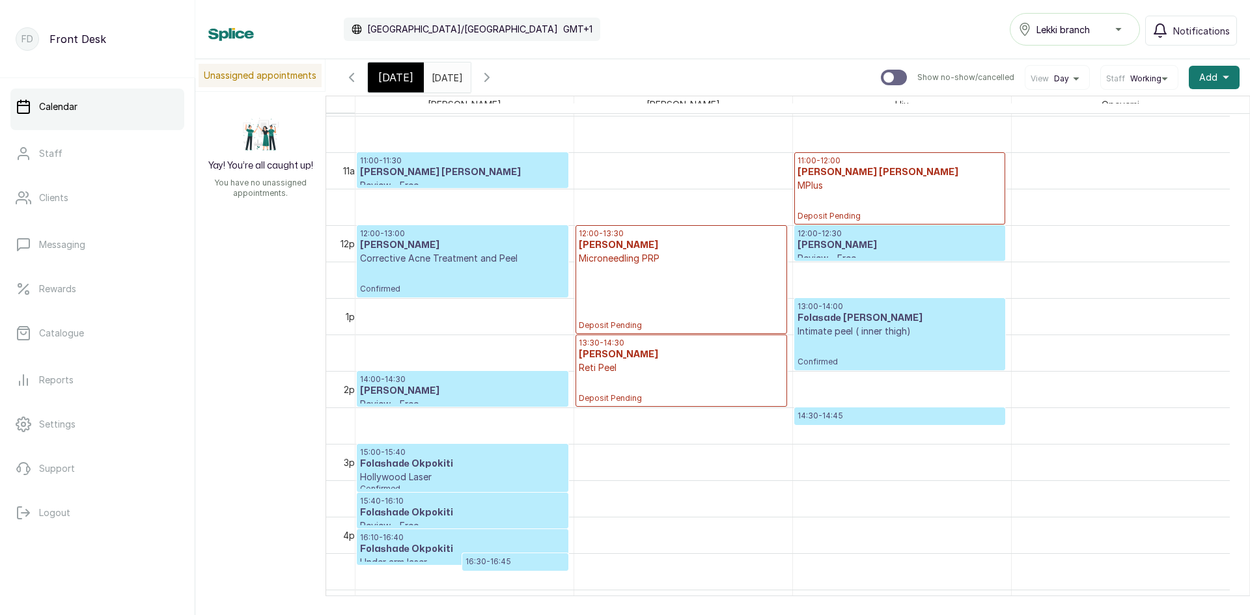
click at [409, 76] on div "[DATE]" at bounding box center [396, 77] width 56 height 30
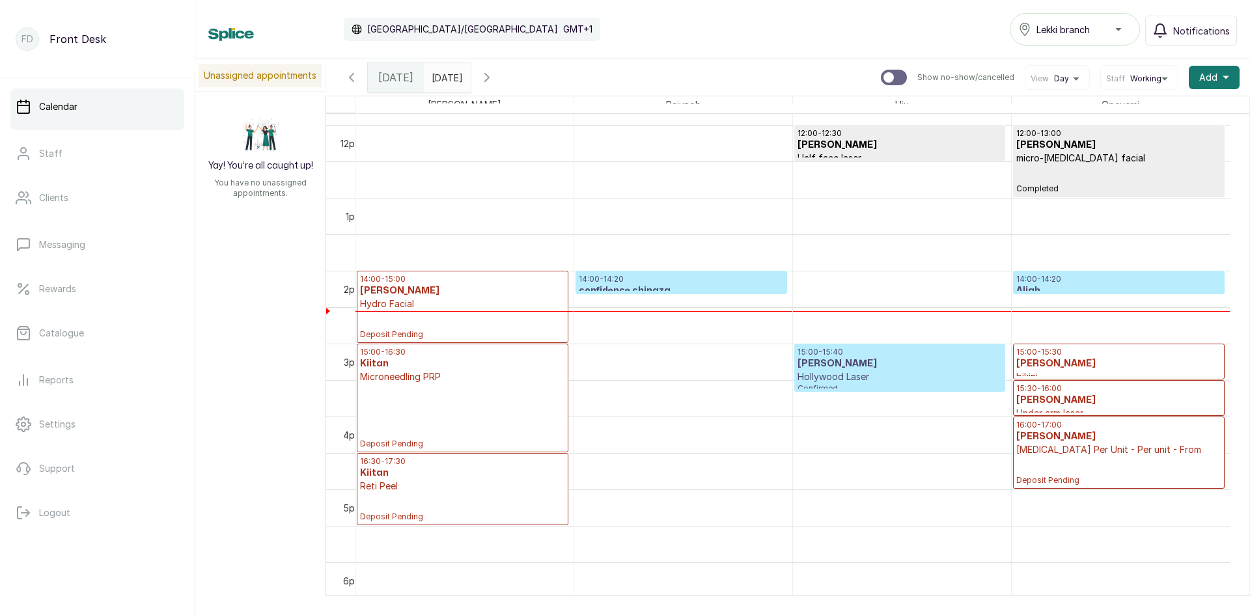
scroll to position [894, 0]
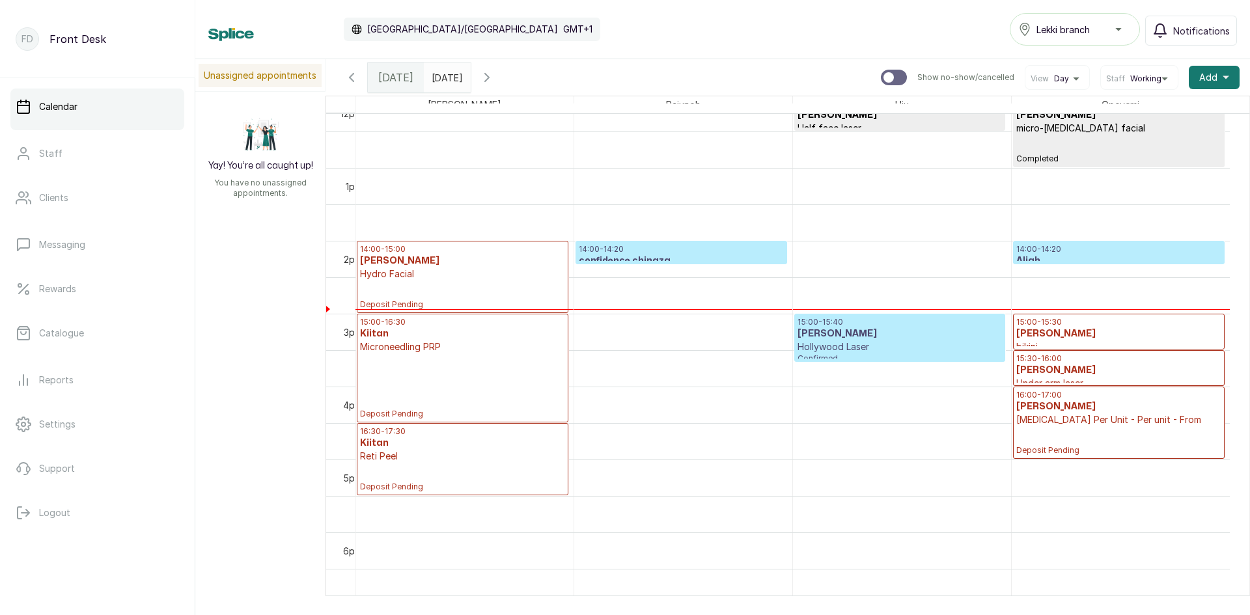
click at [495, 77] on icon "button" at bounding box center [487, 78] width 16 height 16
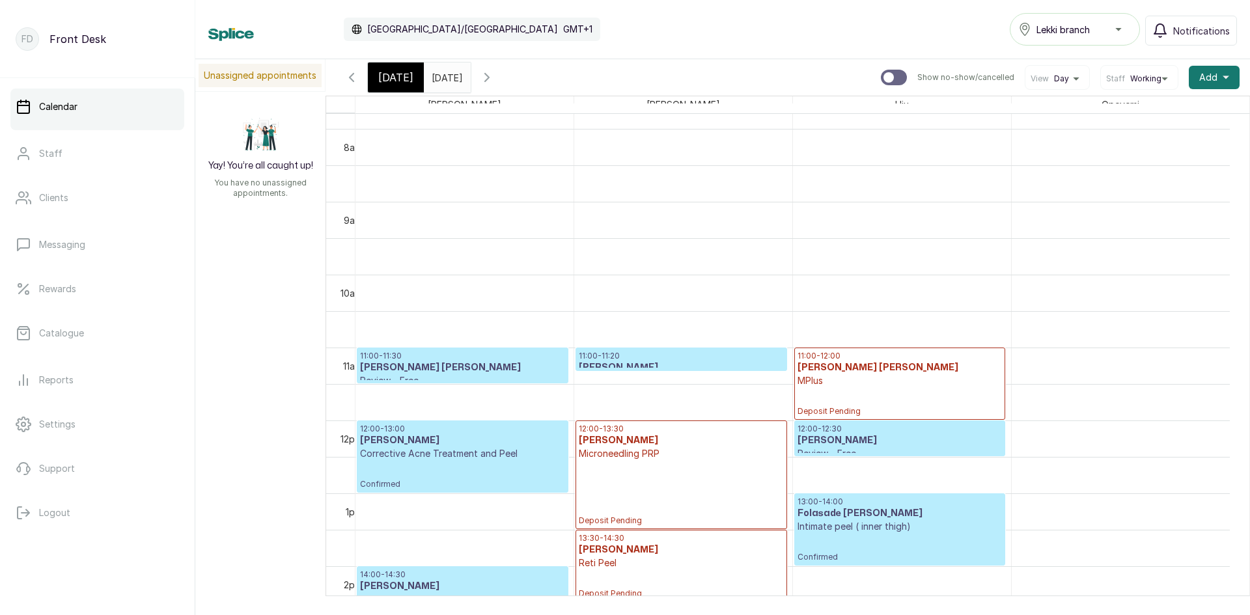
scroll to position [633, 0]
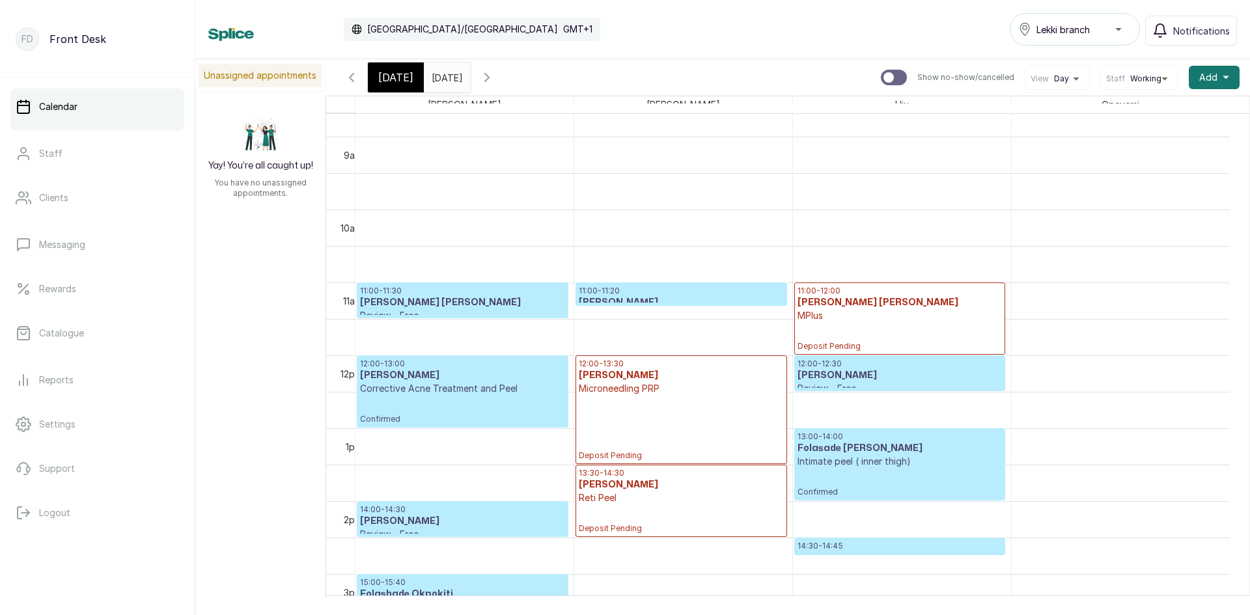
click at [840, 452] on h3 "Folasade [PERSON_NAME]" at bounding box center [899, 448] width 204 height 13
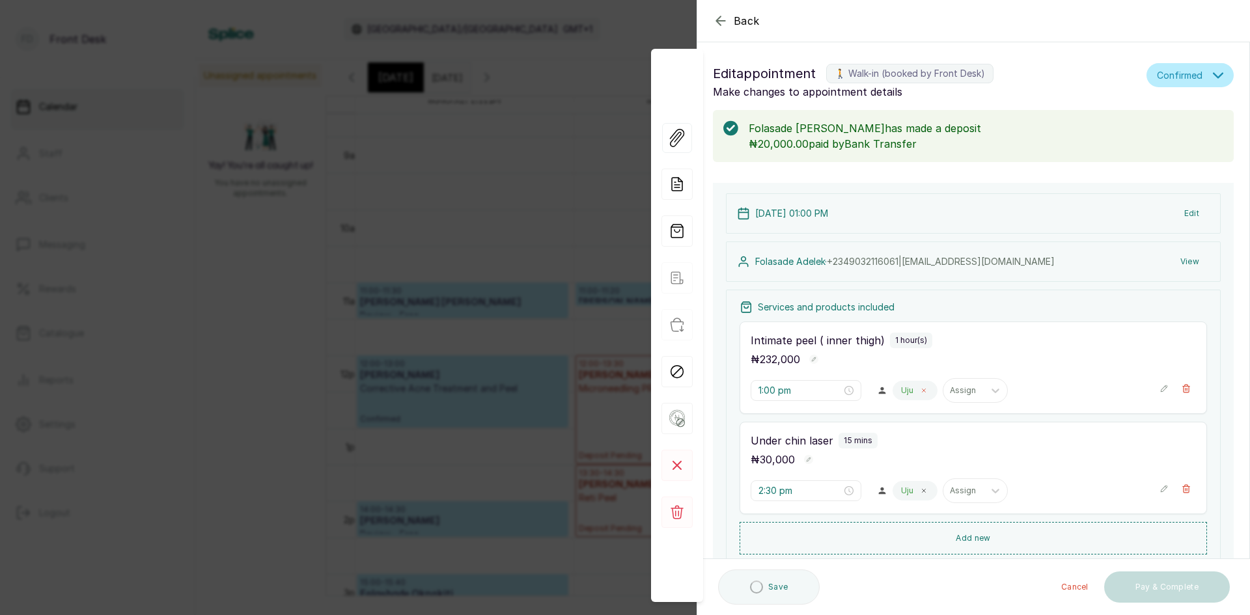
click at [920, 389] on icon at bounding box center [923, 390] width 7 height 7
click at [920, 488] on icon at bounding box center [923, 491] width 7 height 7
click at [943, 393] on icon at bounding box center [945, 390] width 13 height 13
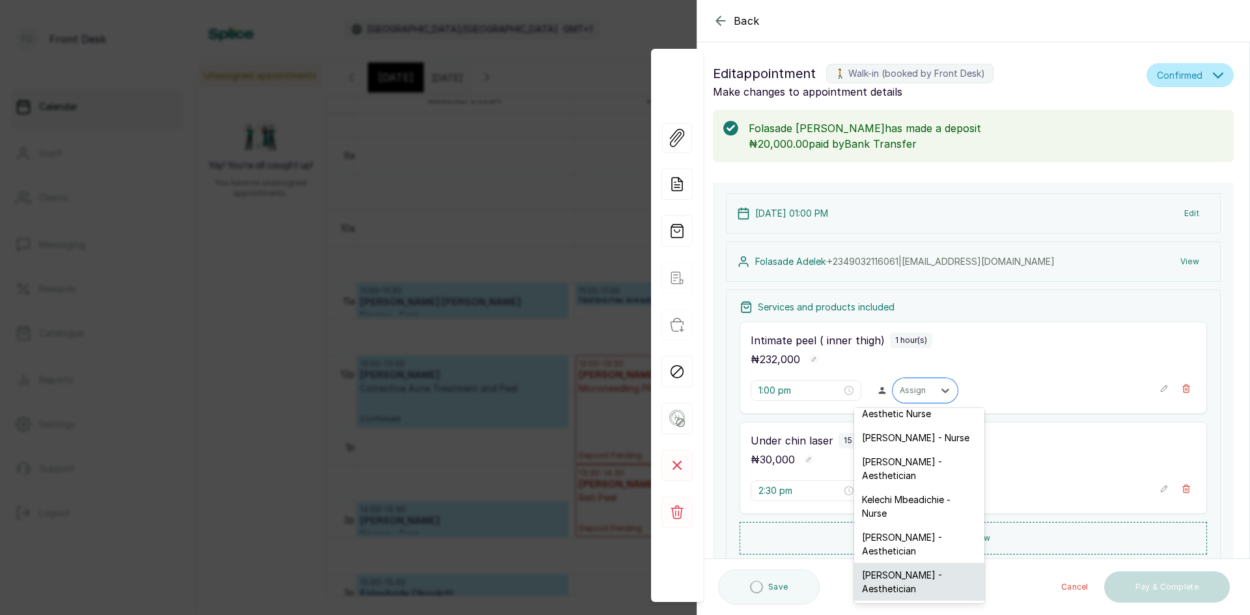
scroll to position [438, 0]
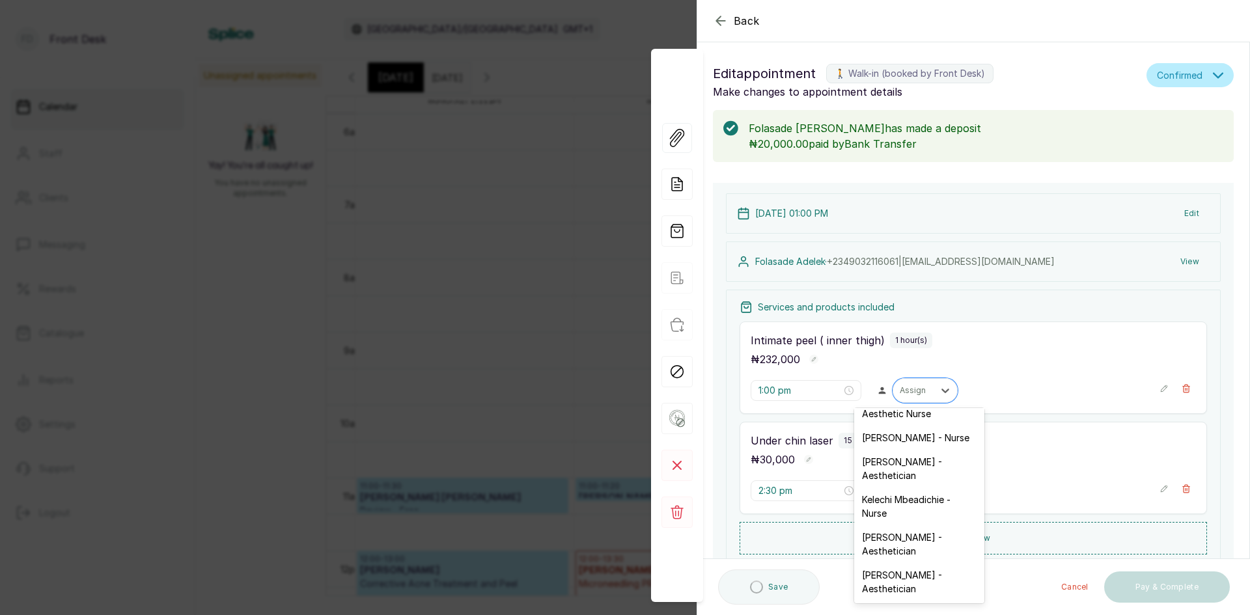
click at [866, 586] on div "[PERSON_NAME] - Aesthetician" at bounding box center [919, 582] width 130 height 38
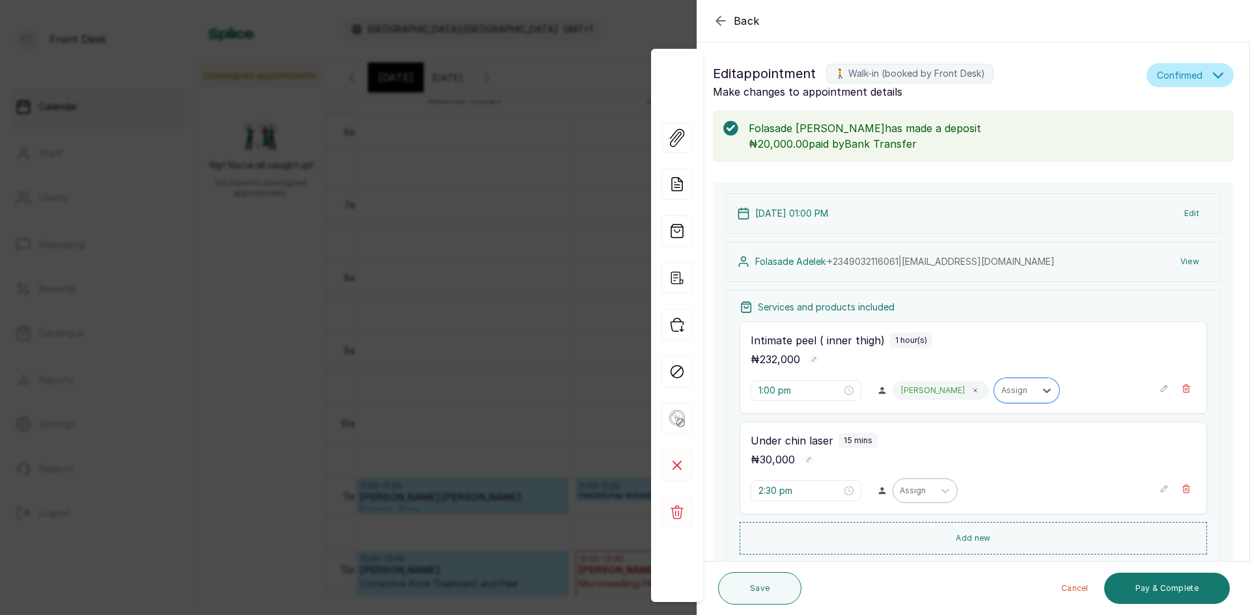
click at [900, 492] on input "text" at bounding box center [901, 490] width 2 height 9
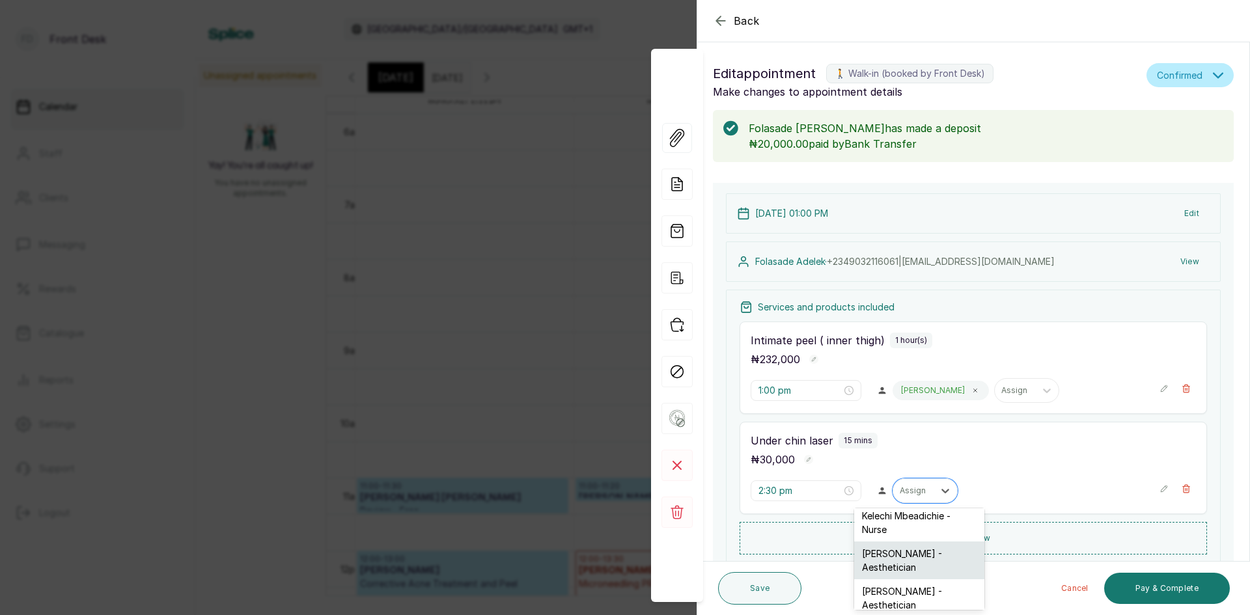
scroll to position [154, 0]
click at [903, 588] on div "[PERSON_NAME] - Aesthetician" at bounding box center [919, 589] width 130 height 38
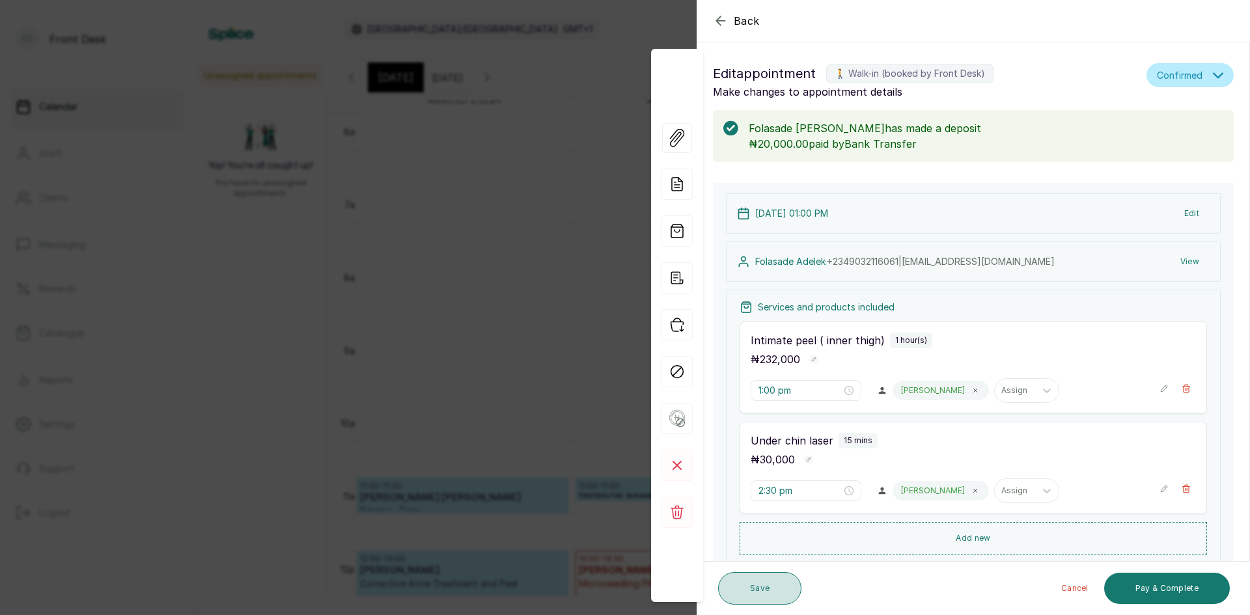
click at [767, 592] on button "Save" at bounding box center [759, 588] width 83 height 33
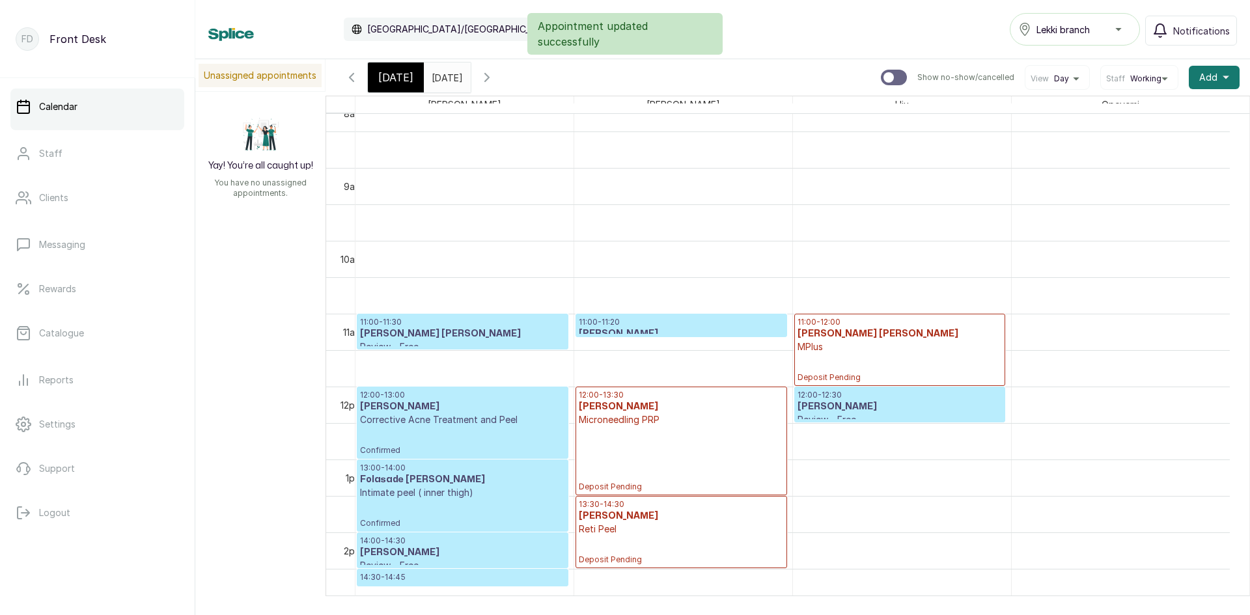
scroll to position [568, 0]
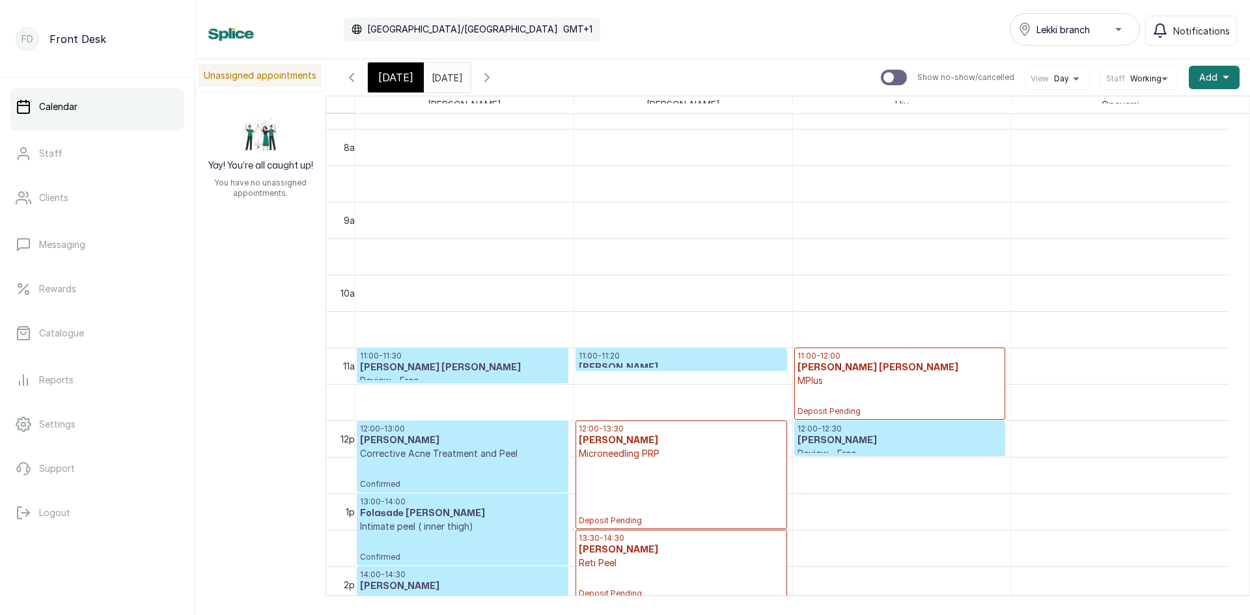
click at [410, 81] on div "[DATE]" at bounding box center [396, 77] width 56 height 30
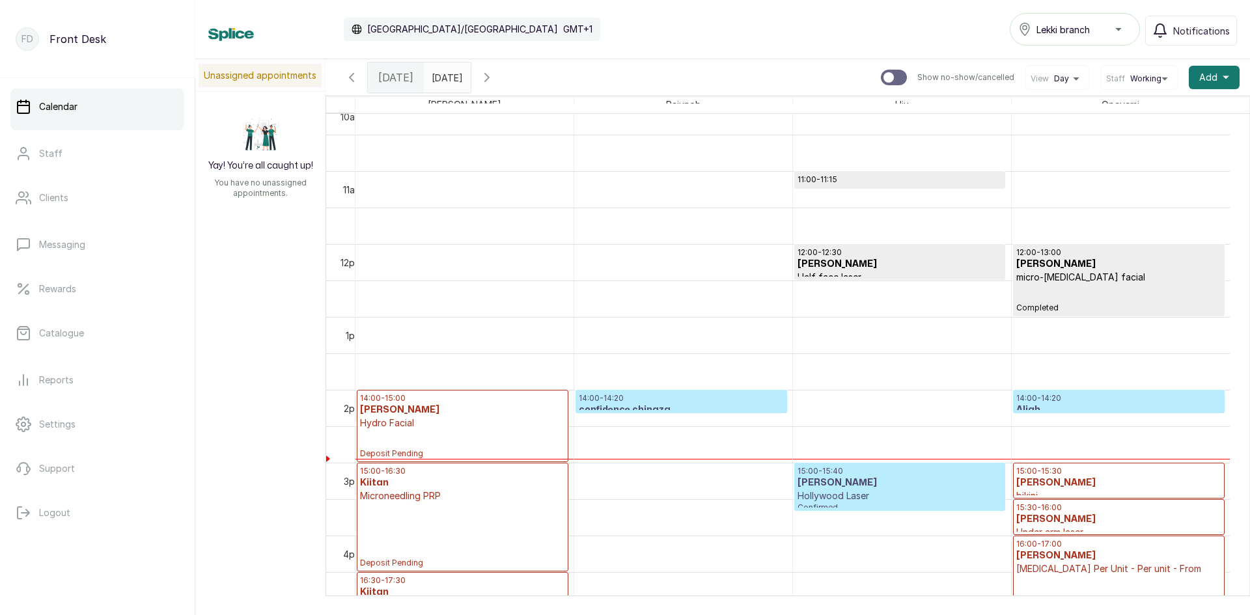
scroll to position [829, 0]
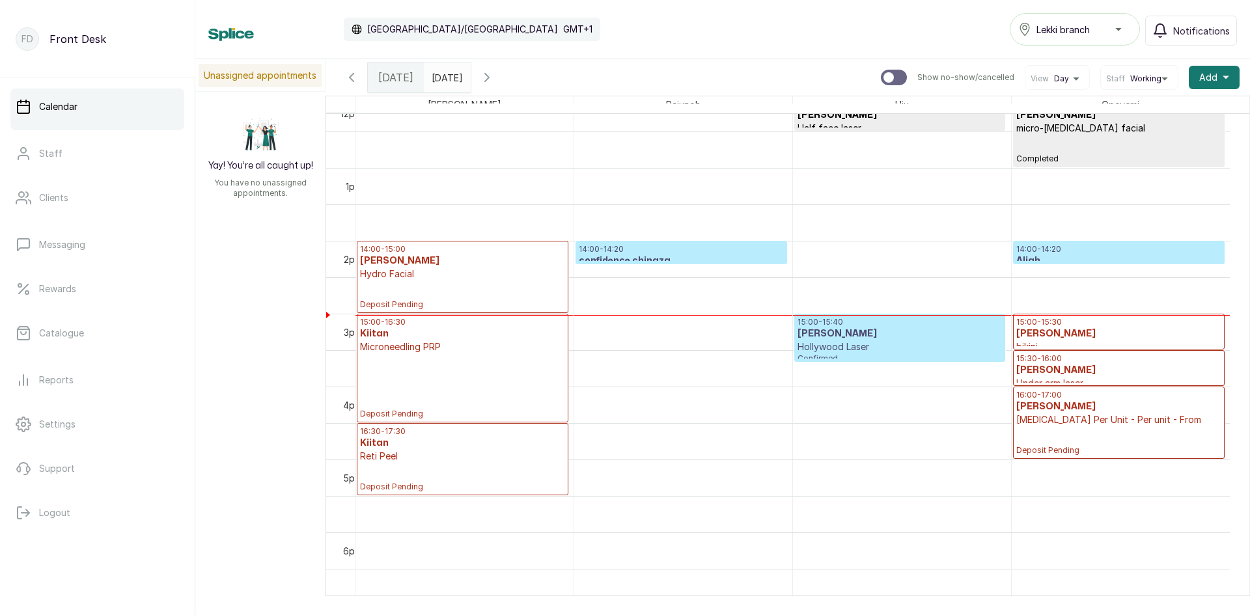
click at [445, 80] on input "[DATE]" at bounding box center [434, 74] width 21 height 22
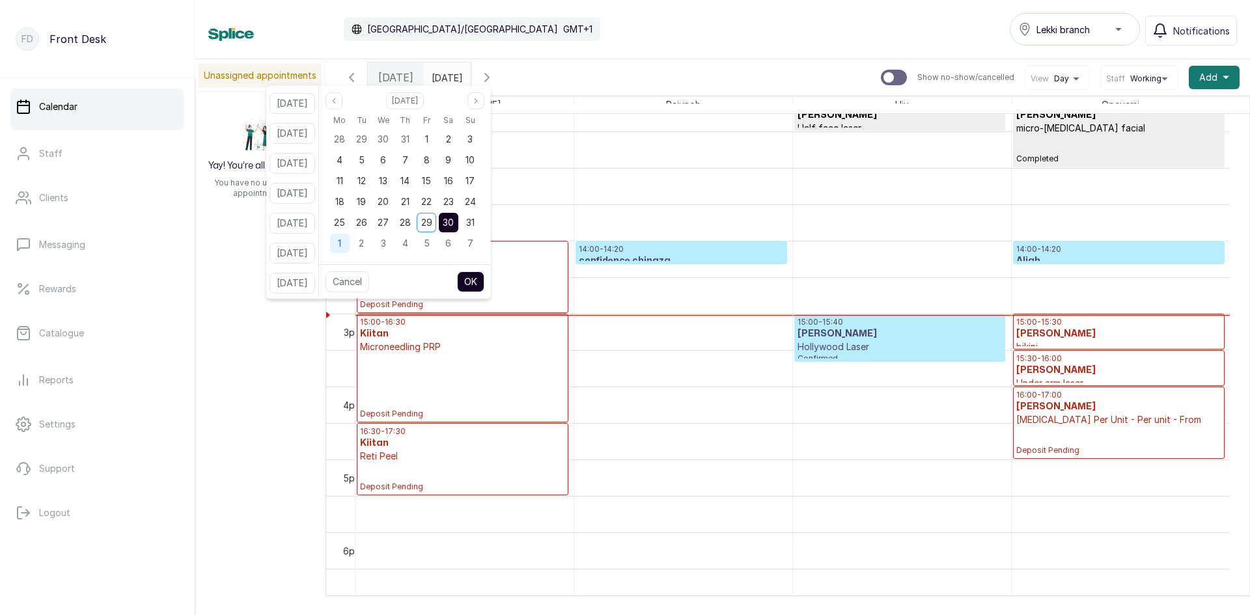
click at [350, 242] on div "1" at bounding box center [340, 244] width 20 height 20
click at [484, 285] on button "OK" at bounding box center [470, 281] width 27 height 21
type input "[DATE]"
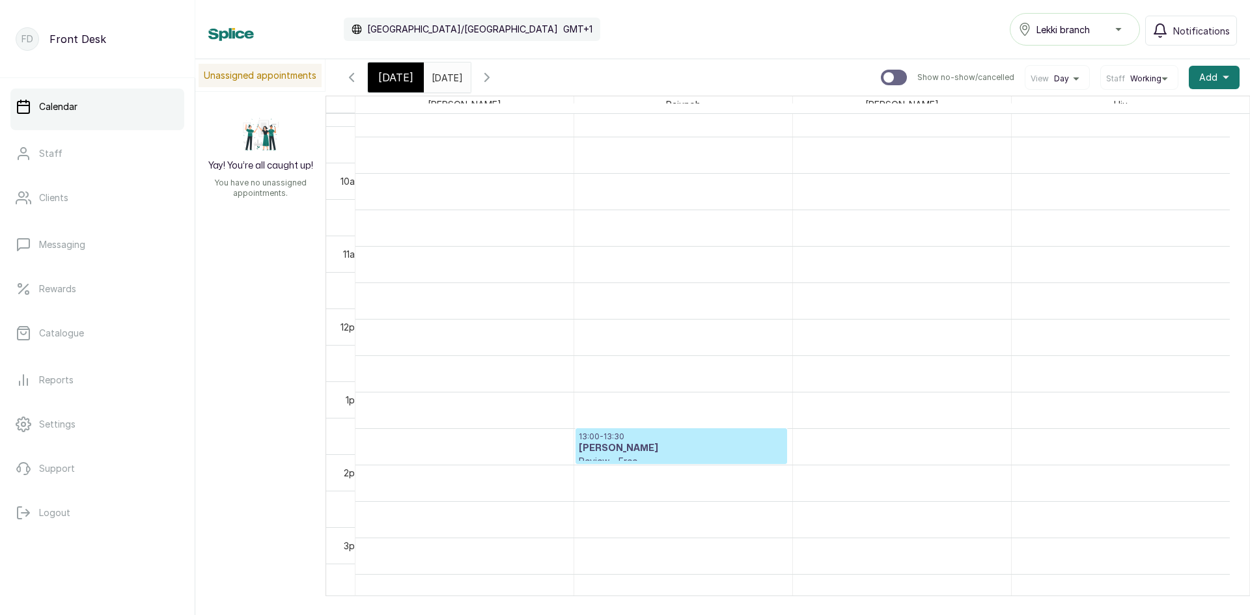
scroll to position [633, 0]
click at [408, 73] on span "[DATE]" at bounding box center [395, 78] width 35 height 16
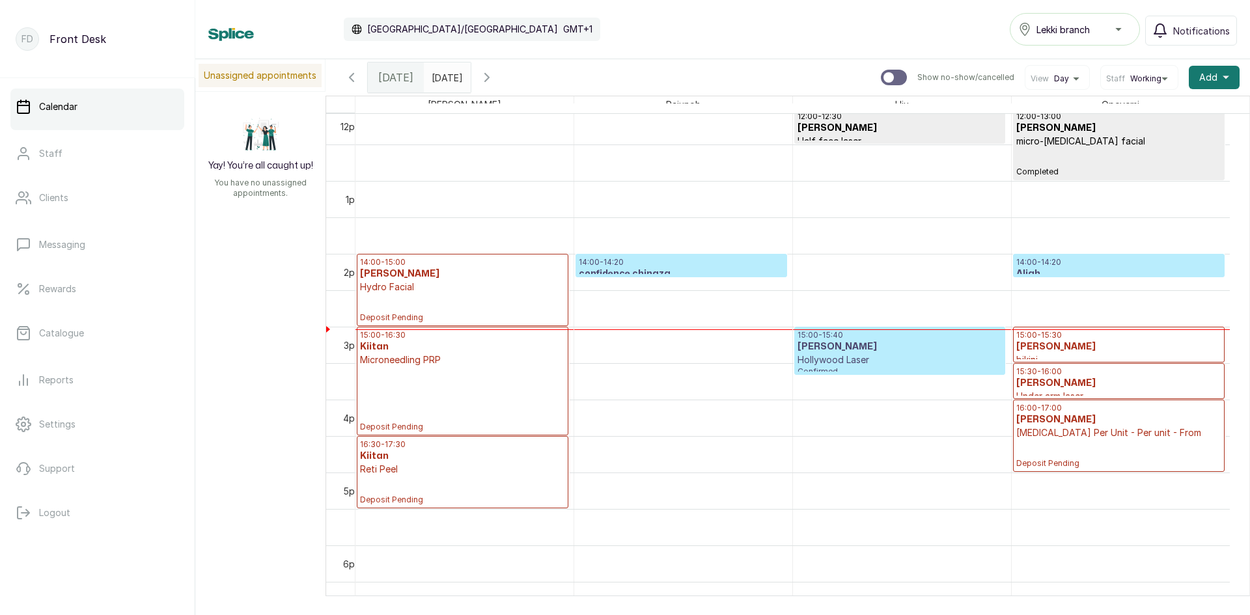
scroll to position [894, 0]
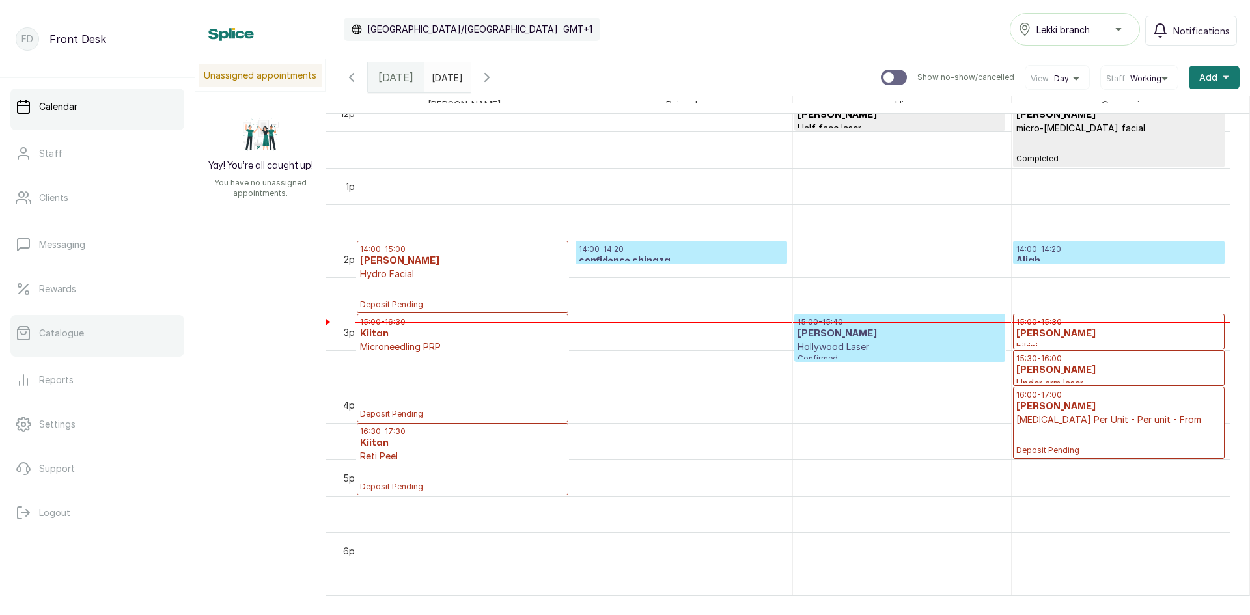
click at [57, 333] on p "Catalogue" at bounding box center [61, 333] width 45 height 13
